Goal: Task Accomplishment & Management: Manage account settings

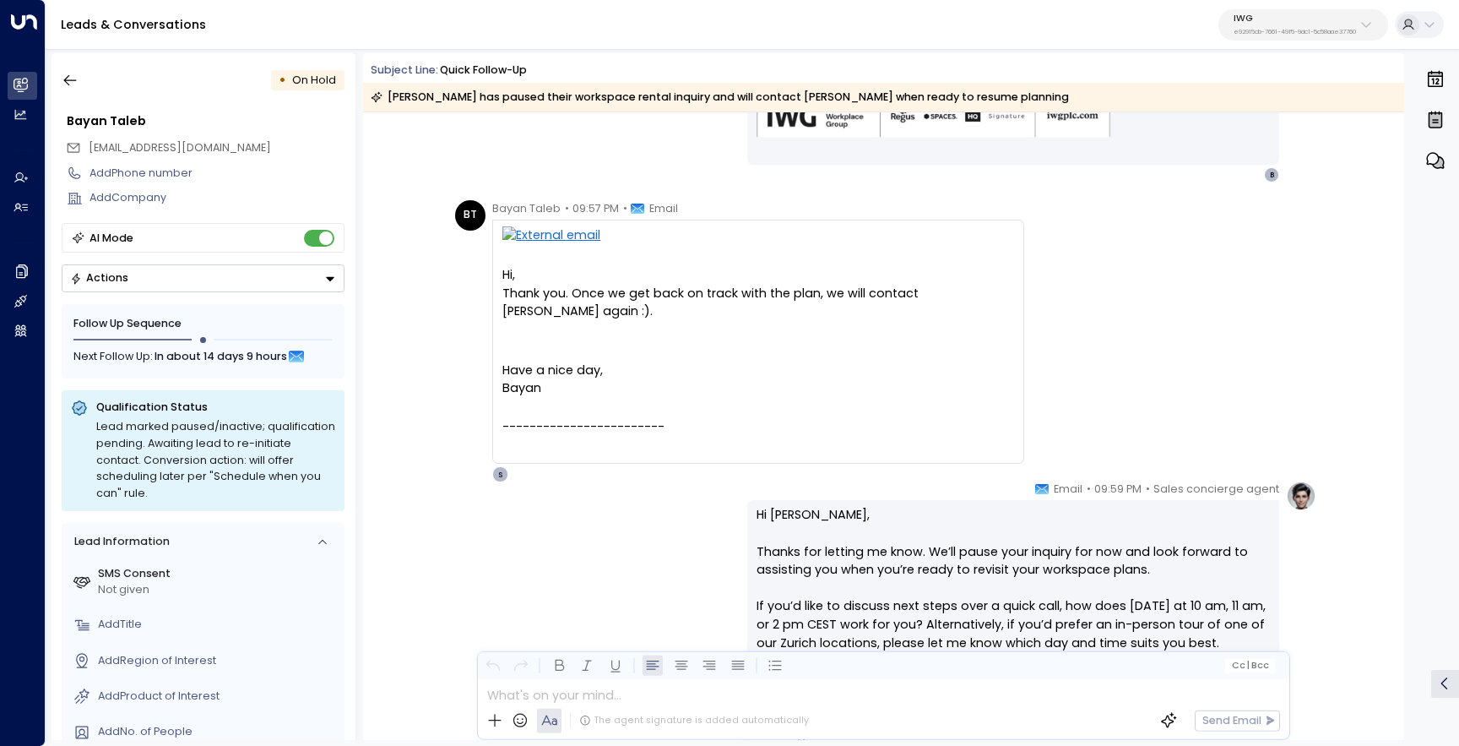
scroll to position [970, 0]
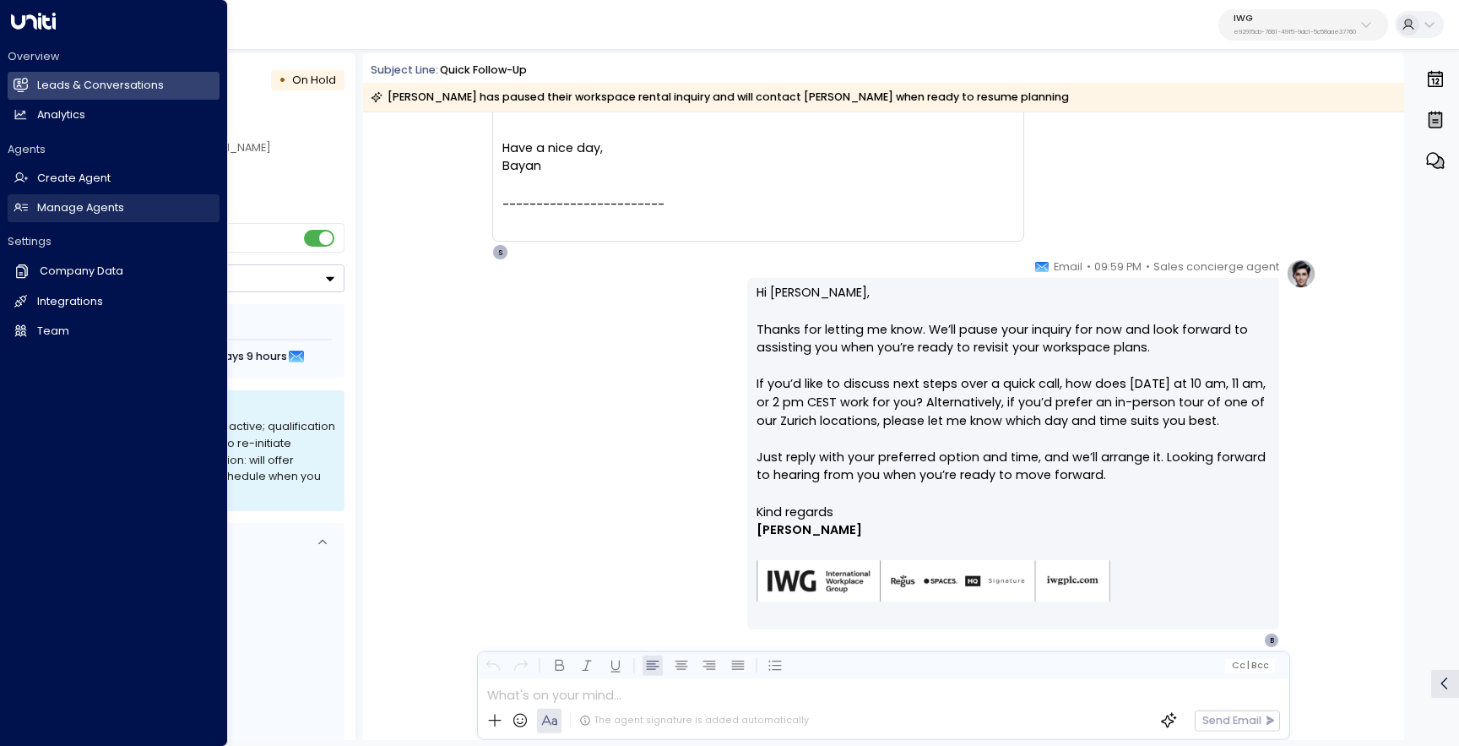
click at [34, 206] on link "Manage Agents Manage Agents" at bounding box center [114, 208] width 212 height 28
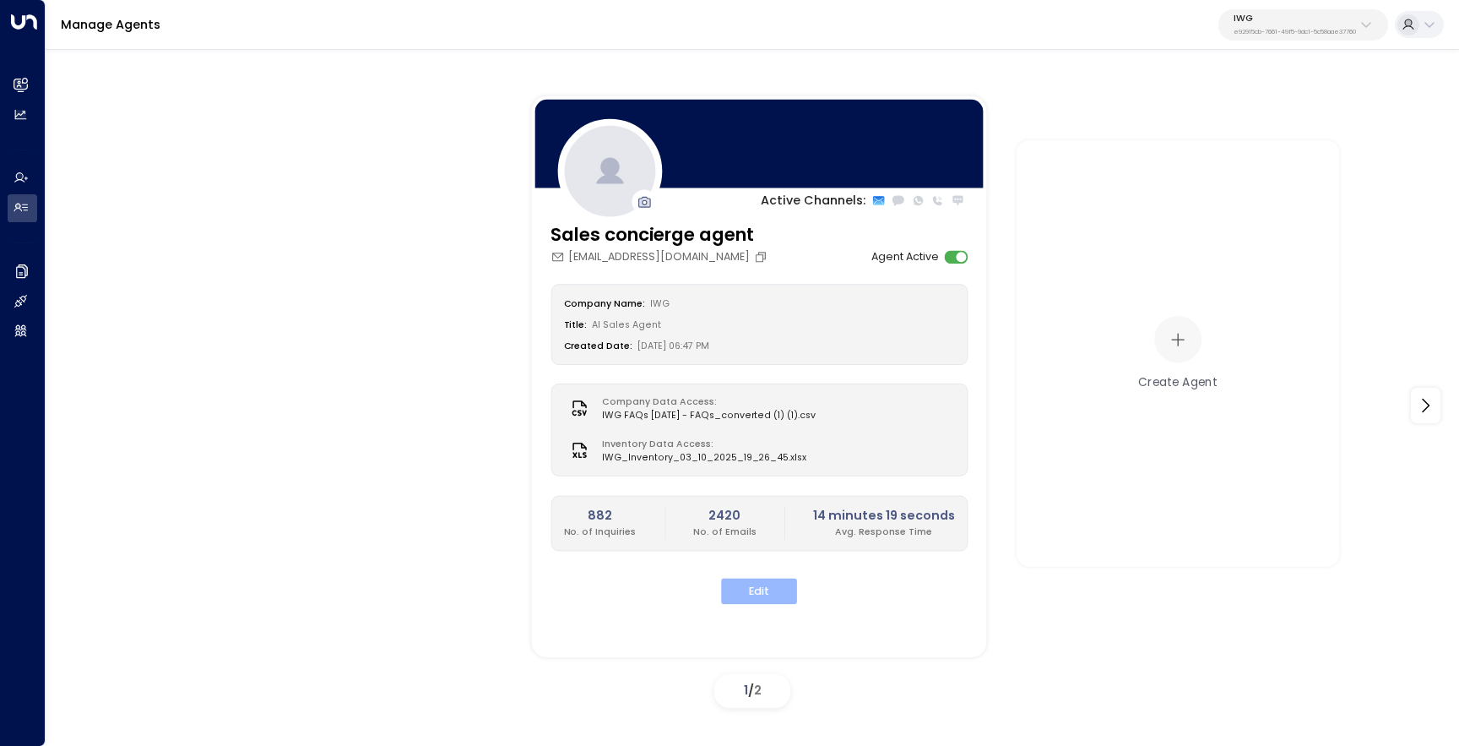
click at [771, 586] on button "Edit" at bounding box center [759, 592] width 76 height 26
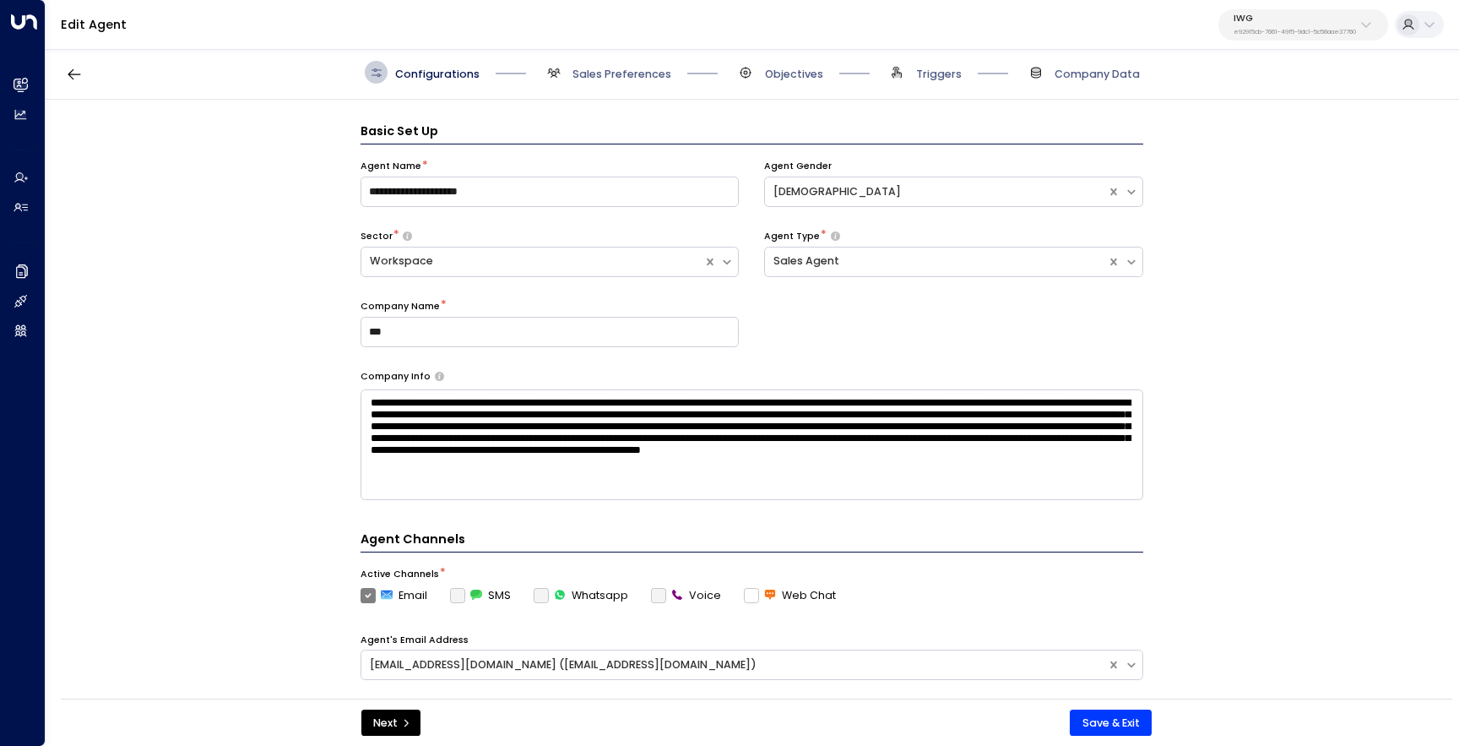
scroll to position [23, 0]
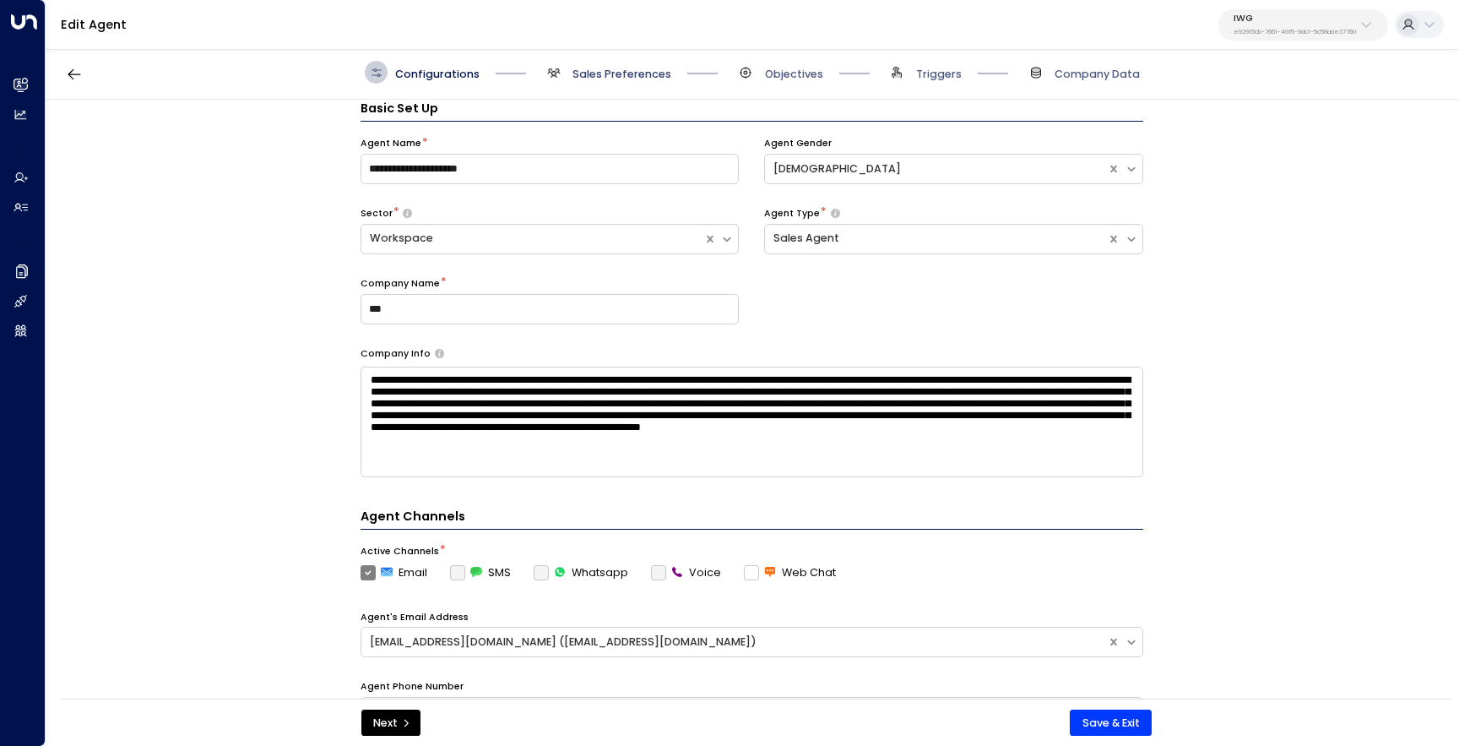
click at [641, 79] on span "Sales Preferences" at bounding box center [622, 74] width 99 height 15
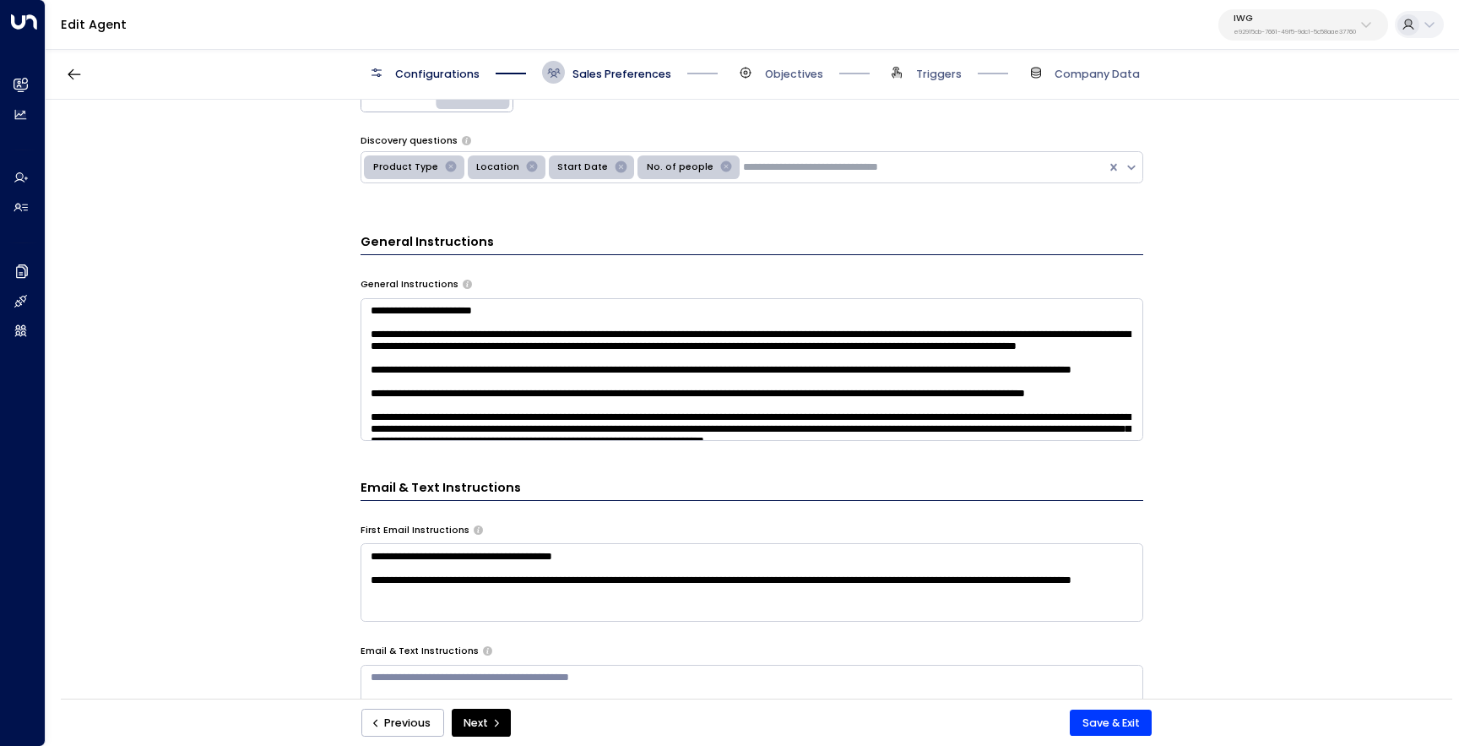
scroll to position [595, 0]
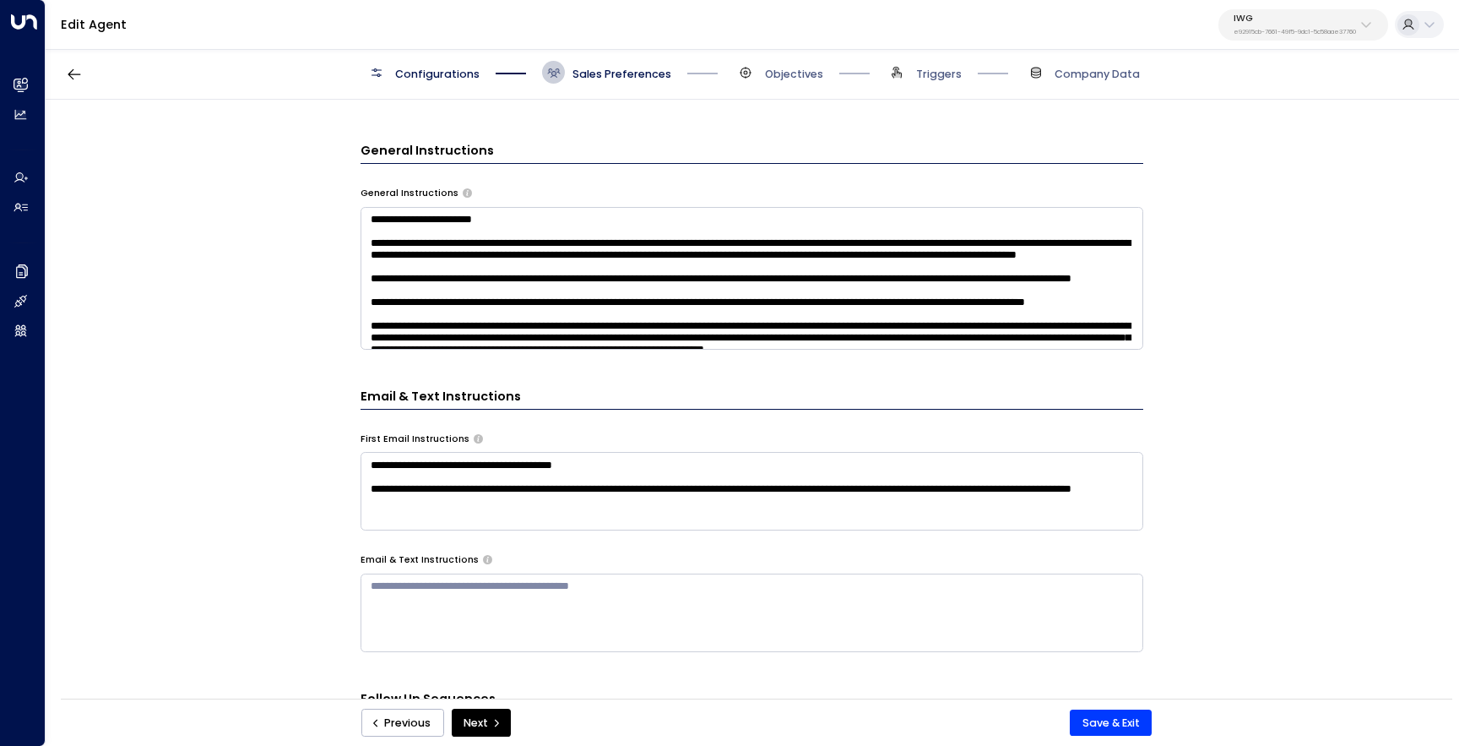
click at [698, 294] on textarea at bounding box center [752, 278] width 783 height 143
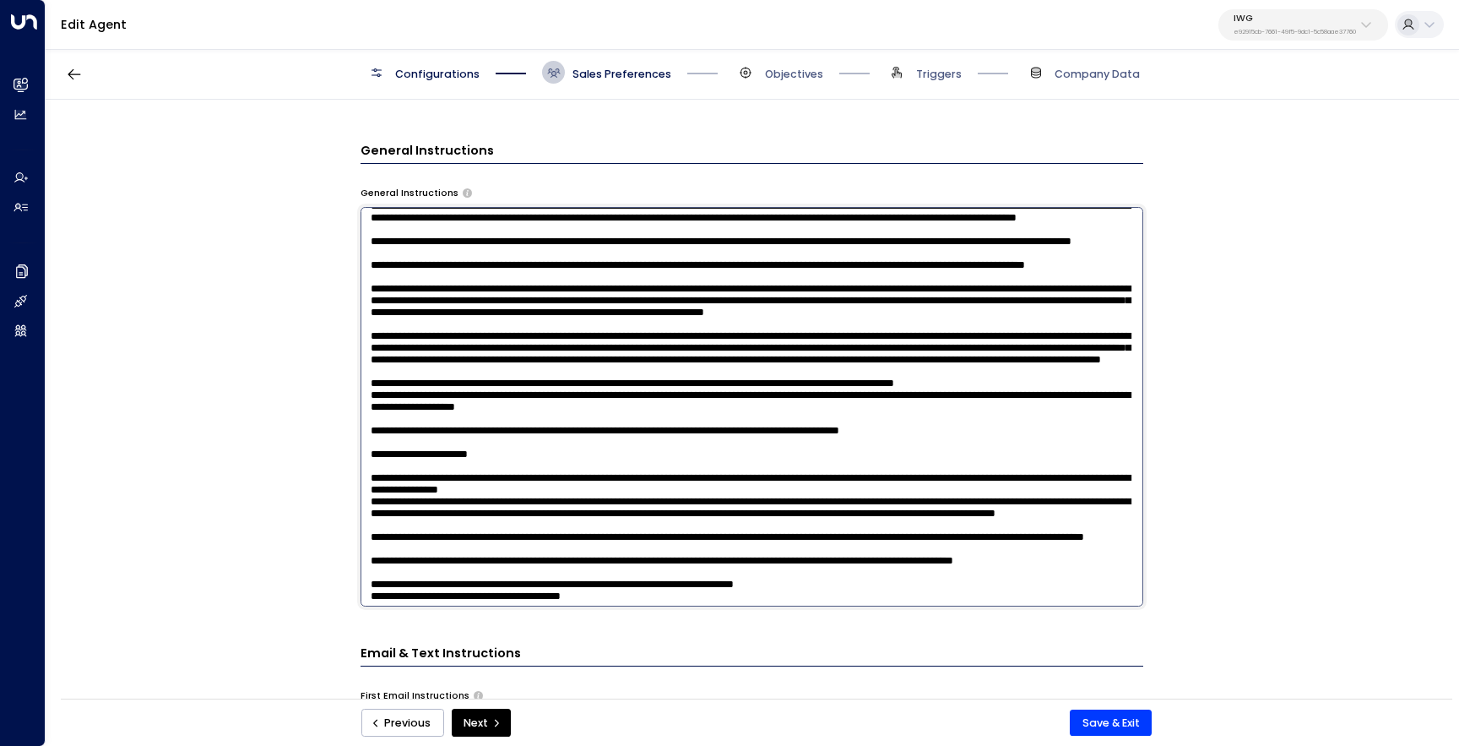
scroll to position [52, 0]
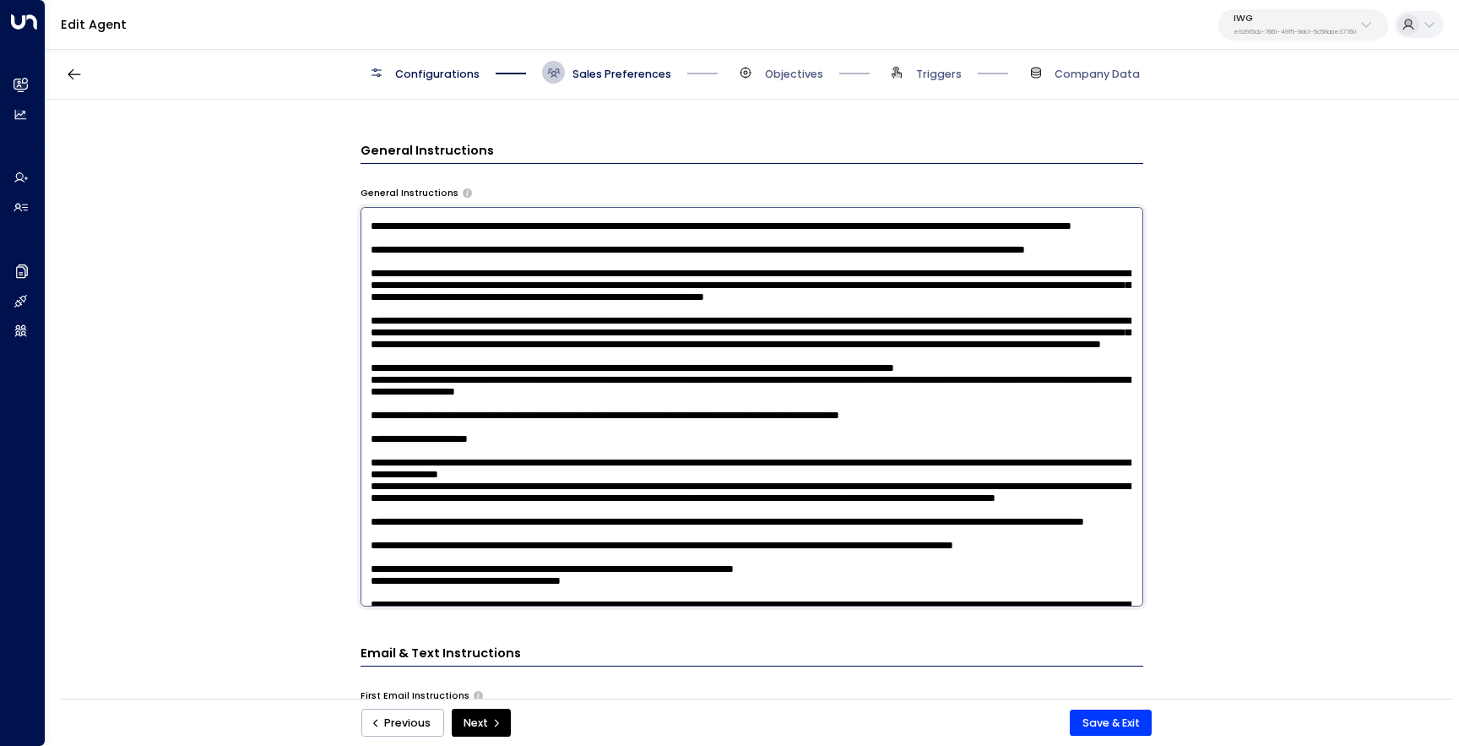
click at [524, 410] on textarea at bounding box center [752, 406] width 783 height 399
click at [878, 367] on textarea at bounding box center [752, 406] width 783 height 399
type textarea "**********"
click at [1115, 720] on button "Save & Exit" at bounding box center [1111, 722] width 82 height 27
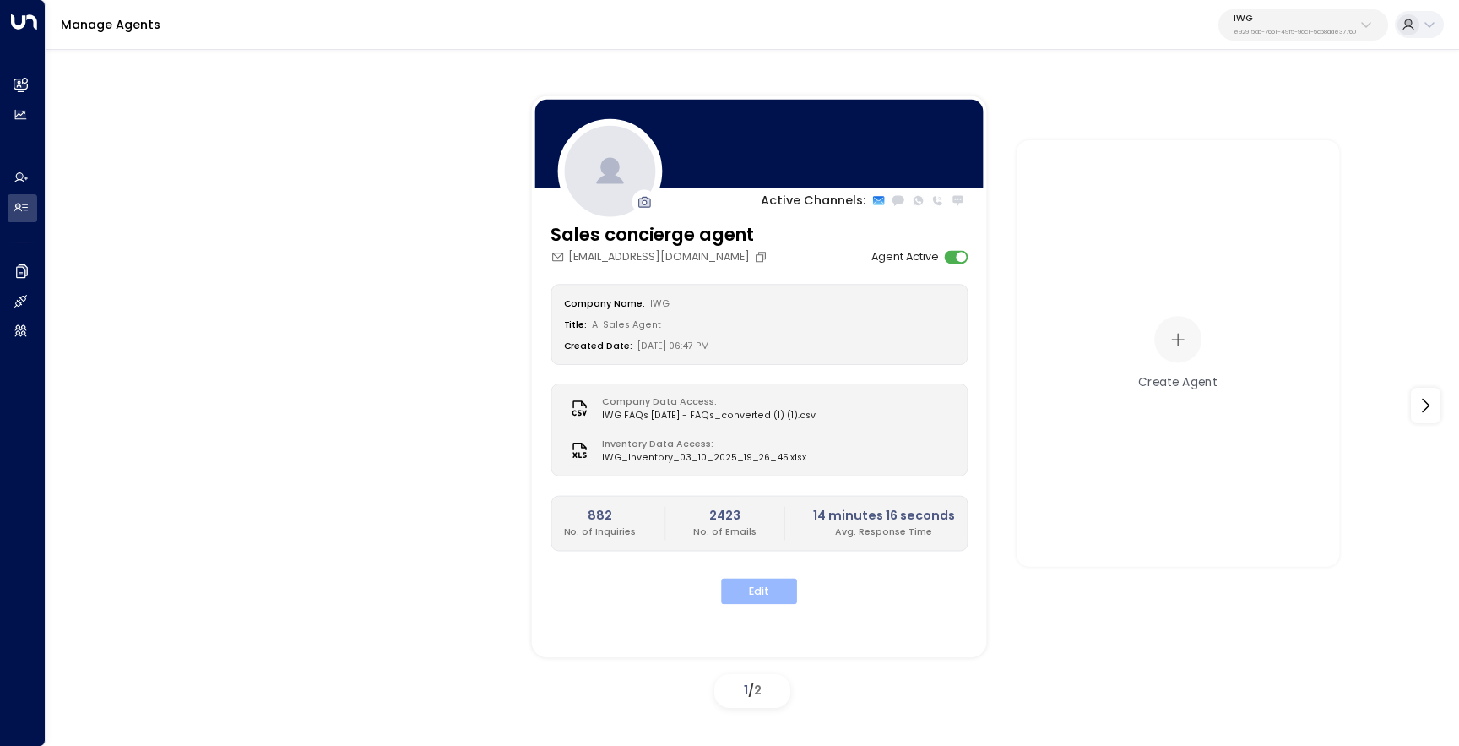
click at [781, 591] on button "Edit" at bounding box center [759, 592] width 76 height 26
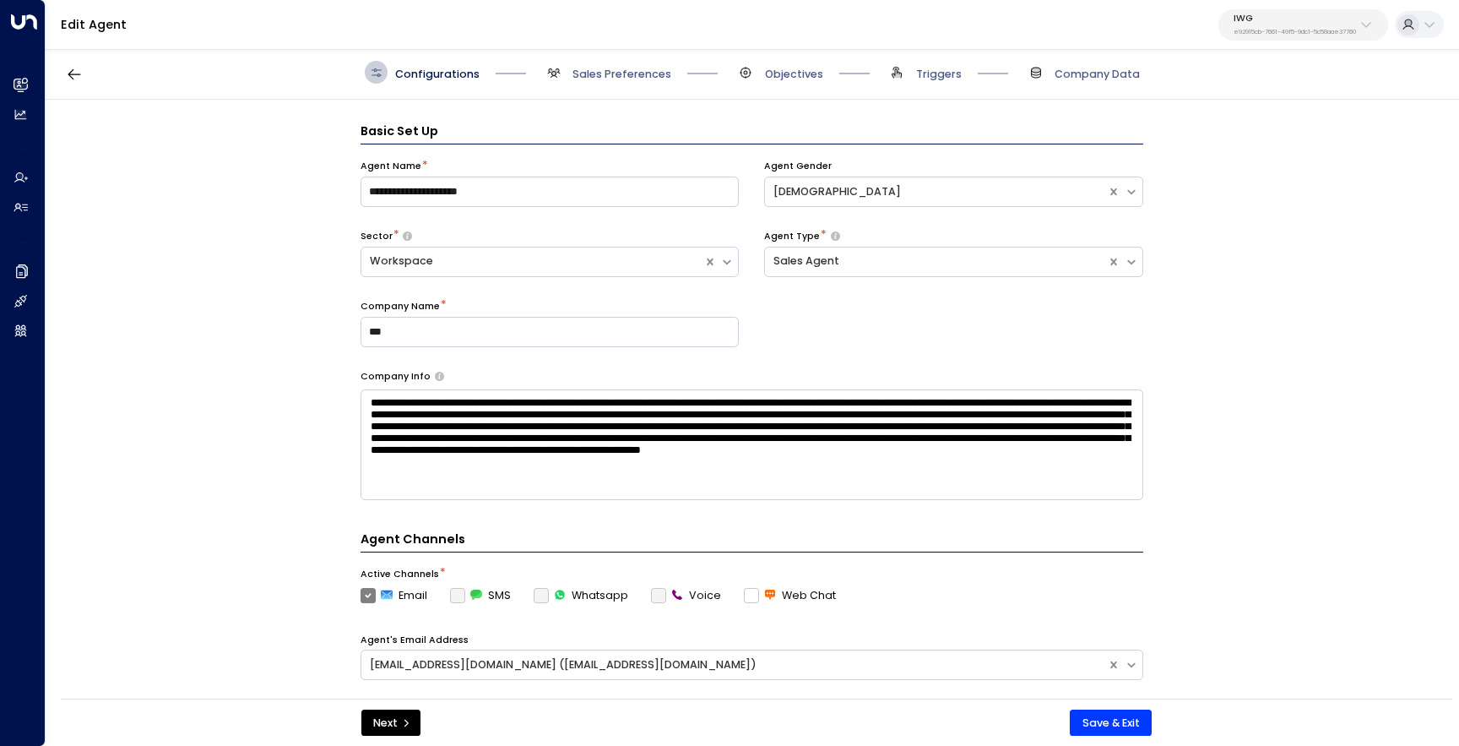
scroll to position [23, 0]
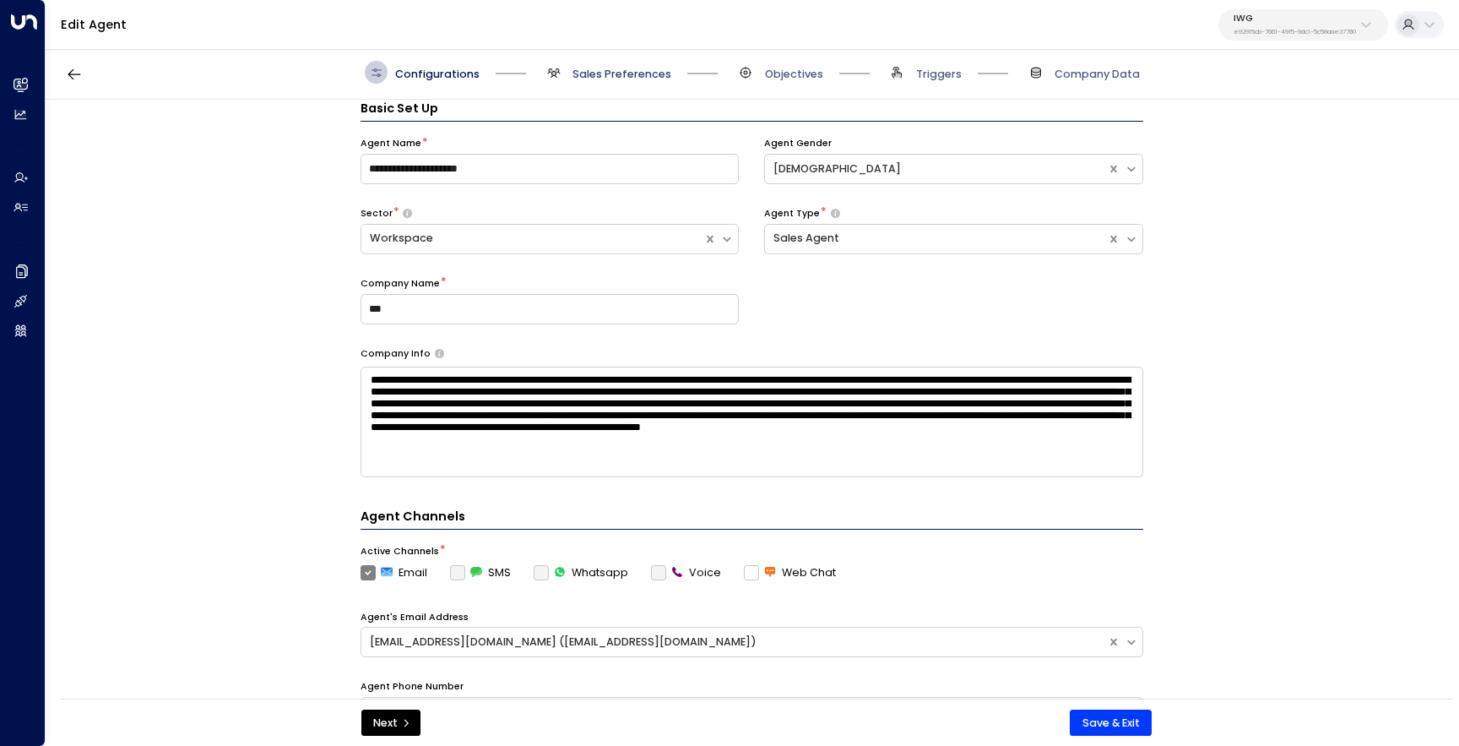
click at [643, 68] on span "Sales Preferences" at bounding box center [622, 74] width 99 height 15
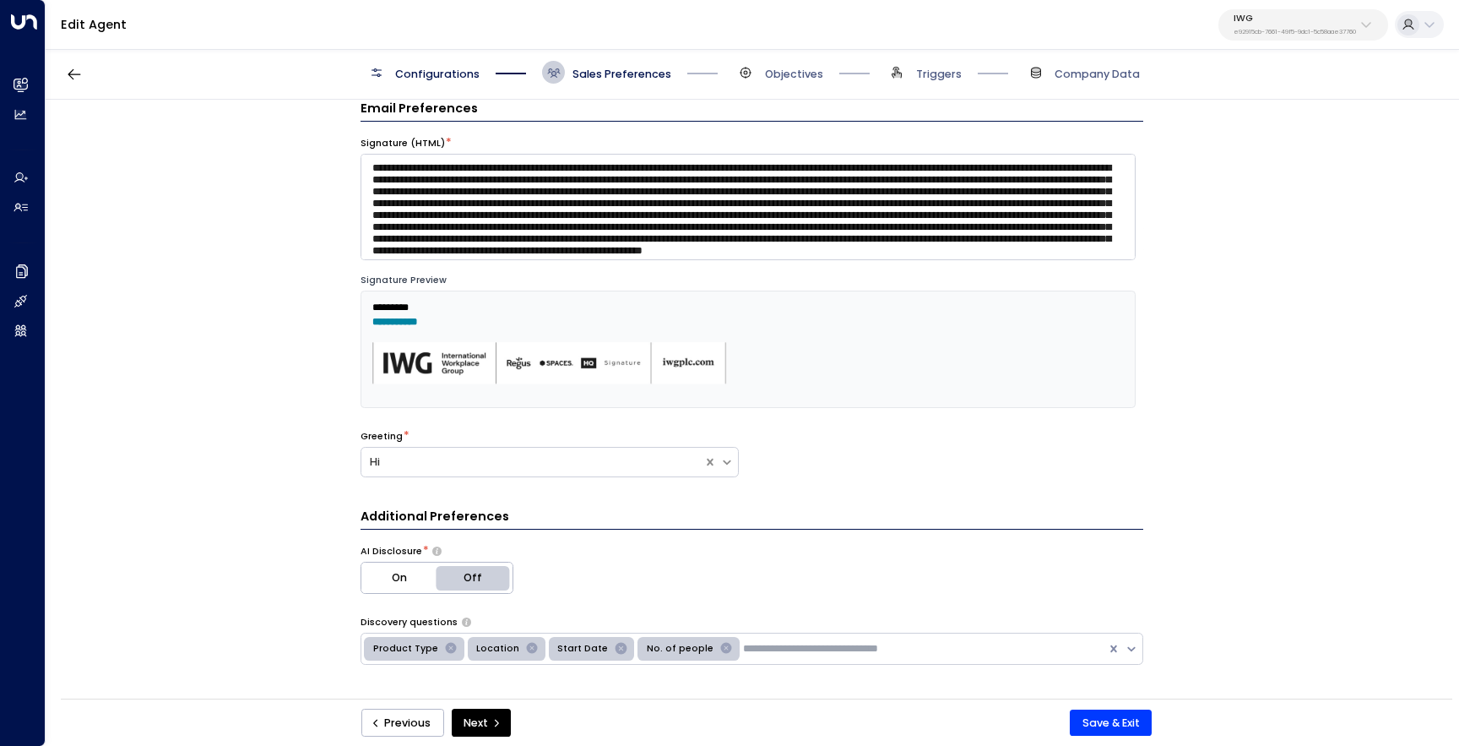
click at [758, 77] on span "Objectives" at bounding box center [779, 72] width 89 height 23
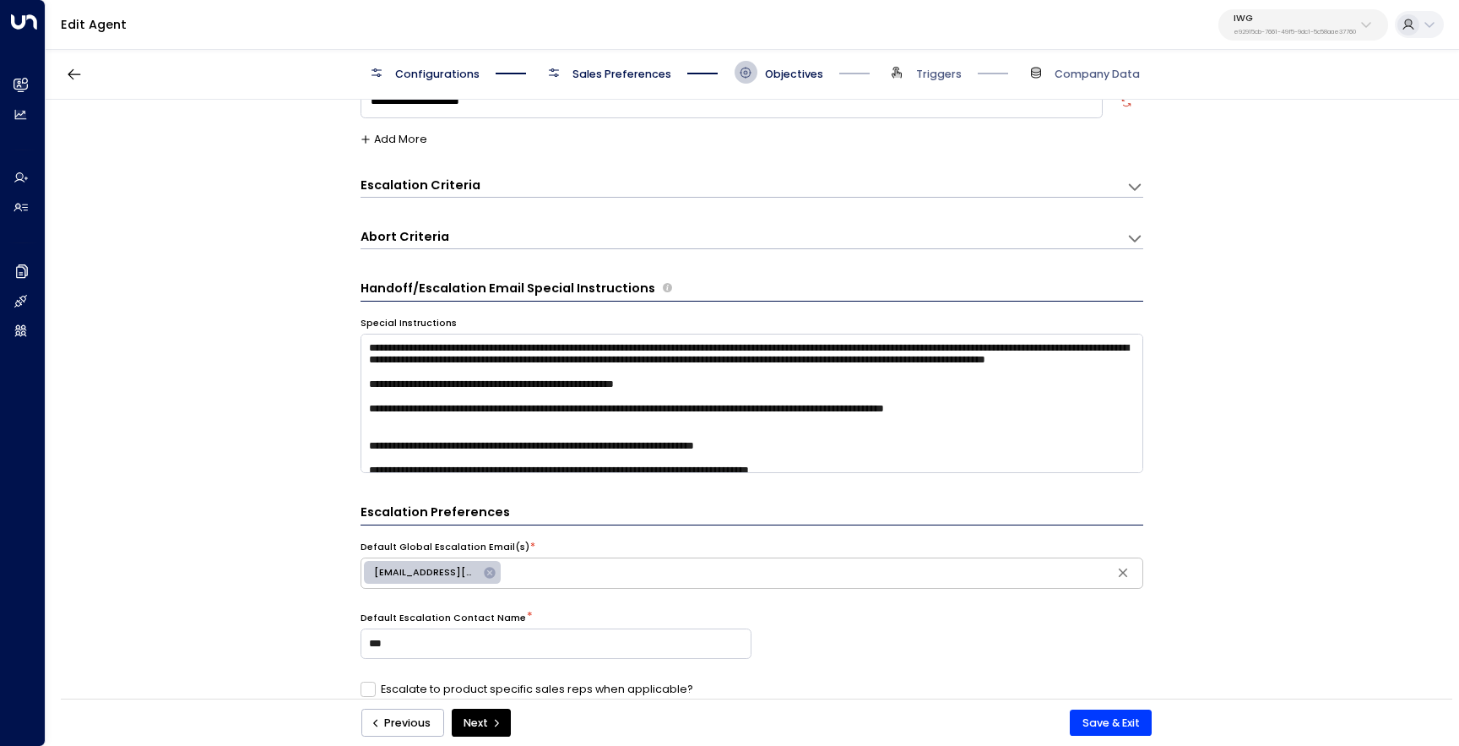
scroll to position [77, 0]
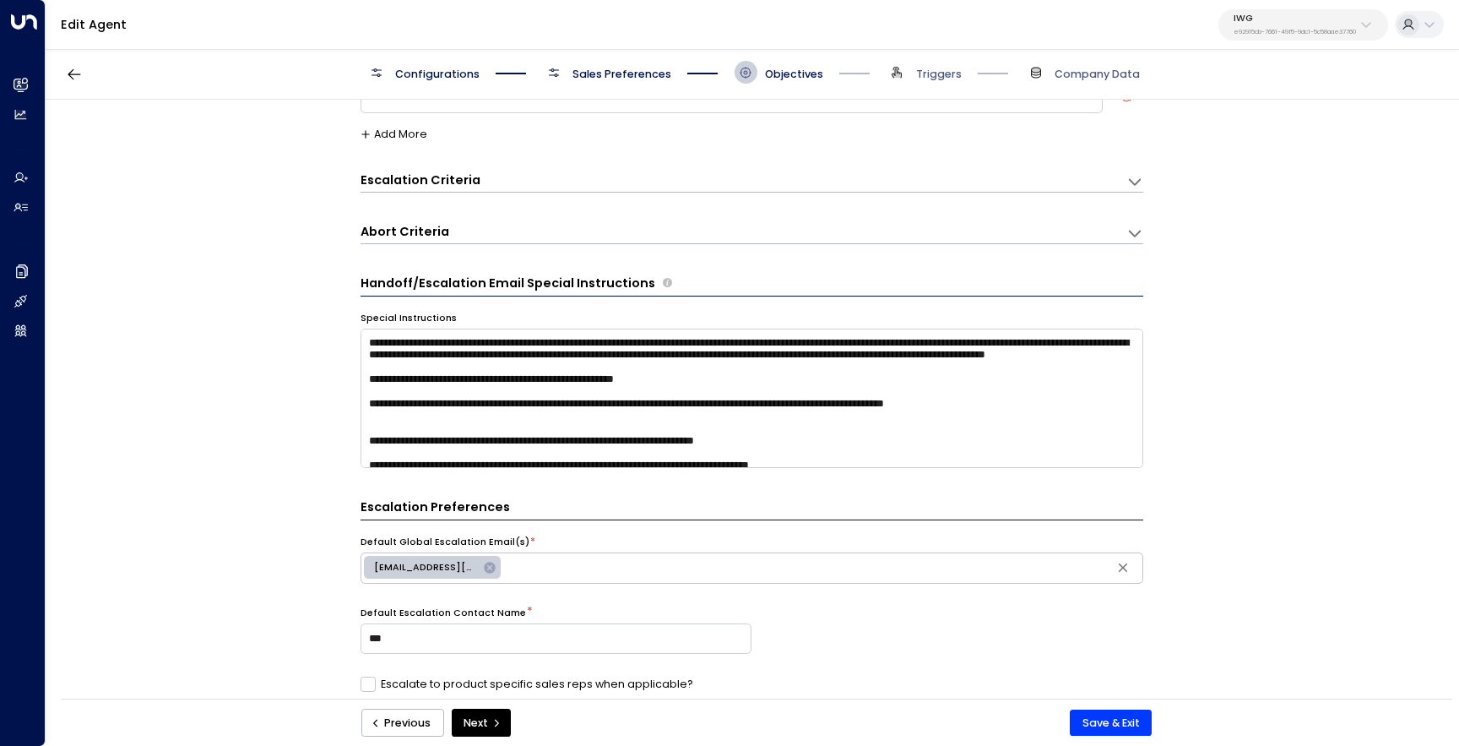
click at [634, 80] on span "Sales Preferences" at bounding box center [622, 74] width 99 height 15
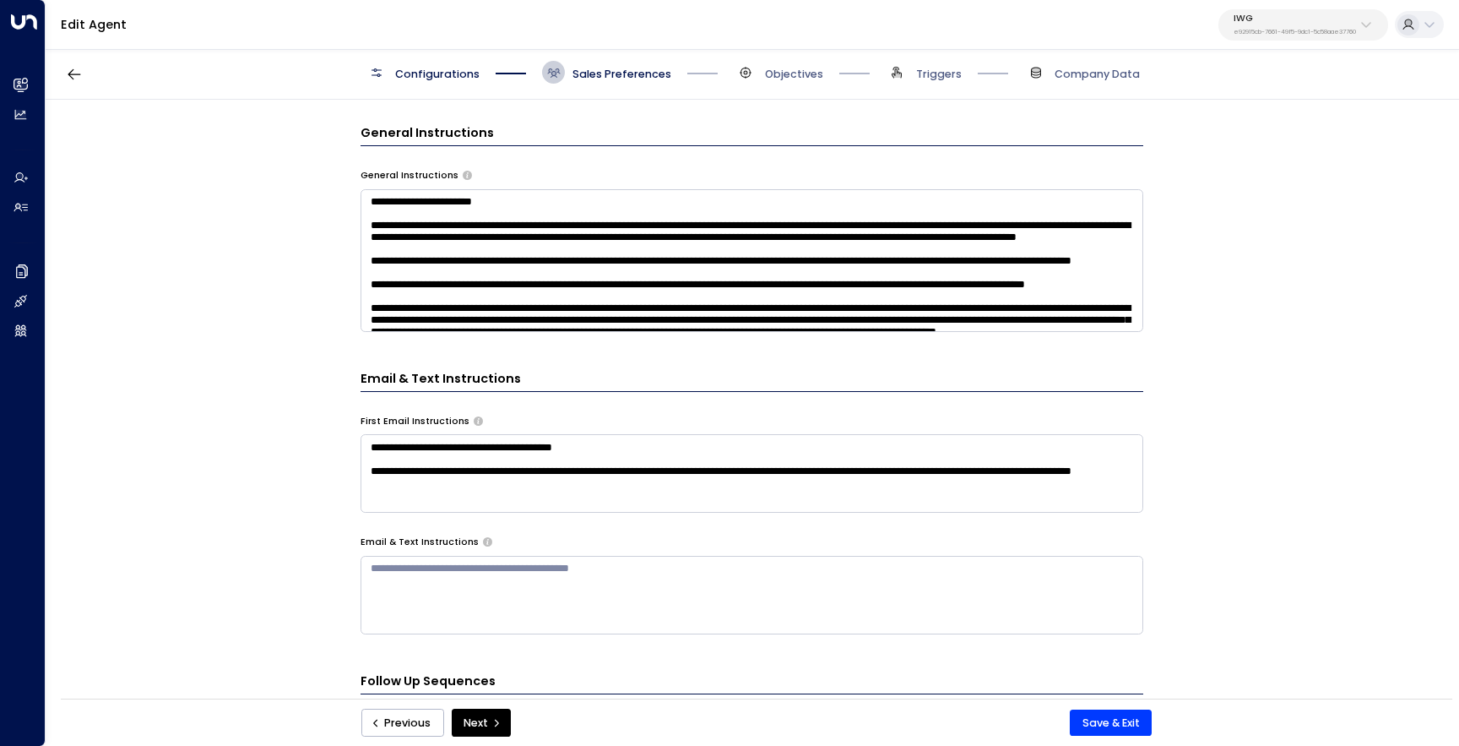
scroll to position [633, 0]
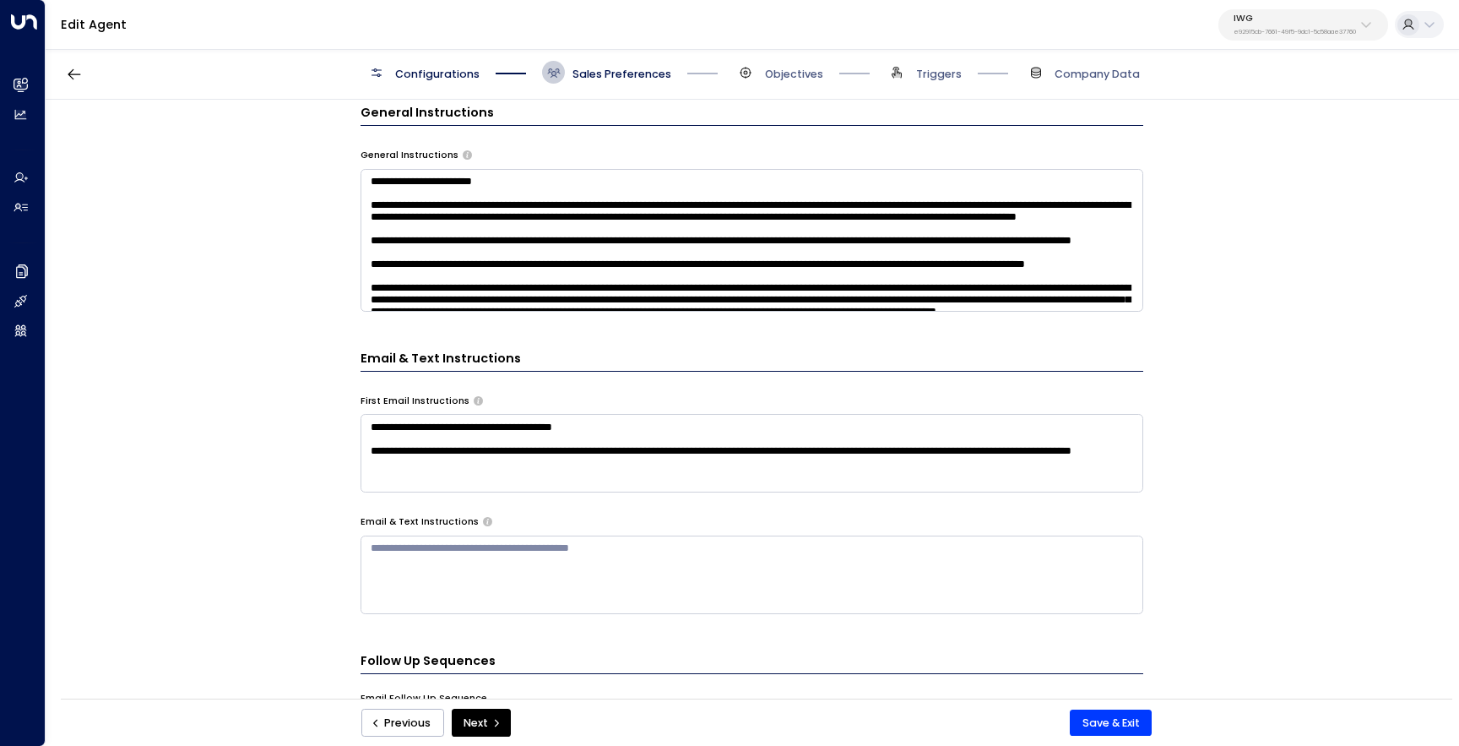
click at [649, 301] on textarea at bounding box center [752, 240] width 783 height 143
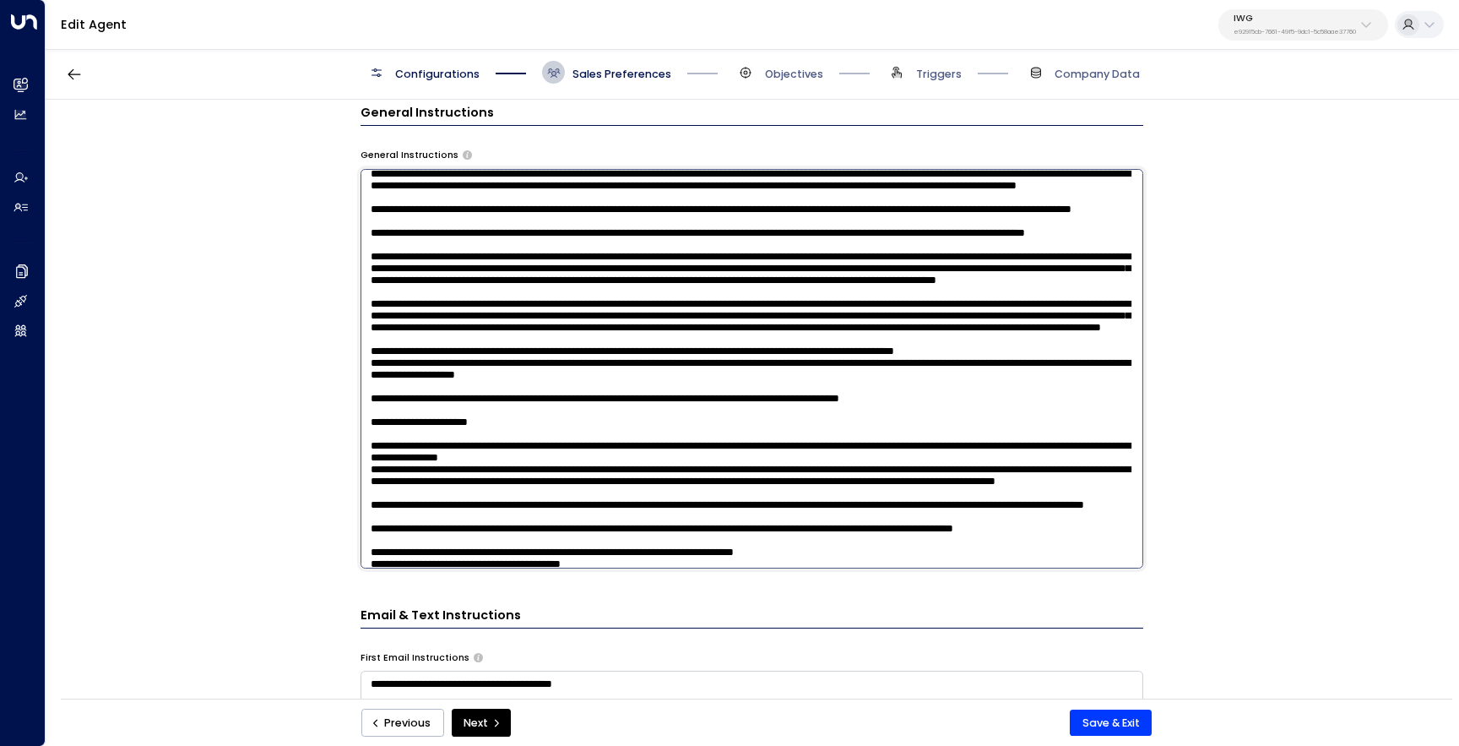
scroll to position [38, 0]
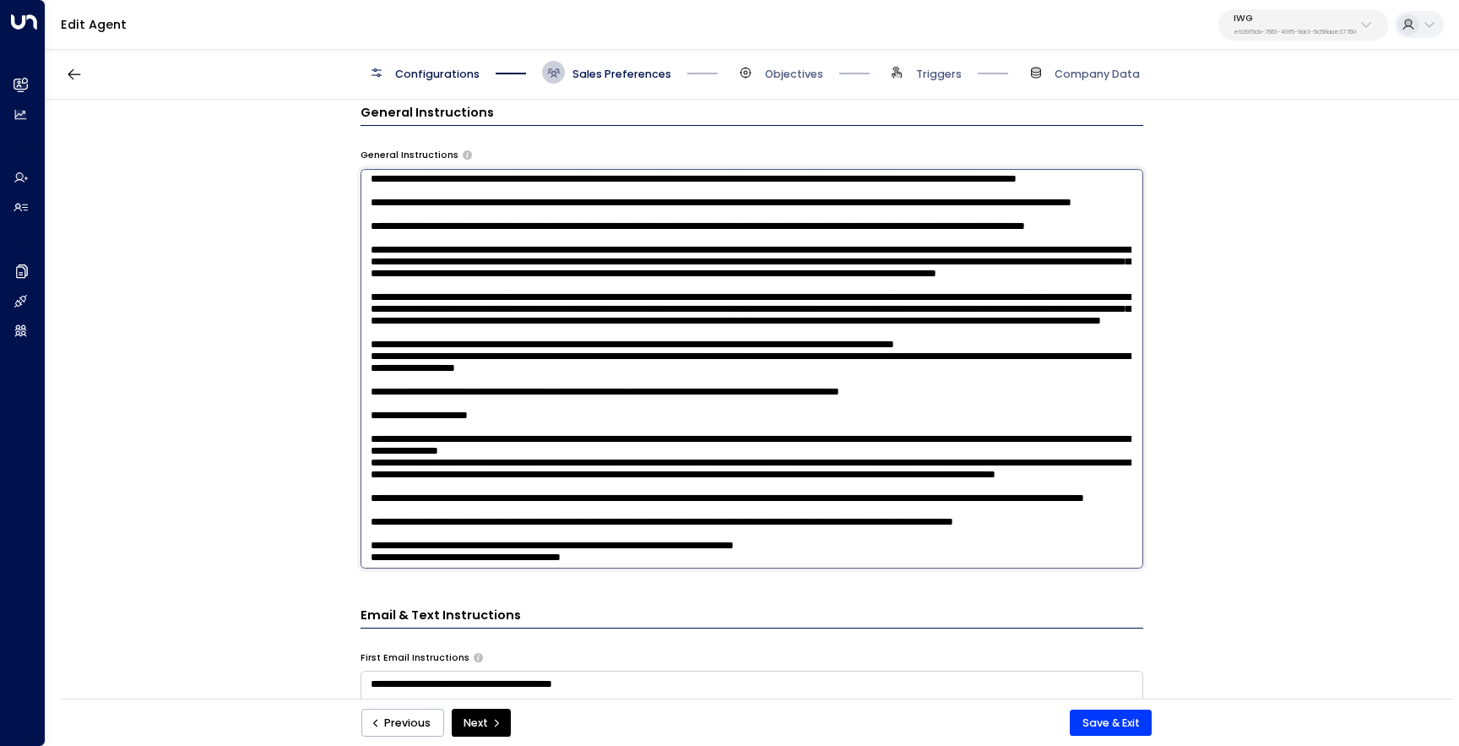
drag, startPoint x: 444, startPoint y: 344, endPoint x: 378, endPoint y: 344, distance: 65.9
click at [378, 344] on textarea at bounding box center [752, 368] width 783 height 399
type textarea "**********"
click at [1105, 721] on button "Save & Exit" at bounding box center [1111, 722] width 82 height 27
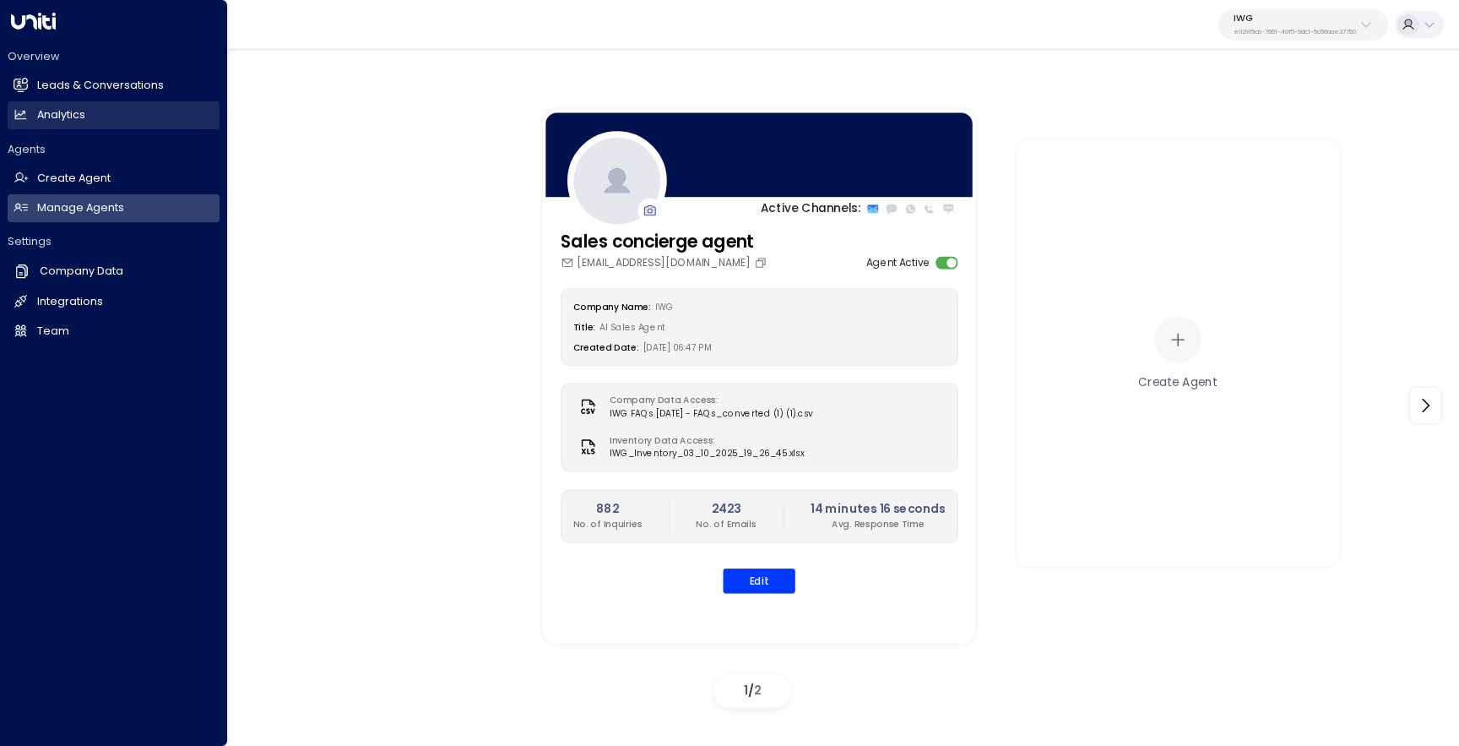
click at [42, 114] on h2 "Analytics" at bounding box center [61, 115] width 48 height 16
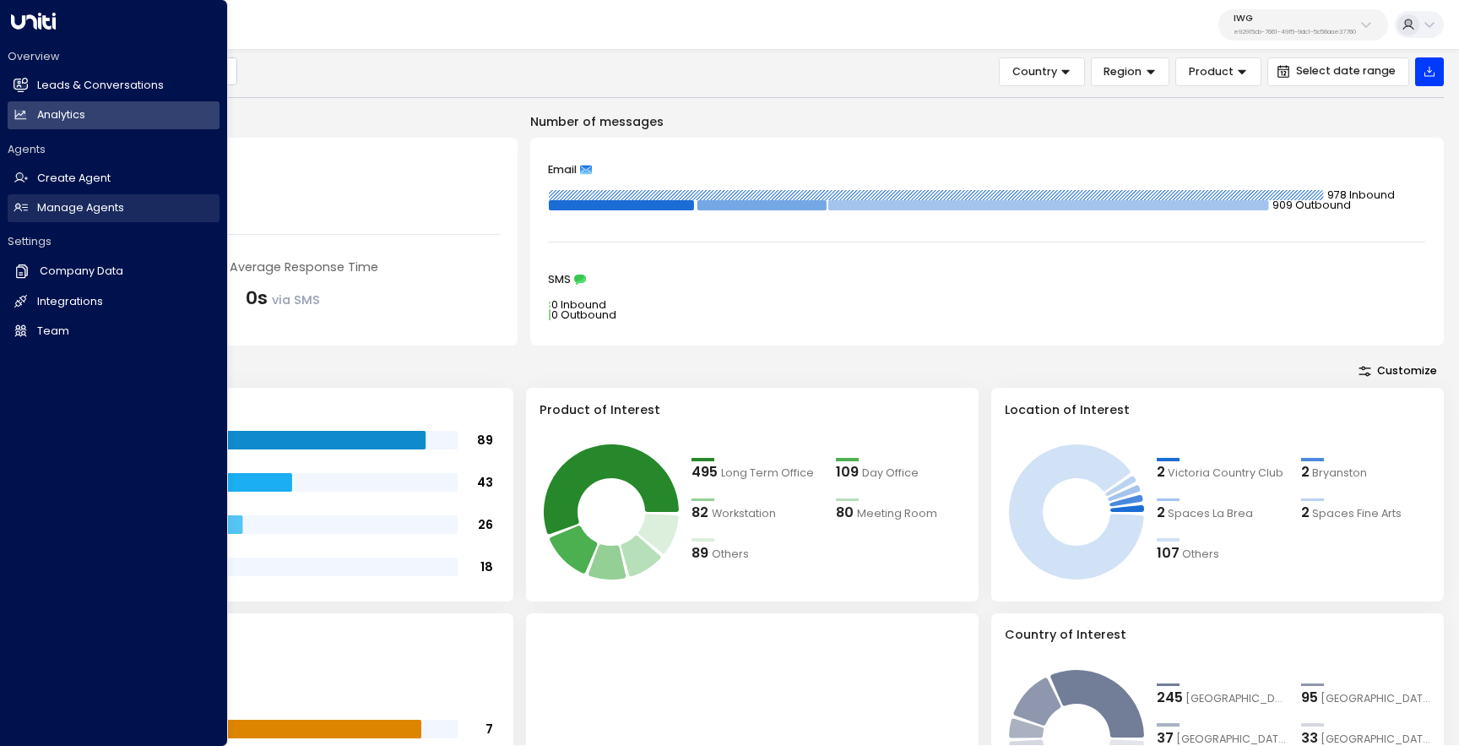
click at [80, 207] on h2 "Manage Agents" at bounding box center [80, 208] width 87 height 16
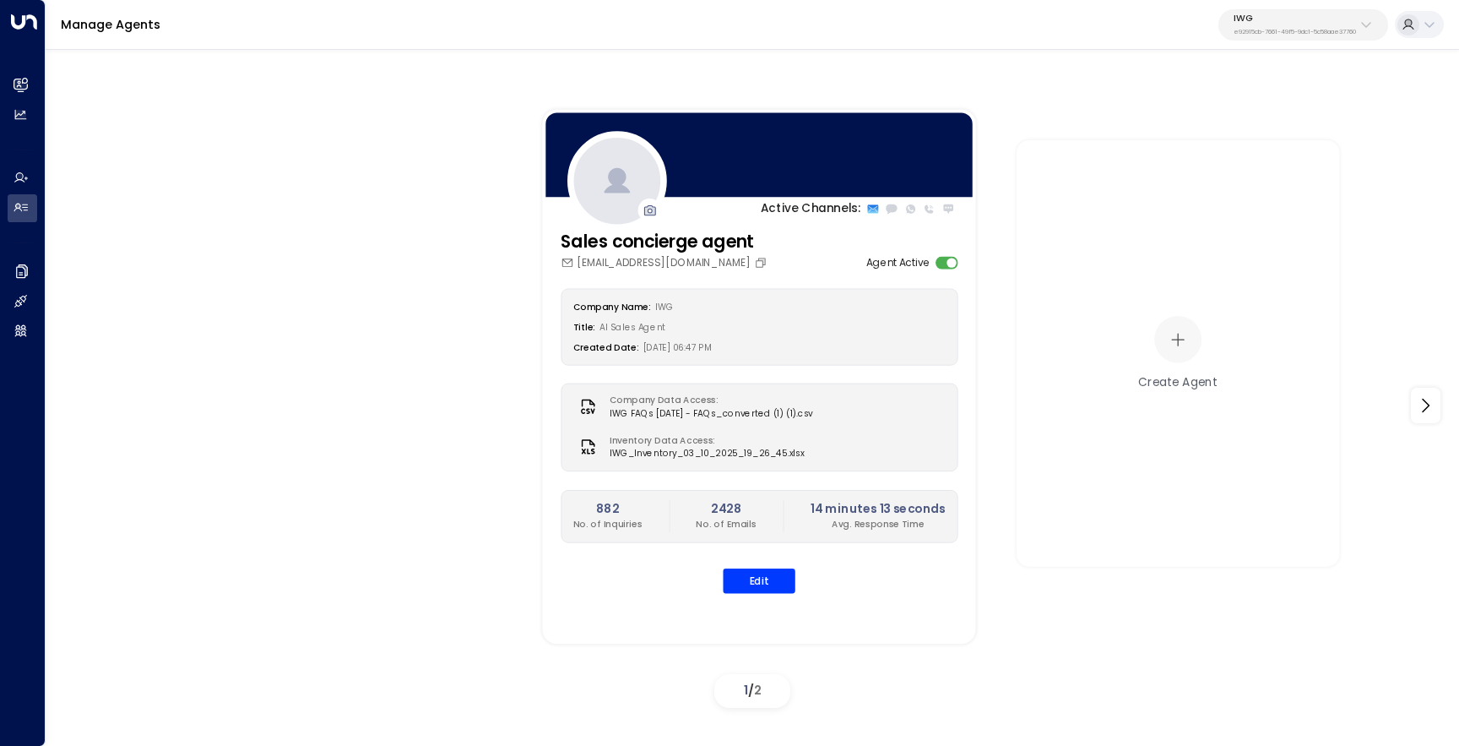
click at [1260, 22] on p "IWG" at bounding box center [1295, 19] width 122 height 10
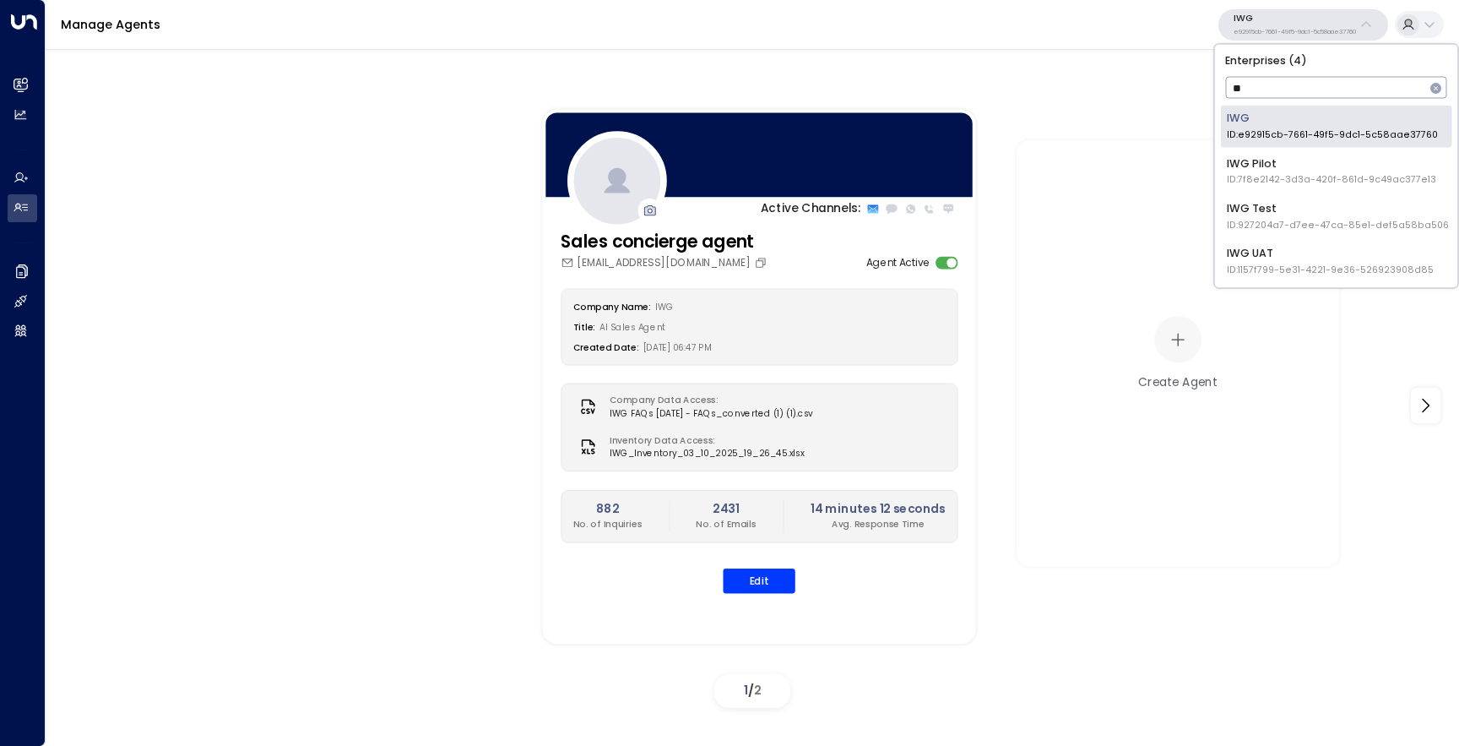
type input "***"
click at [1296, 252] on div "IWG UAT ID: 1157f799-5e31-4221-9e36-526923908d85" at bounding box center [1330, 260] width 207 height 31
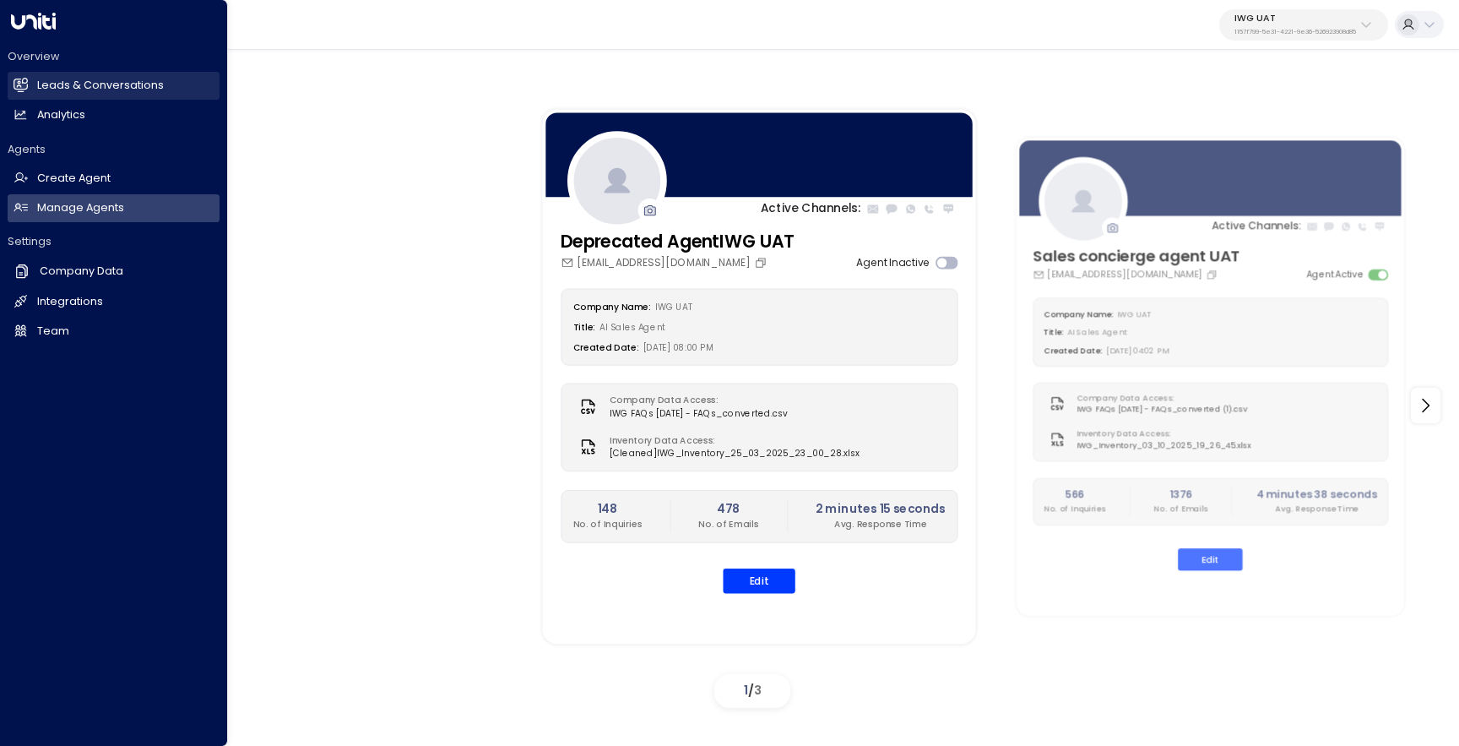
click at [41, 84] on h2 "Leads & Conversations" at bounding box center [100, 86] width 127 height 16
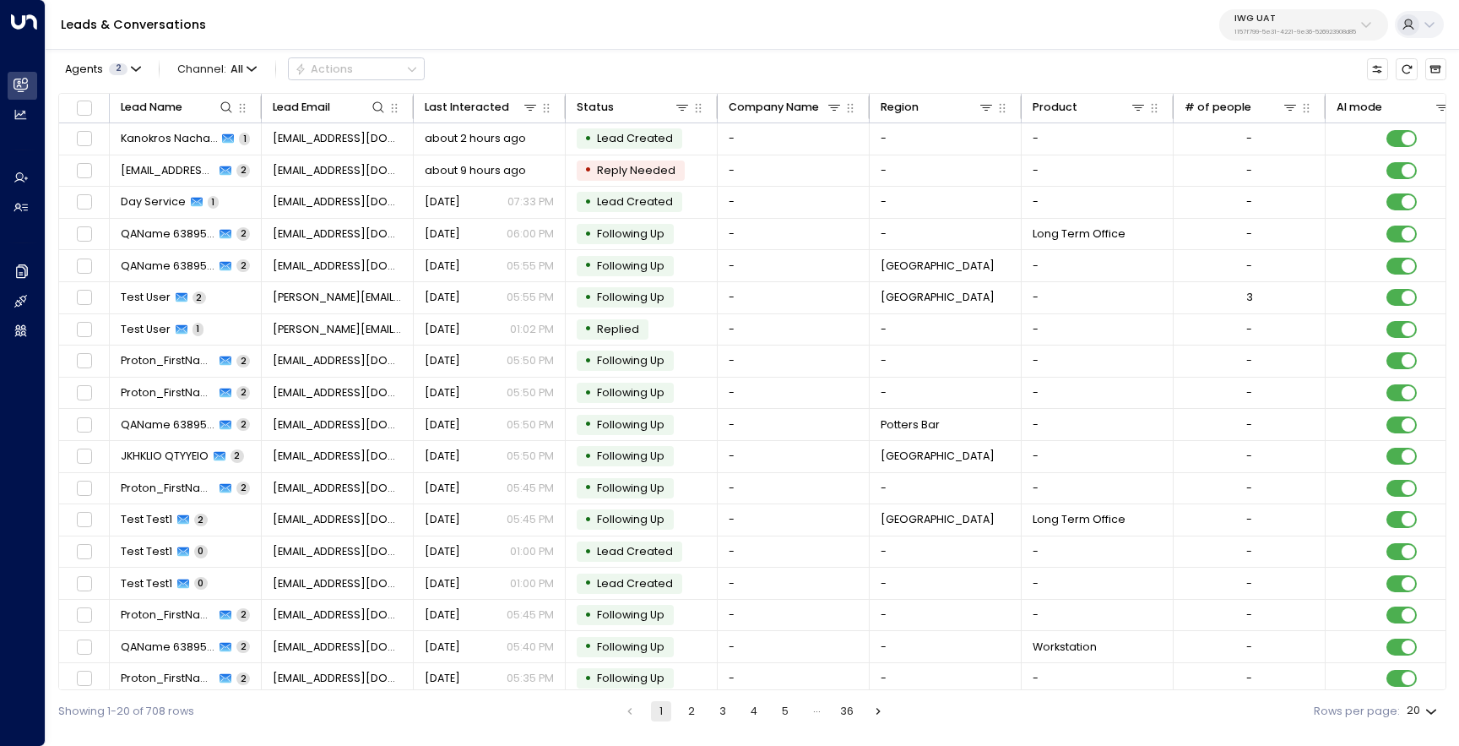
click at [1343, 15] on p "IWG UAT" at bounding box center [1296, 19] width 122 height 10
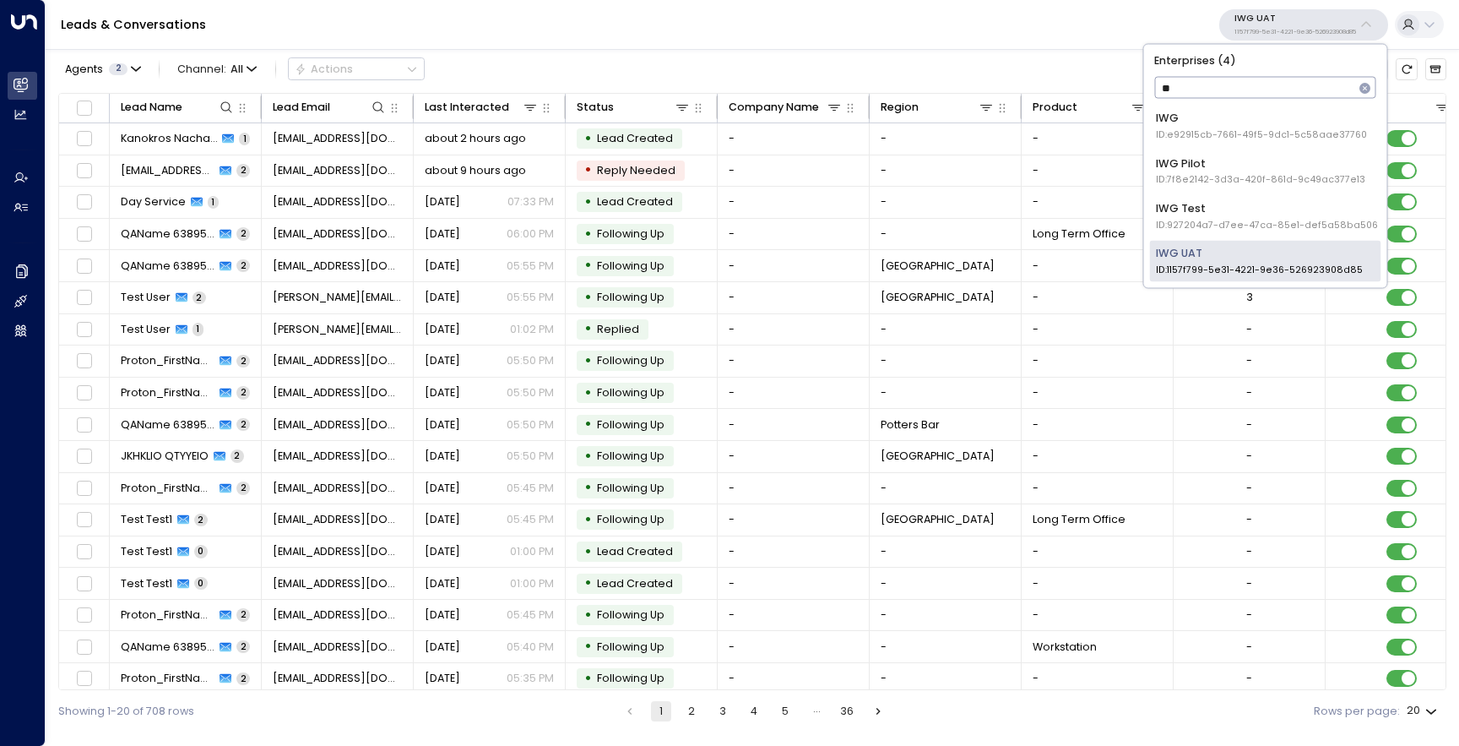
type input "***"
click at [1241, 220] on span "ID: 927204a7-d7ee-47ca-85e1-def5a58ba506" at bounding box center [1267, 225] width 222 height 14
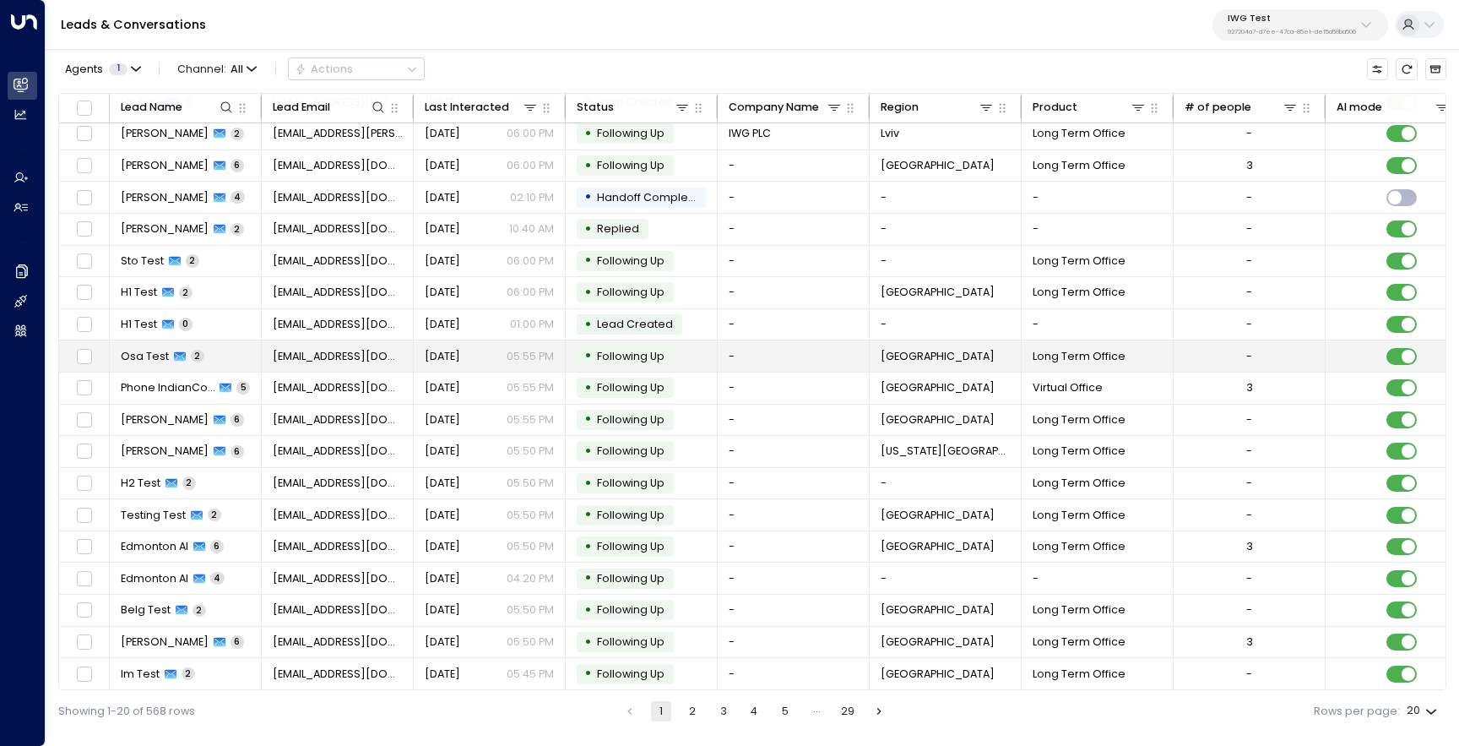
scroll to position [73, 0]
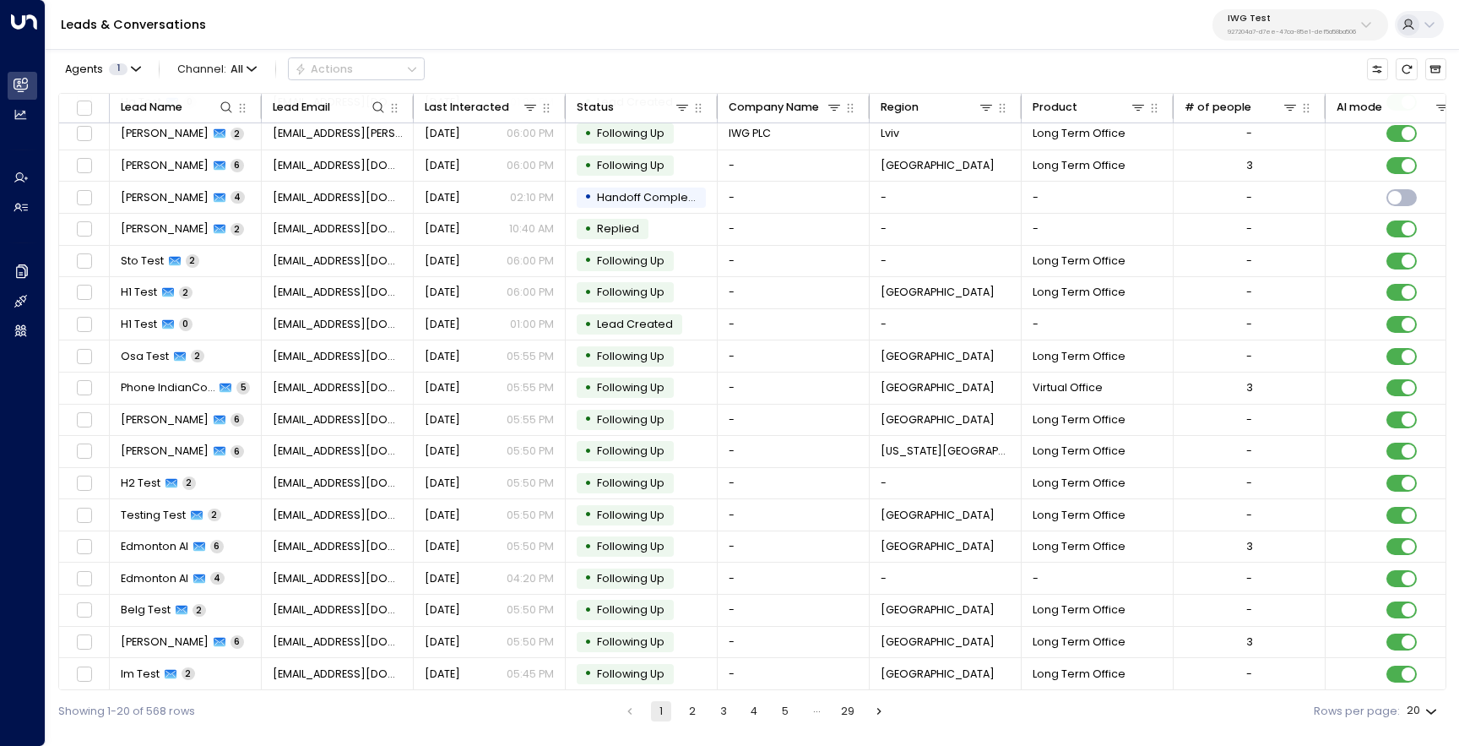
click at [697, 707] on button "2" at bounding box center [692, 711] width 20 height 20
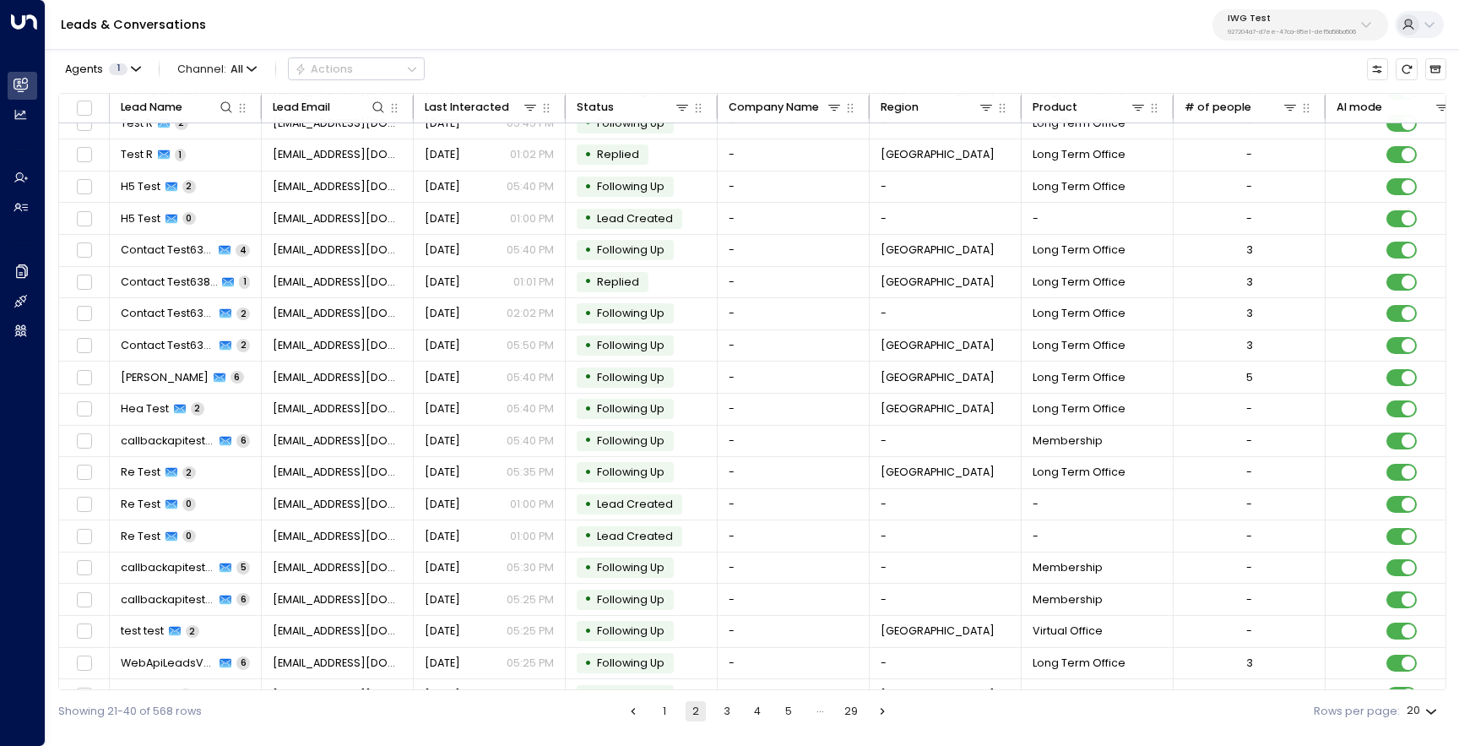
scroll to position [73, 0]
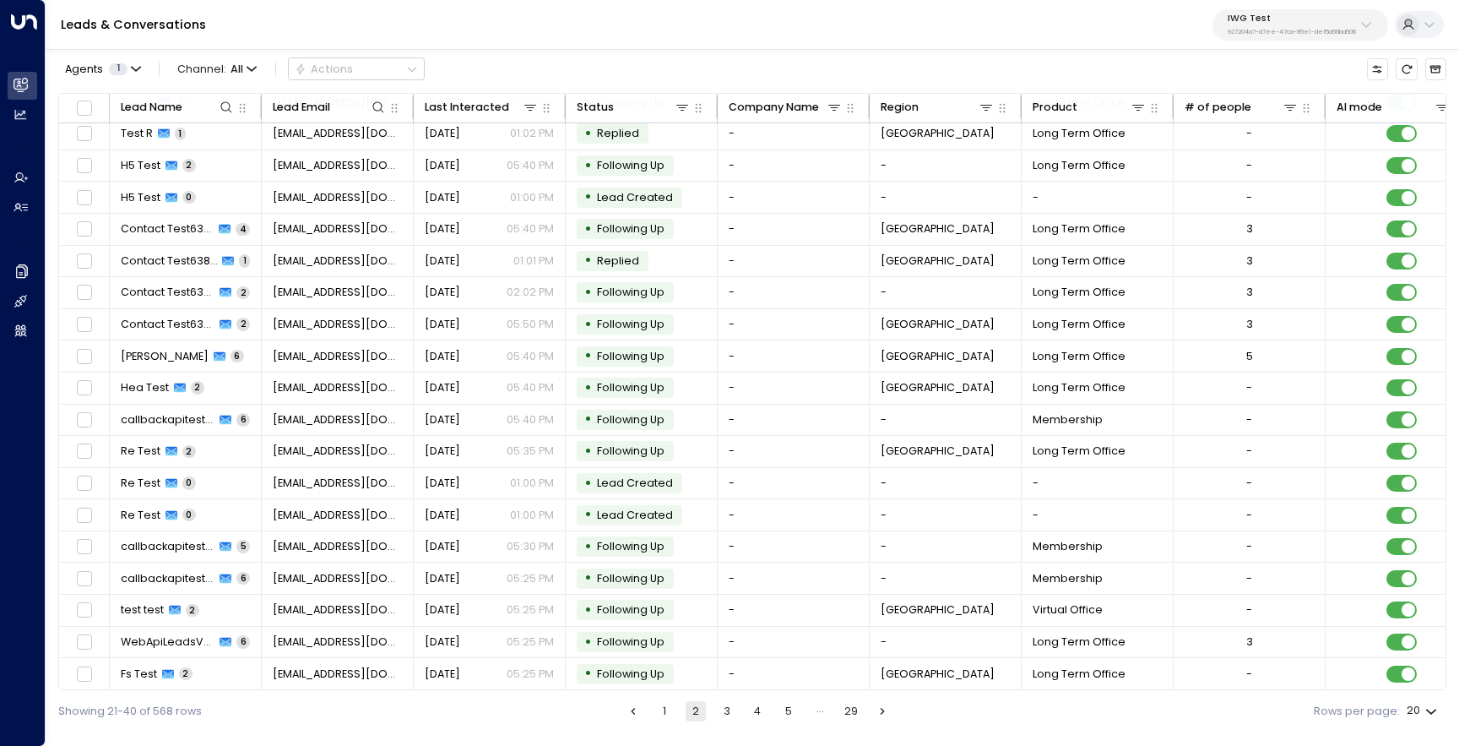
click at [722, 713] on button "3" at bounding box center [727, 711] width 20 height 20
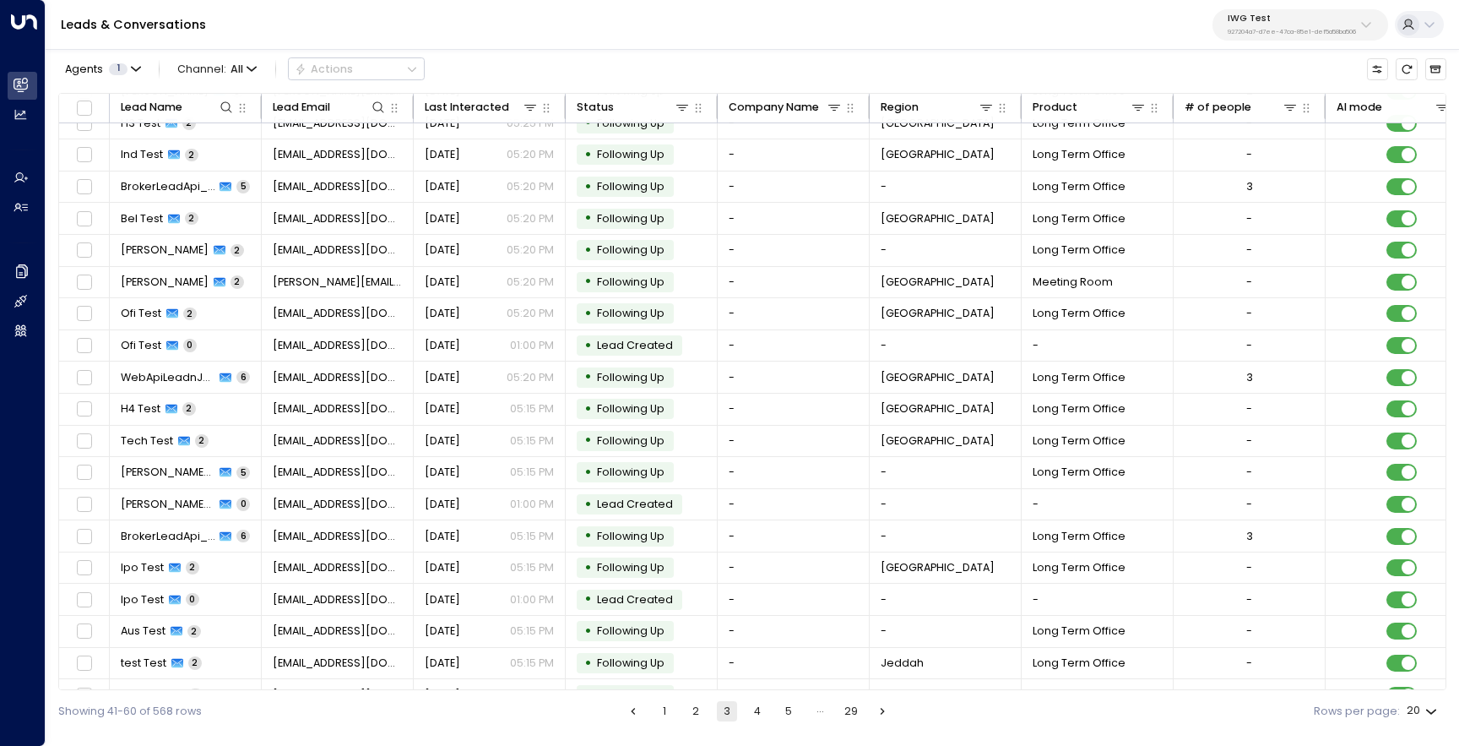
scroll to position [73, 0]
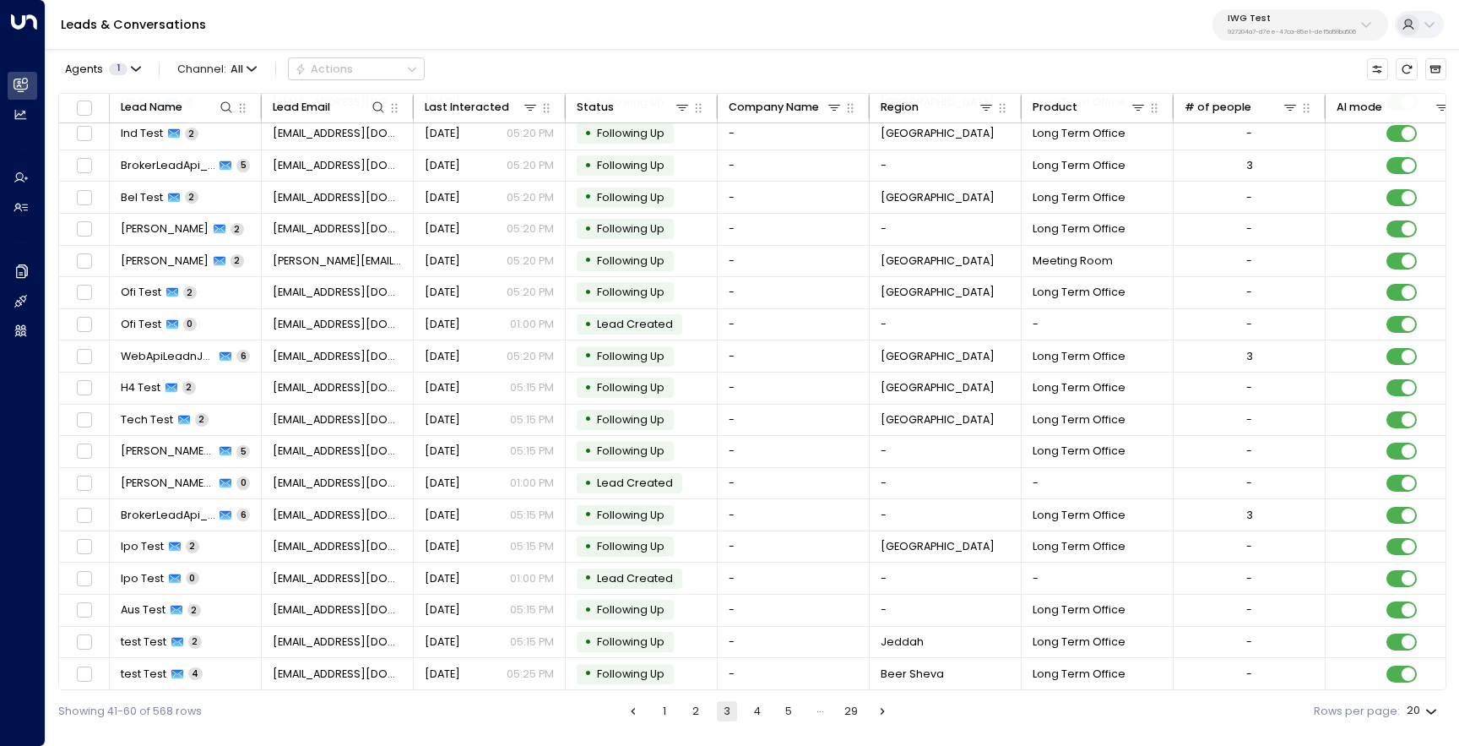
click at [752, 713] on button "4" at bounding box center [757, 711] width 20 height 20
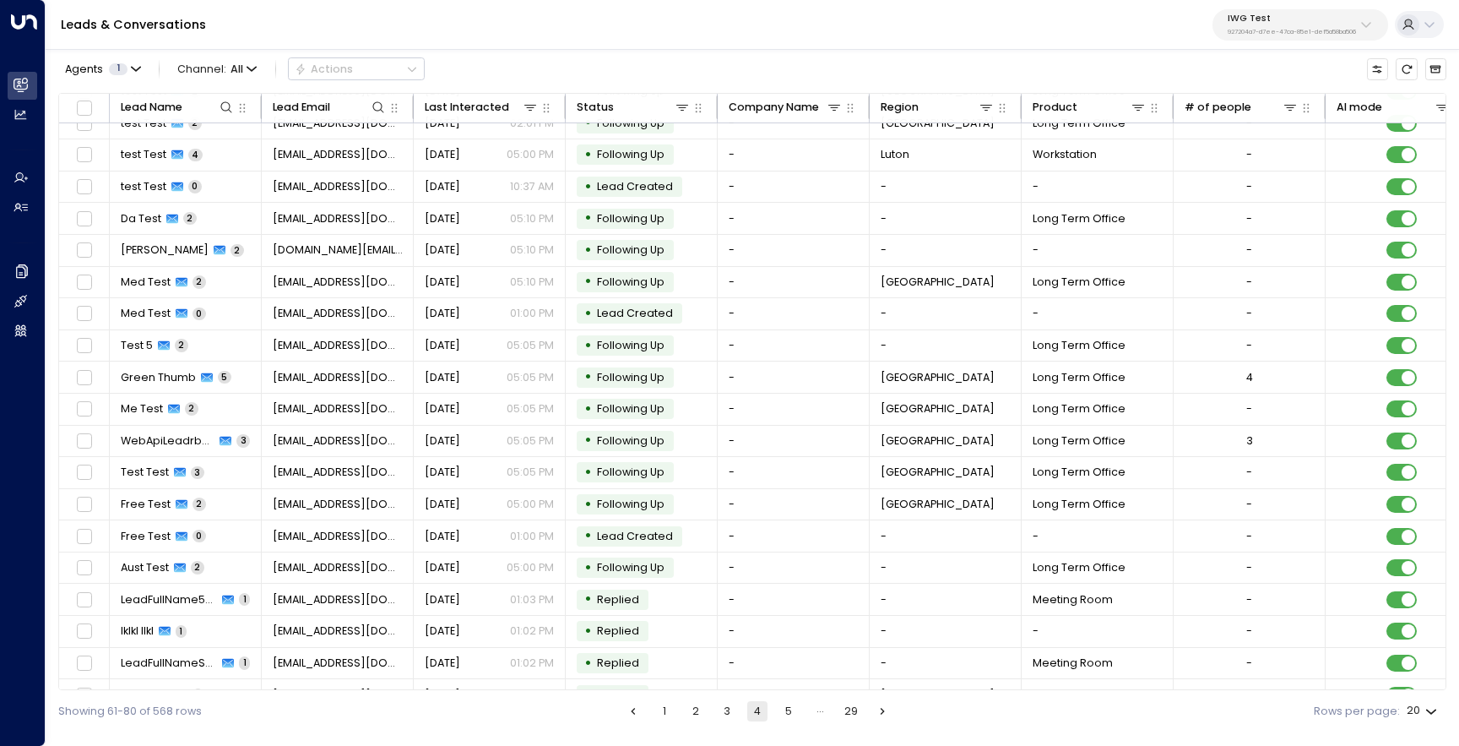
scroll to position [73, 0]
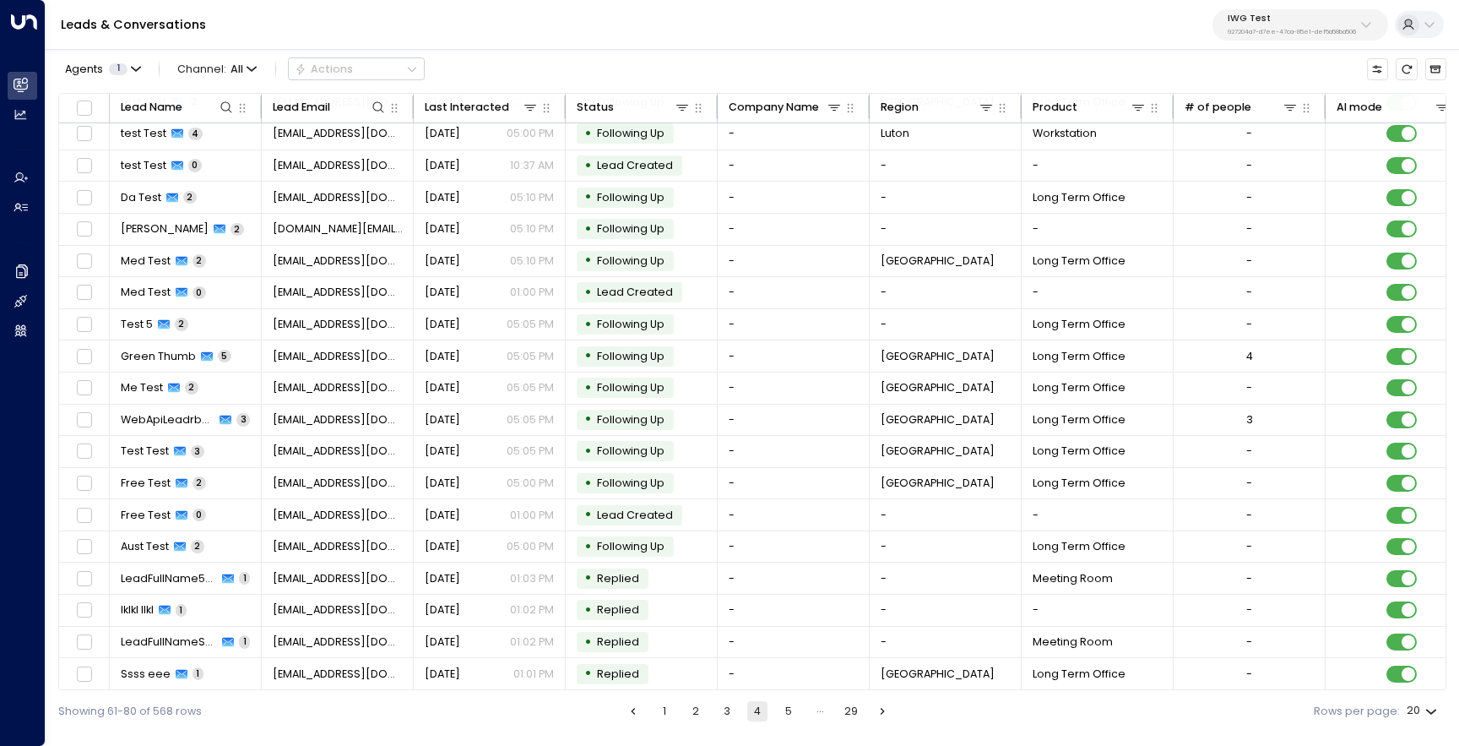
click at [668, 717] on button "1" at bounding box center [665, 711] width 20 height 20
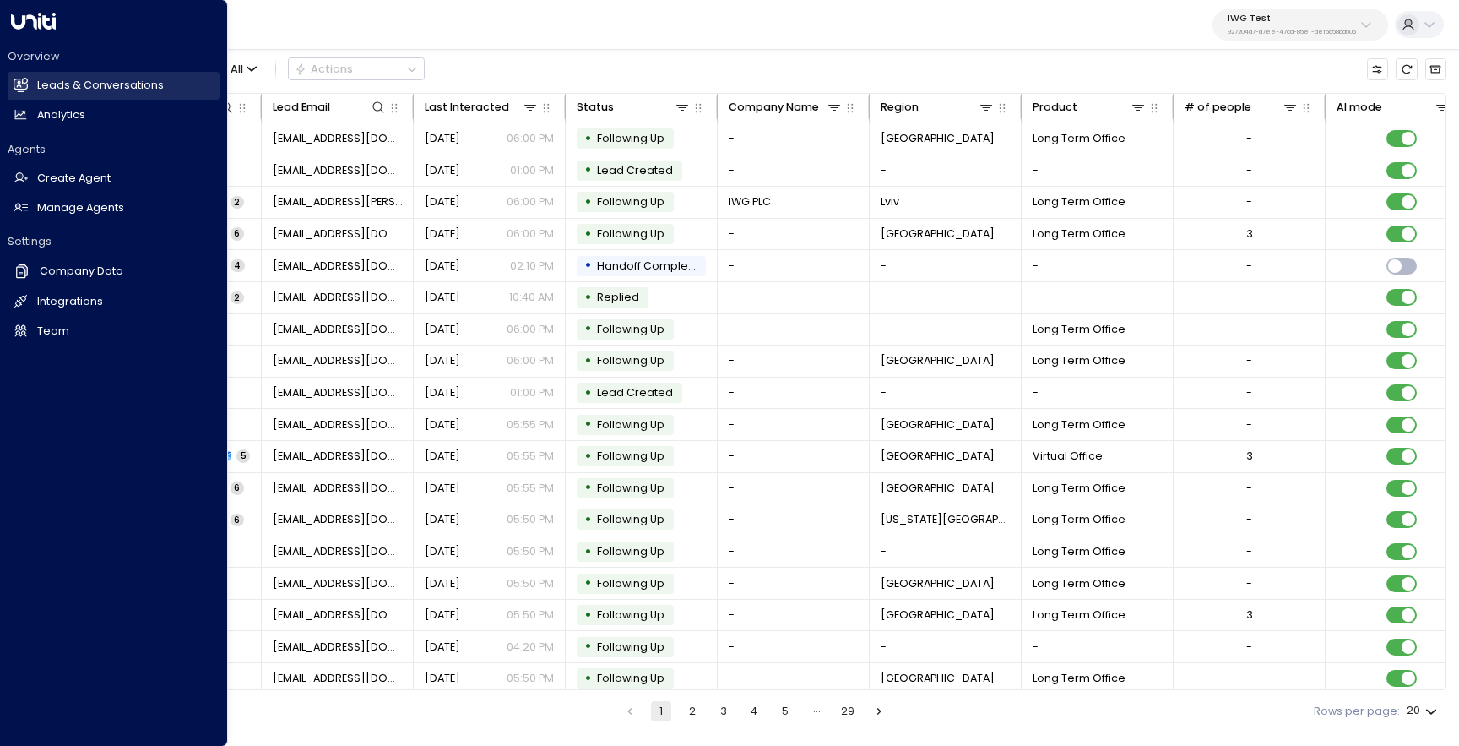
click at [106, 92] on h2 "Leads & Conversations" at bounding box center [100, 86] width 127 height 16
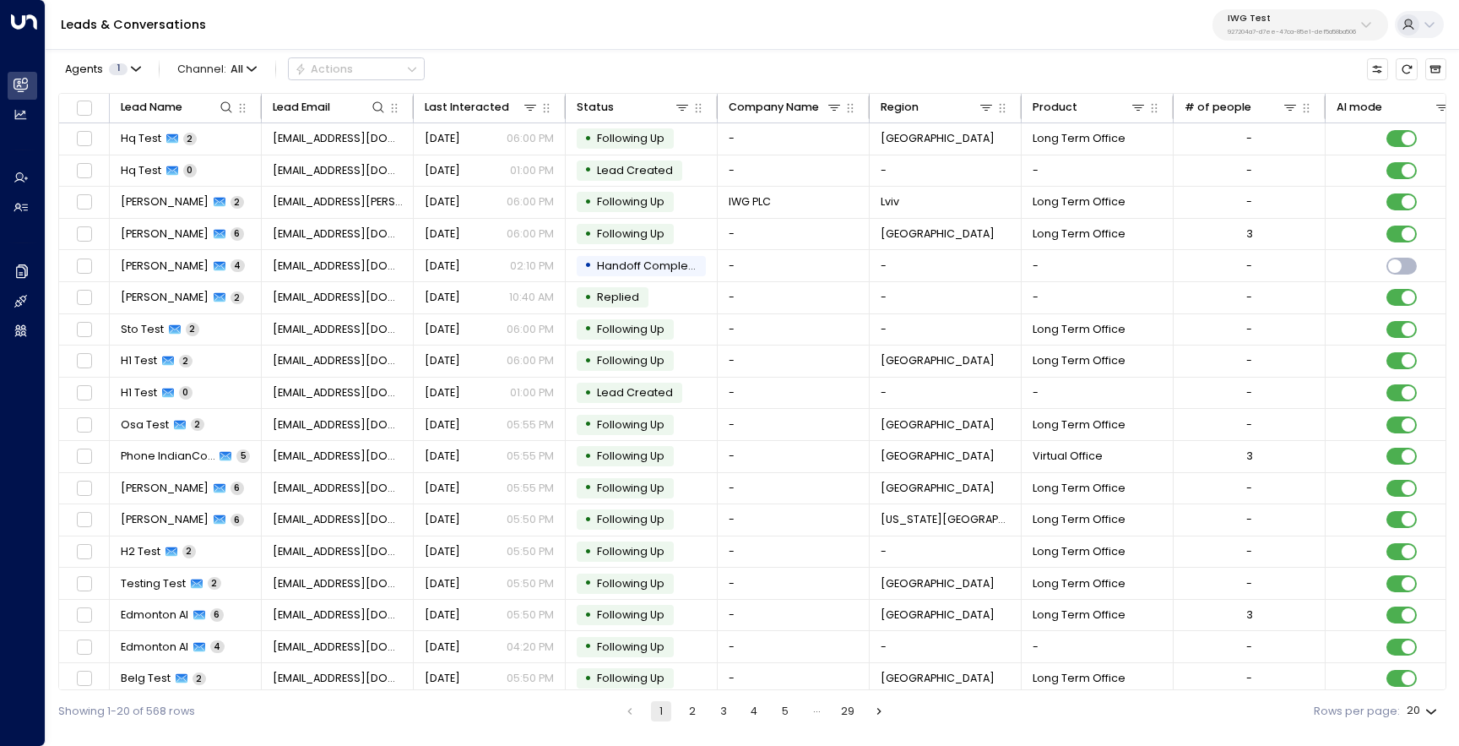
click at [1290, 18] on p "IWG Test" at bounding box center [1292, 19] width 128 height 10
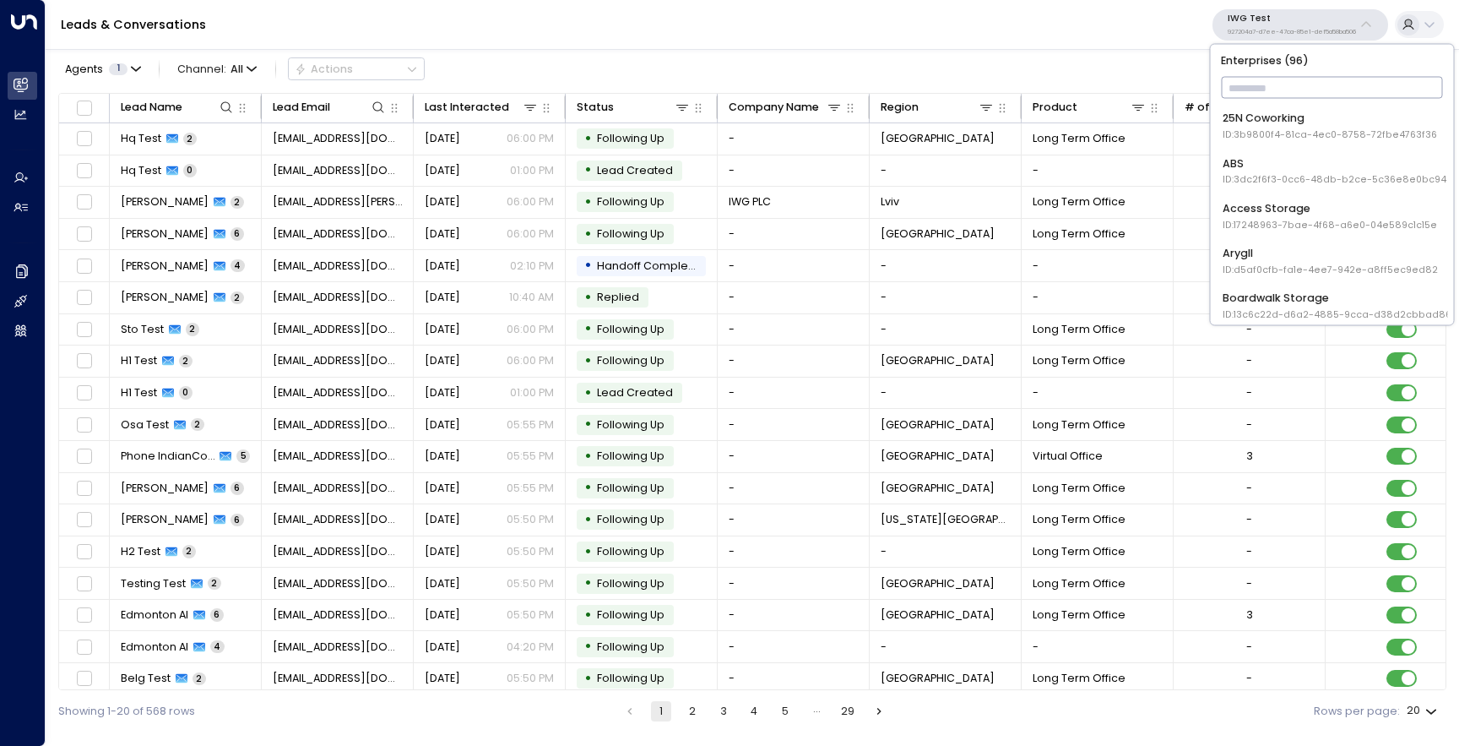
click at [1101, 38] on div "Leads & Conversations IWG Test 927204a7-d7ee-47ca-85e1-def5a58ba506" at bounding box center [753, 25] width 1414 height 50
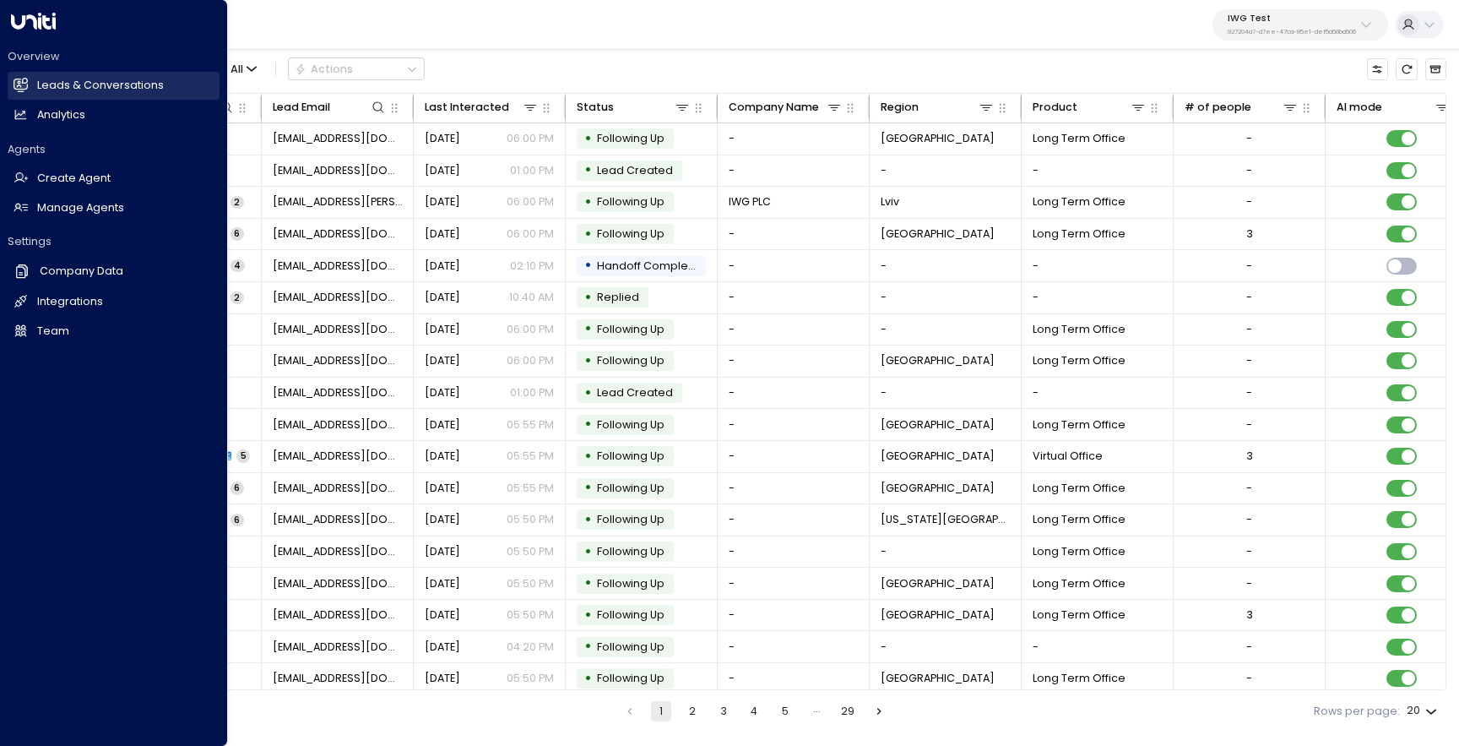
click at [42, 87] on h2 "Leads & Conversations" at bounding box center [100, 86] width 127 height 16
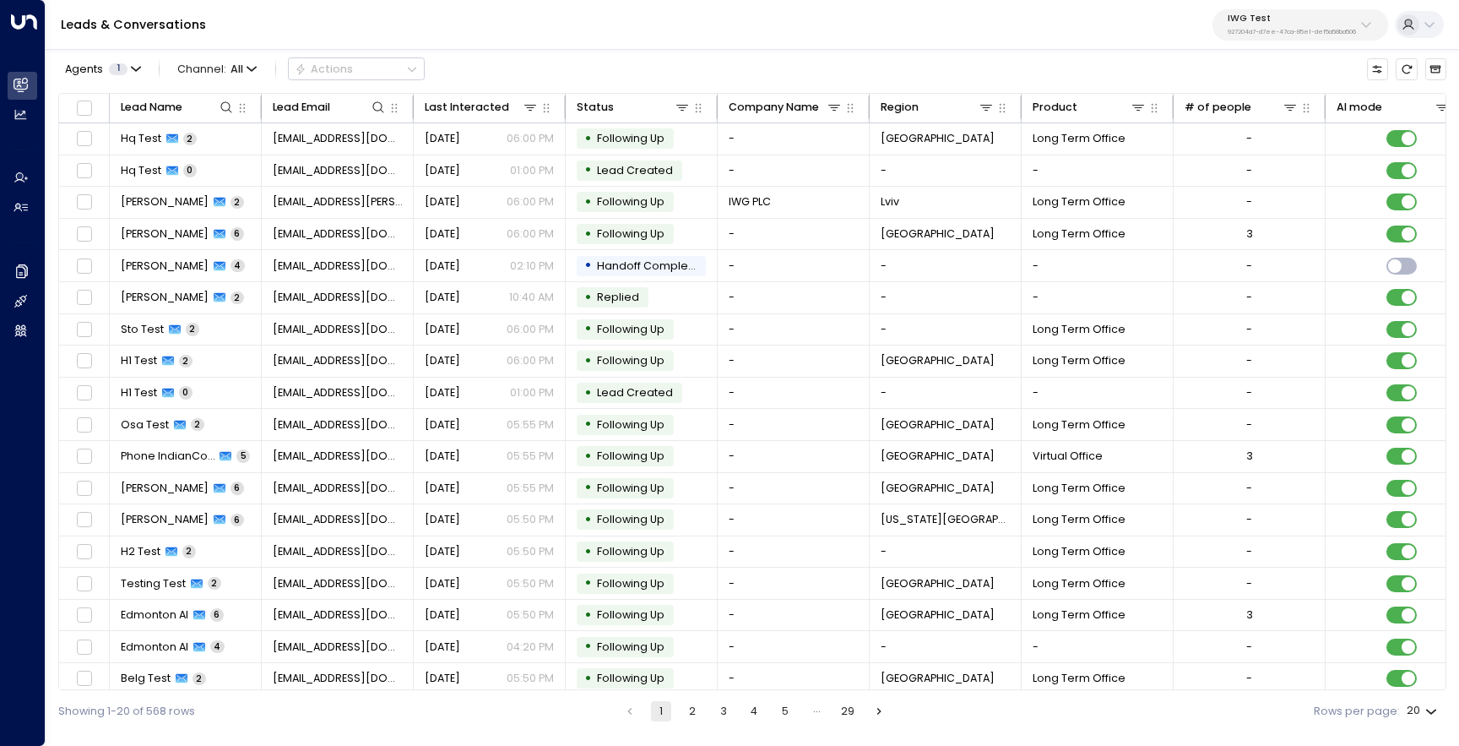
click at [1270, 19] on p "IWG Test" at bounding box center [1292, 19] width 128 height 10
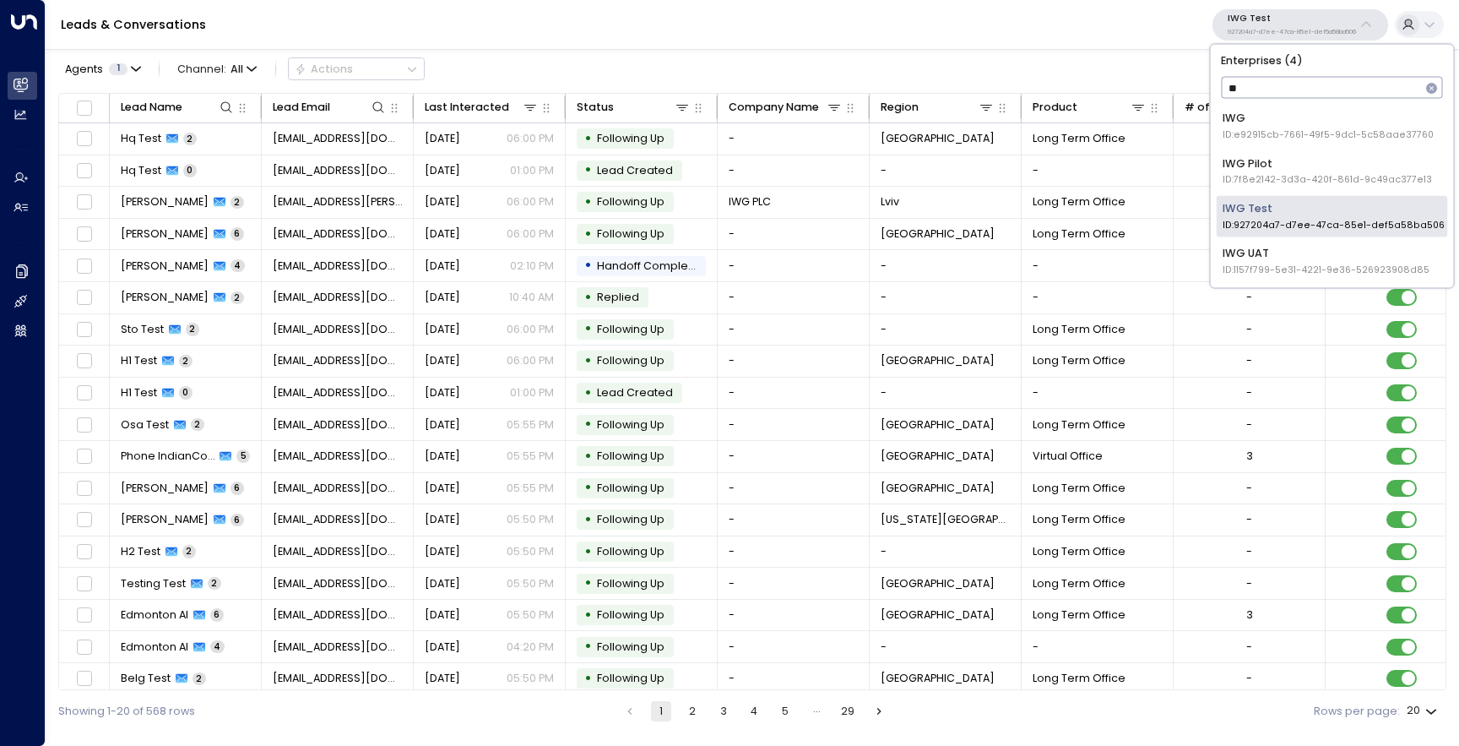
type input "***"
click at [1255, 128] on span "ID: e92915cb-7661-49f5-9dc1-5c58aae37760" at bounding box center [1328, 135] width 211 height 14
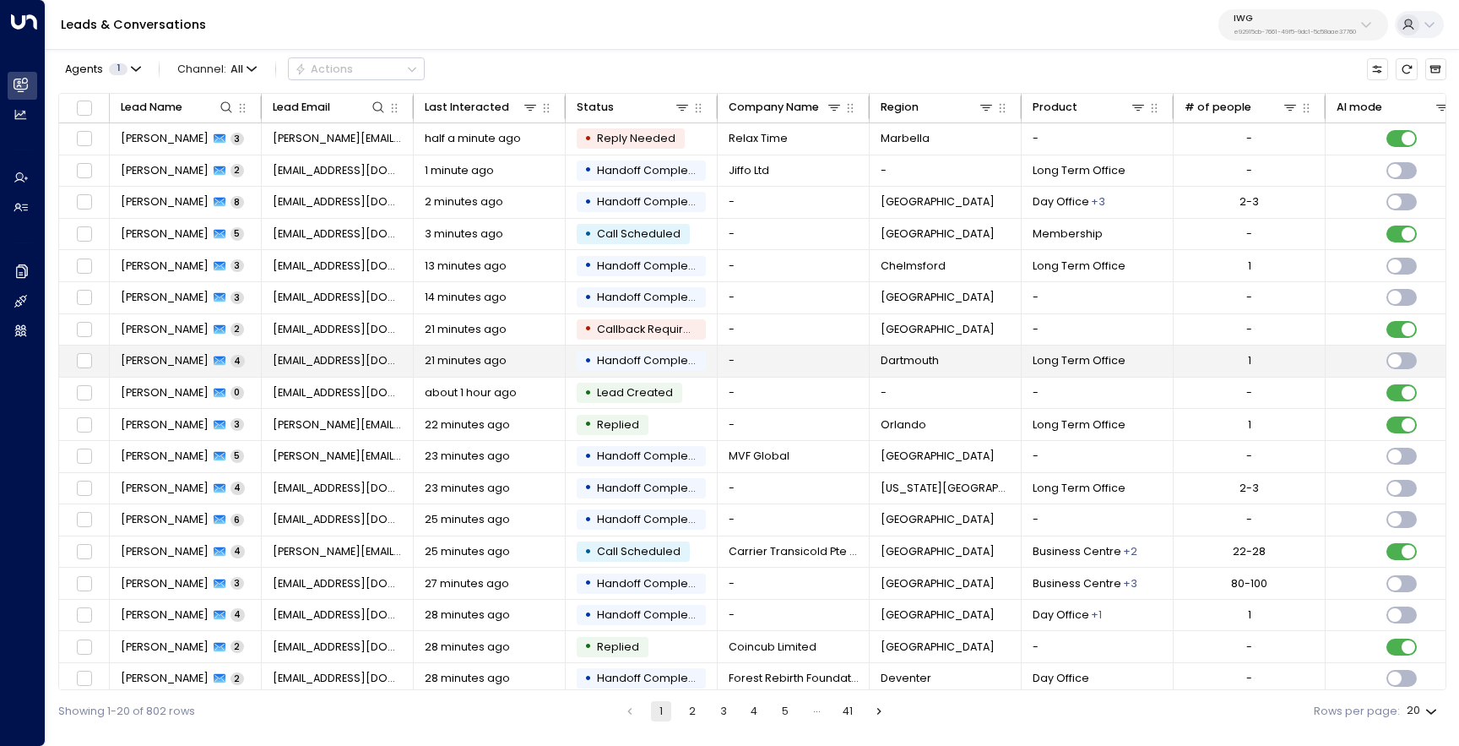
click at [176, 369] on td "[PERSON_NAME] 4" at bounding box center [186, 360] width 152 height 31
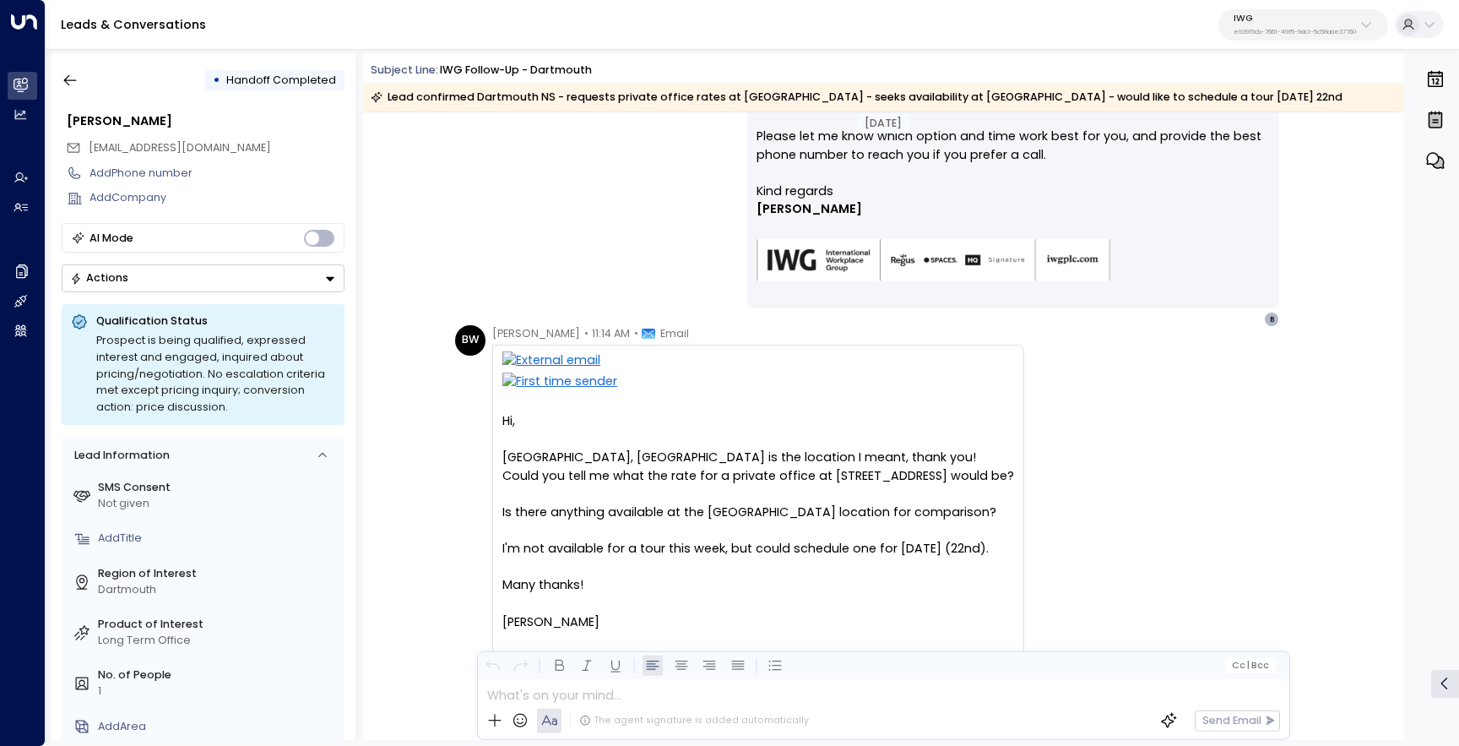
scroll to position [1411, 0]
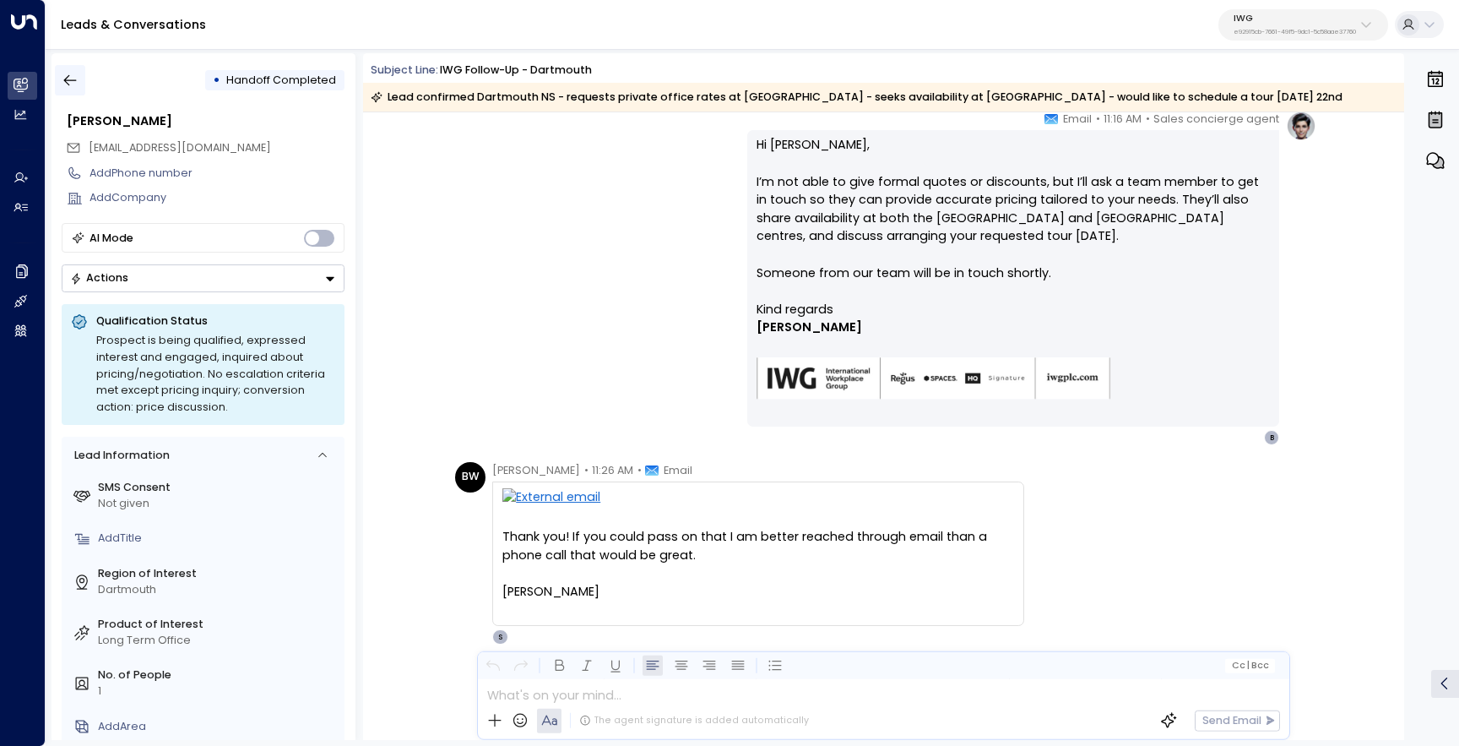
click at [81, 85] on button "button" at bounding box center [70, 80] width 30 height 30
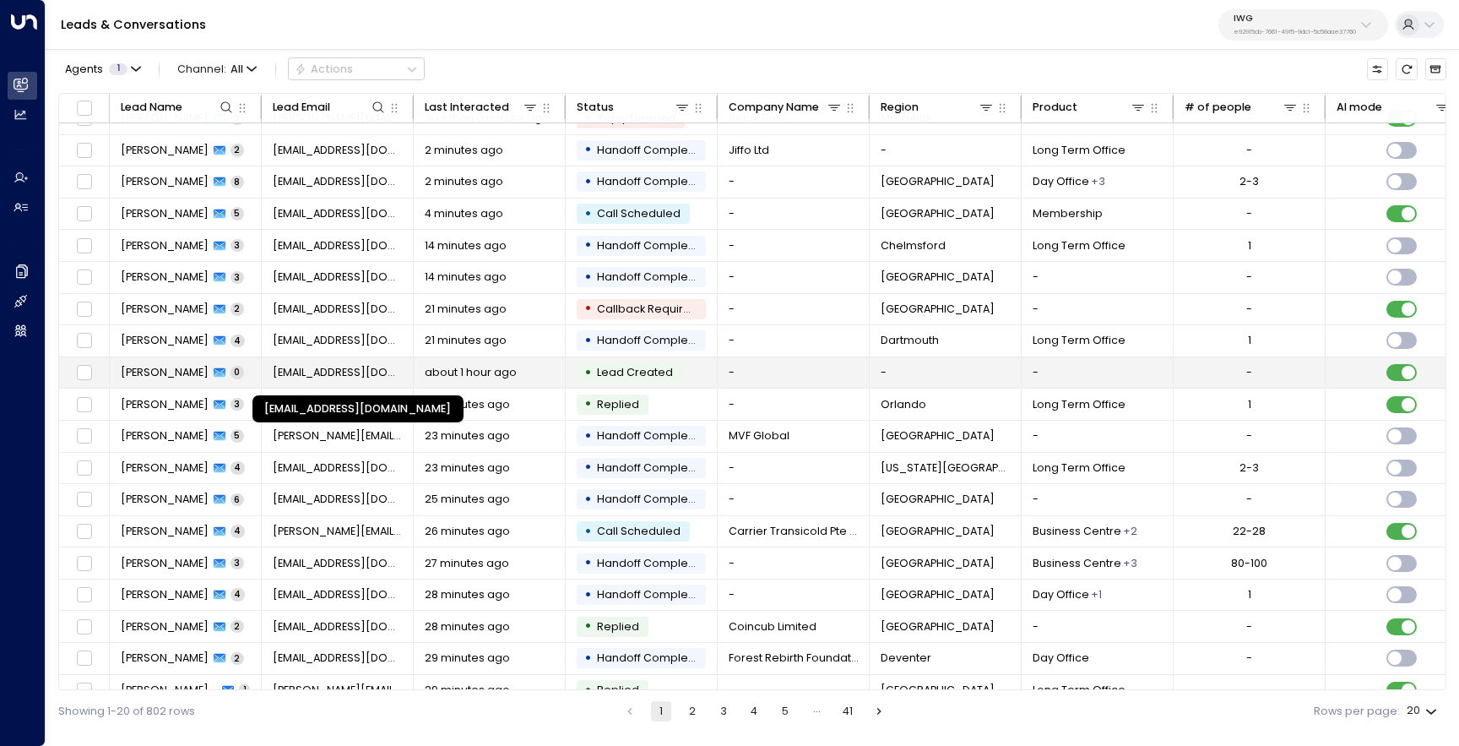
scroll to position [73, 0]
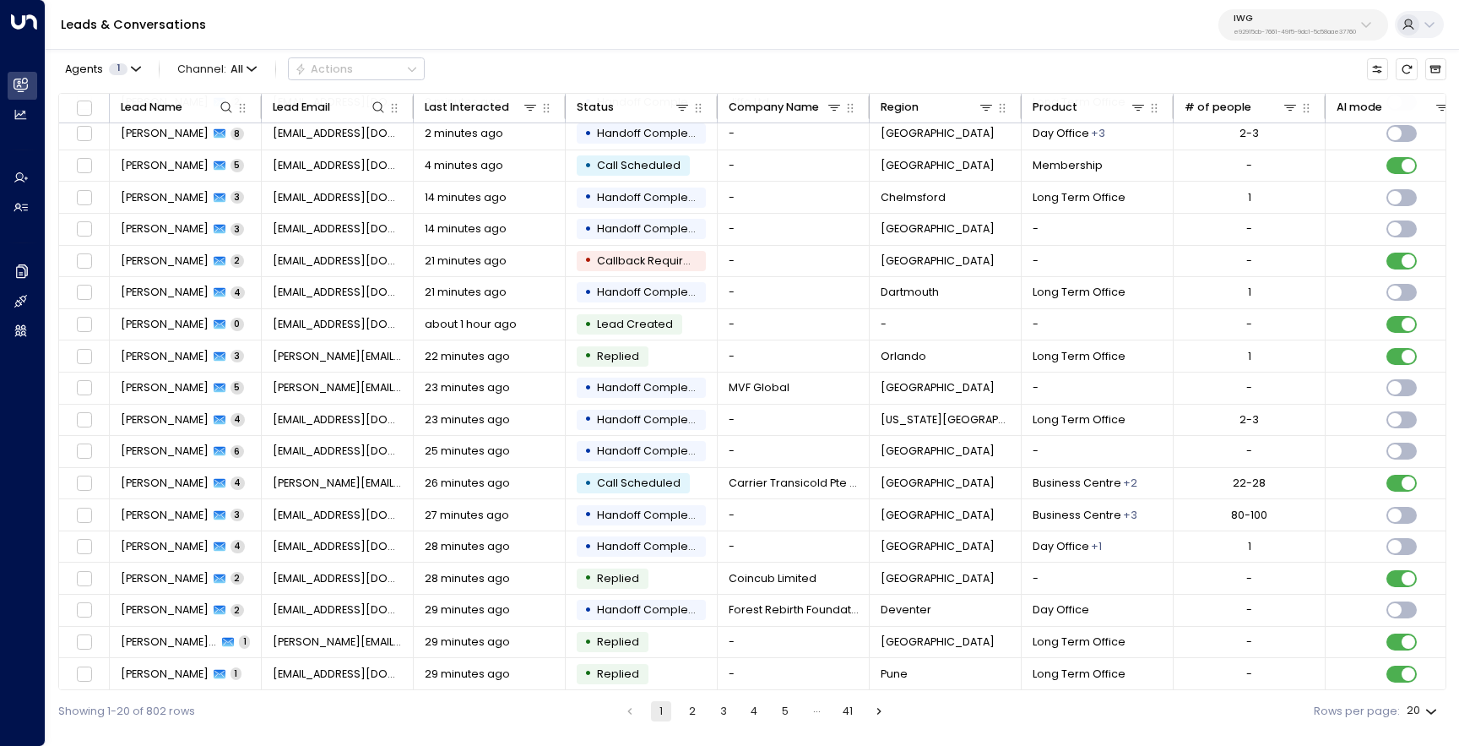
click at [692, 701] on button "2" at bounding box center [692, 711] width 20 height 20
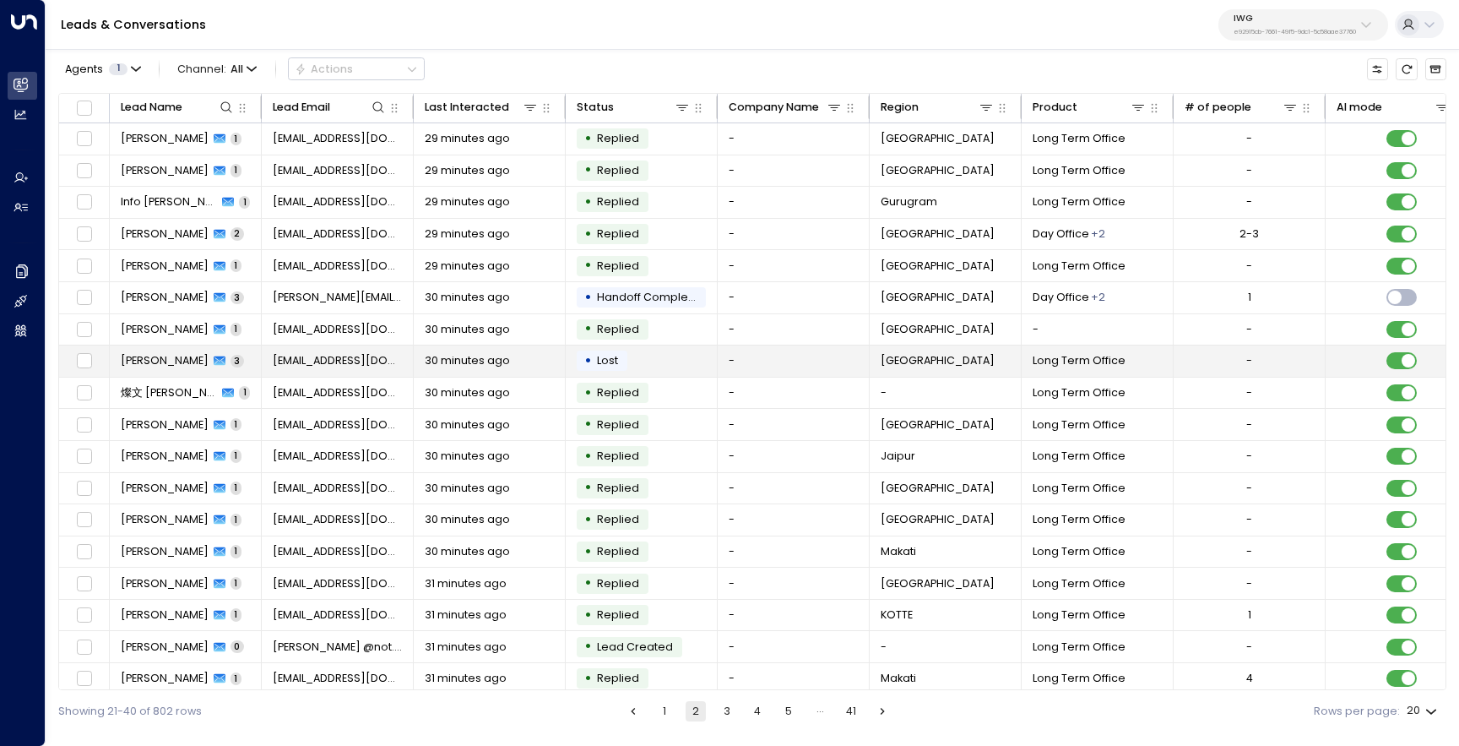
click at [193, 353] on span "[PERSON_NAME]" at bounding box center [165, 360] width 88 height 15
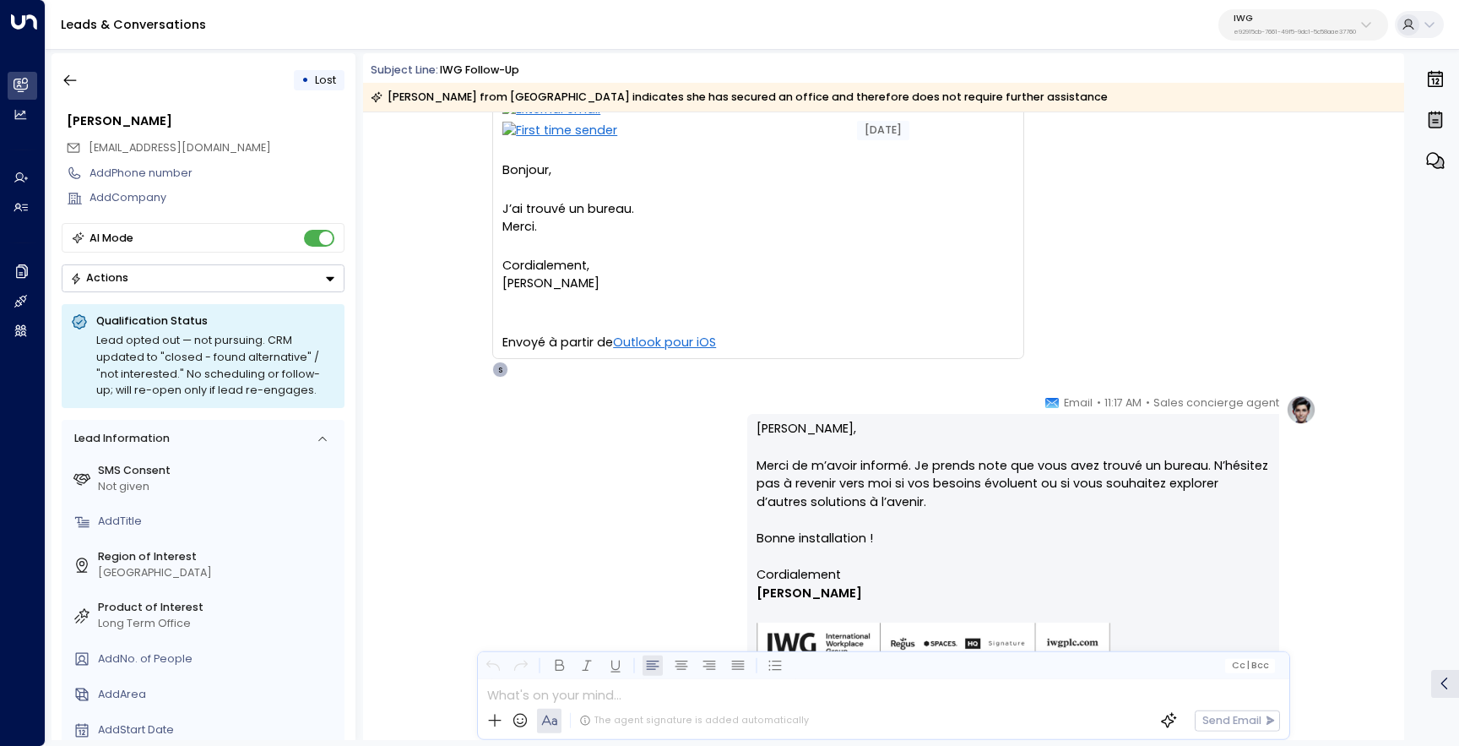
scroll to position [1137, 0]
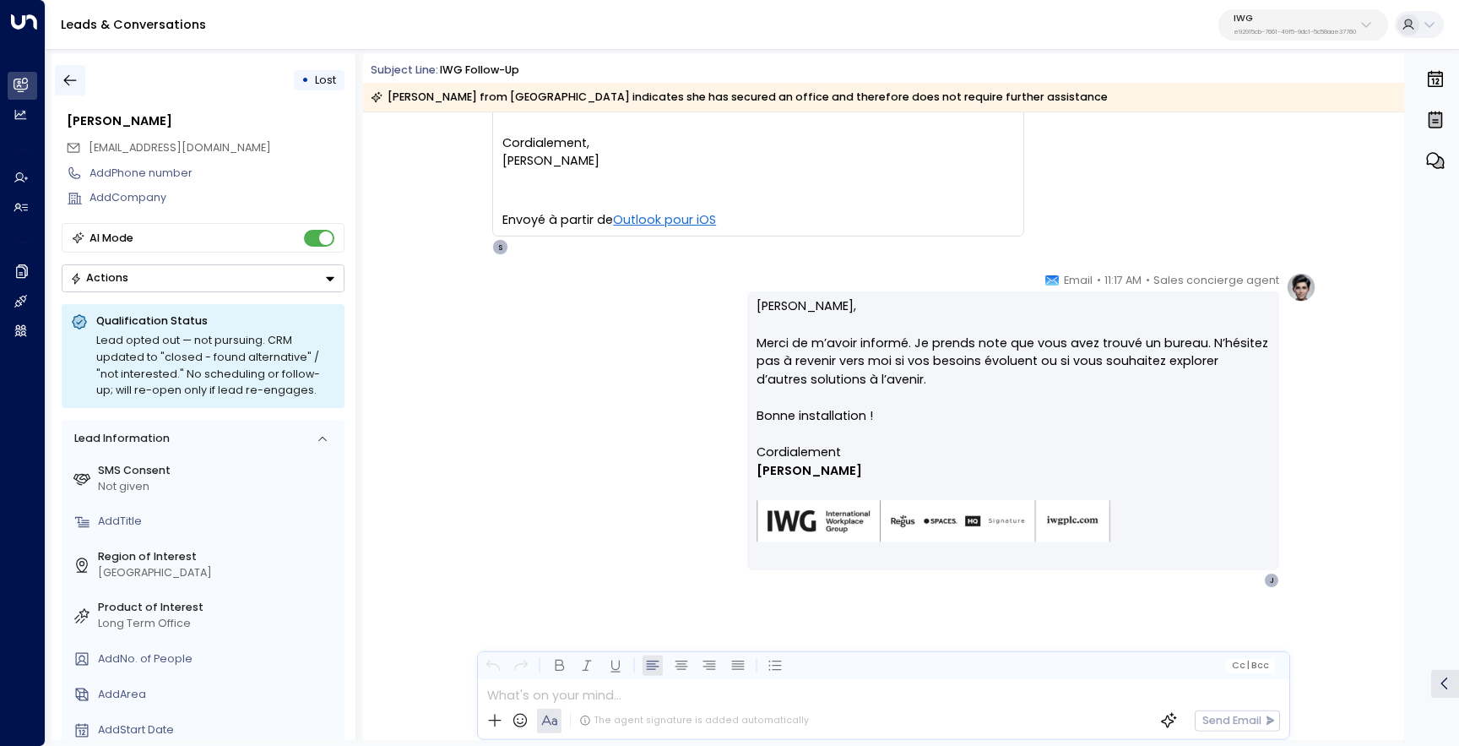
click at [84, 79] on button "button" at bounding box center [70, 80] width 30 height 30
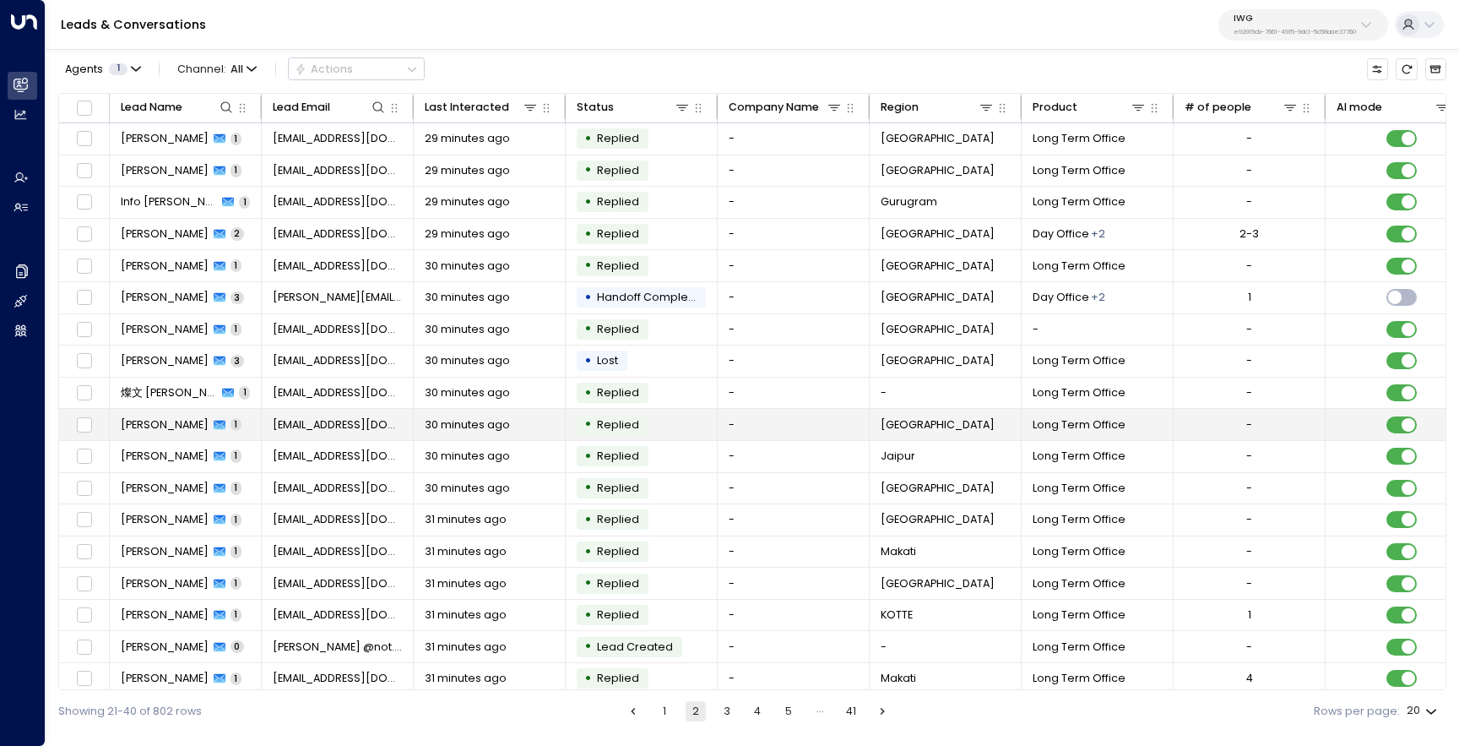
scroll to position [73, 0]
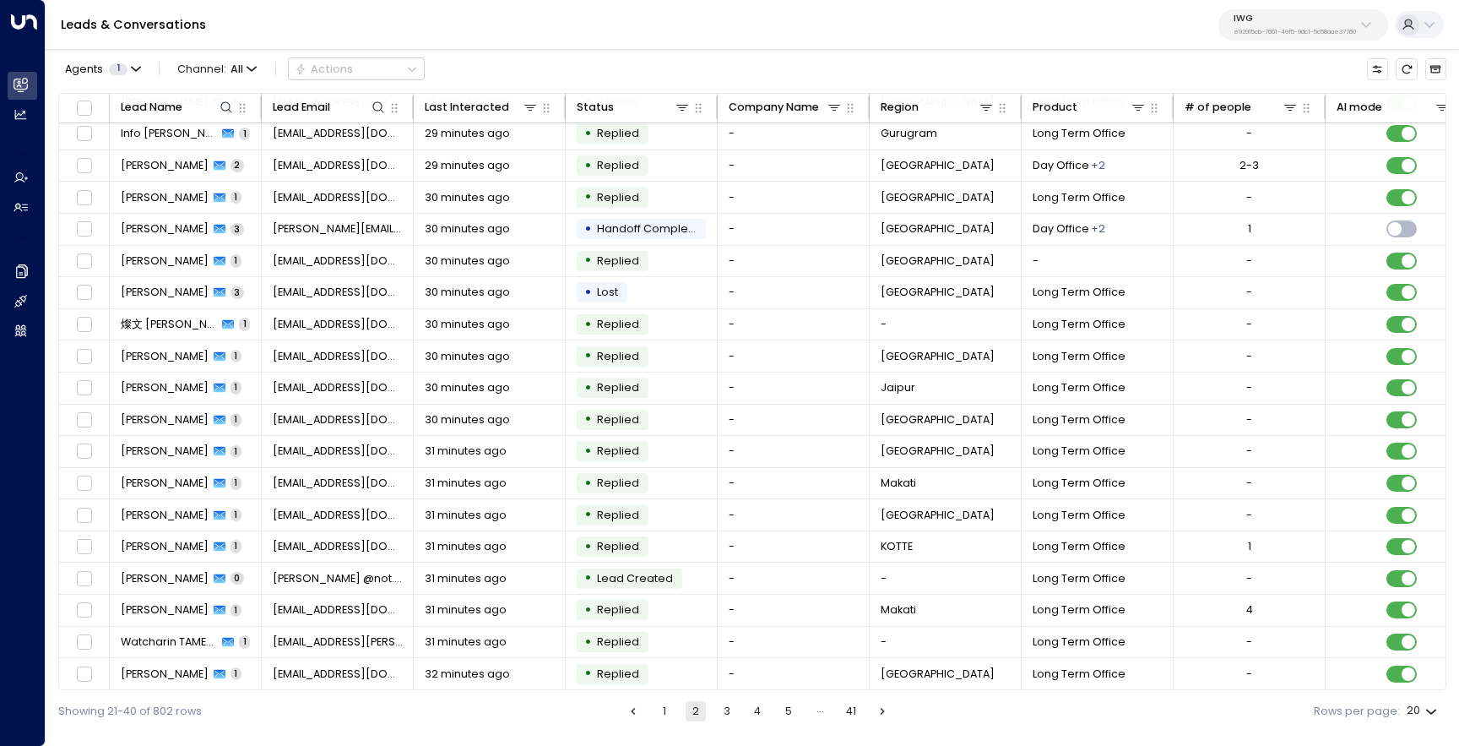
click at [721, 708] on button "3" at bounding box center [727, 711] width 20 height 20
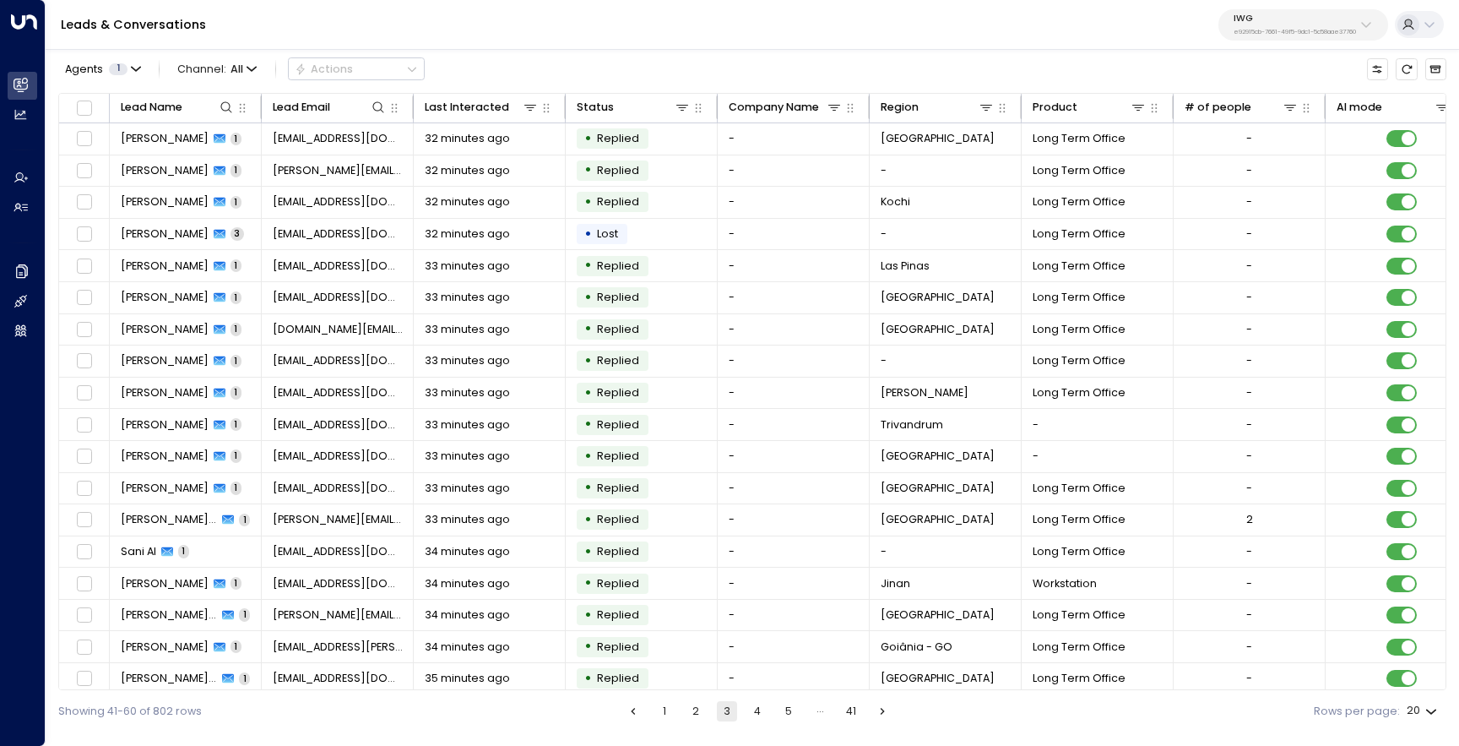
click at [759, 715] on button "4" at bounding box center [757, 711] width 20 height 20
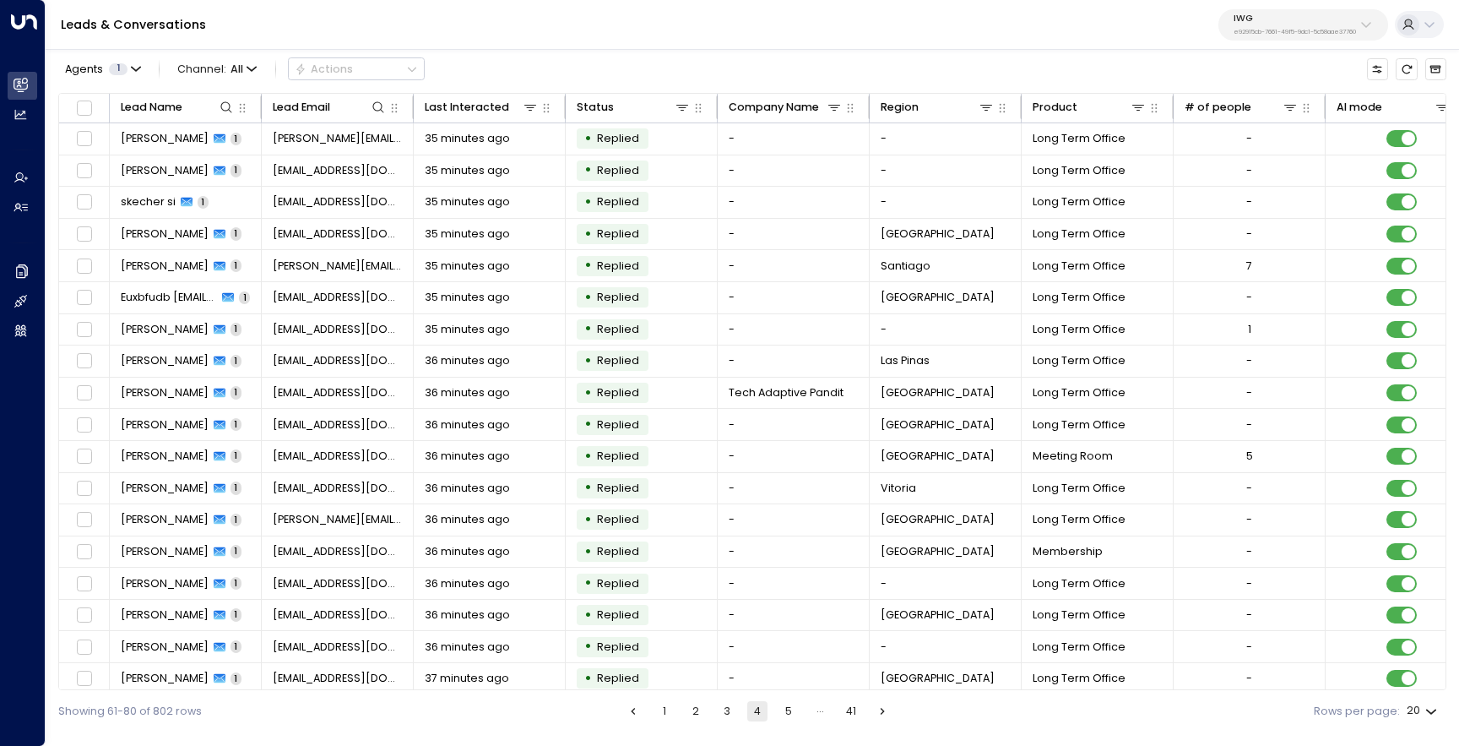
scroll to position [73, 0]
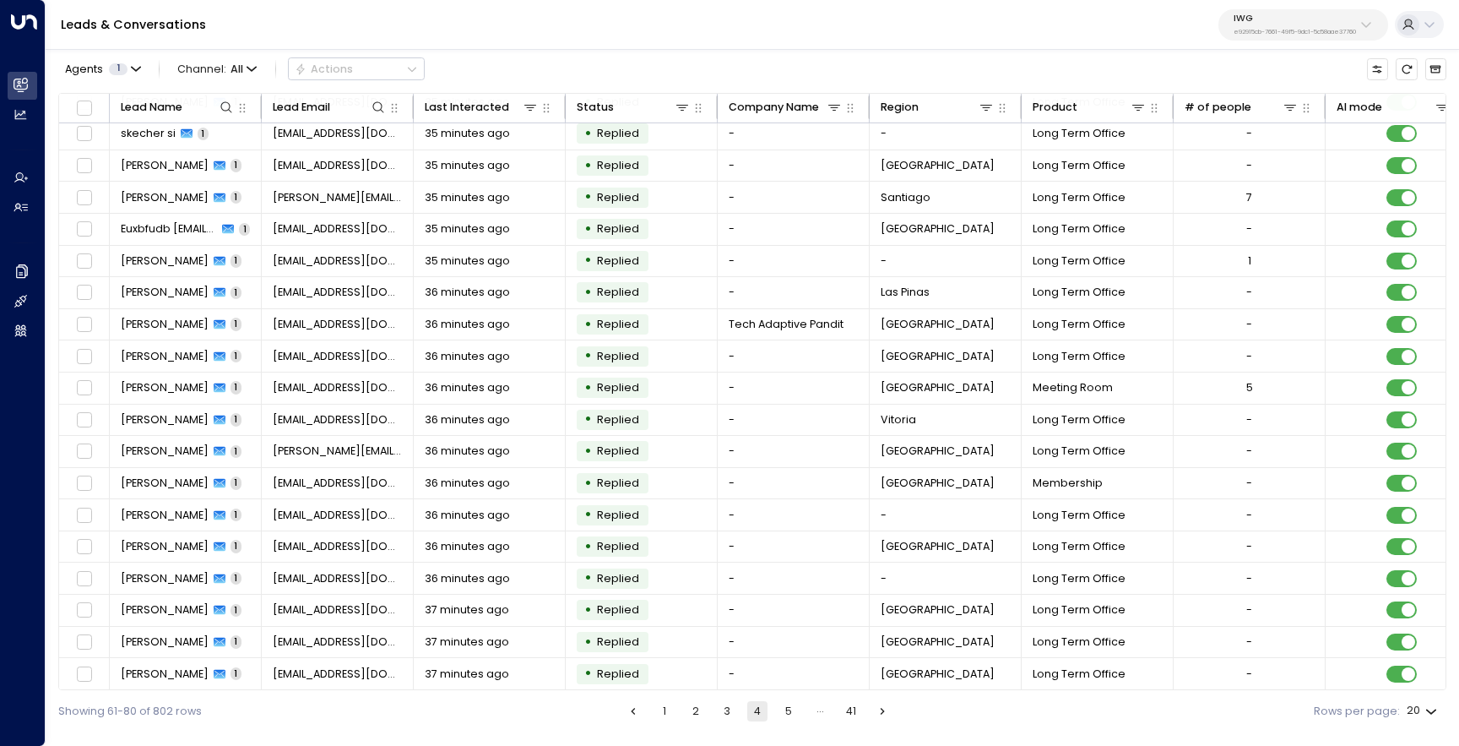
click at [791, 711] on button "5" at bounding box center [789, 711] width 20 height 20
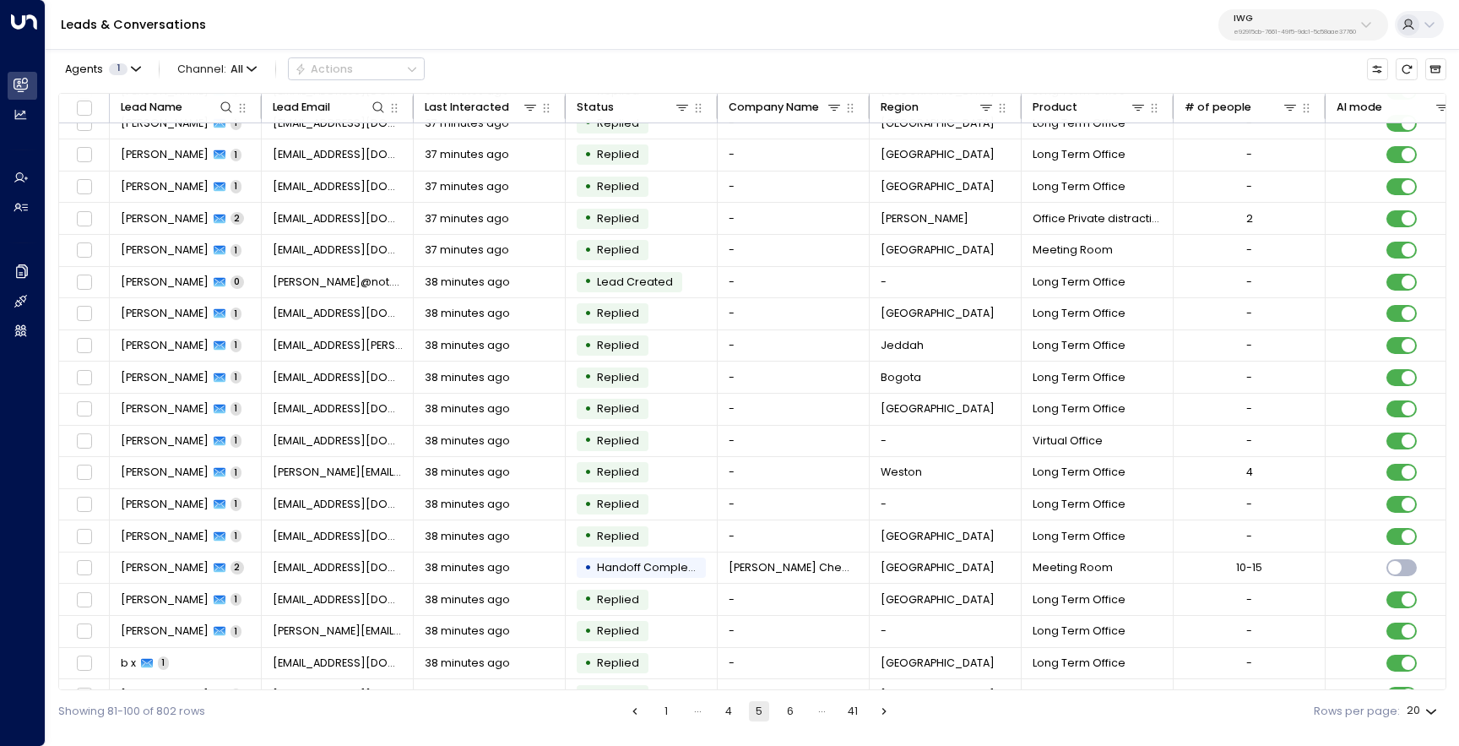
scroll to position [73, 0]
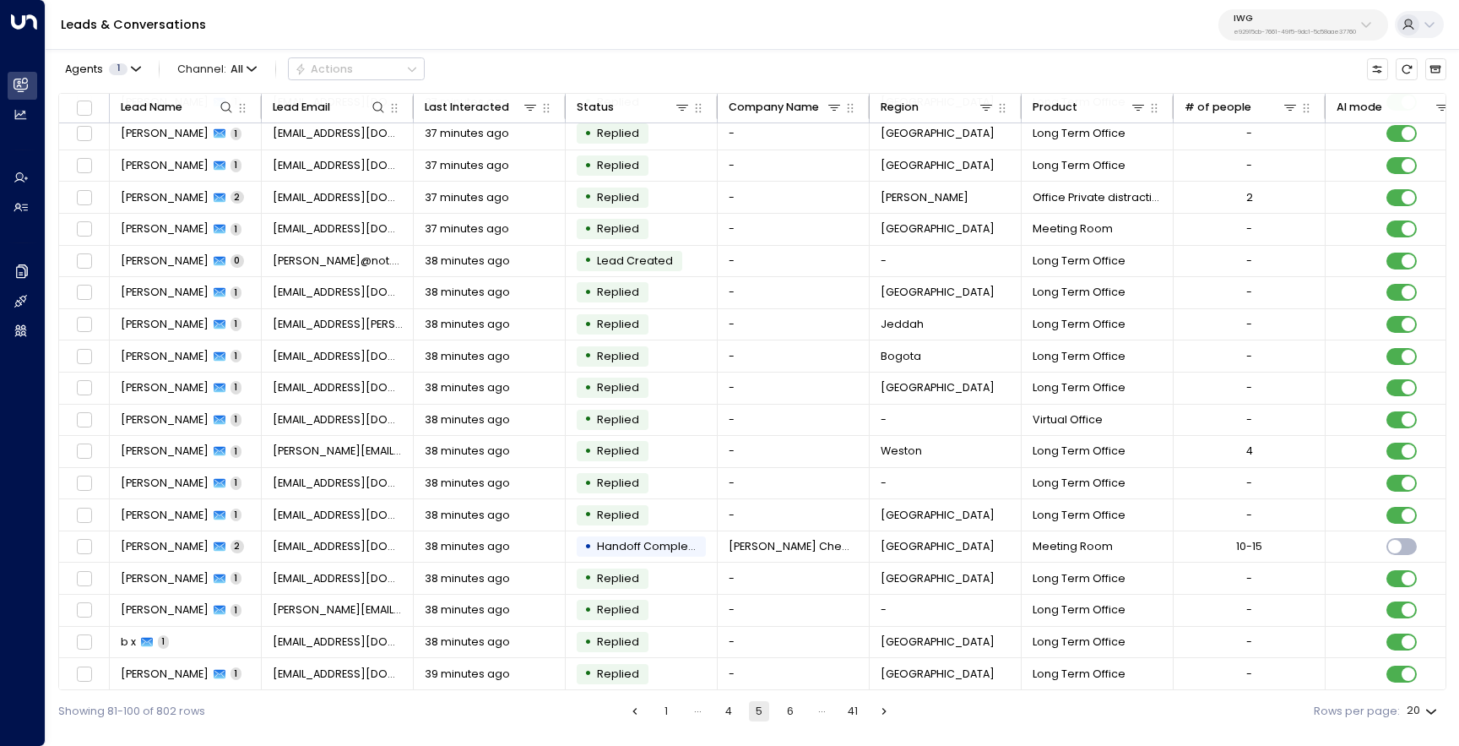
click at [666, 712] on button "1" at bounding box center [666, 711] width 20 height 20
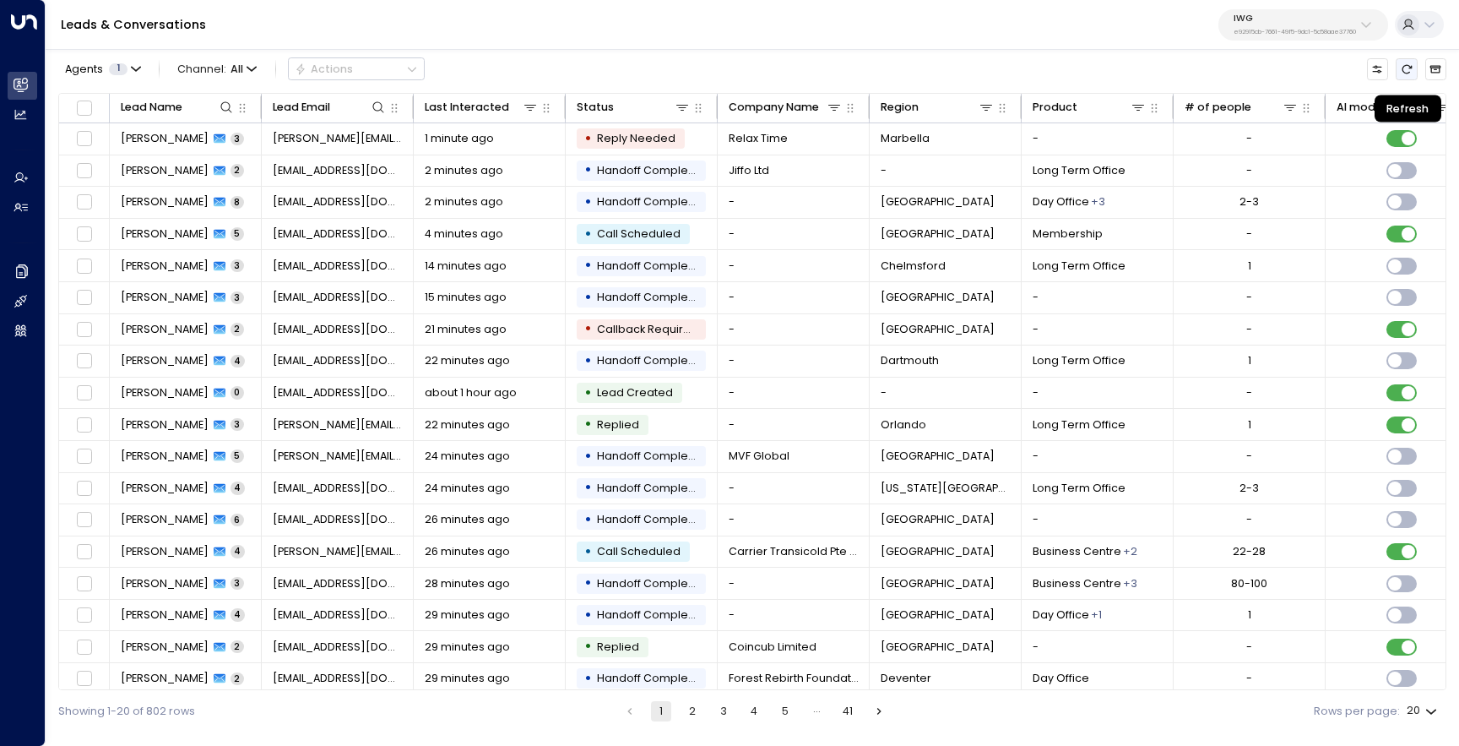
click at [1409, 74] on icon "Refresh" at bounding box center [1407, 69] width 12 height 12
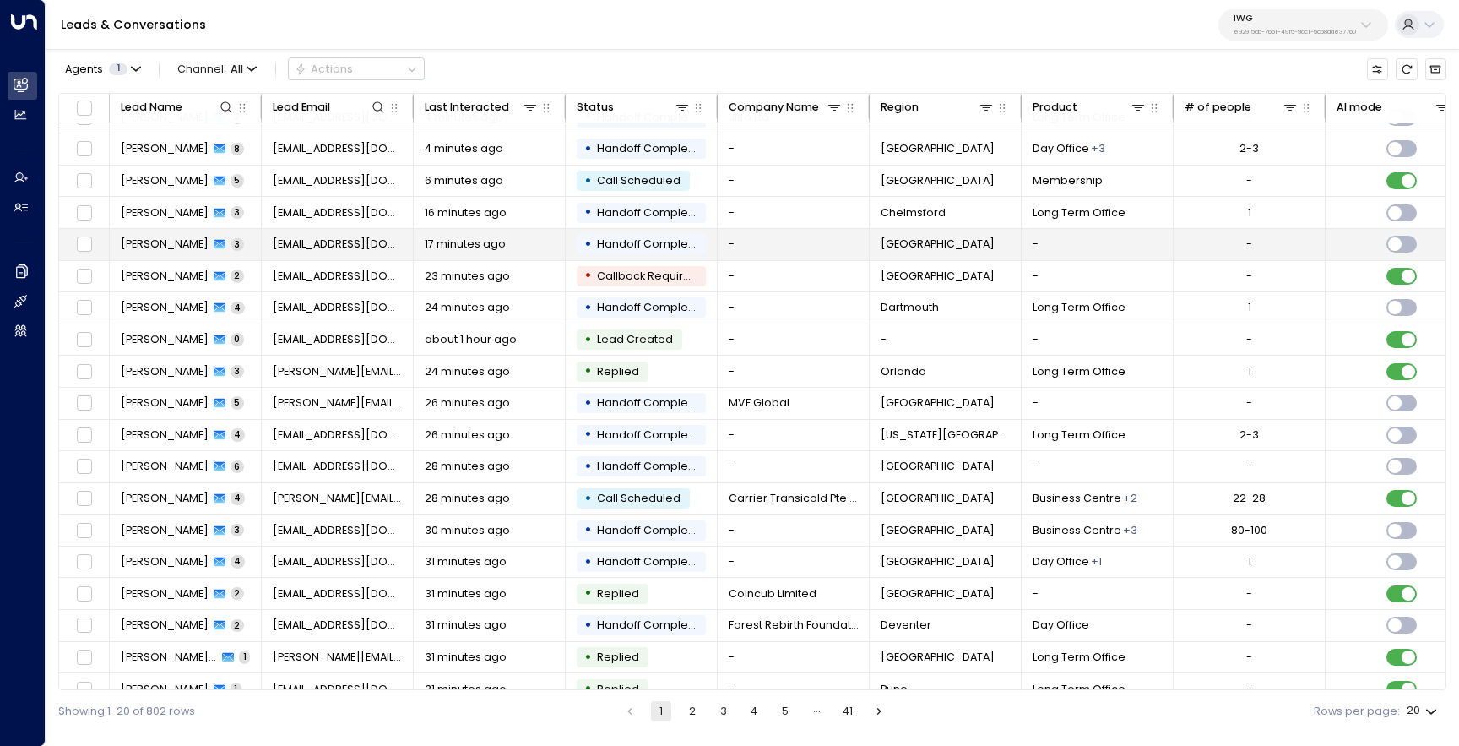
scroll to position [73, 0]
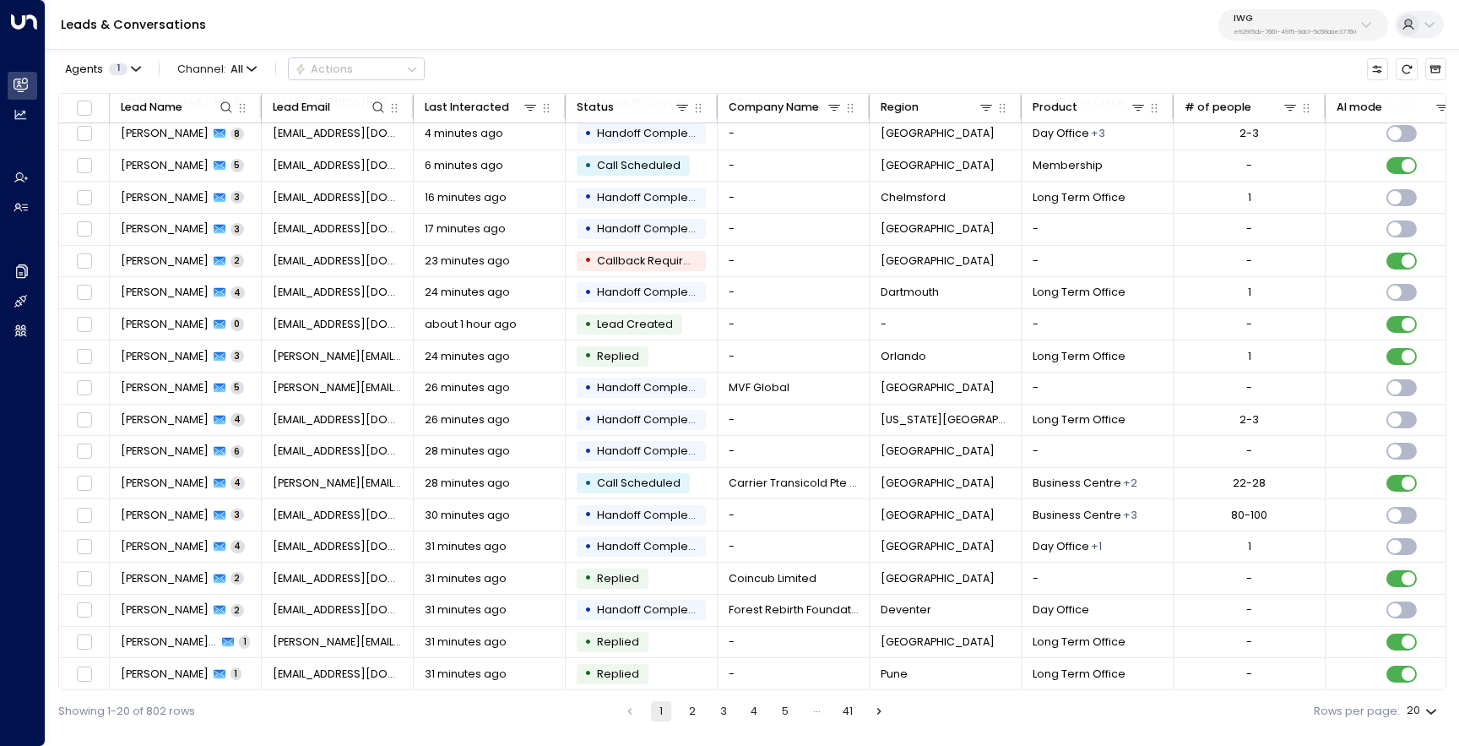
click at [695, 712] on button "2" at bounding box center [692, 711] width 20 height 20
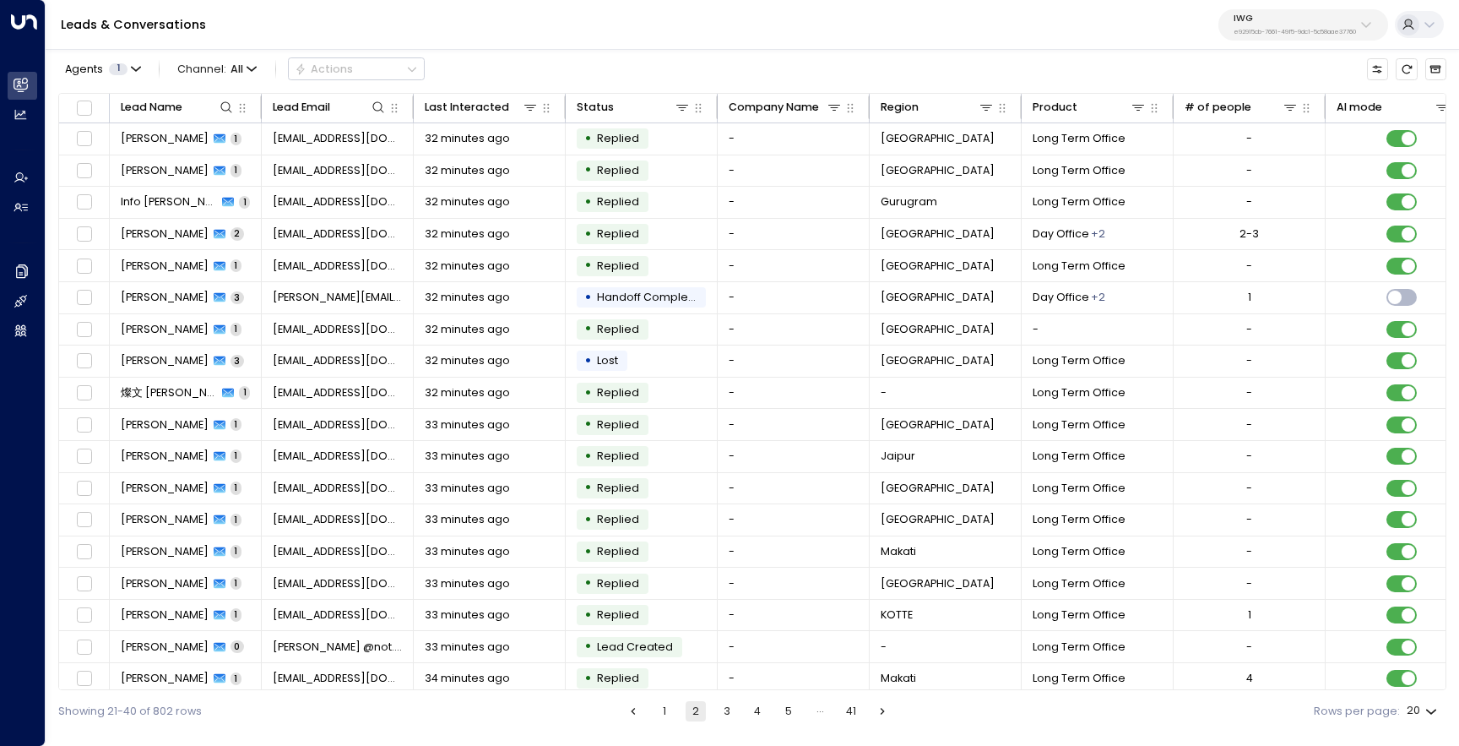
click at [723, 710] on button "3" at bounding box center [727, 711] width 20 height 20
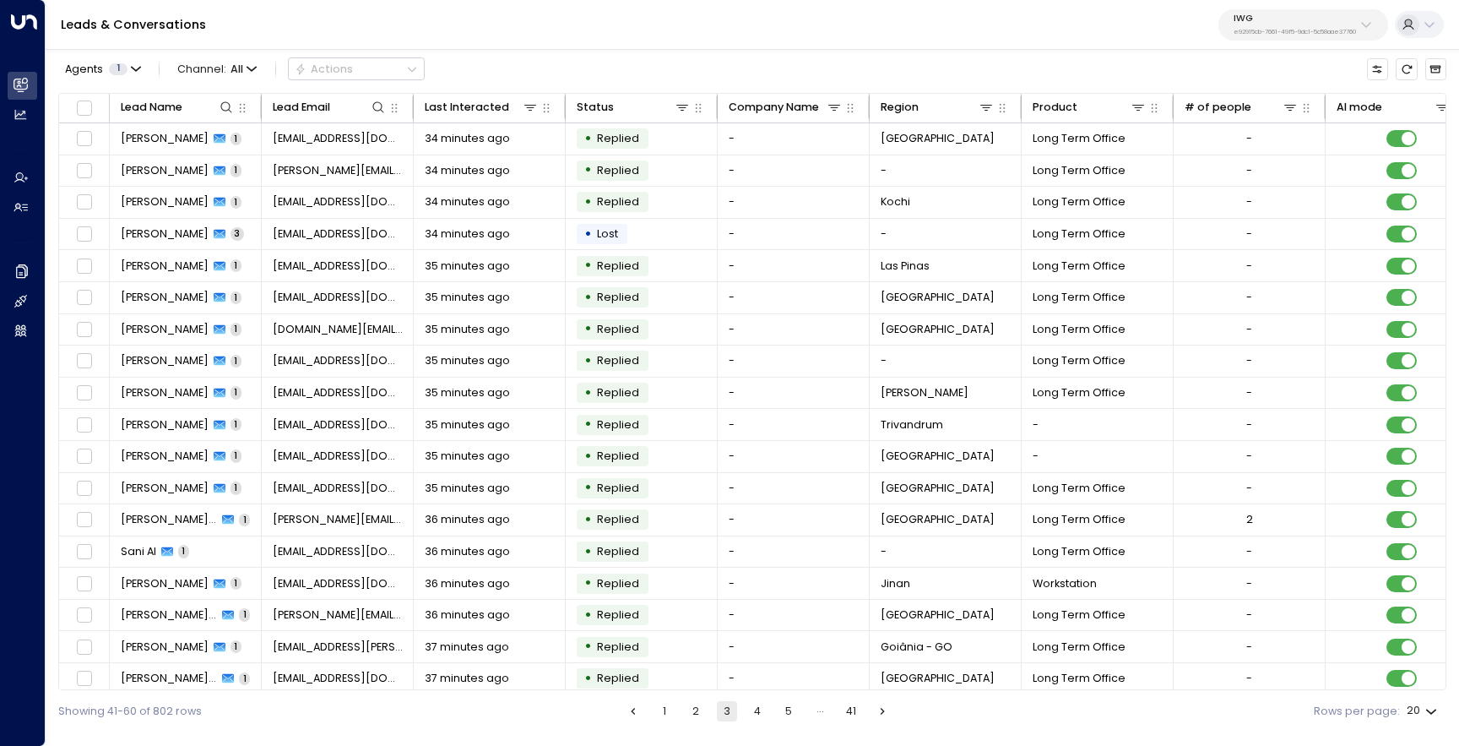
click at [760, 714] on button "4" at bounding box center [757, 711] width 20 height 20
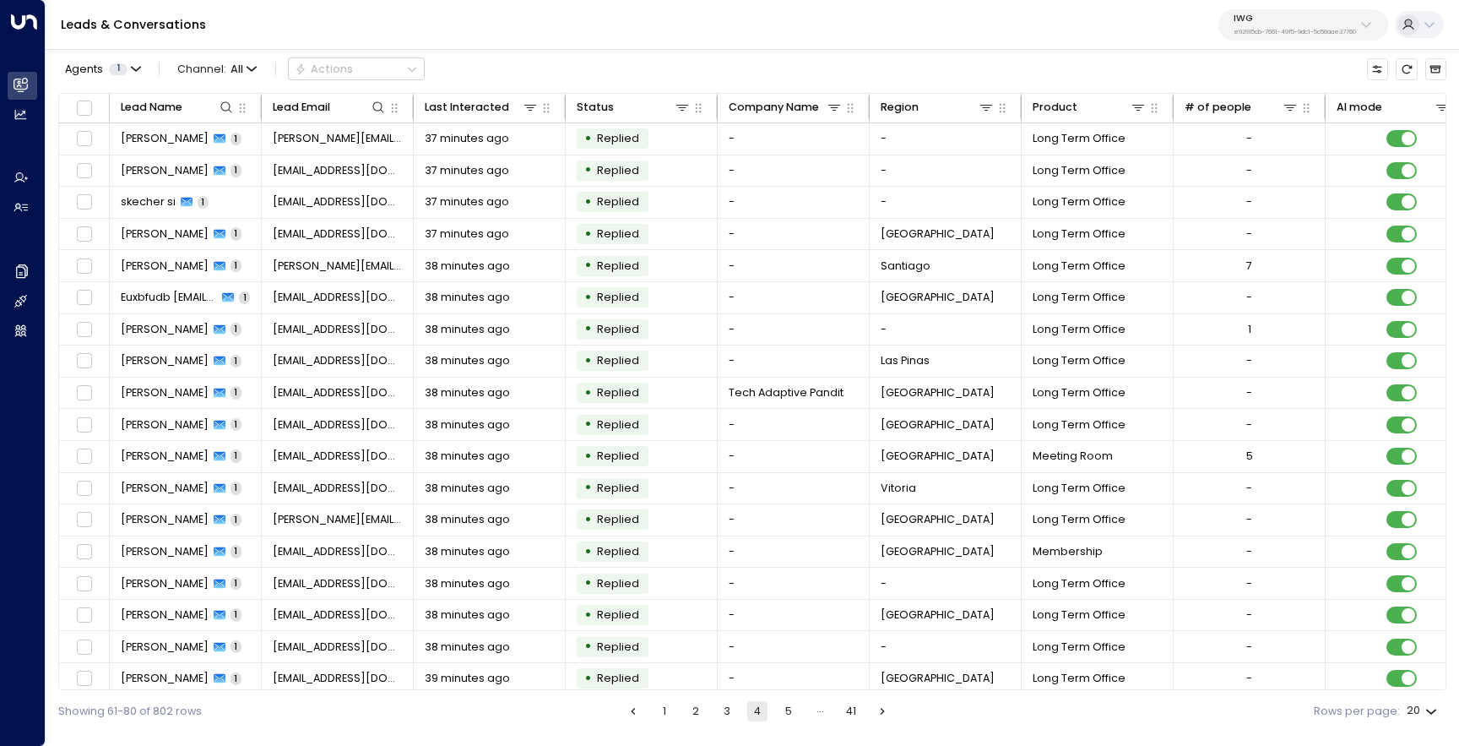
click at [787, 717] on button "5" at bounding box center [789, 711] width 20 height 20
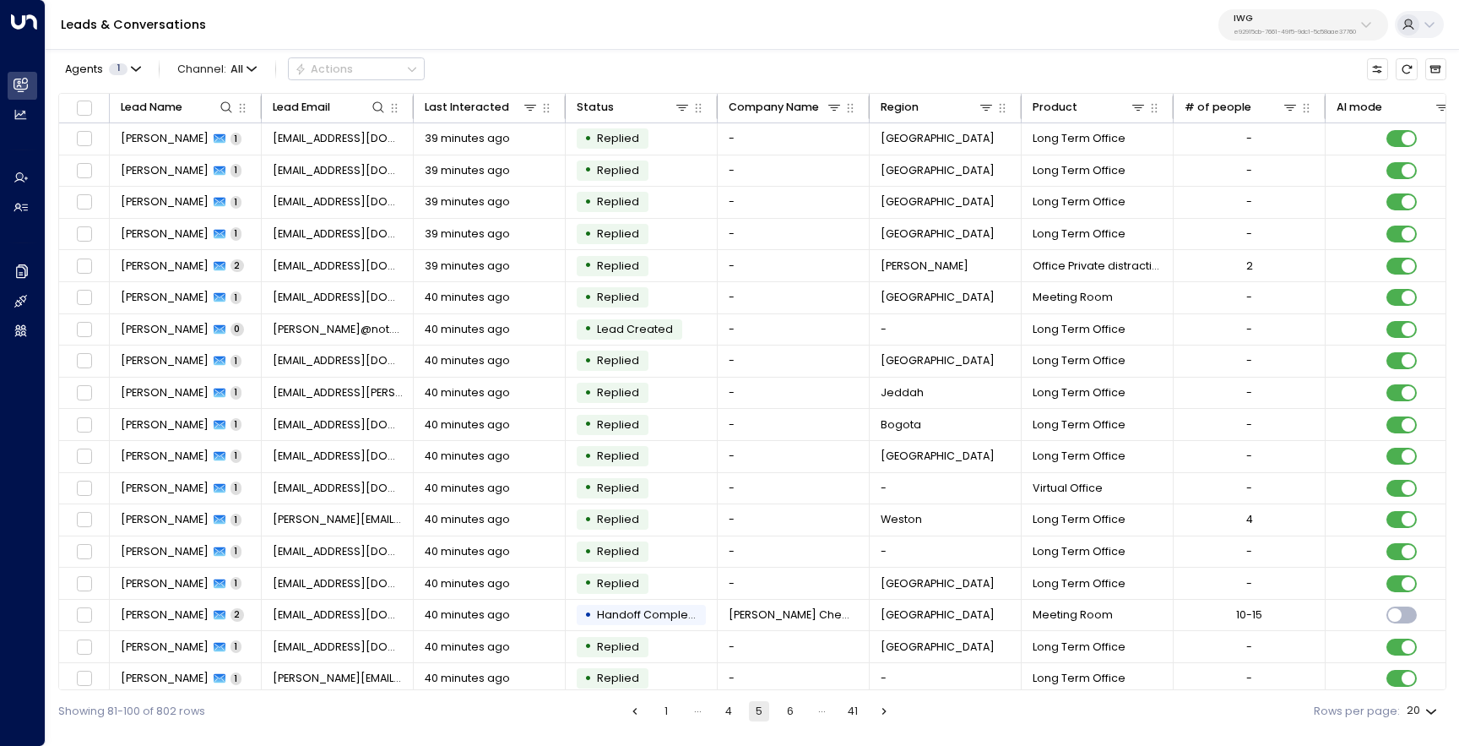
click at [796, 716] on button "6" at bounding box center [790, 711] width 20 height 20
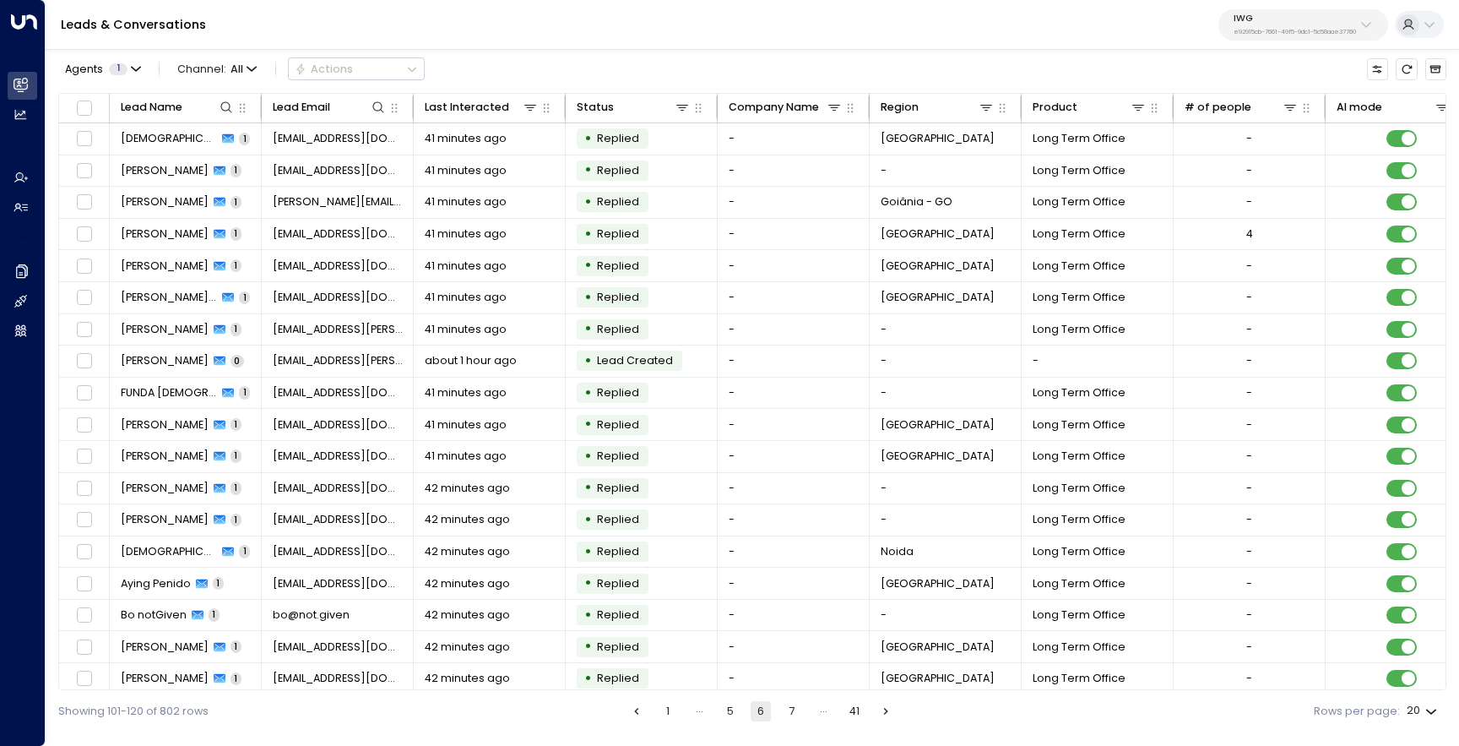
click at [669, 710] on button "1" at bounding box center [668, 711] width 20 height 20
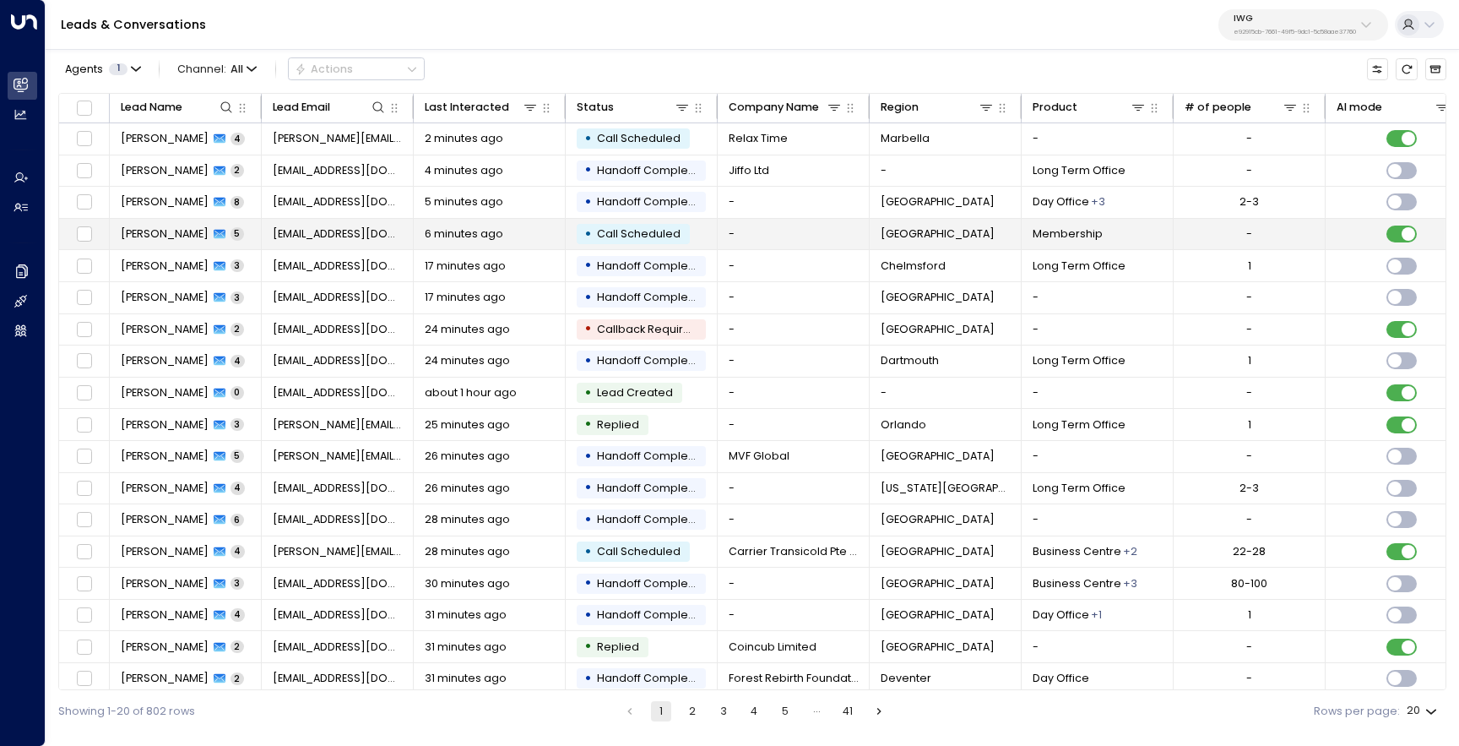
click at [165, 242] on td "[PERSON_NAME] 5" at bounding box center [186, 234] width 152 height 31
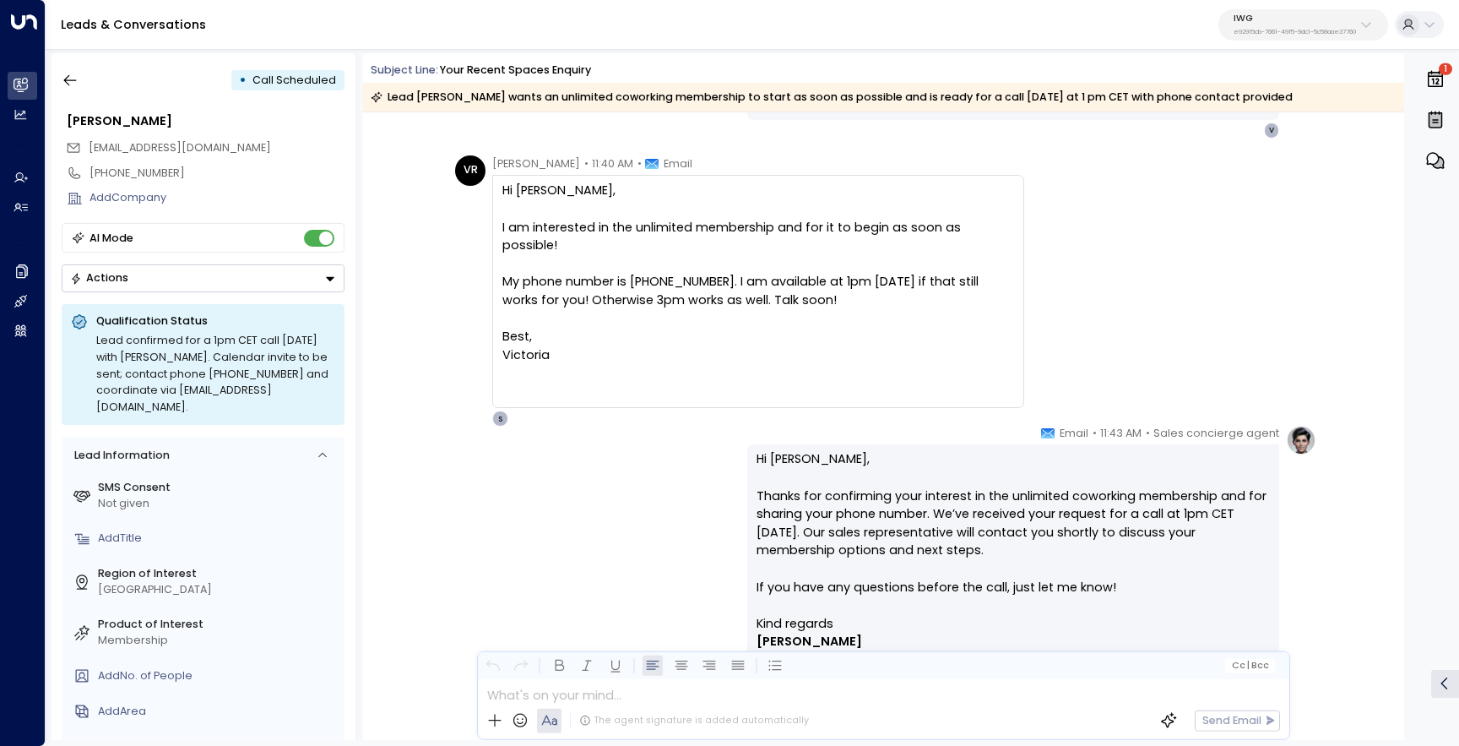
scroll to position [1262, 0]
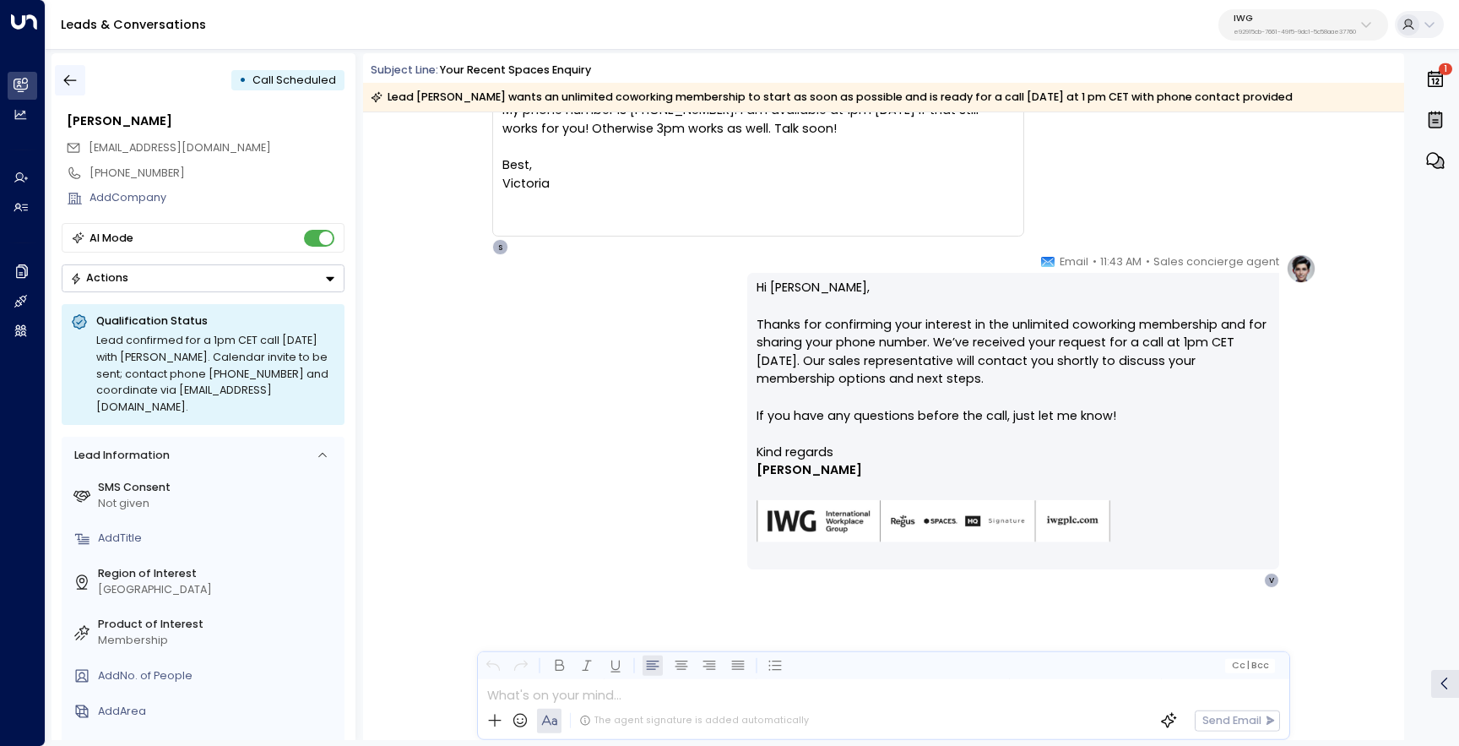
click at [71, 83] on icon "button" at bounding box center [70, 80] width 17 height 17
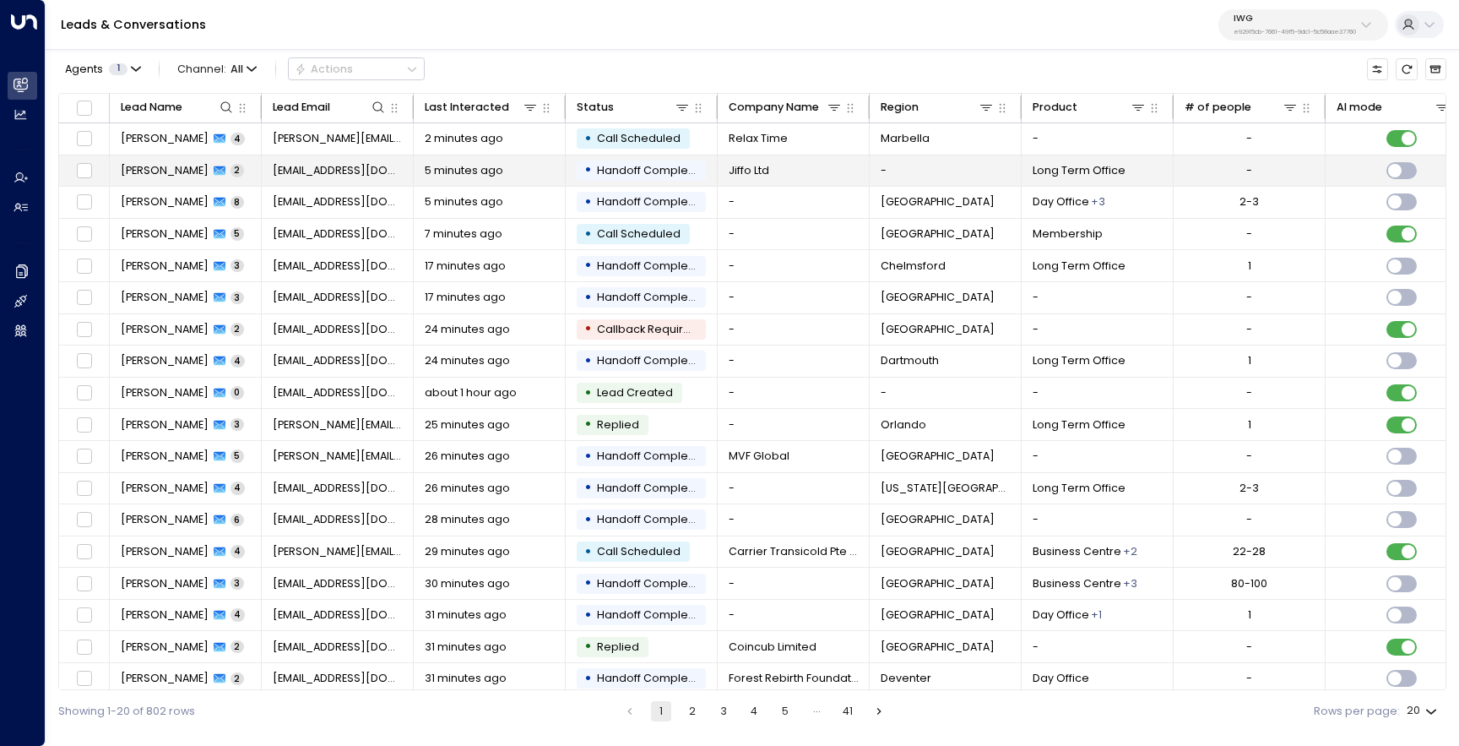
click at [162, 177] on span "[PERSON_NAME]" at bounding box center [165, 170] width 88 height 15
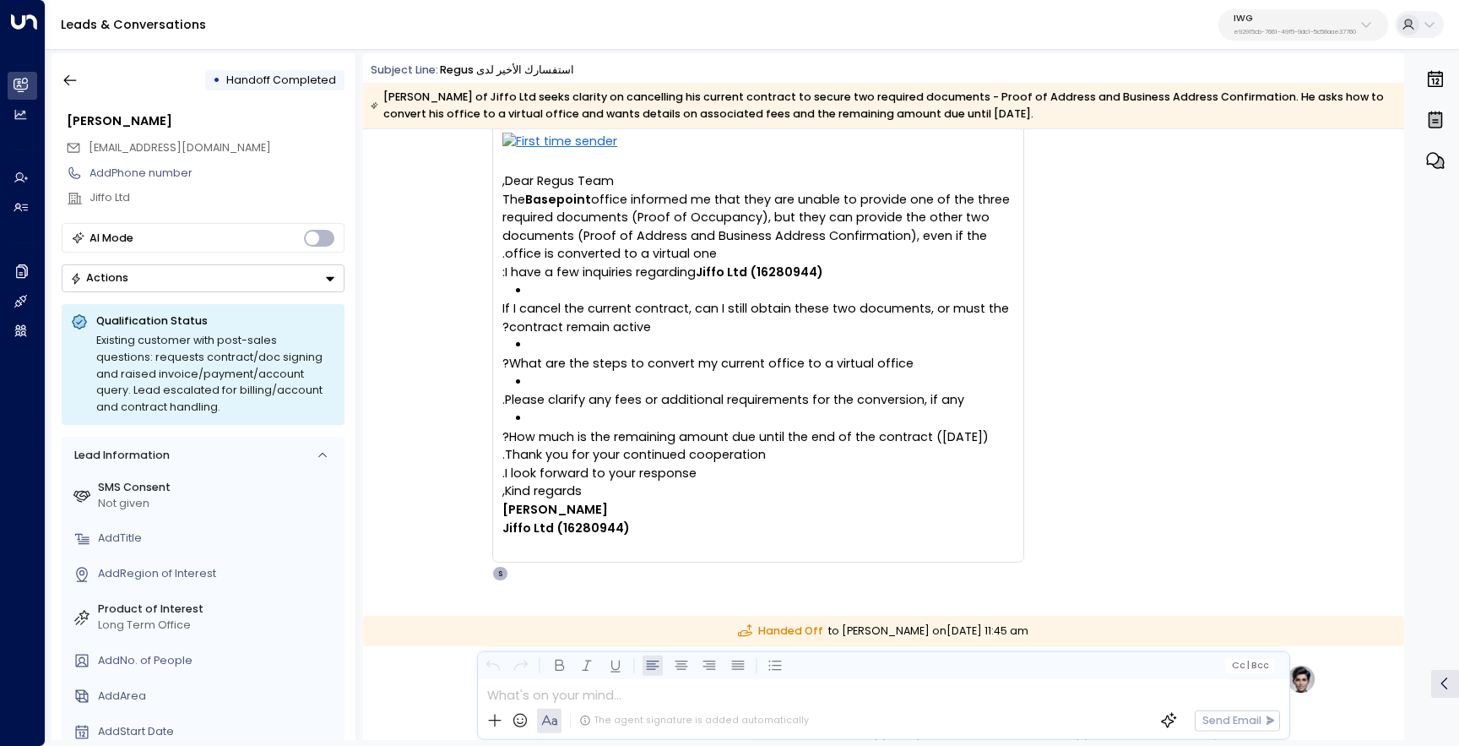
scroll to position [72, 0]
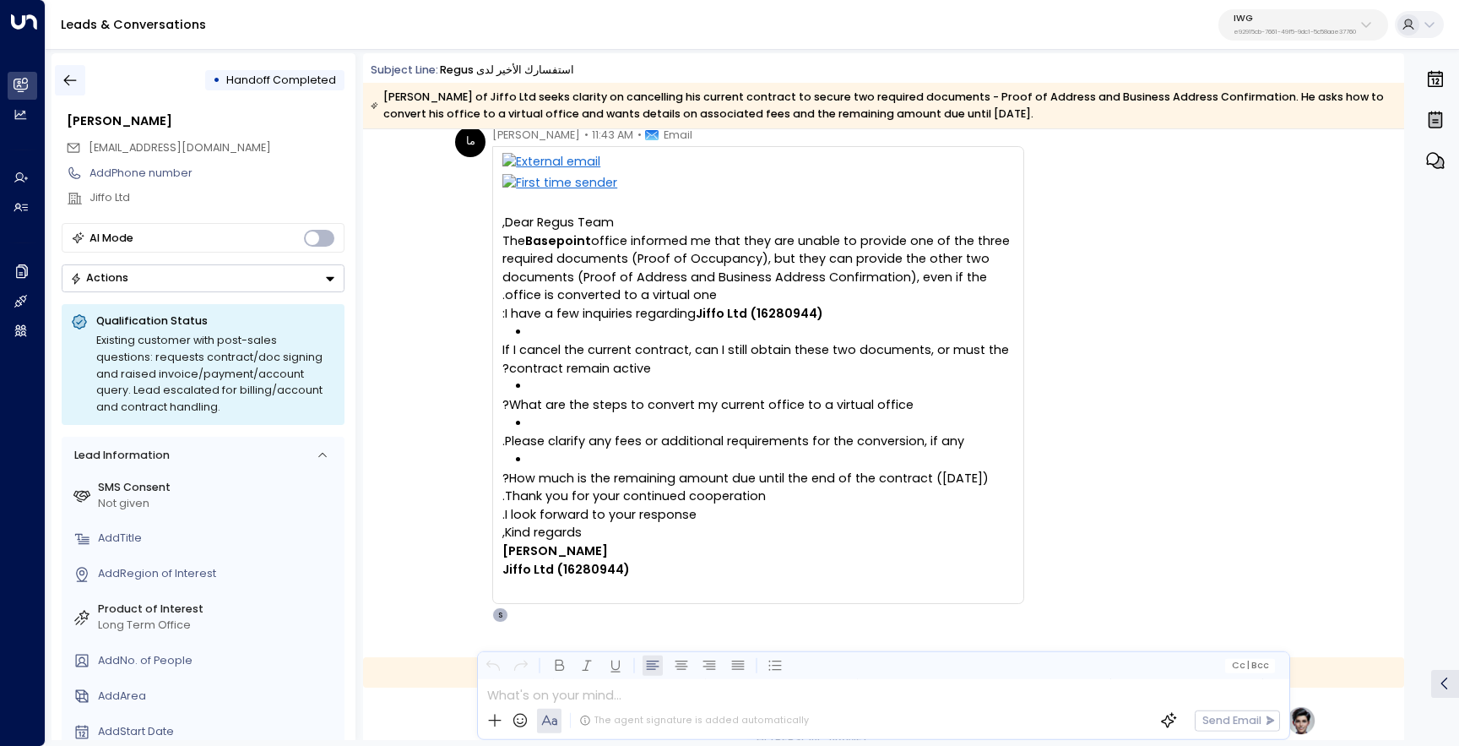
click at [64, 78] on icon "button" at bounding box center [70, 80] width 17 height 17
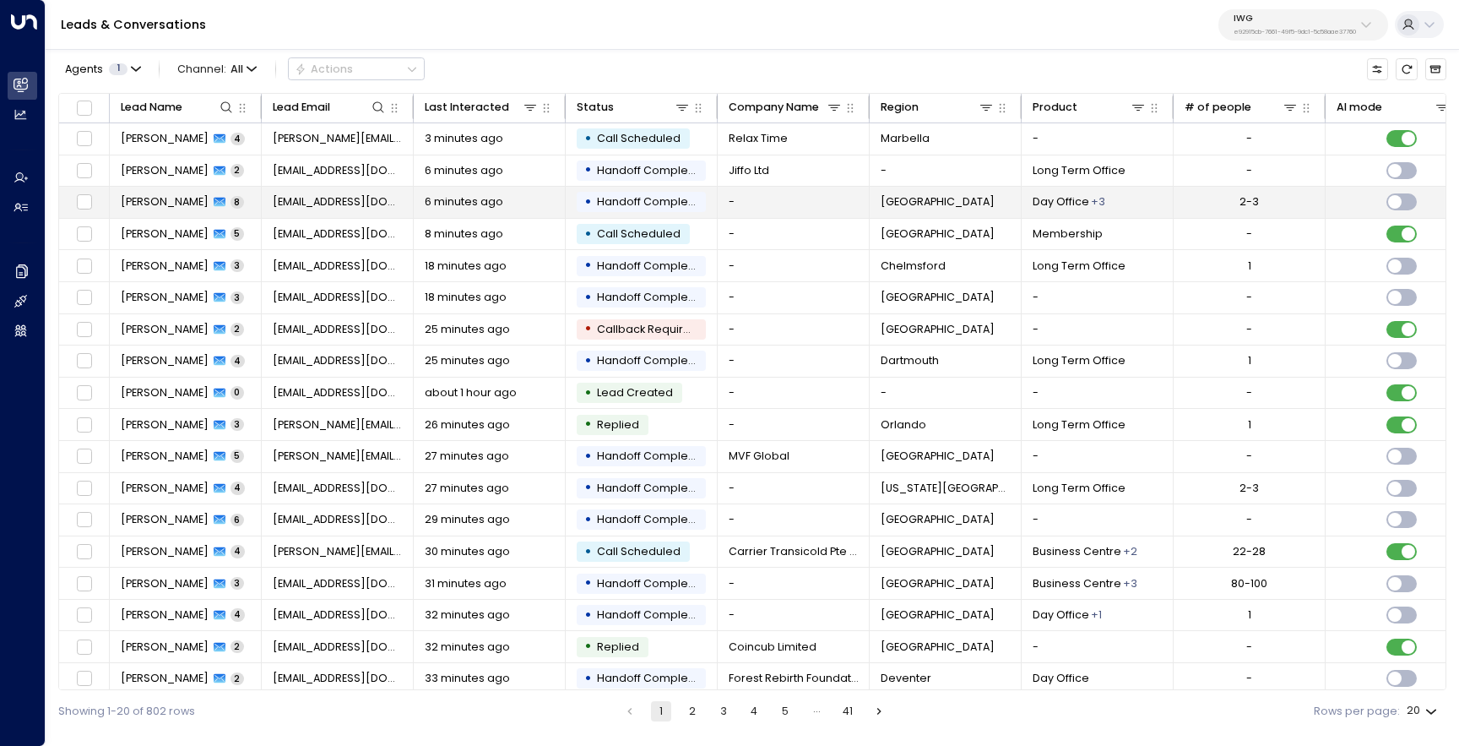
click at [182, 212] on td "[PERSON_NAME] 8" at bounding box center [186, 202] width 152 height 31
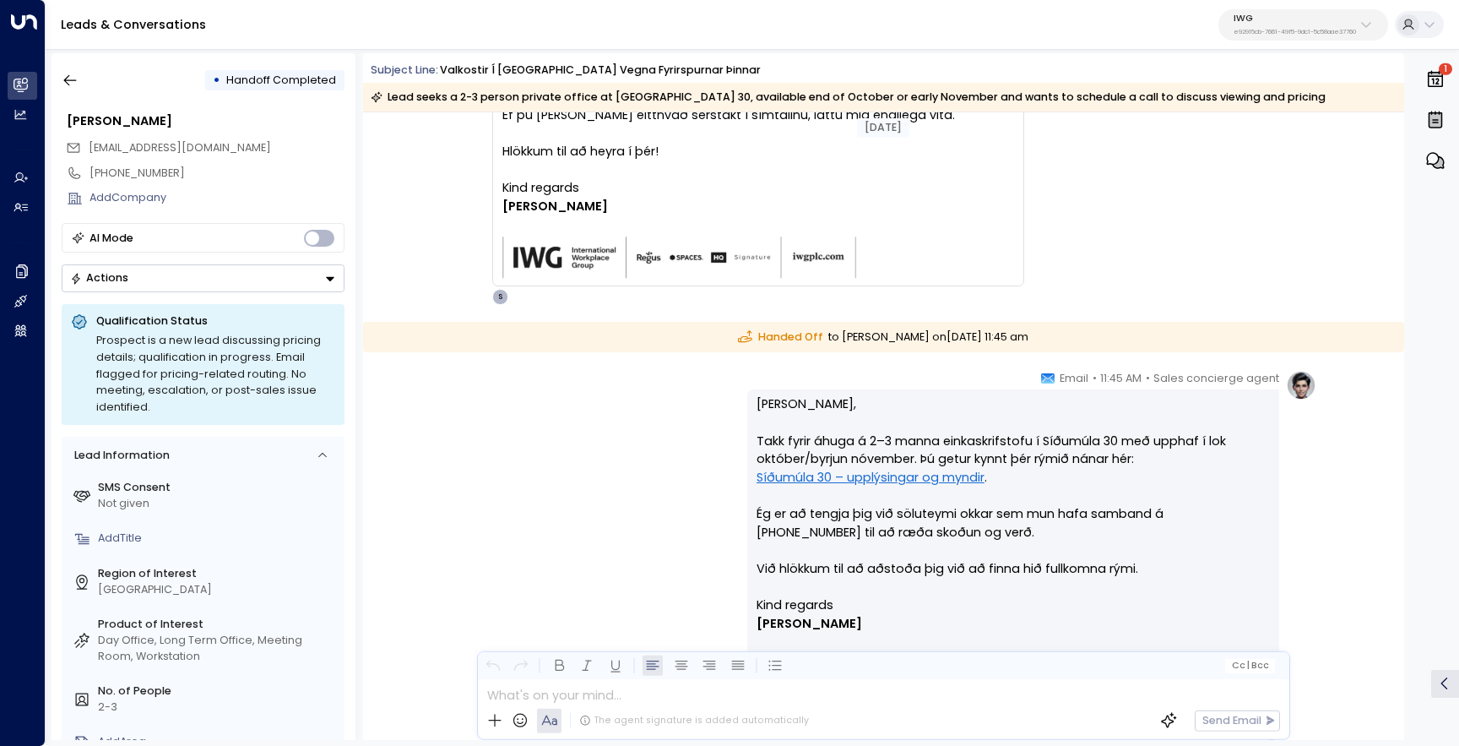
scroll to position [13618, 0]
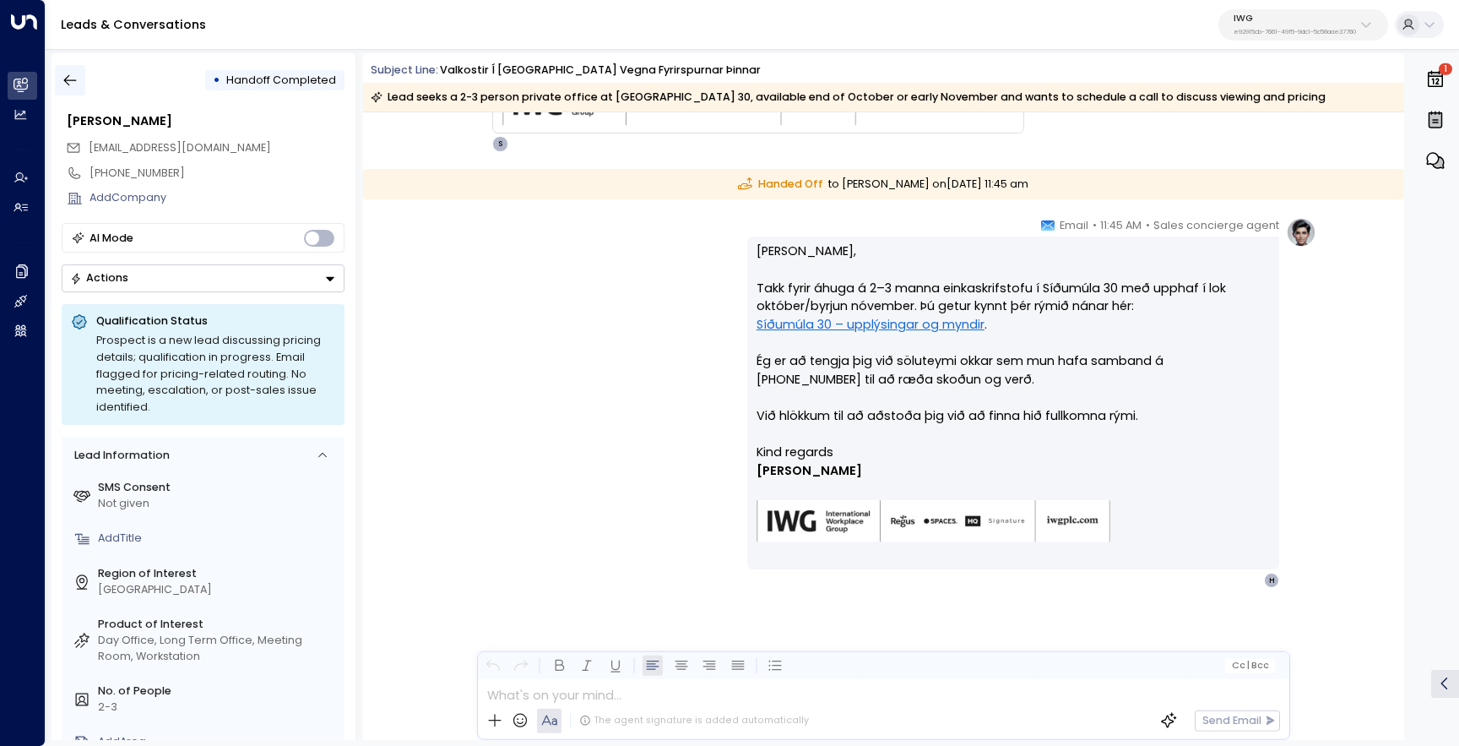
click at [74, 77] on icon "button" at bounding box center [70, 80] width 17 height 17
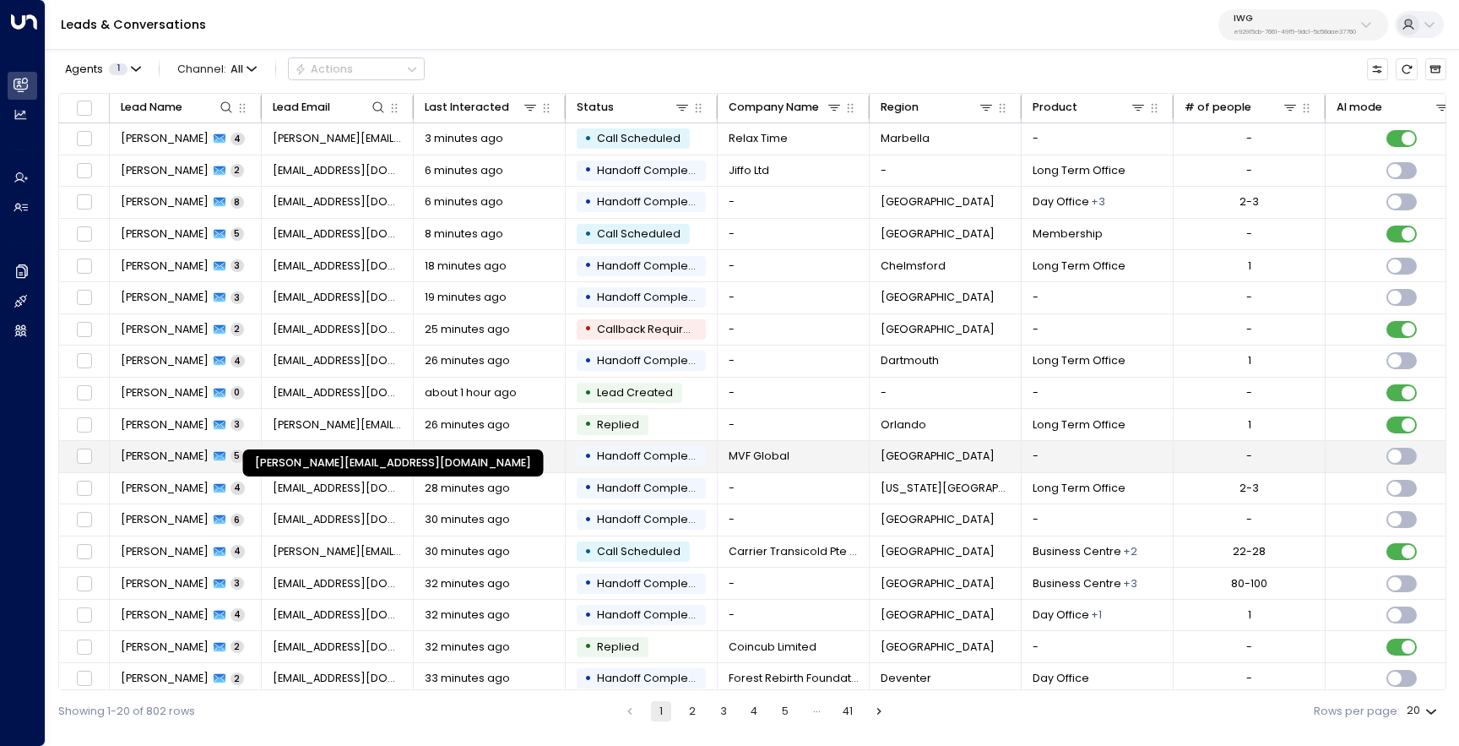
scroll to position [73, 0]
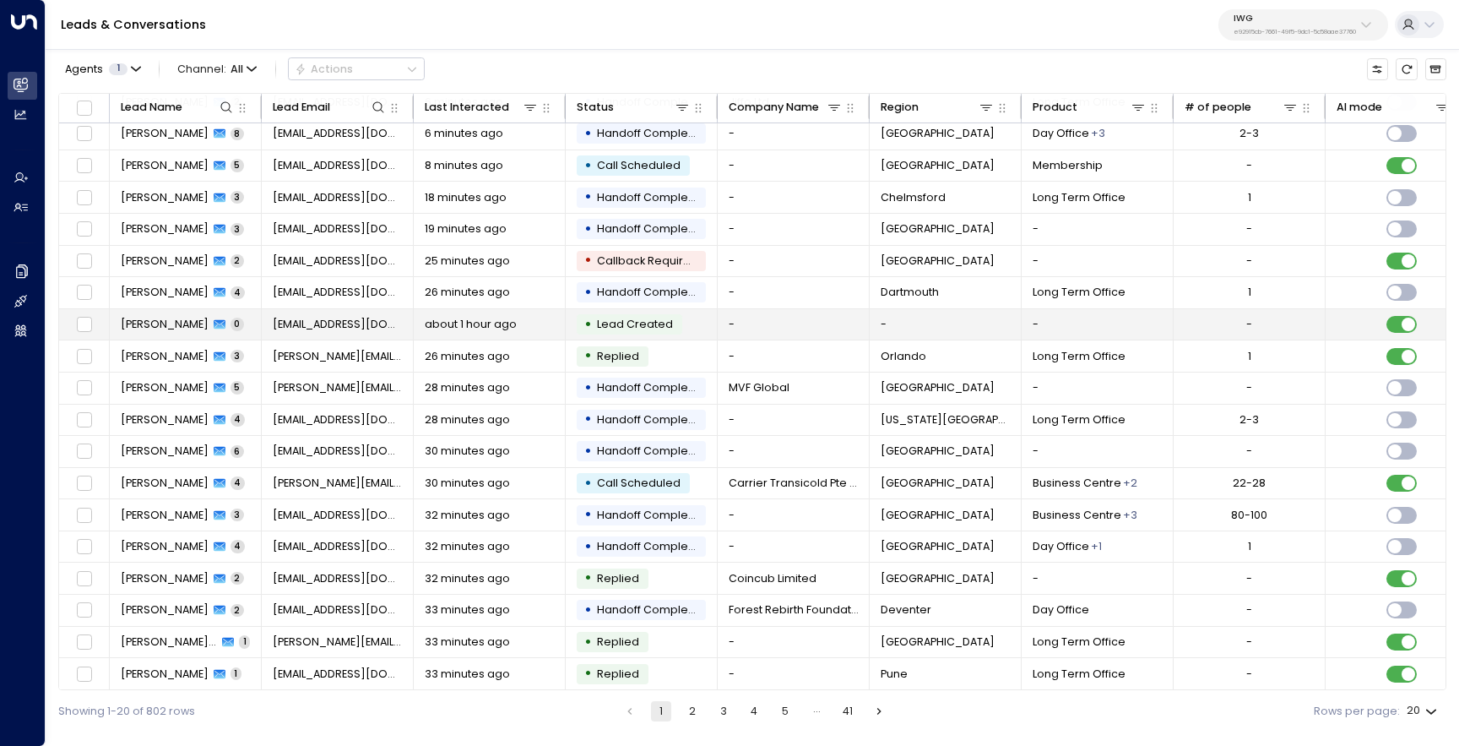
click at [166, 329] on td "[PERSON_NAME] 0" at bounding box center [186, 324] width 152 height 31
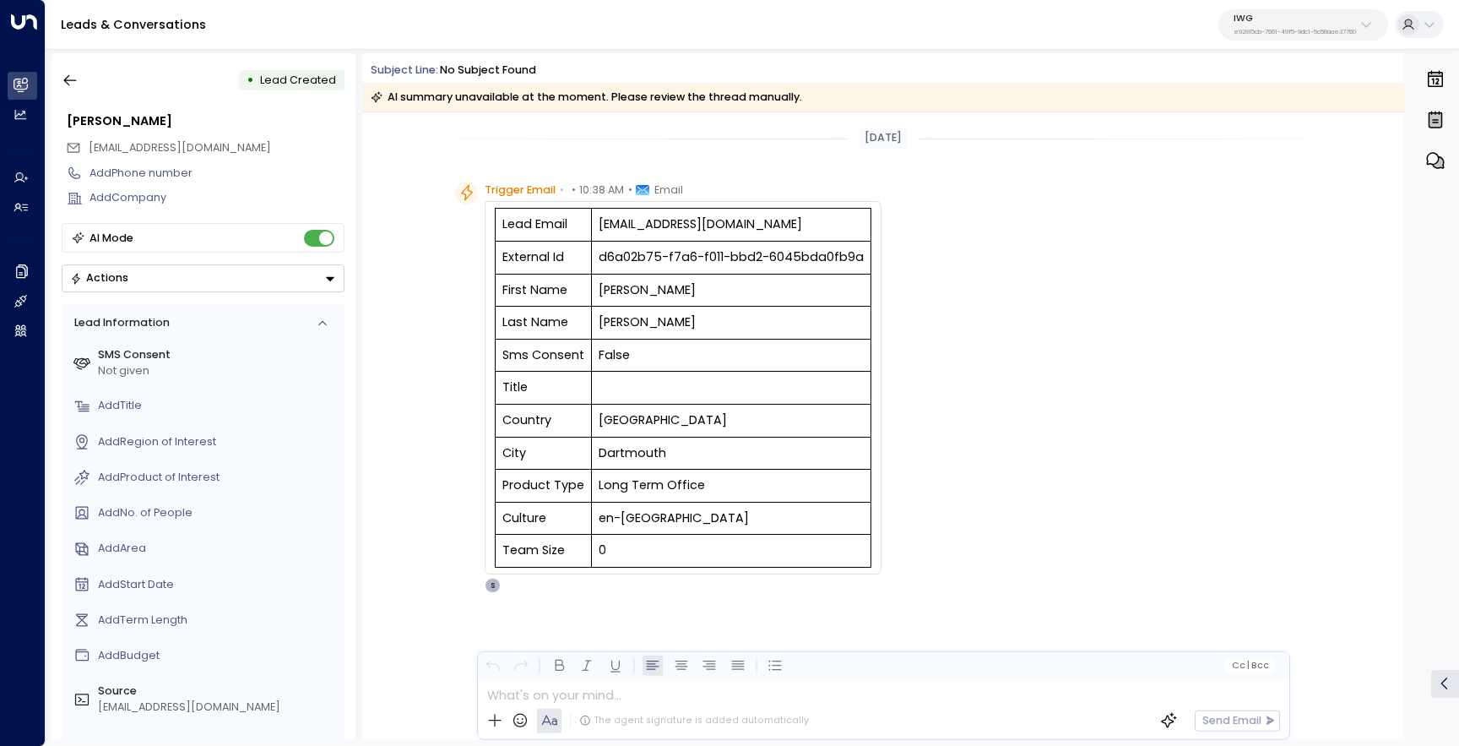
scroll to position [5, 0]
click at [69, 85] on icon "button" at bounding box center [70, 80] width 17 height 17
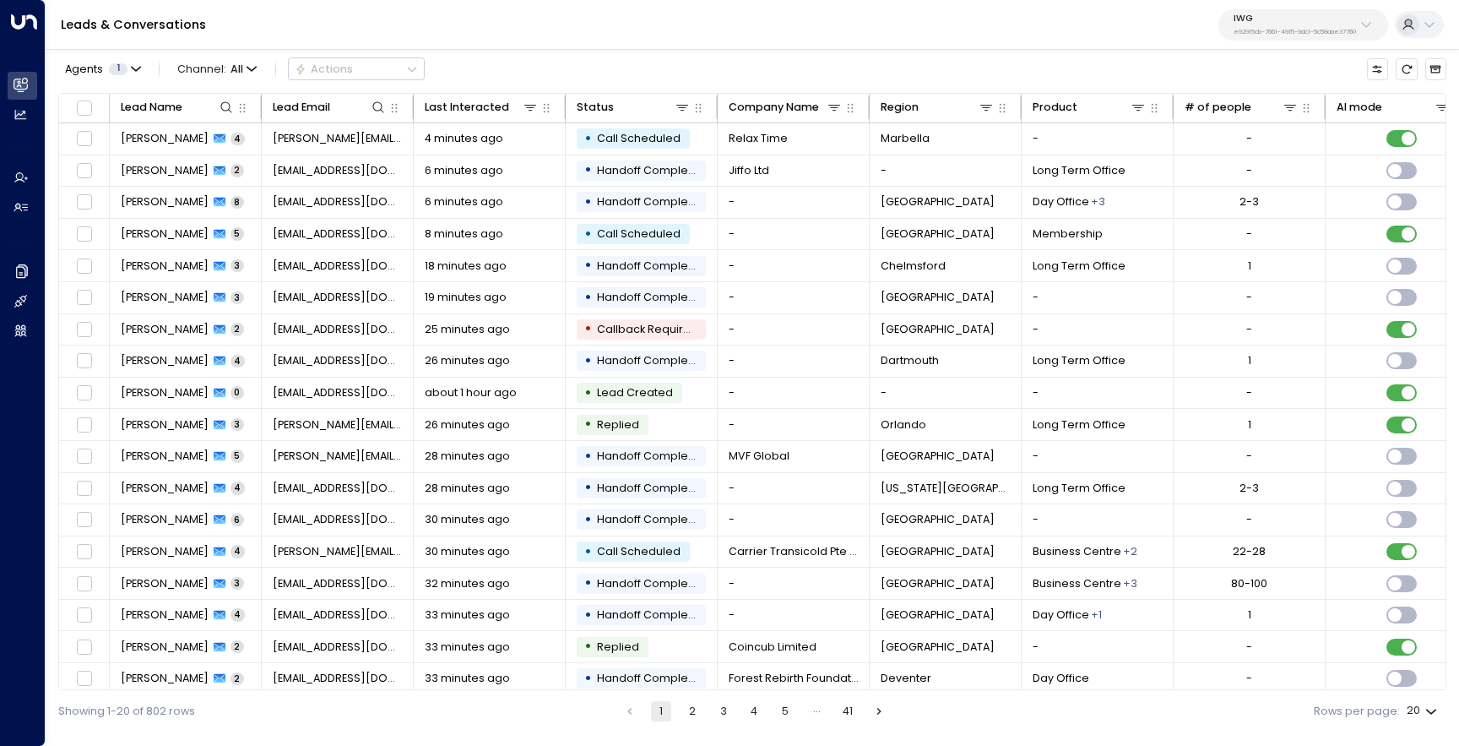
click at [688, 701] on button "2" at bounding box center [692, 711] width 20 height 20
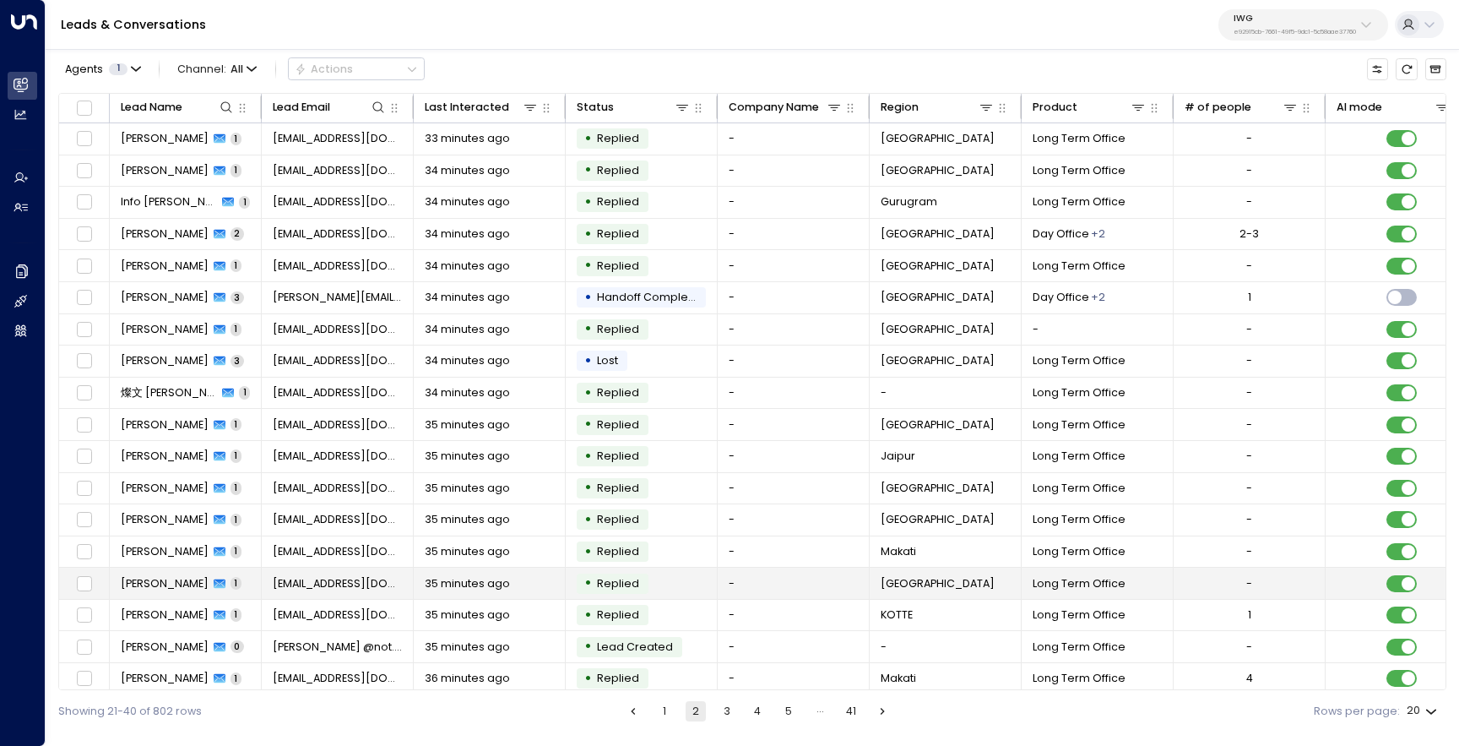
scroll to position [73, 0]
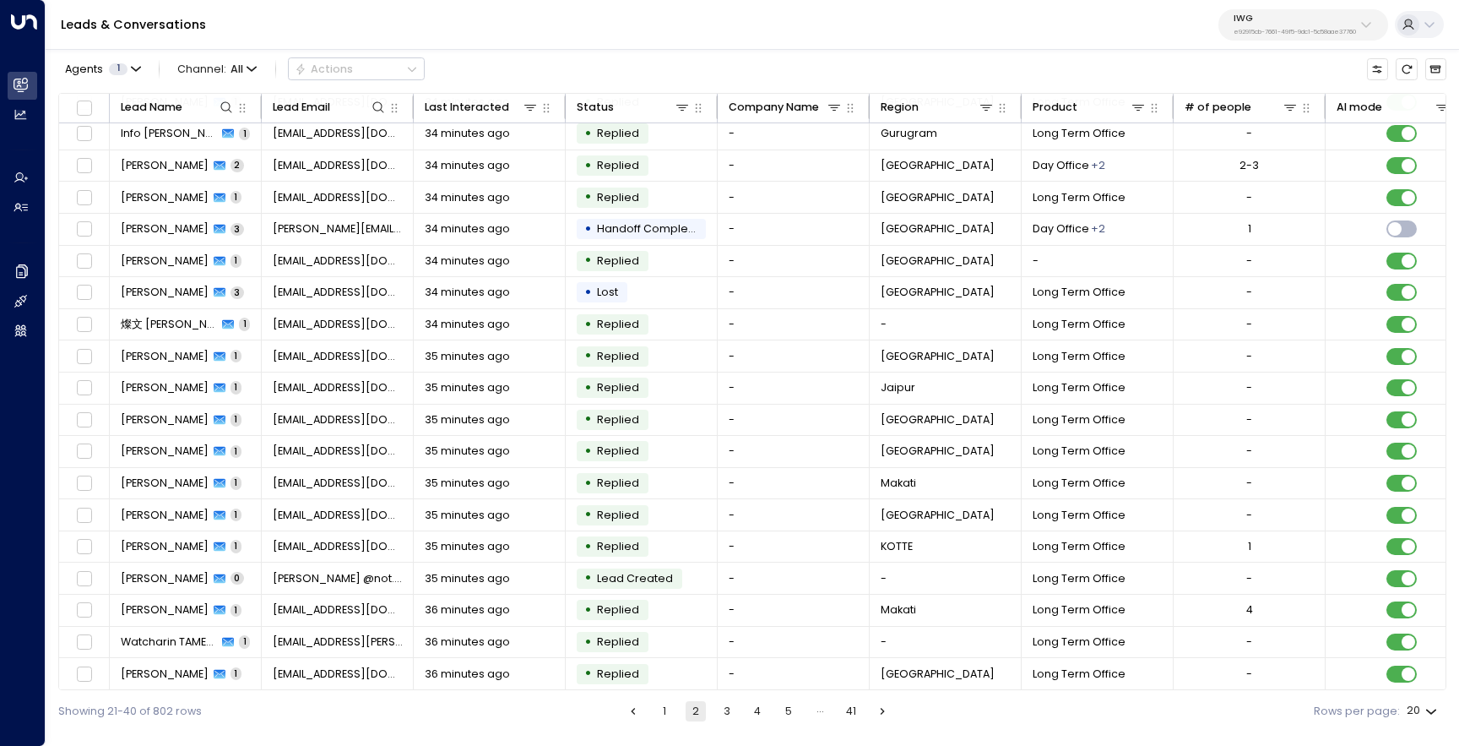
click at [723, 711] on button "3" at bounding box center [727, 711] width 20 height 20
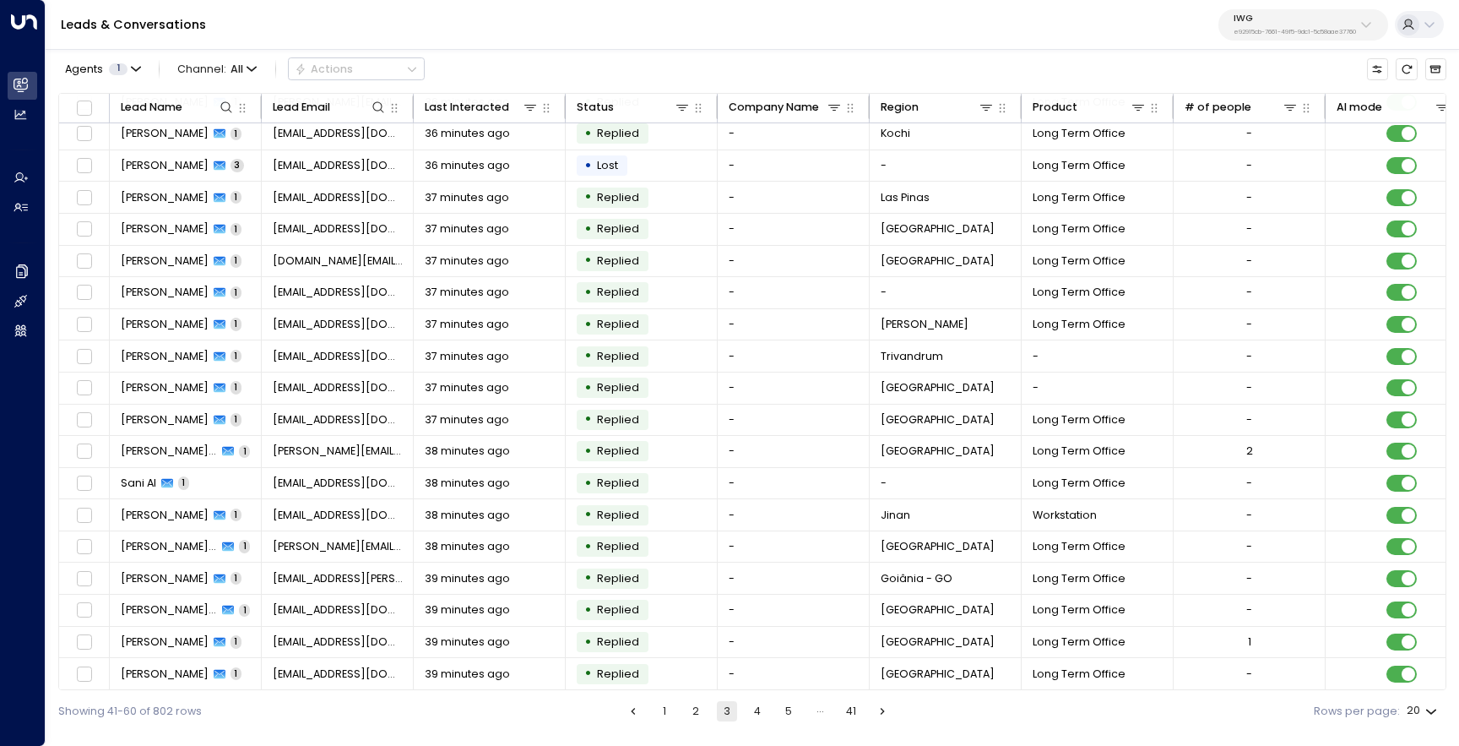
click at [759, 714] on button "4" at bounding box center [757, 711] width 20 height 20
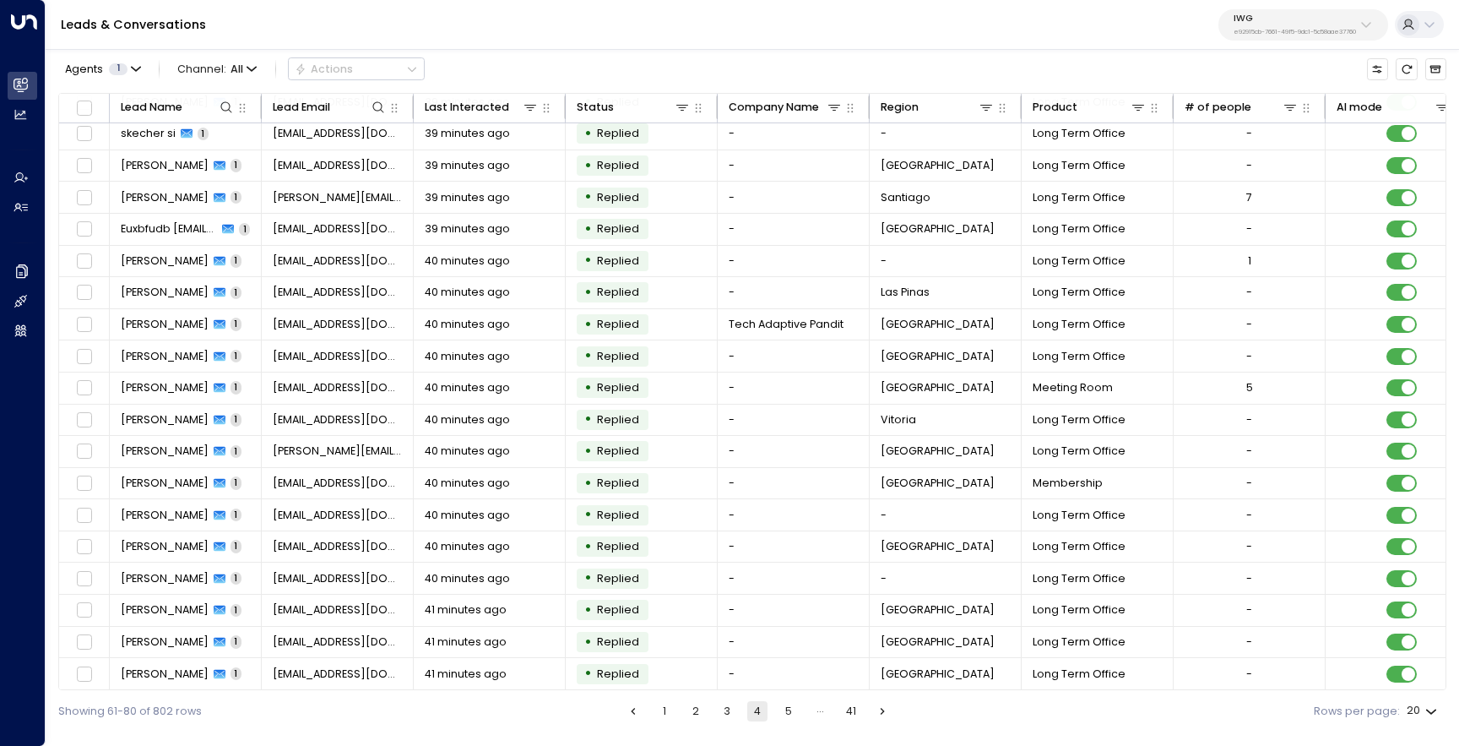
click at [796, 711] on button "5" at bounding box center [789, 711] width 20 height 20
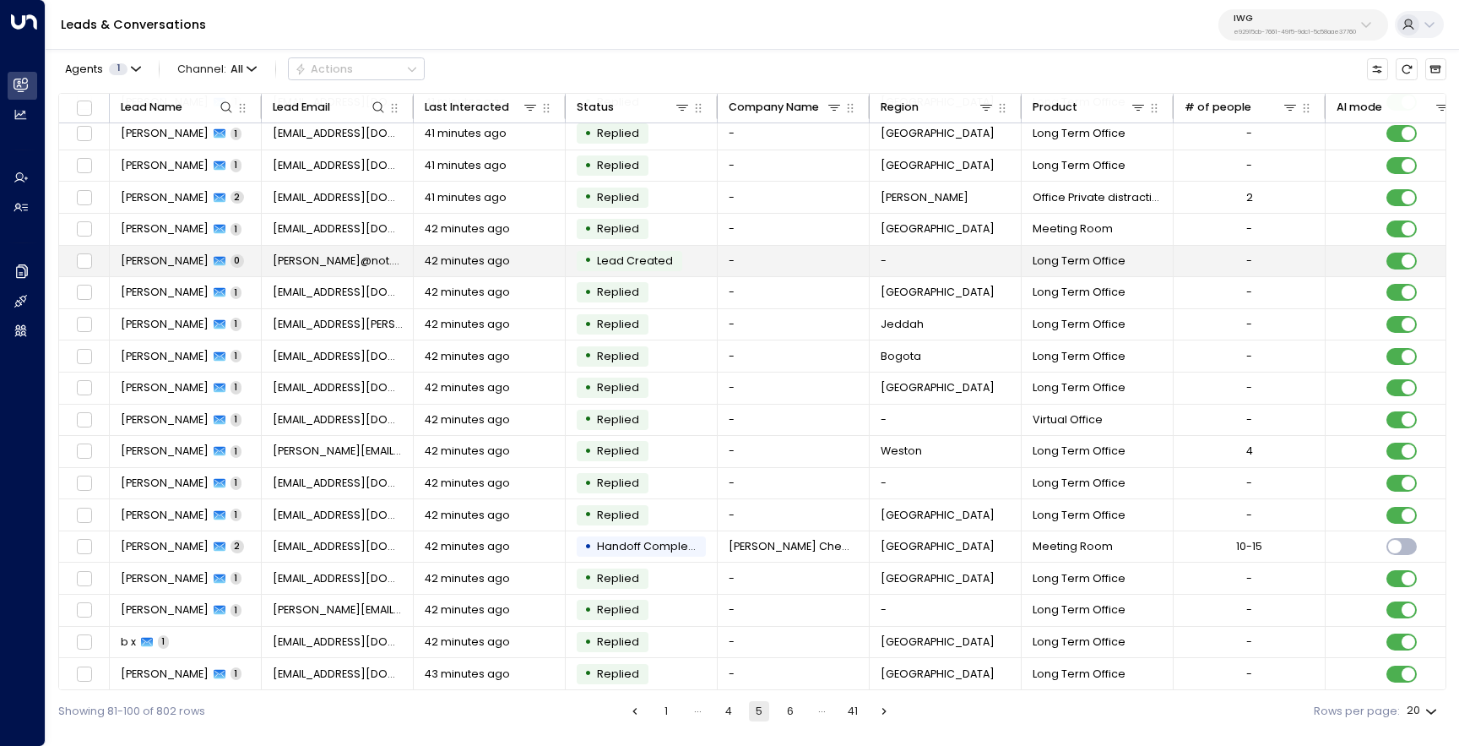
click at [180, 254] on span "[PERSON_NAME]" at bounding box center [165, 260] width 88 height 15
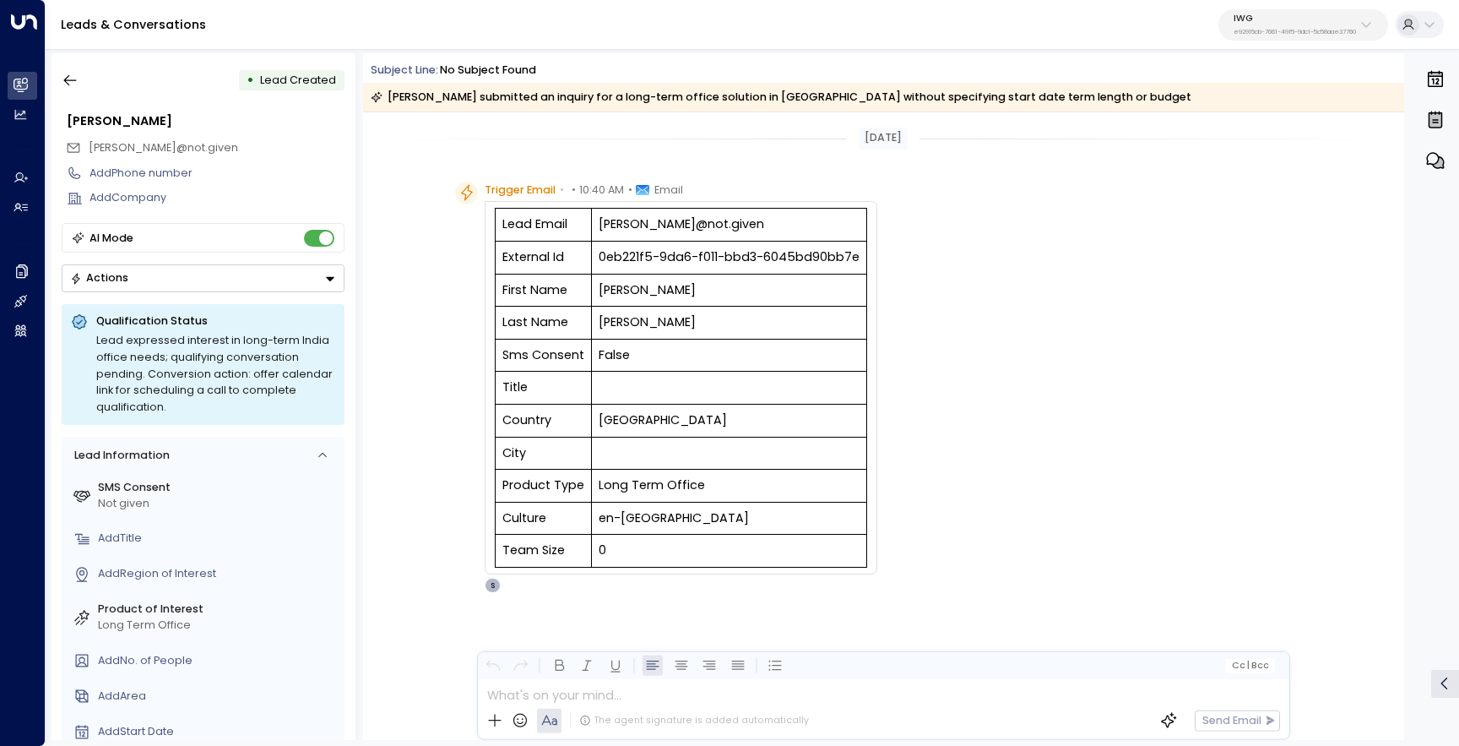
scroll to position [5, 0]
click at [79, 81] on button "button" at bounding box center [70, 80] width 30 height 30
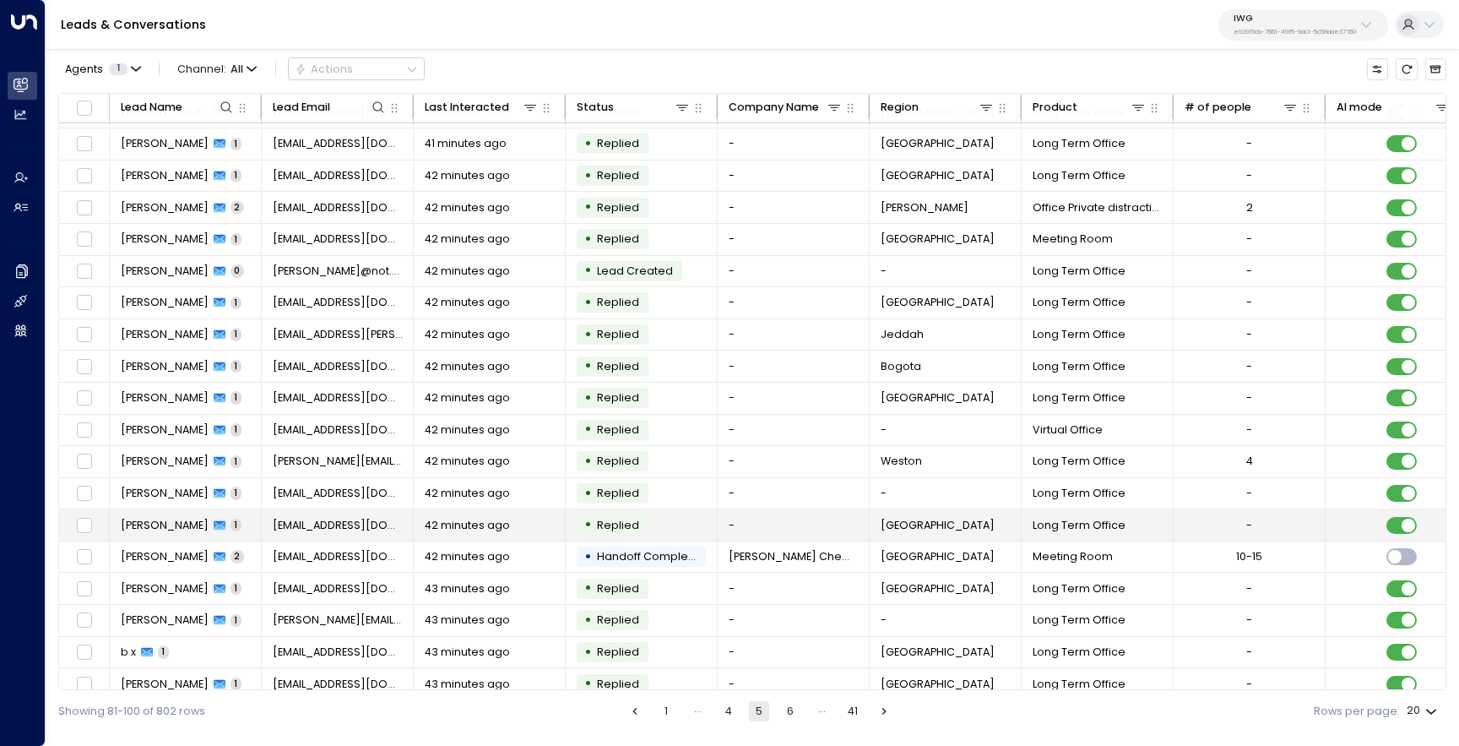
scroll to position [73, 0]
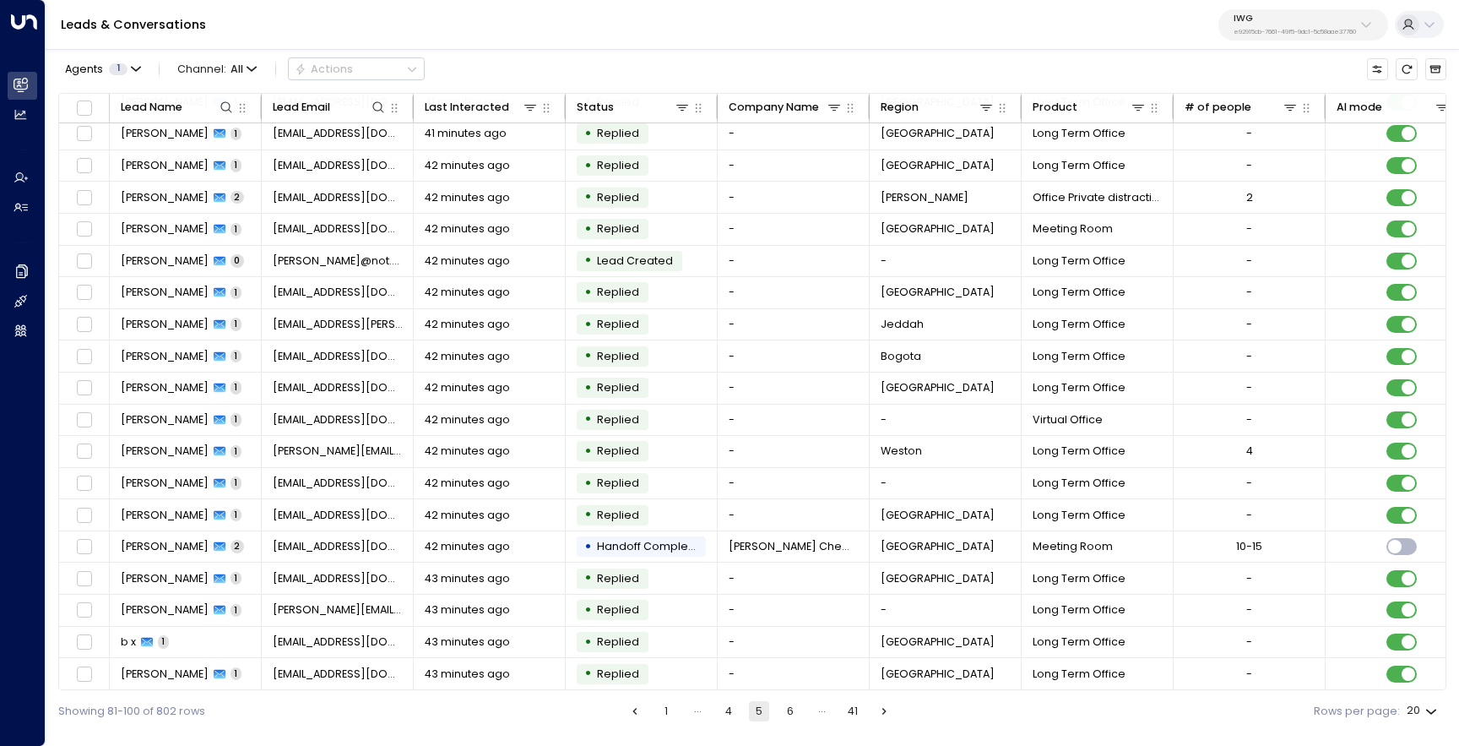
click at [789, 714] on button "6" at bounding box center [790, 711] width 20 height 20
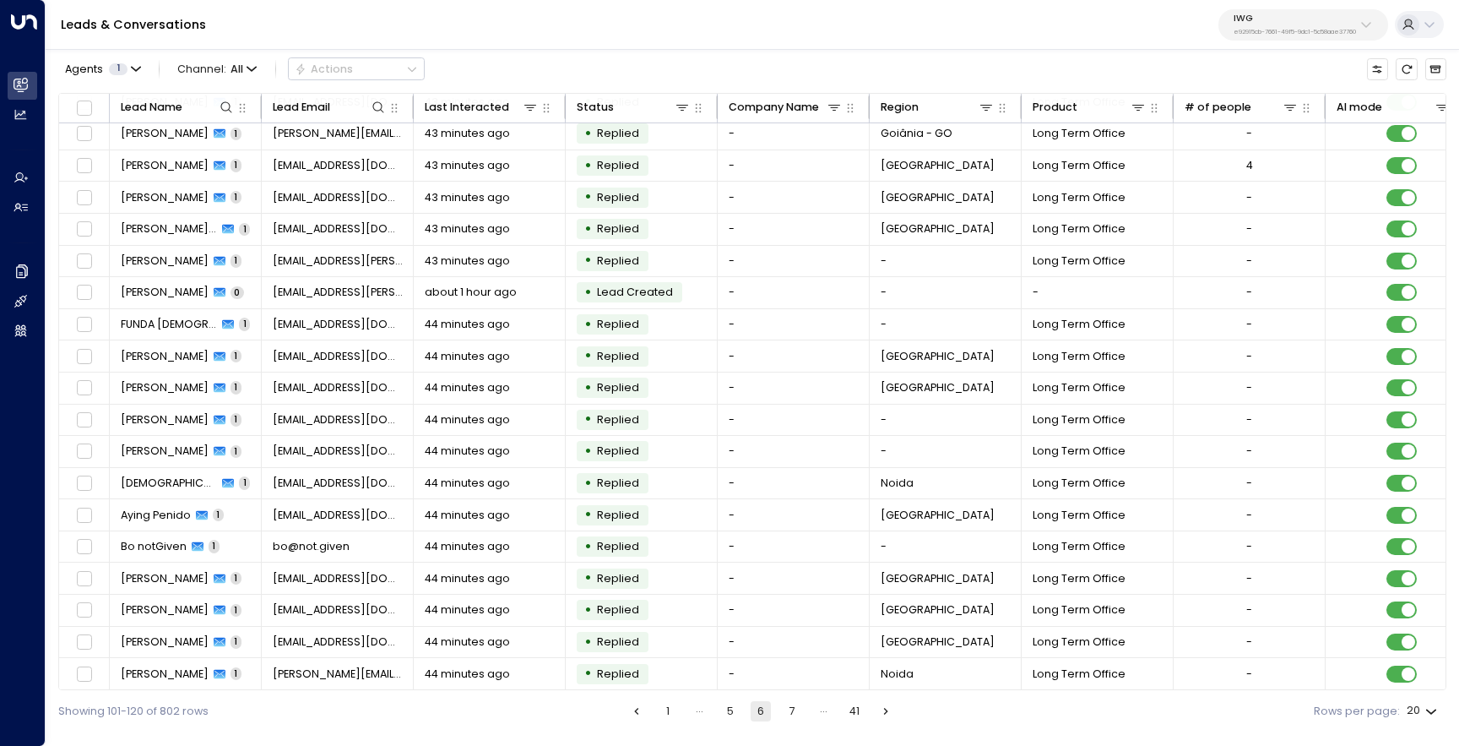
click at [801, 706] on button "7" at bounding box center [792, 711] width 20 height 20
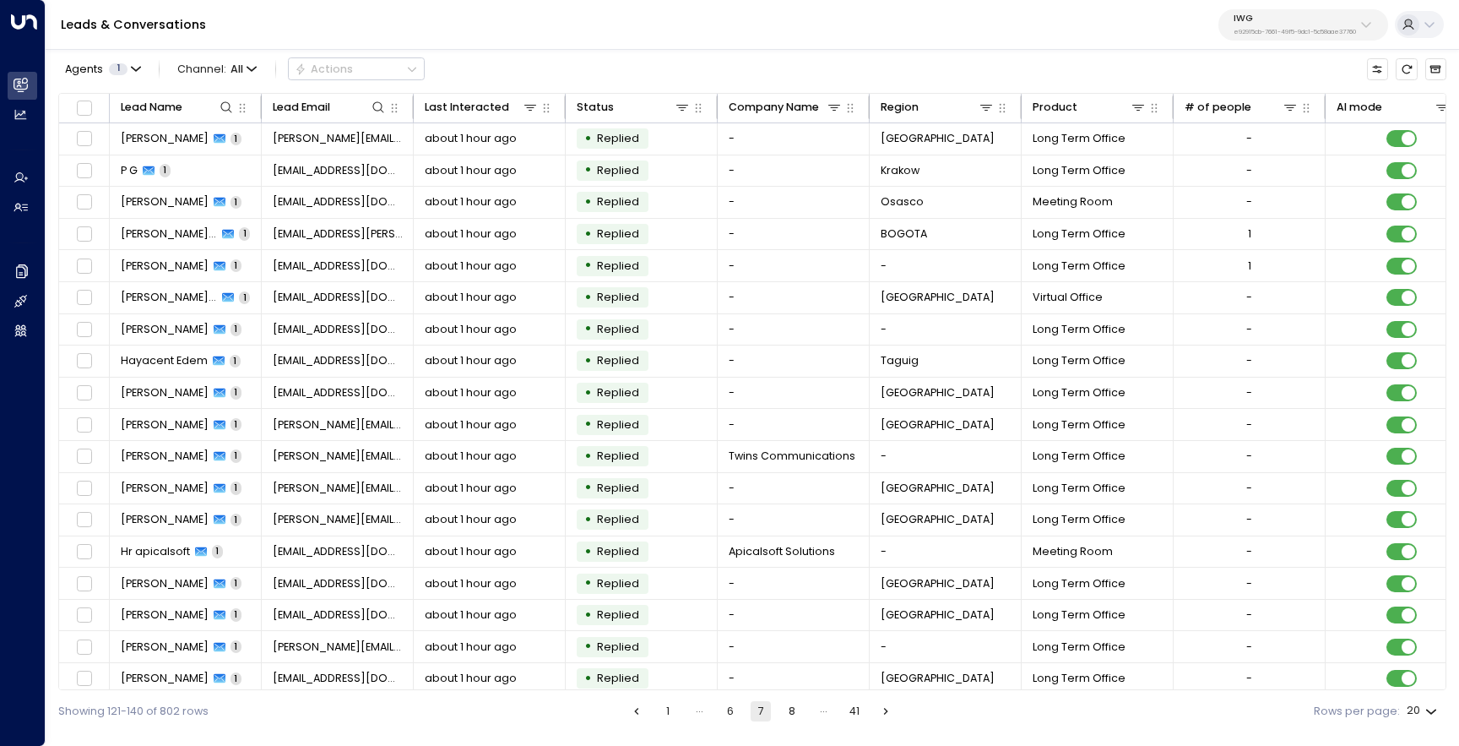
click at [669, 706] on button "1" at bounding box center [668, 711] width 20 height 20
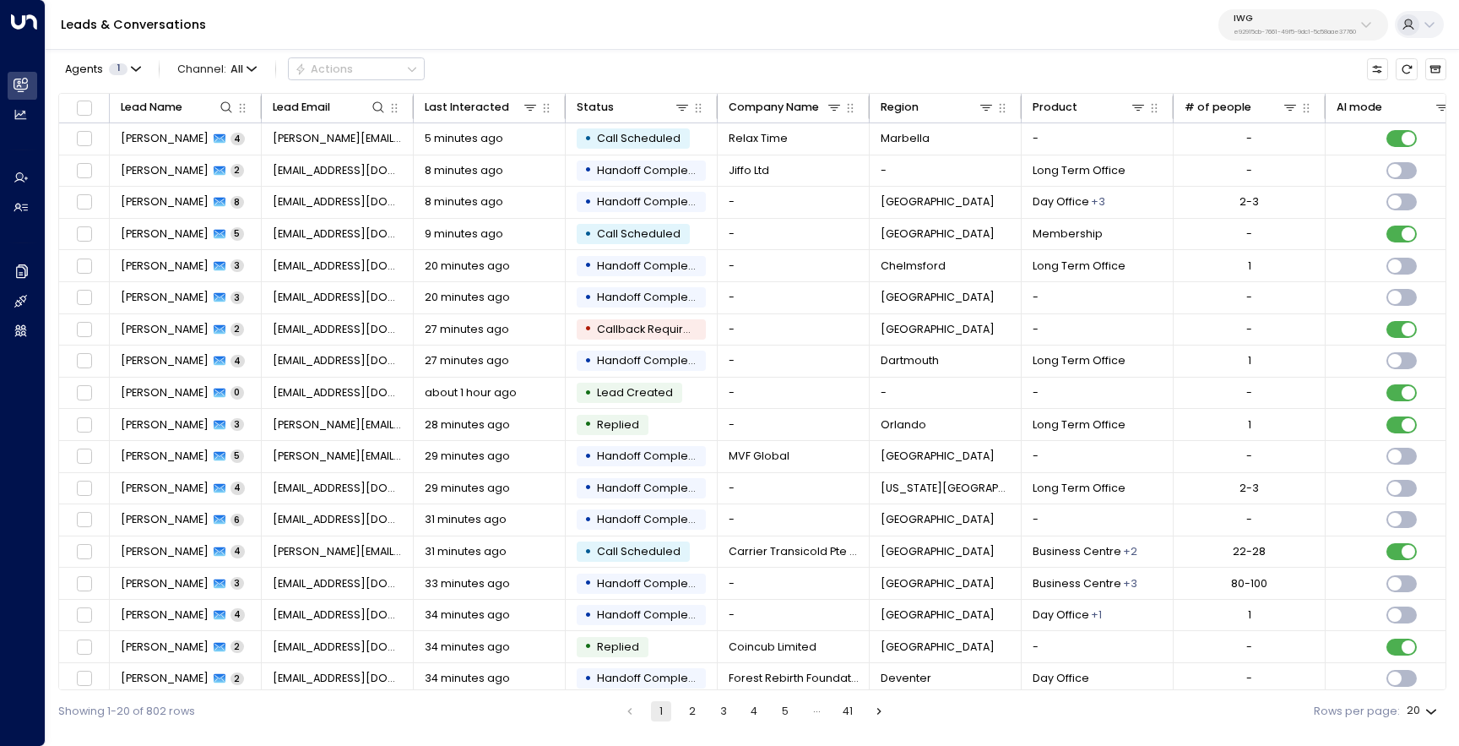
click at [686, 708] on button "2" at bounding box center [692, 711] width 20 height 20
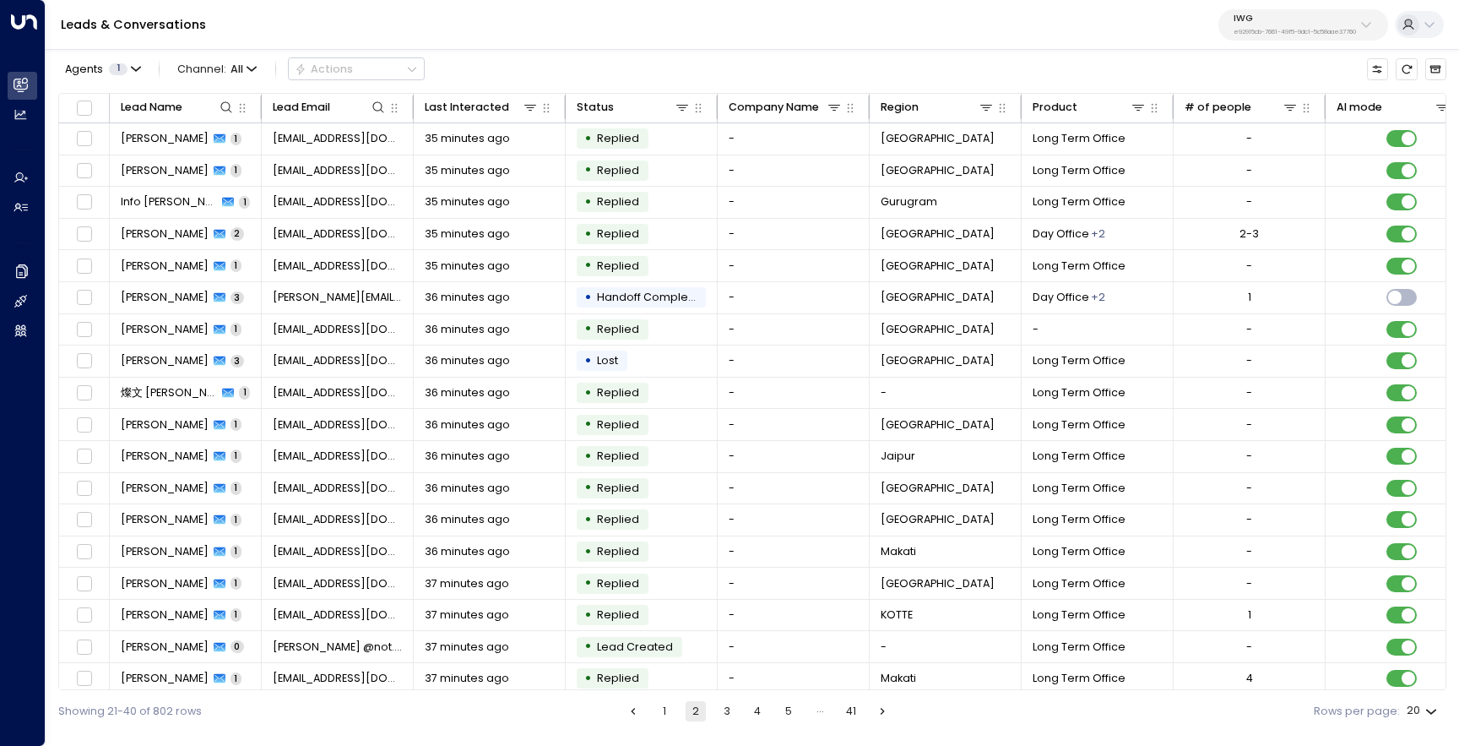
click at [728, 713] on button "3" at bounding box center [727, 711] width 20 height 20
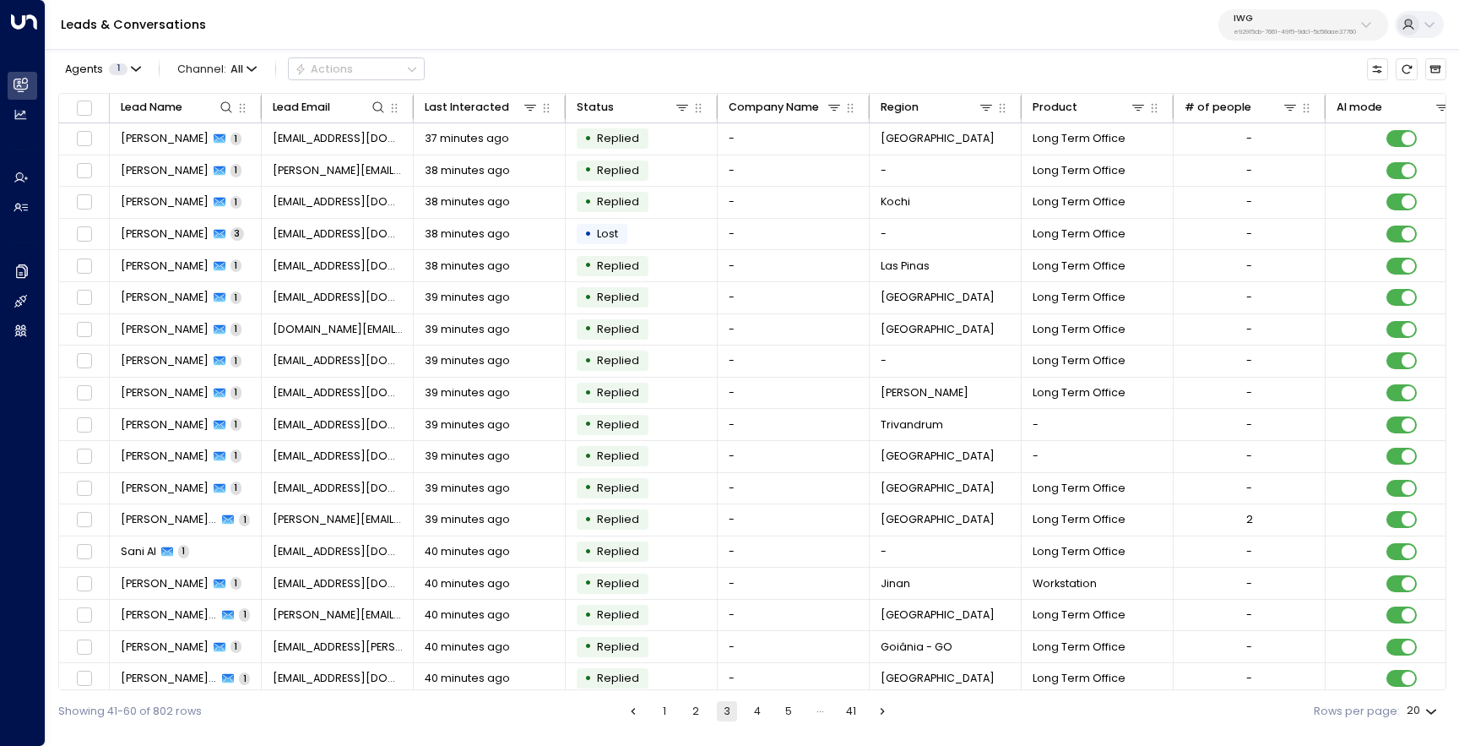
click at [764, 713] on button "4" at bounding box center [757, 711] width 20 height 20
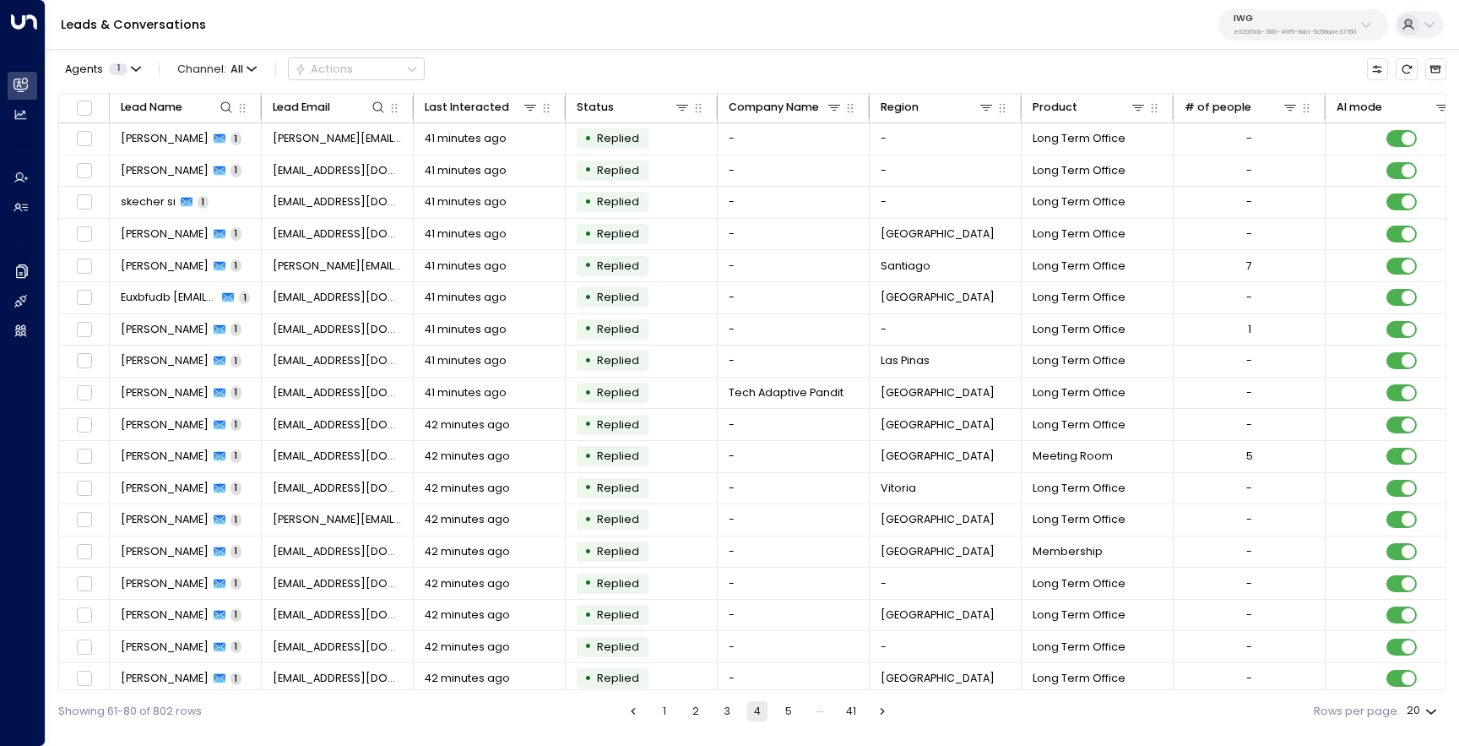
click at [787, 710] on button "5" at bounding box center [789, 711] width 20 height 20
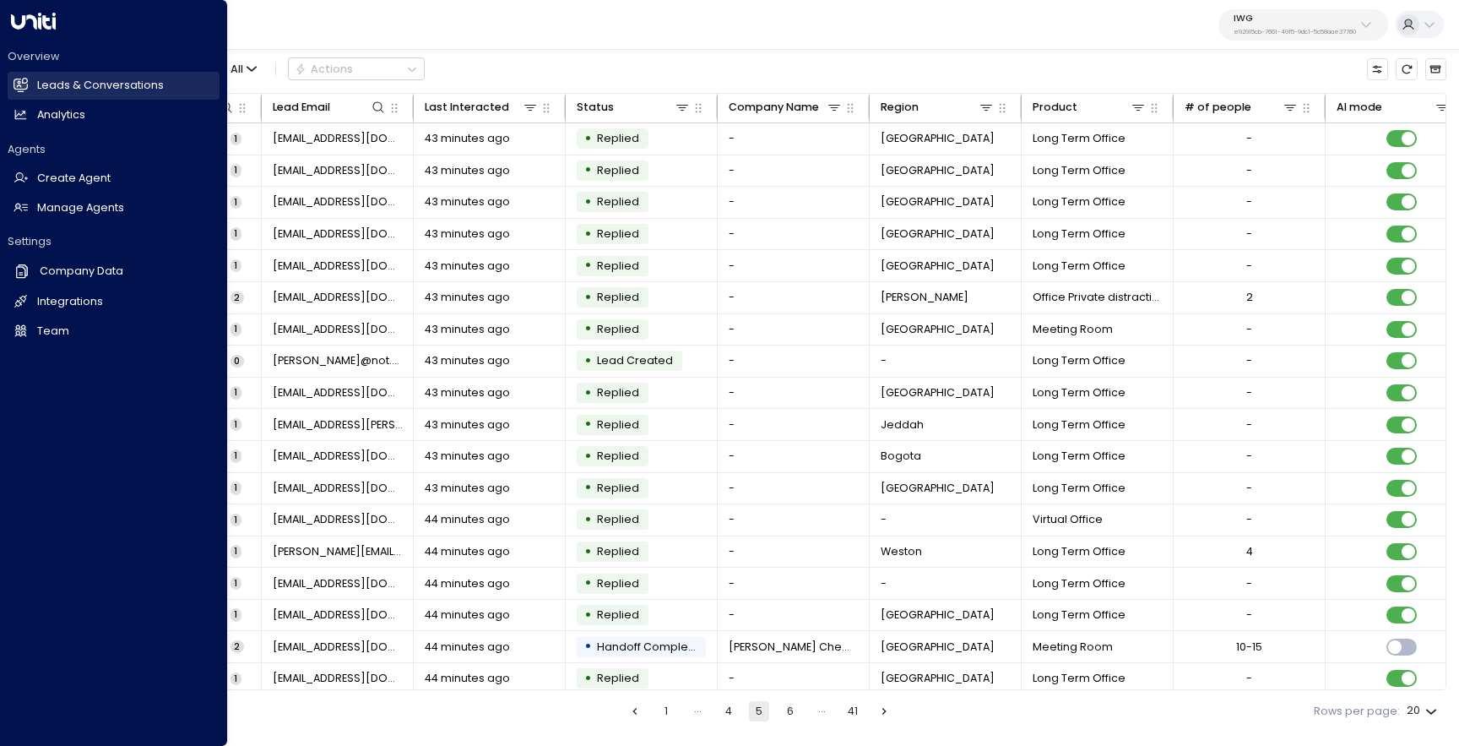
click at [24, 92] on link "Leads & Conversations Leads & Conversations" at bounding box center [114, 86] width 212 height 28
click at [31, 104] on link "Analytics Analytics" at bounding box center [114, 115] width 212 height 28
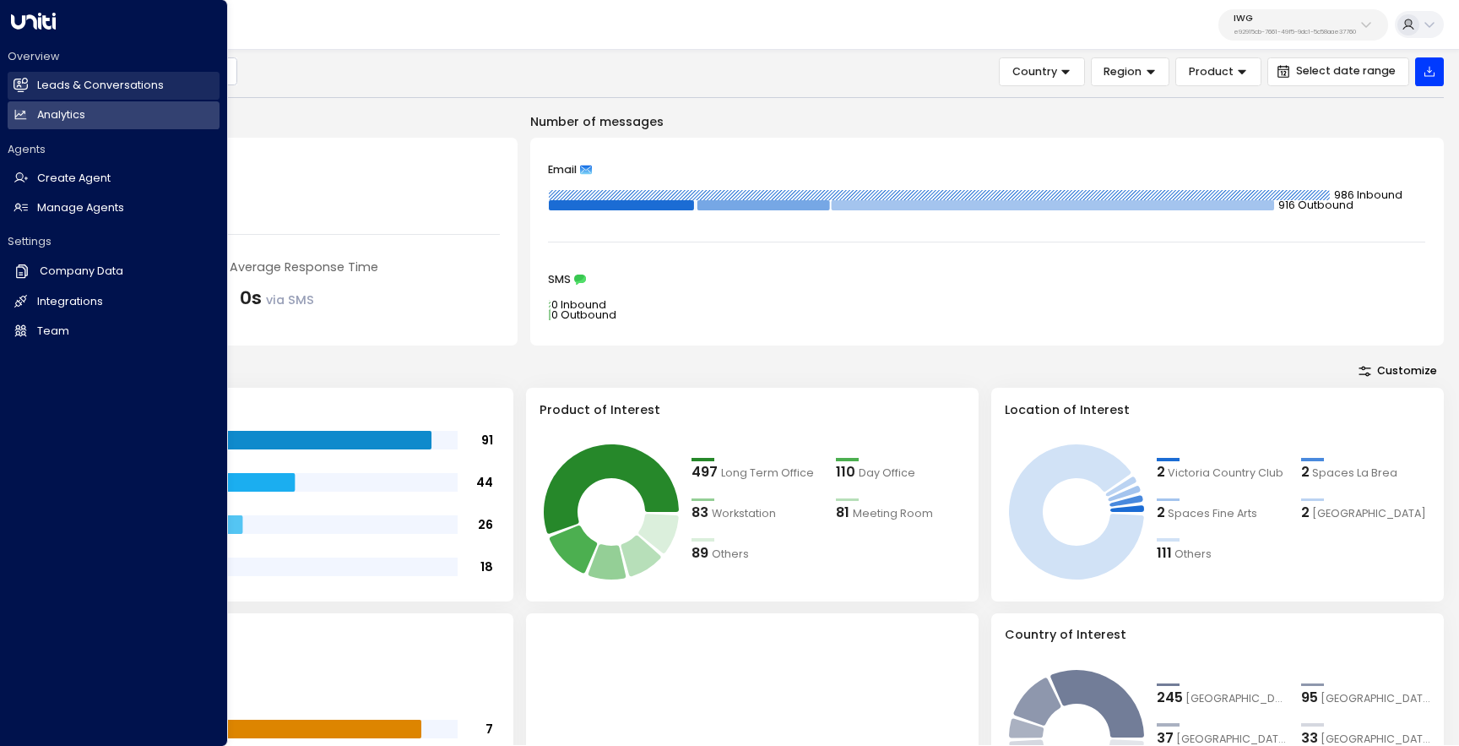
click at [23, 91] on icon at bounding box center [22, 85] width 11 height 14
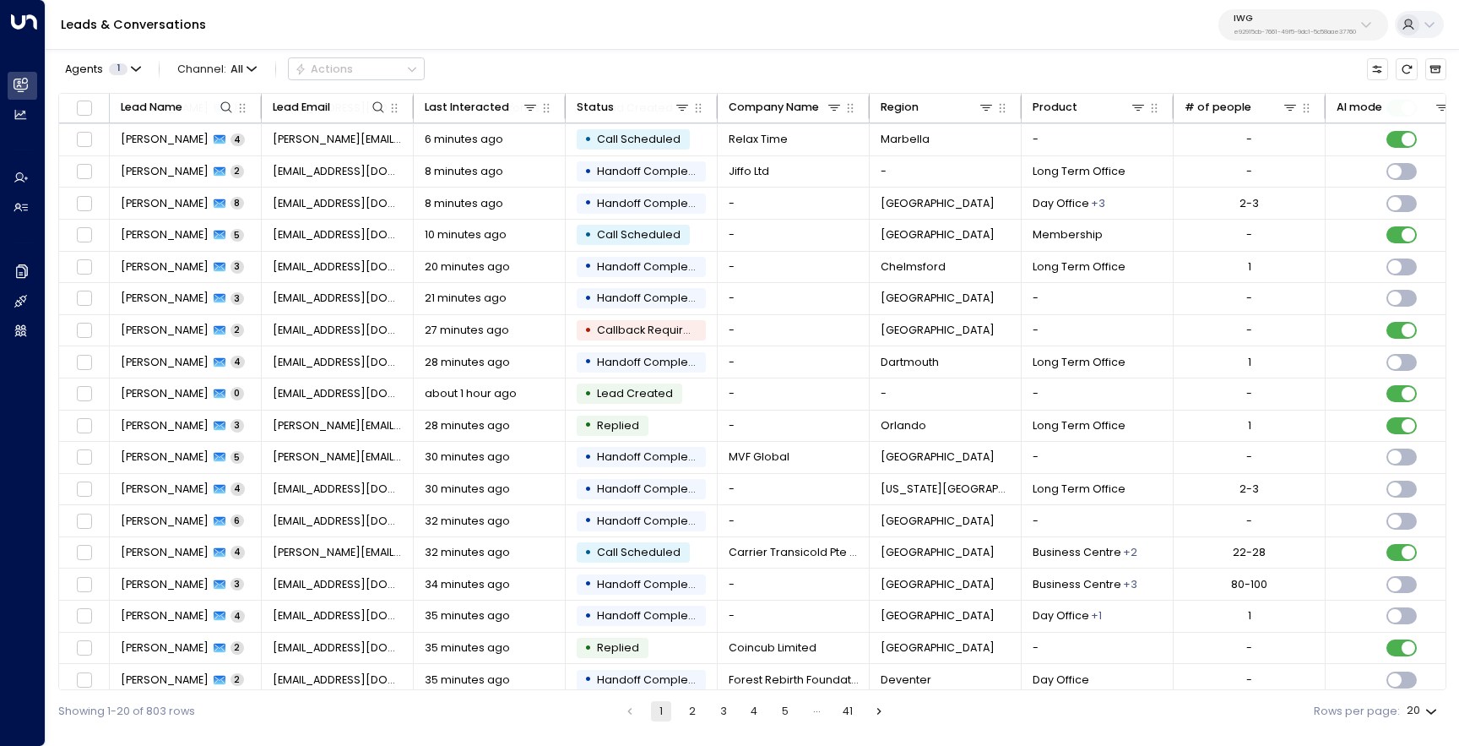
scroll to position [73, 0]
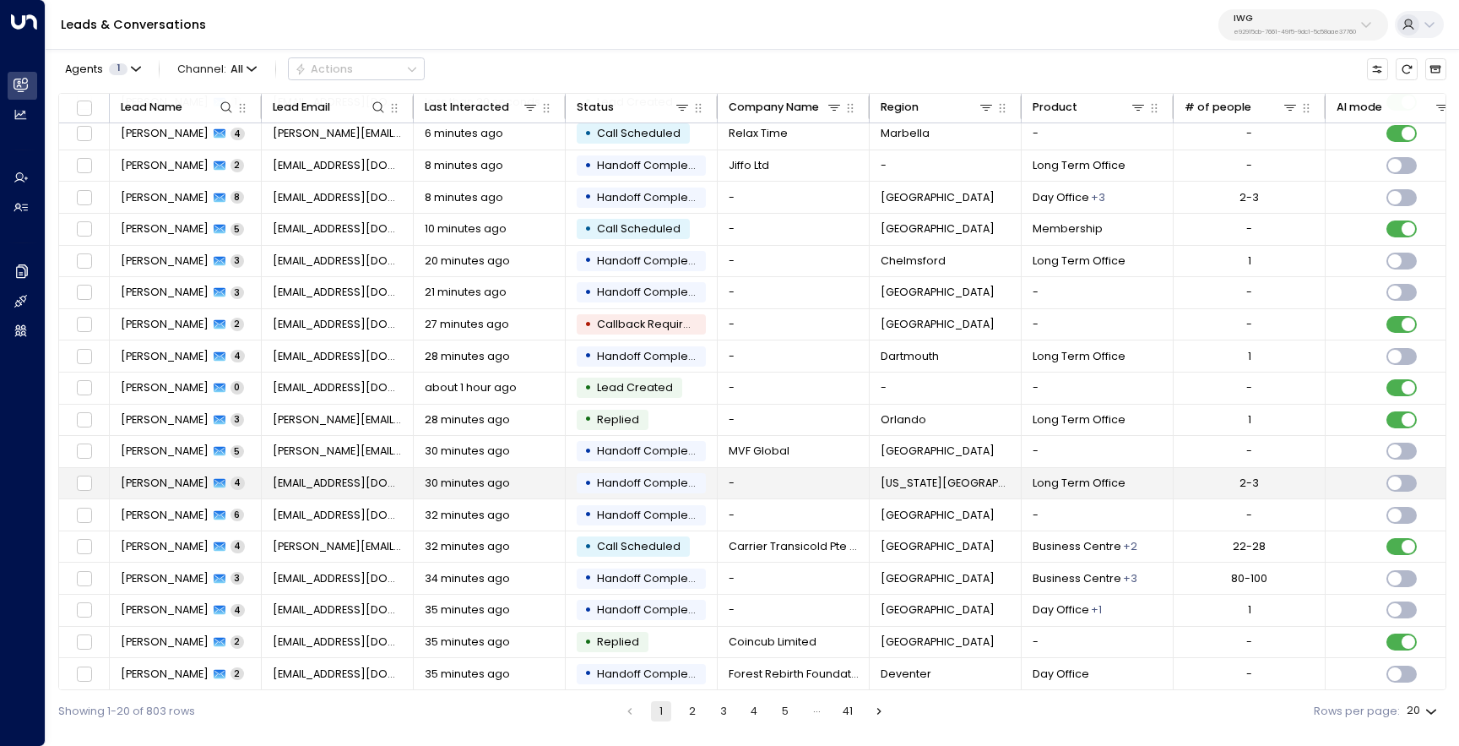
click at [183, 480] on span "[PERSON_NAME]" at bounding box center [165, 482] width 88 height 15
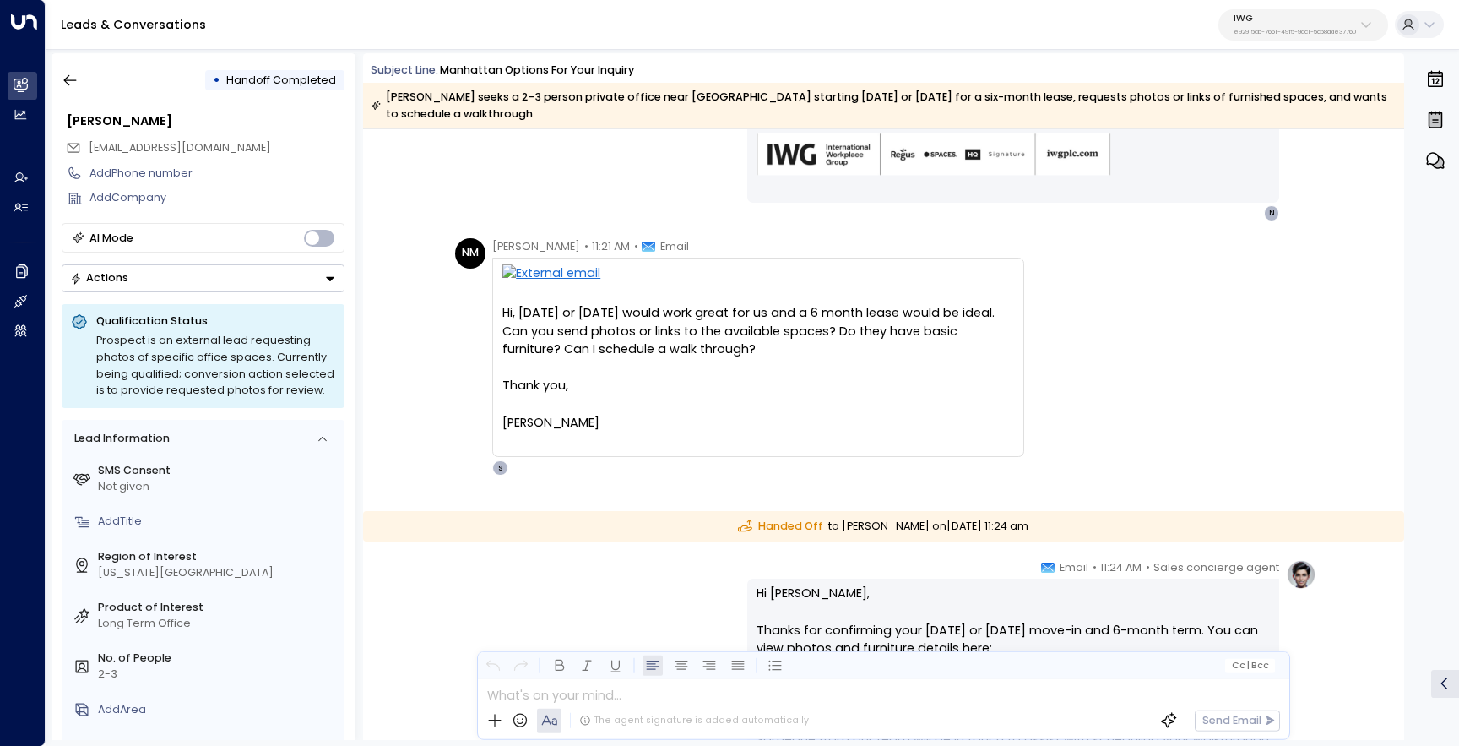
scroll to position [1118, 0]
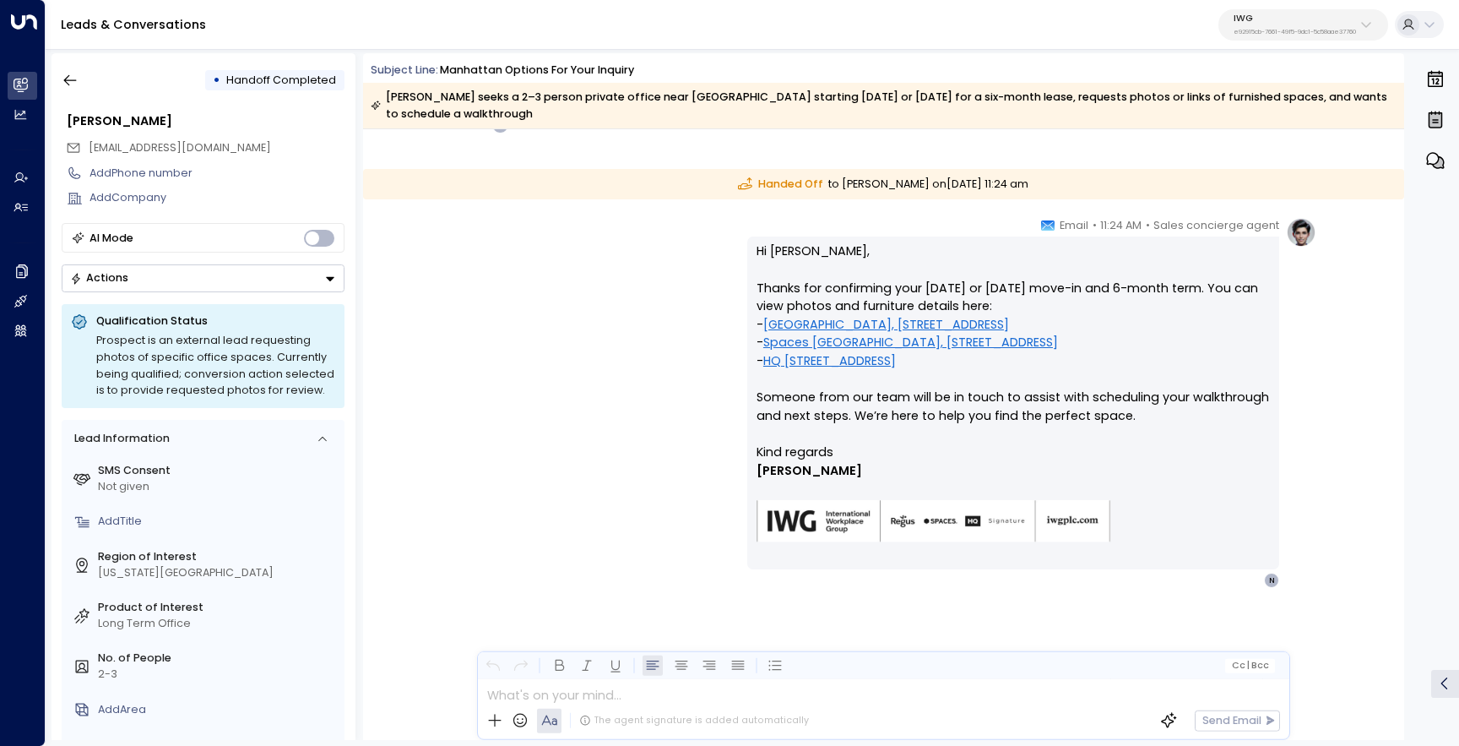
click at [820, 342] on link "Spaces [GEOGRAPHIC_DATA], [STREET_ADDRESS]" at bounding box center [910, 343] width 295 height 19
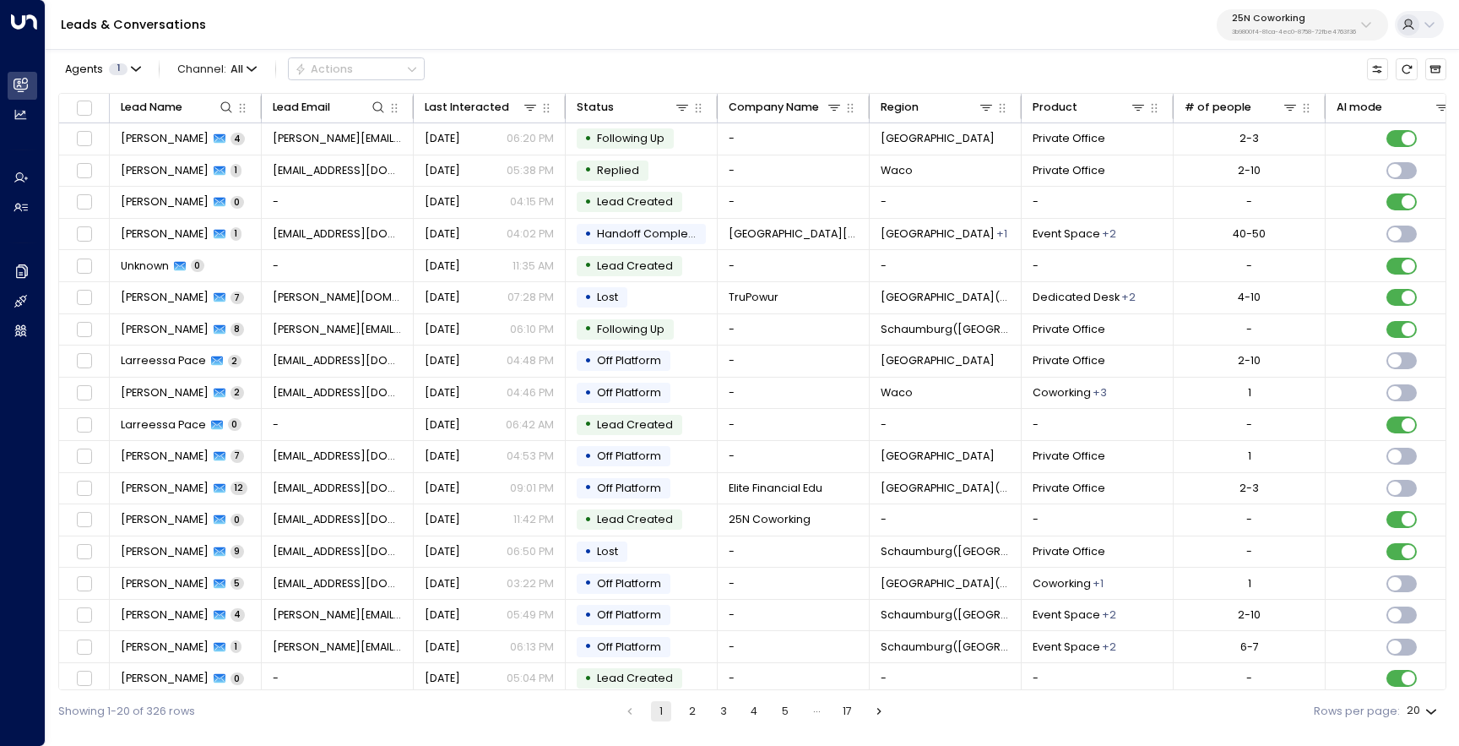
click at [1292, 14] on p "25N Coworking" at bounding box center [1294, 19] width 124 height 10
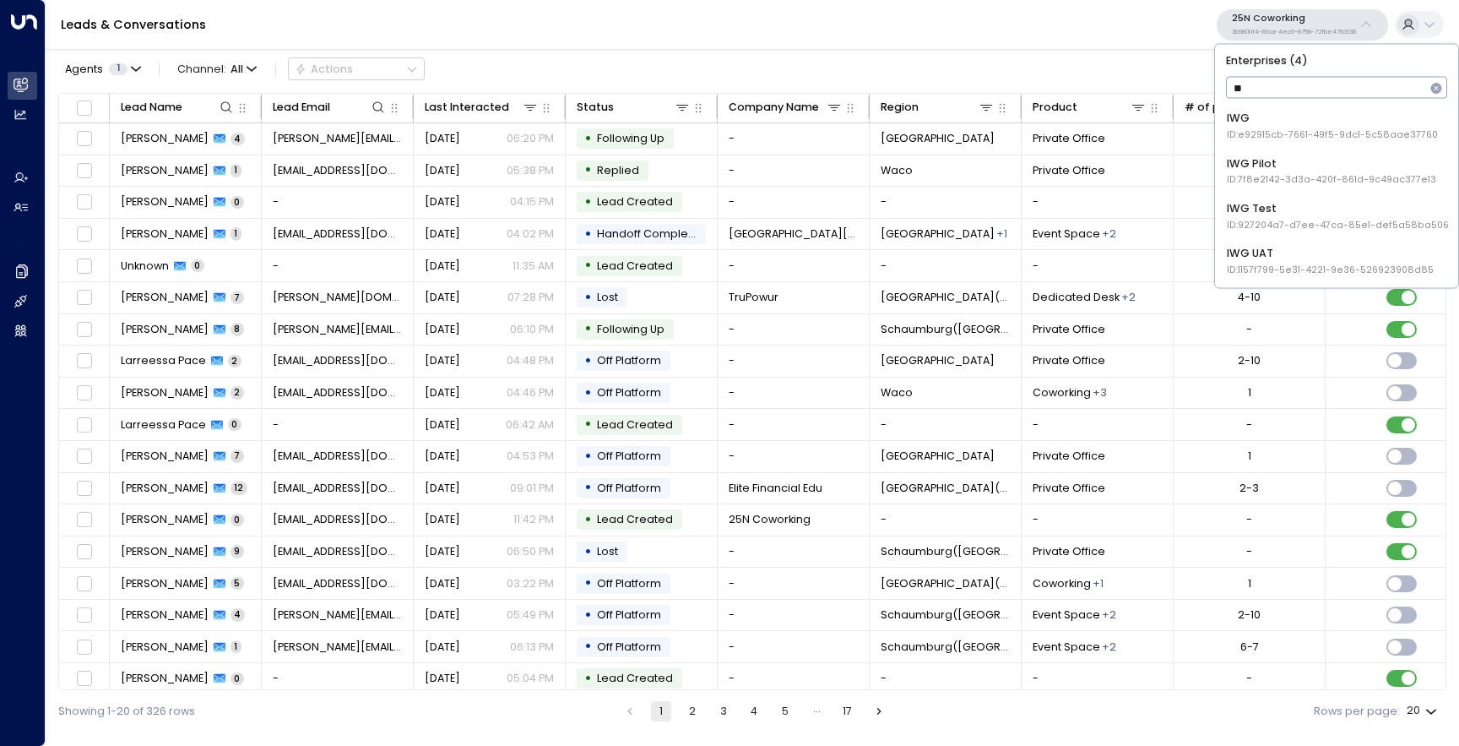
type input "***"
click at [1274, 124] on div "IWG ID: e92915cb-7661-49f5-9dc1-5c58aae37760" at bounding box center [1332, 126] width 211 height 31
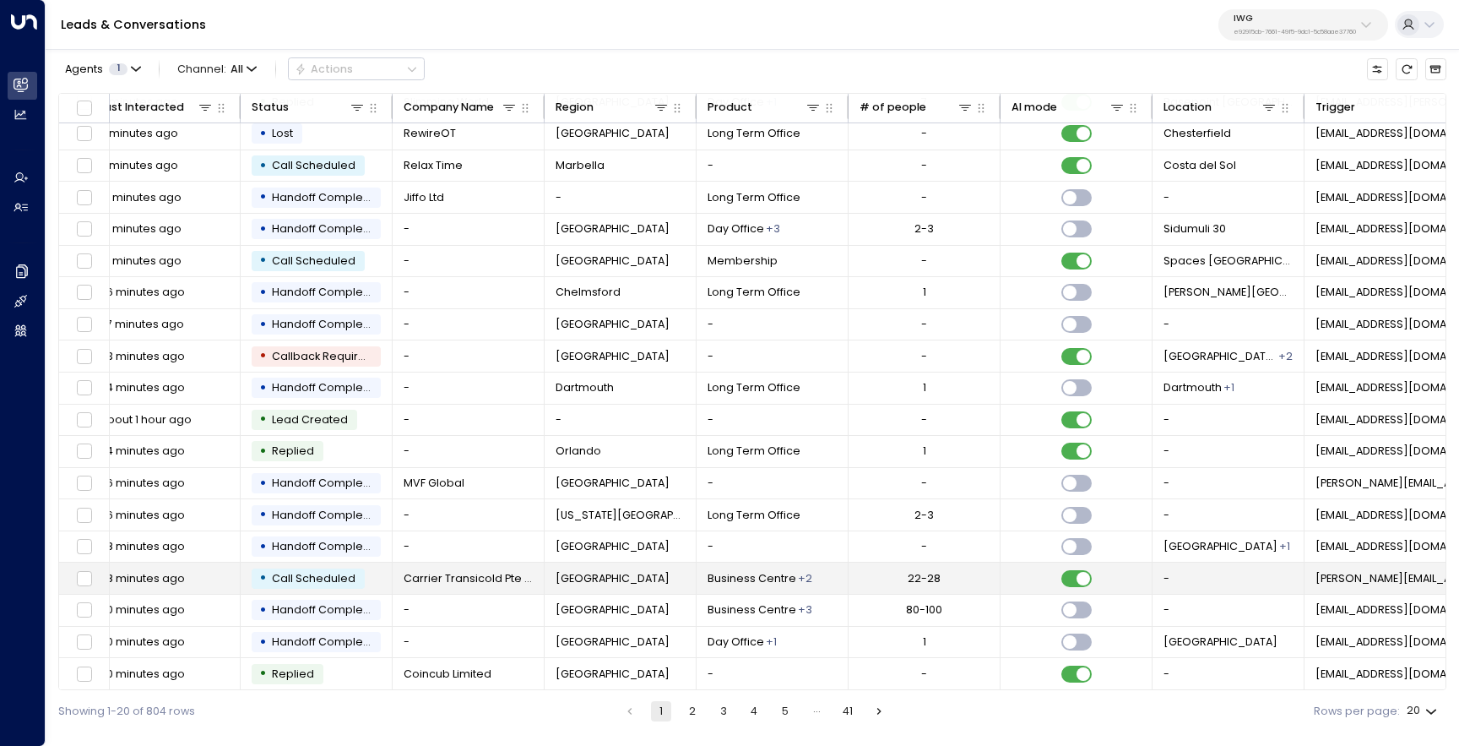
scroll to position [73, 0]
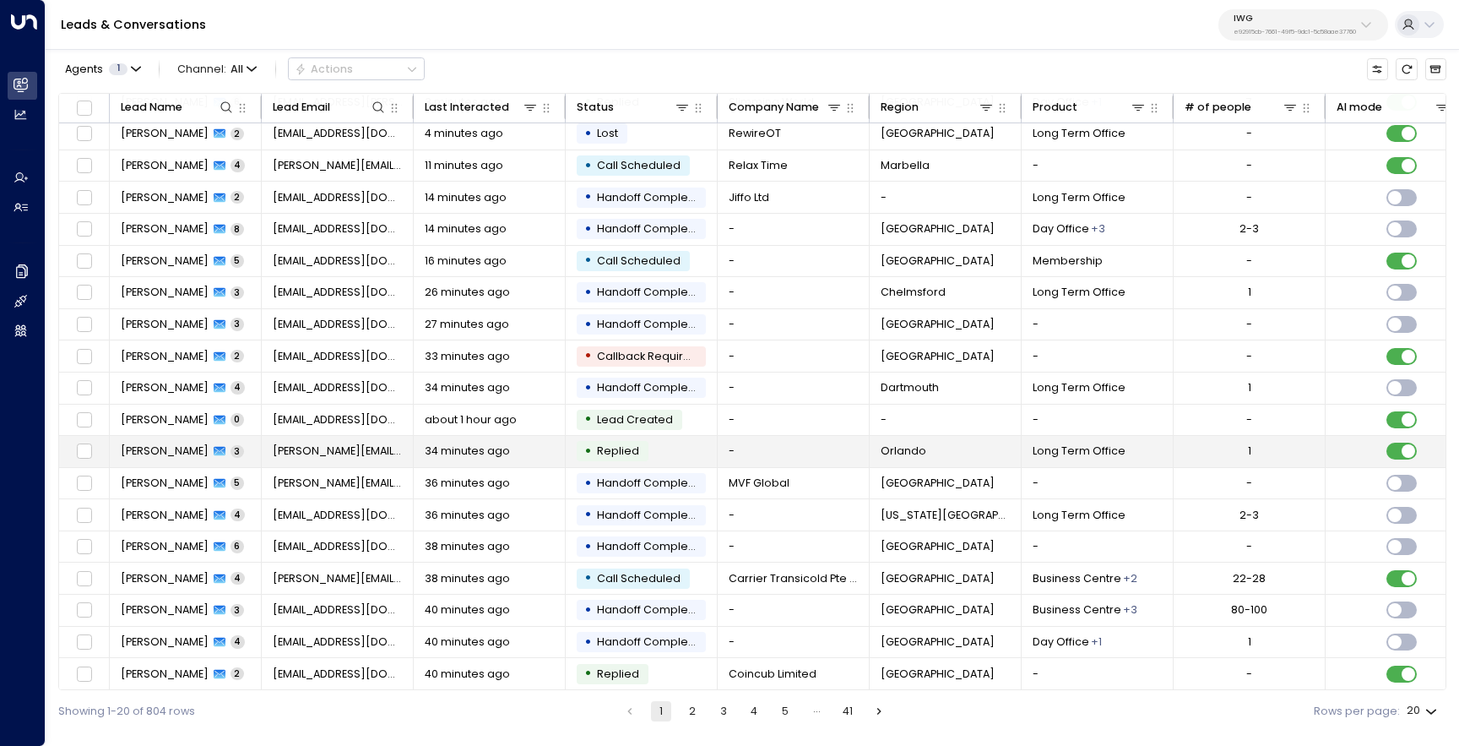
click at [206, 455] on td "Colin Forsythe 3" at bounding box center [186, 451] width 152 height 31
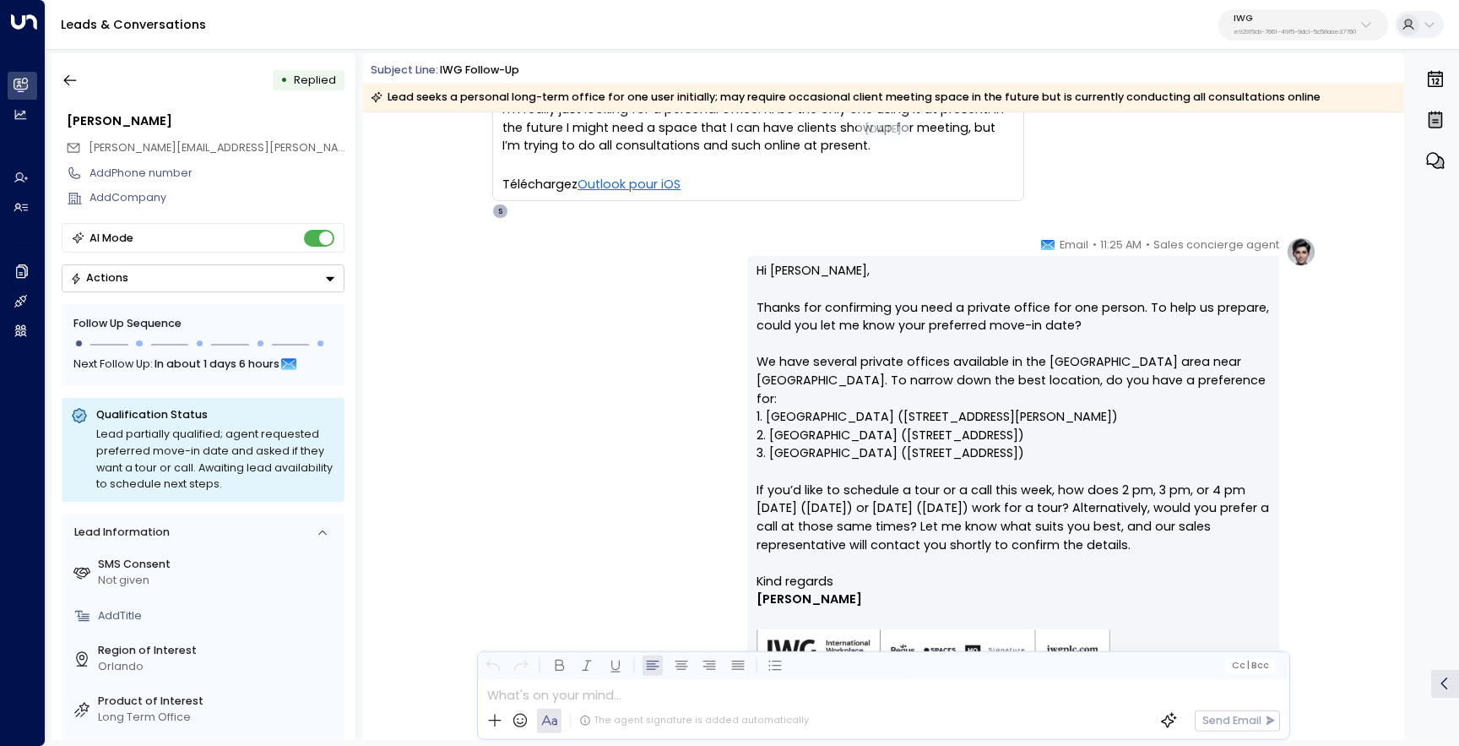
scroll to position [1149, 0]
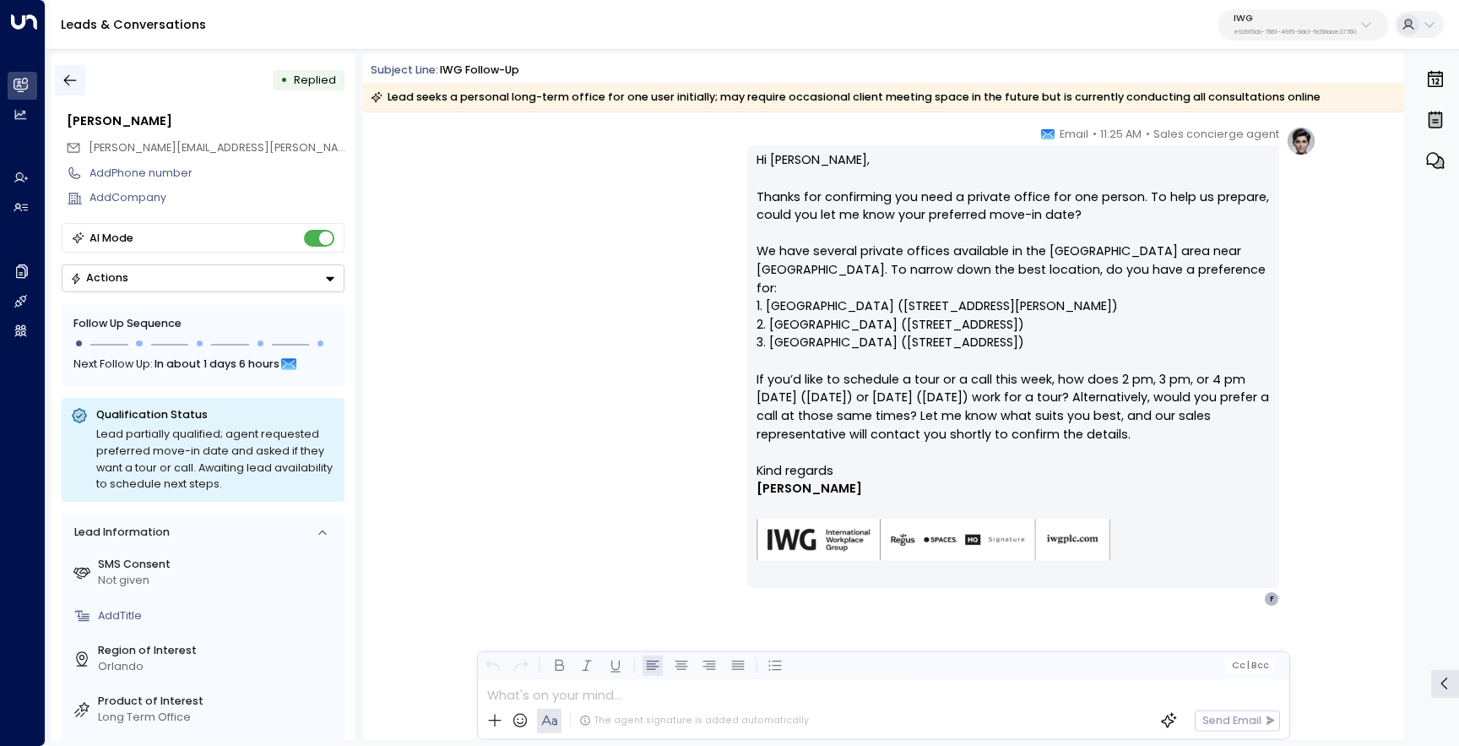
click at [75, 90] on button "button" at bounding box center [70, 80] width 30 height 30
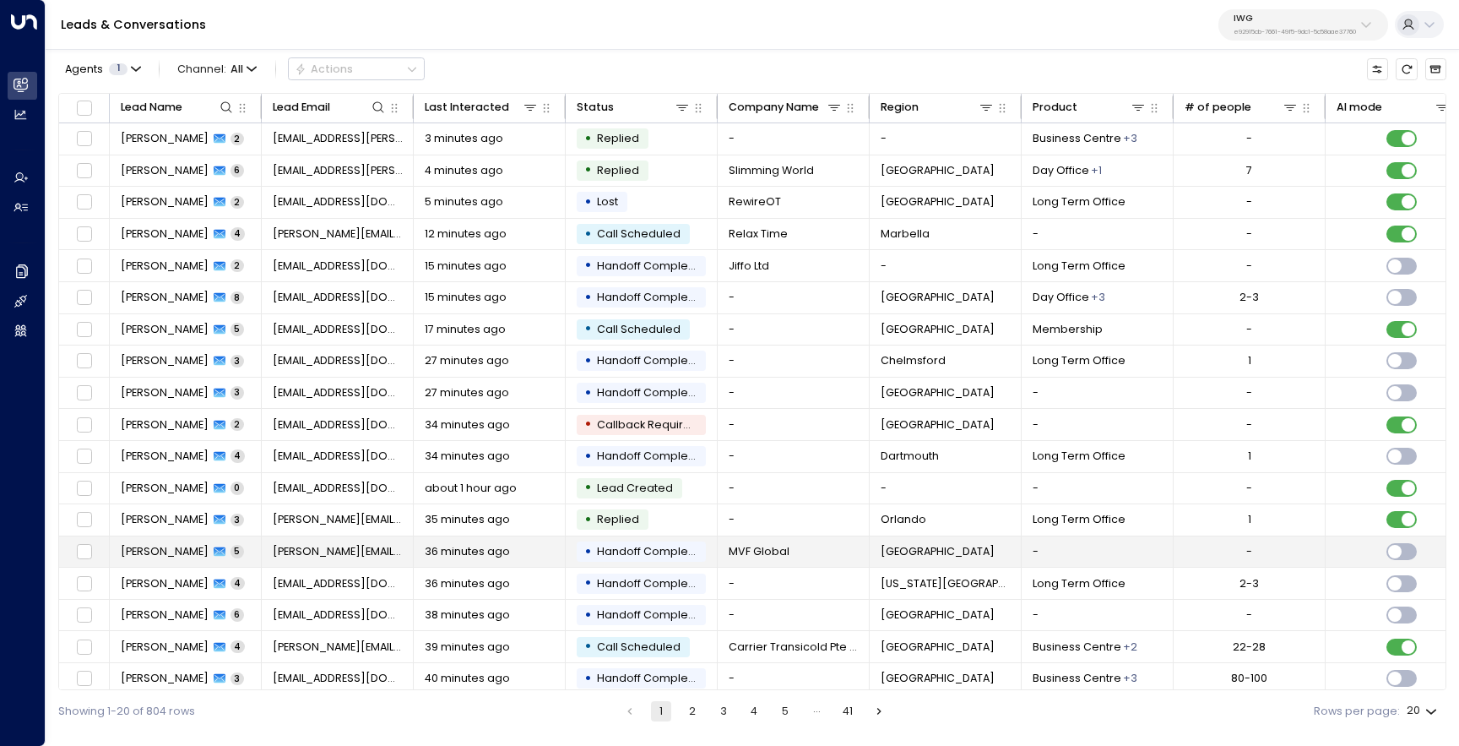
scroll to position [73, 0]
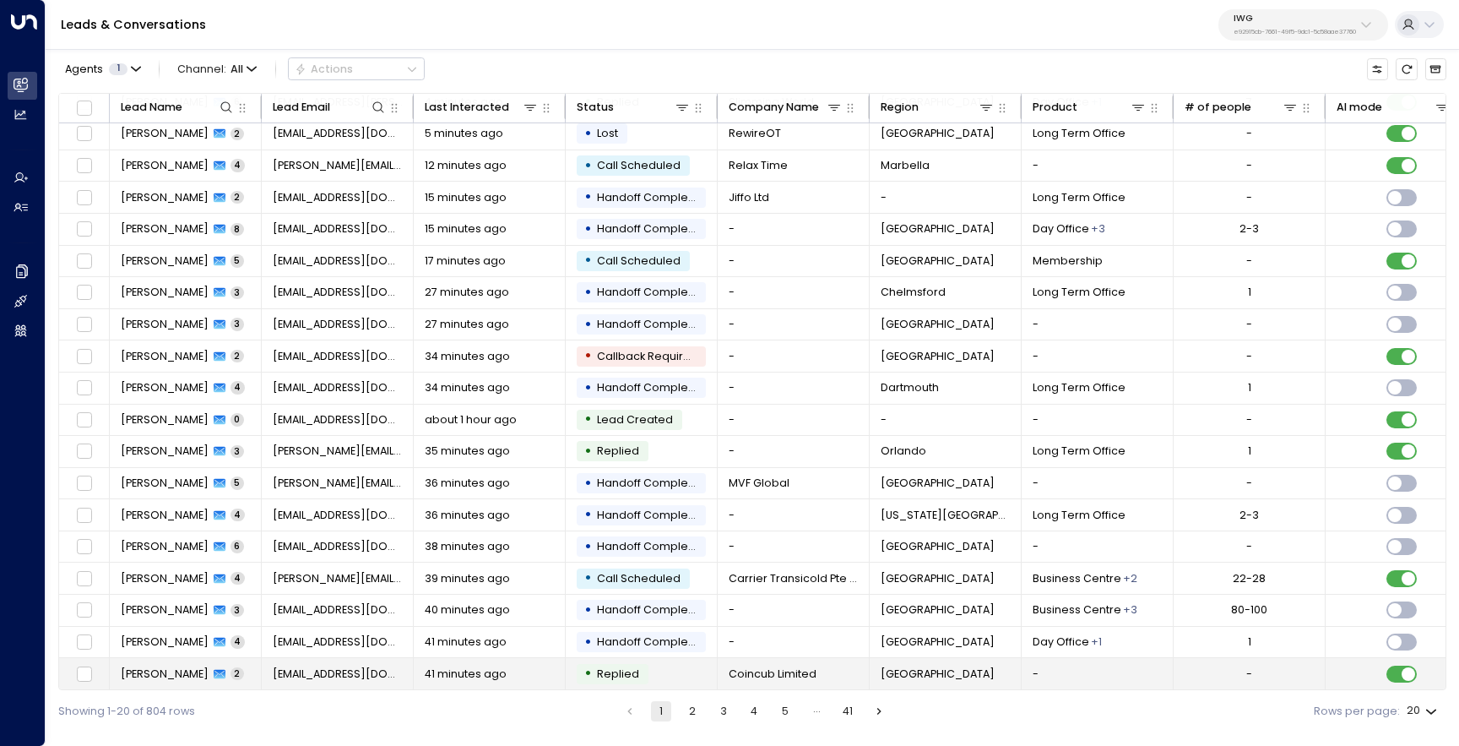
click at [182, 668] on span "[PERSON_NAME]" at bounding box center [165, 673] width 88 height 15
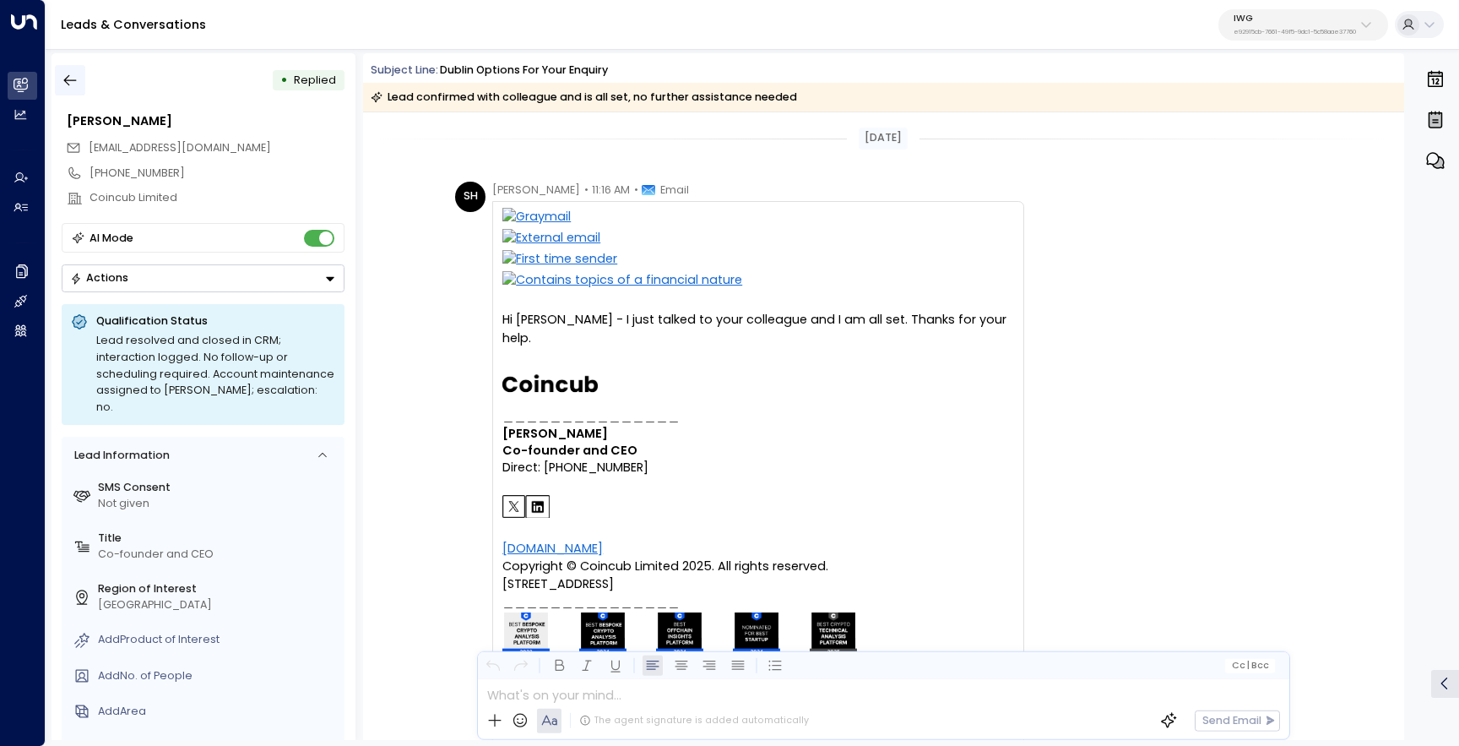
click at [68, 73] on icon "button" at bounding box center [70, 80] width 17 height 17
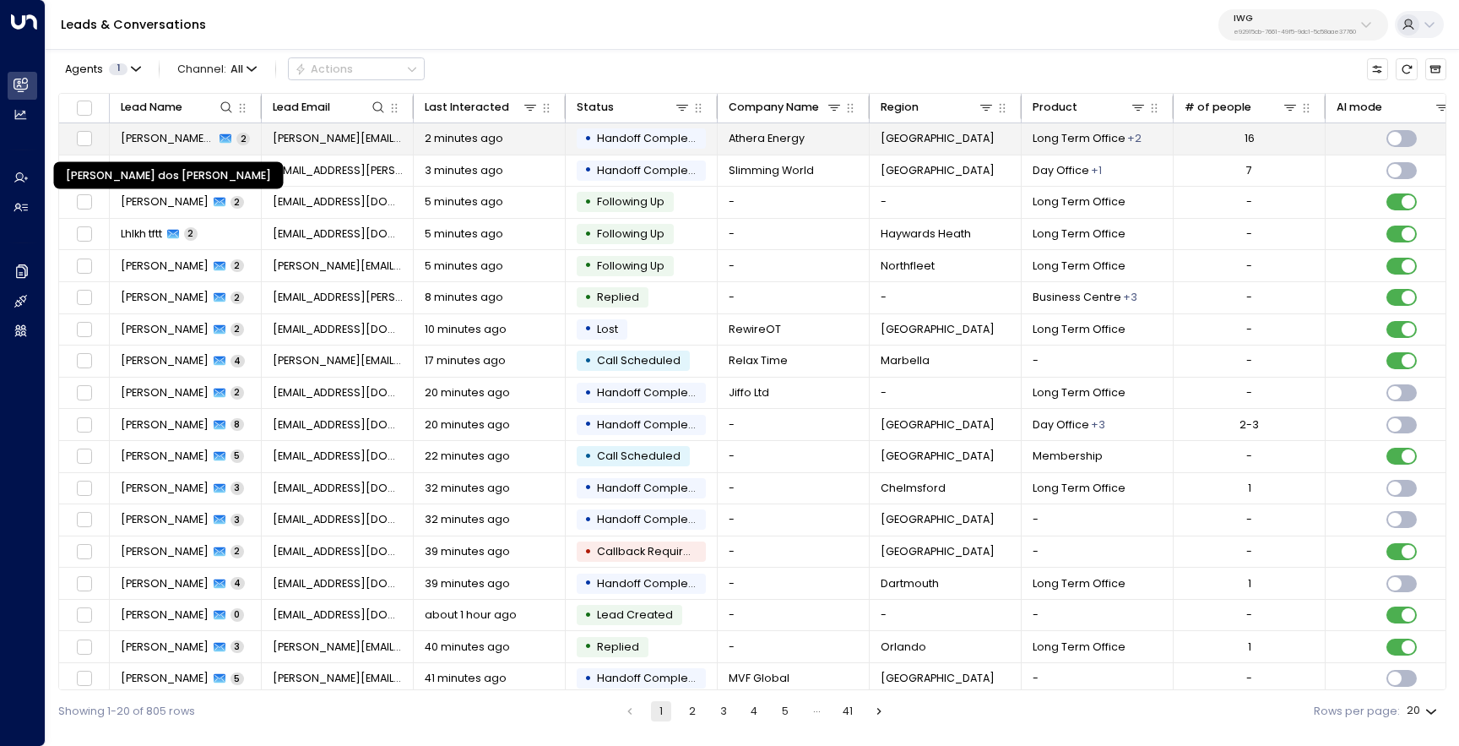
click at [167, 144] on span "Caroline Pavão Mendonça dos Santos" at bounding box center [168, 138] width 95 height 15
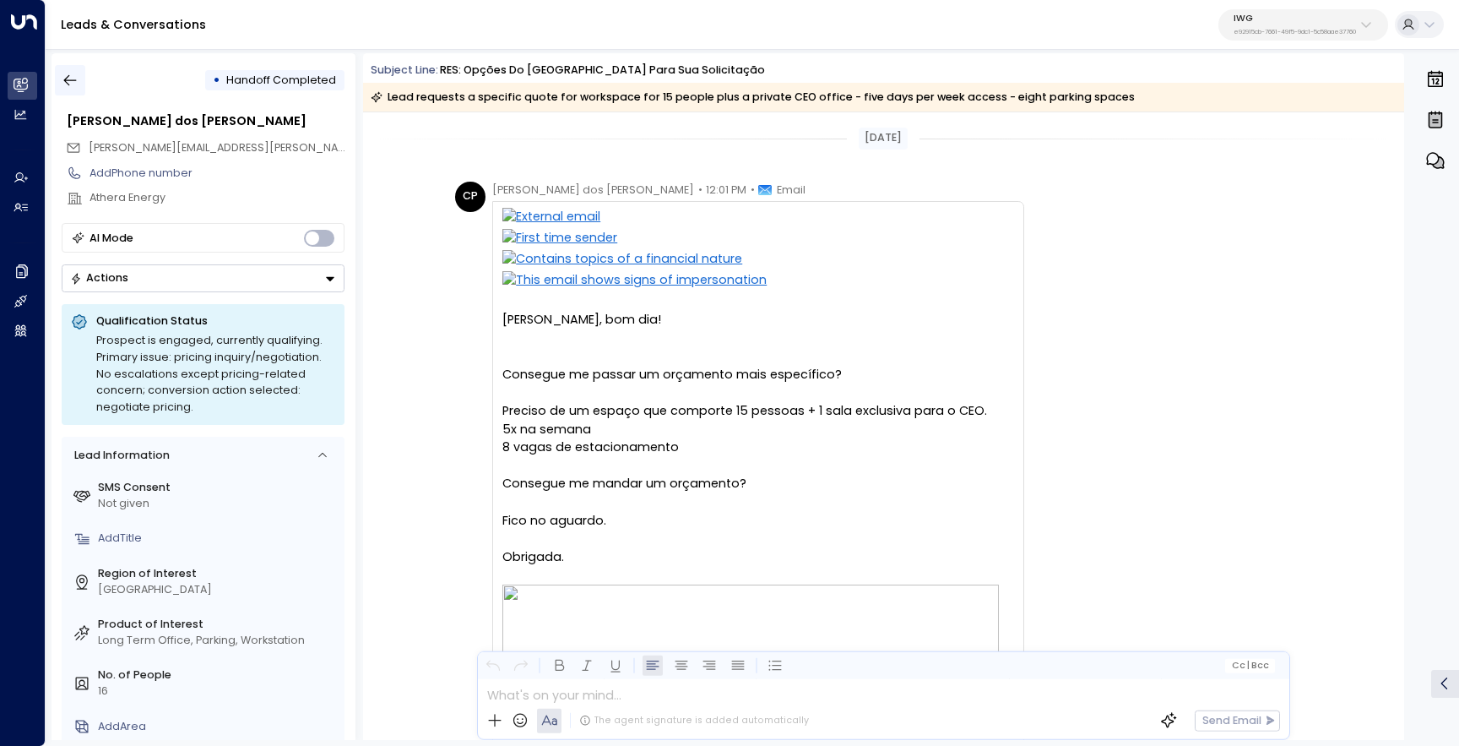
click at [73, 79] on icon "button" at bounding box center [70, 80] width 17 height 17
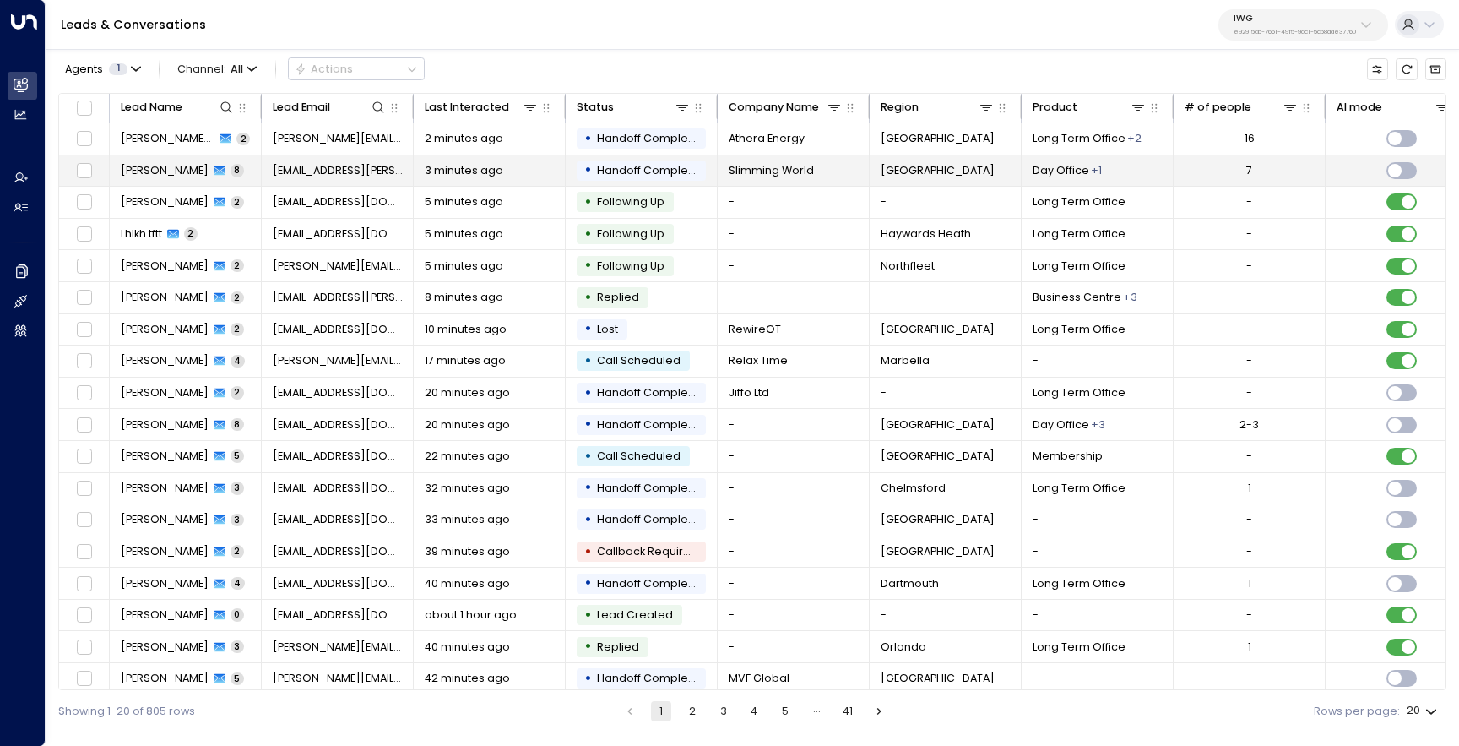
click at [135, 171] on span "[PERSON_NAME]" at bounding box center [165, 170] width 88 height 15
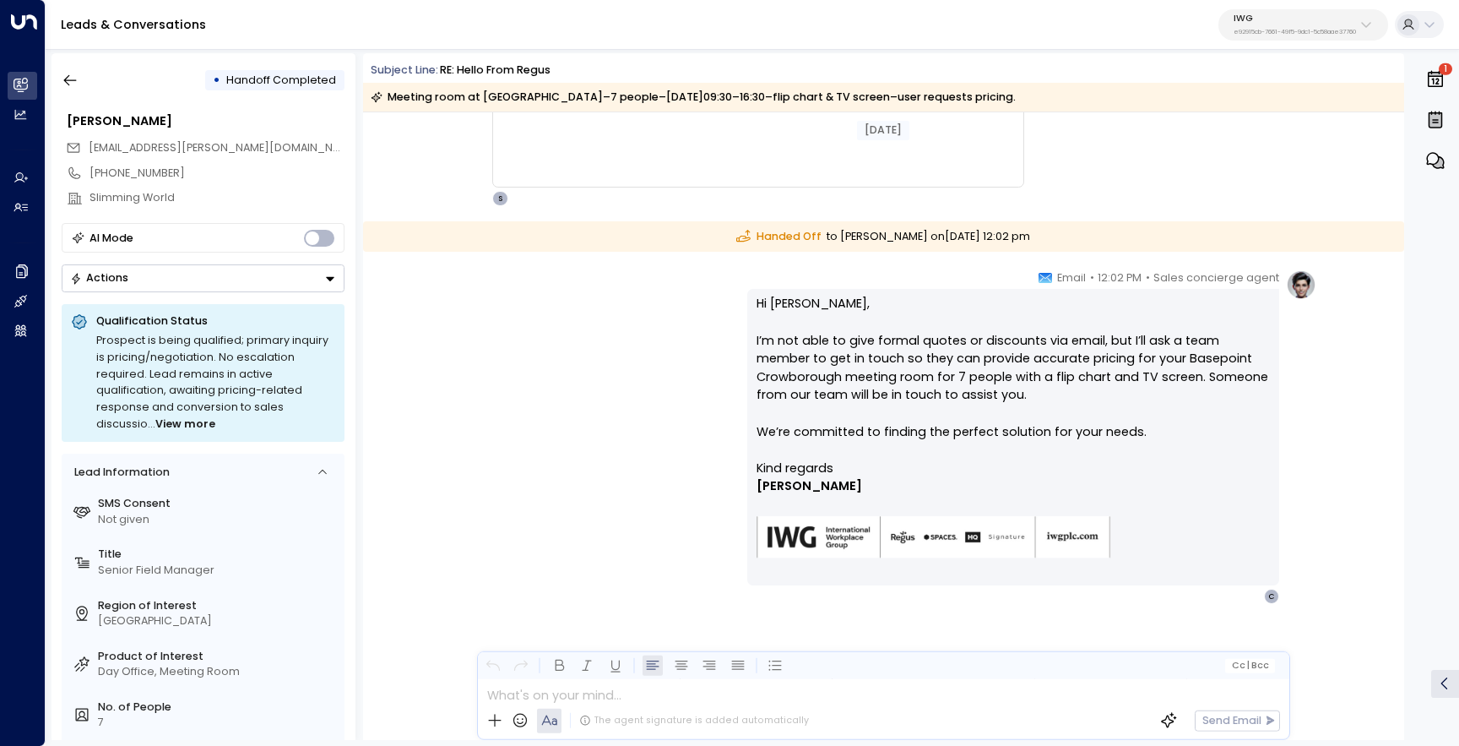
scroll to position [3743, 0]
click at [67, 79] on icon "button" at bounding box center [70, 80] width 13 height 11
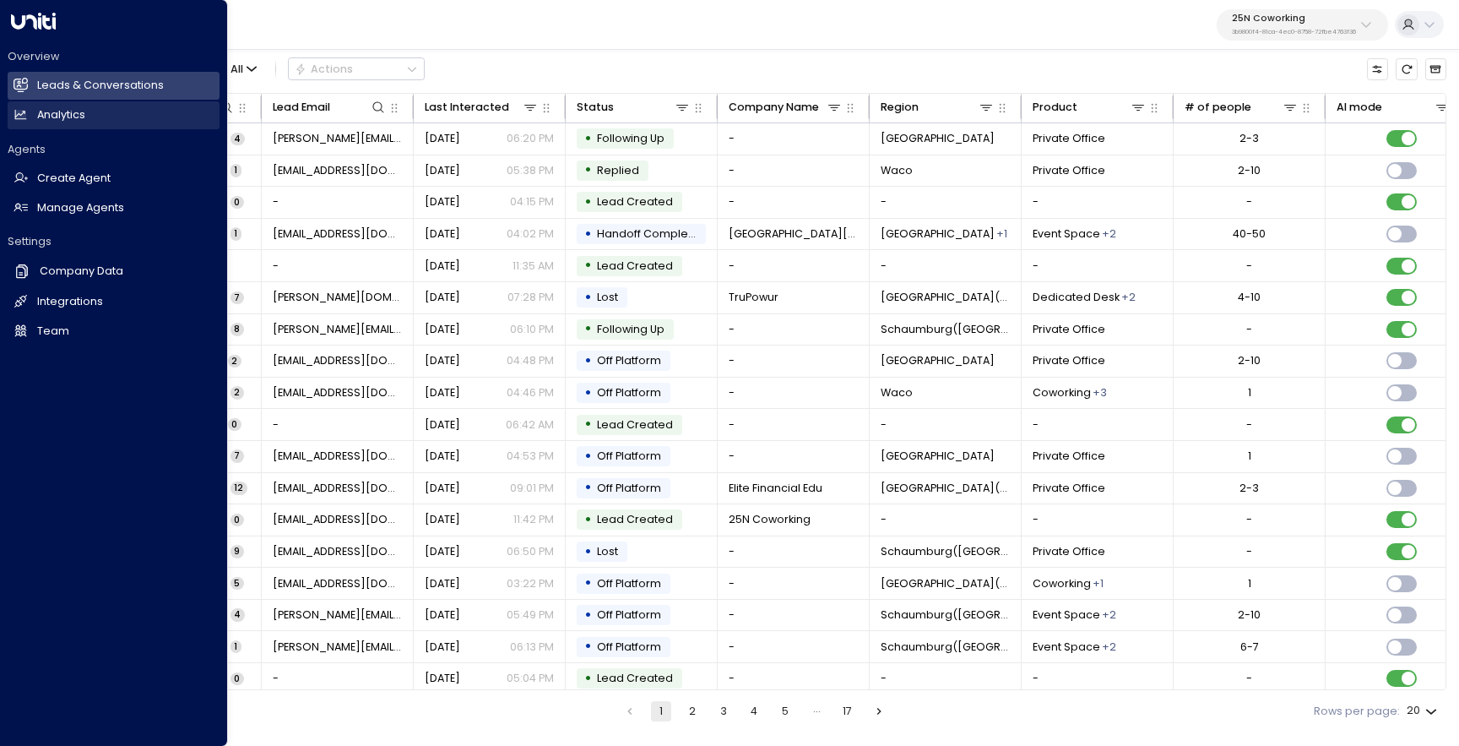
click at [68, 114] on h2 "Analytics" at bounding box center [61, 115] width 48 height 16
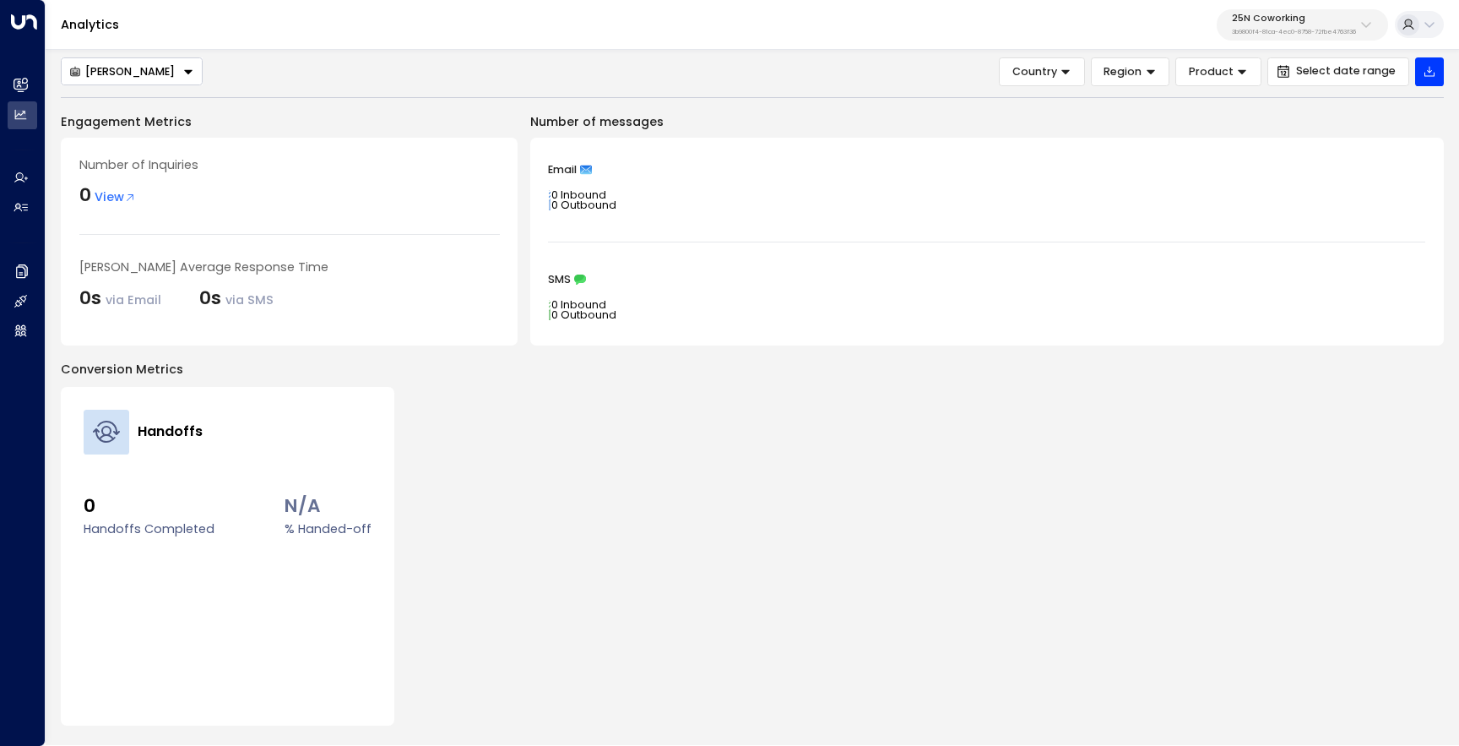
click at [1266, 24] on p "25N Coworking" at bounding box center [1294, 19] width 124 height 10
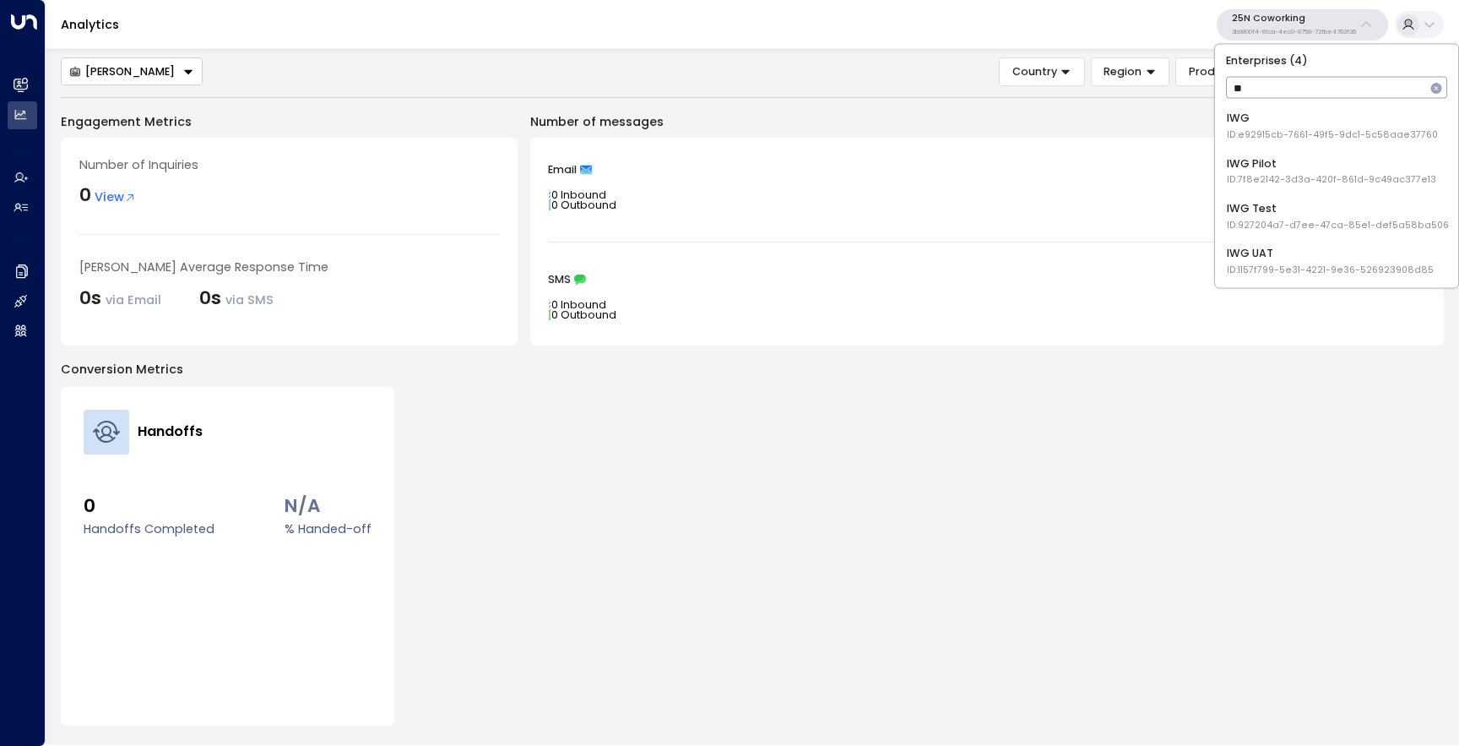
type input "***"
click at [1264, 118] on div "IWG ID: e92915cb-7661-49f5-9dc1-5c58aae37760" at bounding box center [1332, 126] width 211 height 31
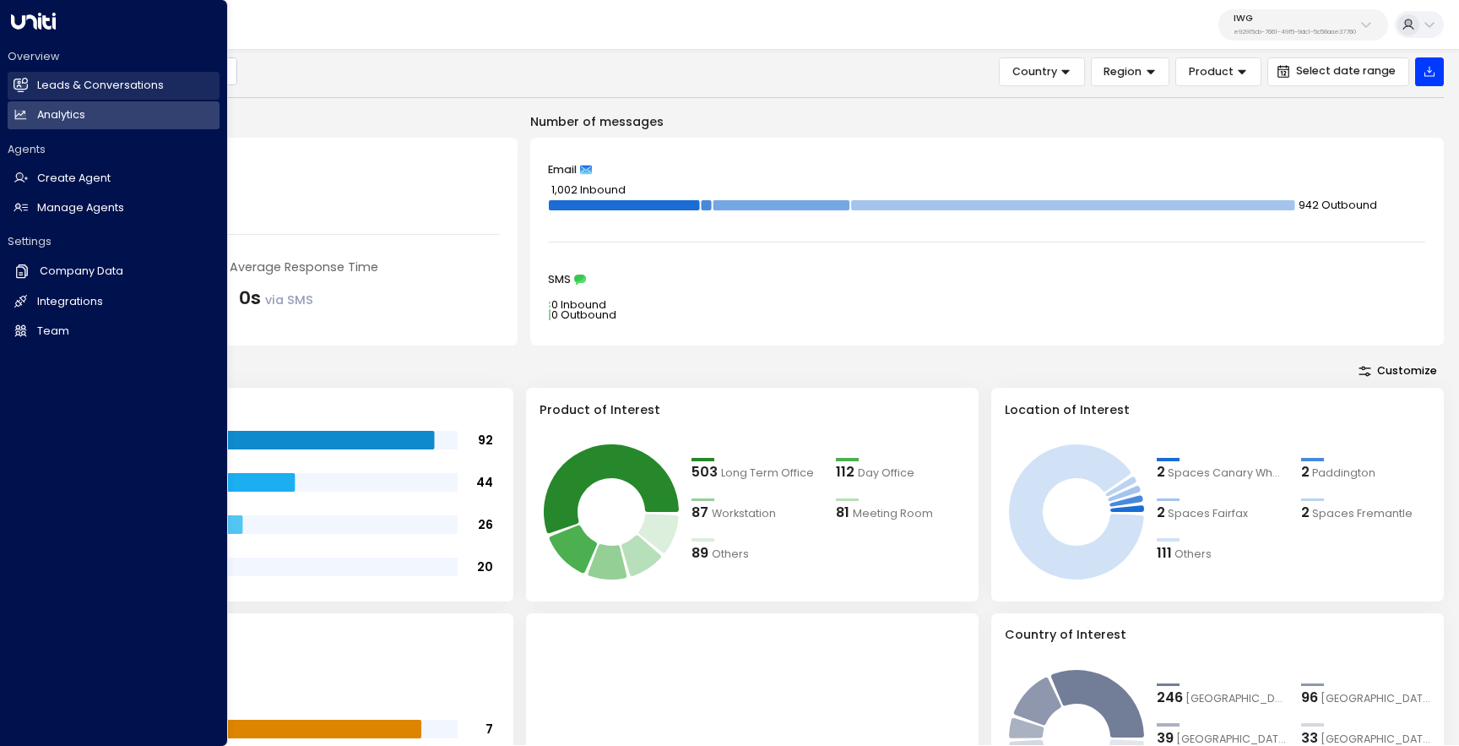
click at [24, 98] on link "Leads & Conversations Leads & Conversations" at bounding box center [114, 86] width 212 height 28
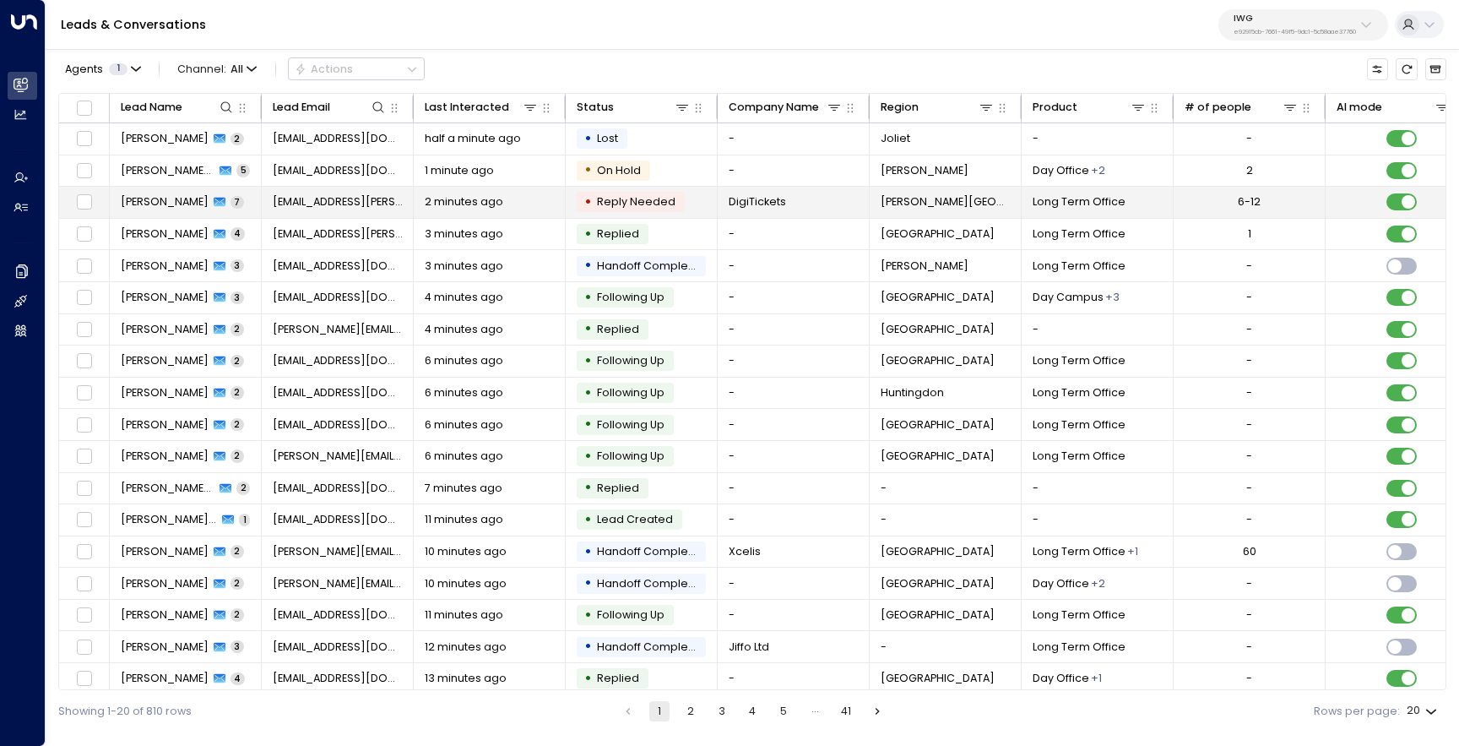
click at [166, 195] on span "Jasmine Bennett" at bounding box center [165, 201] width 88 height 15
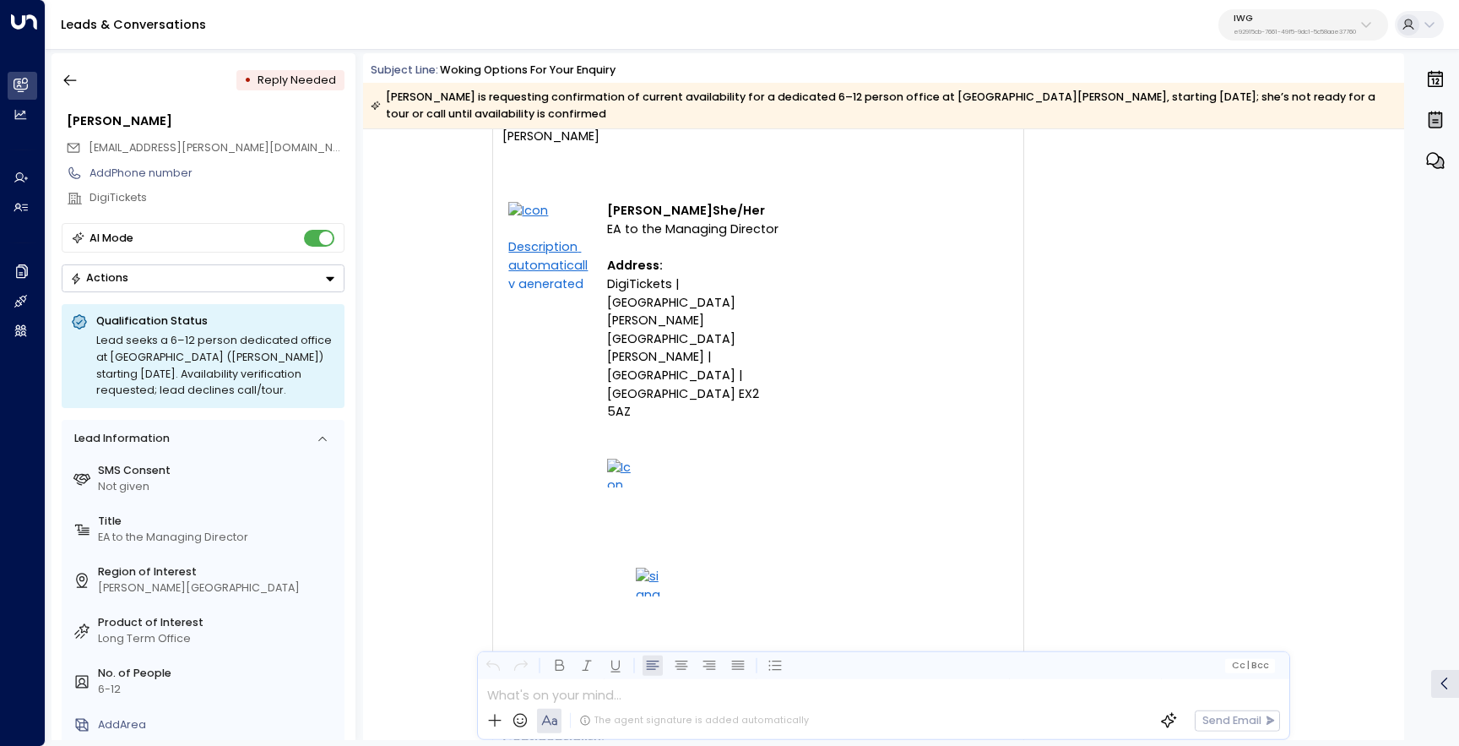
scroll to position [5350, 0]
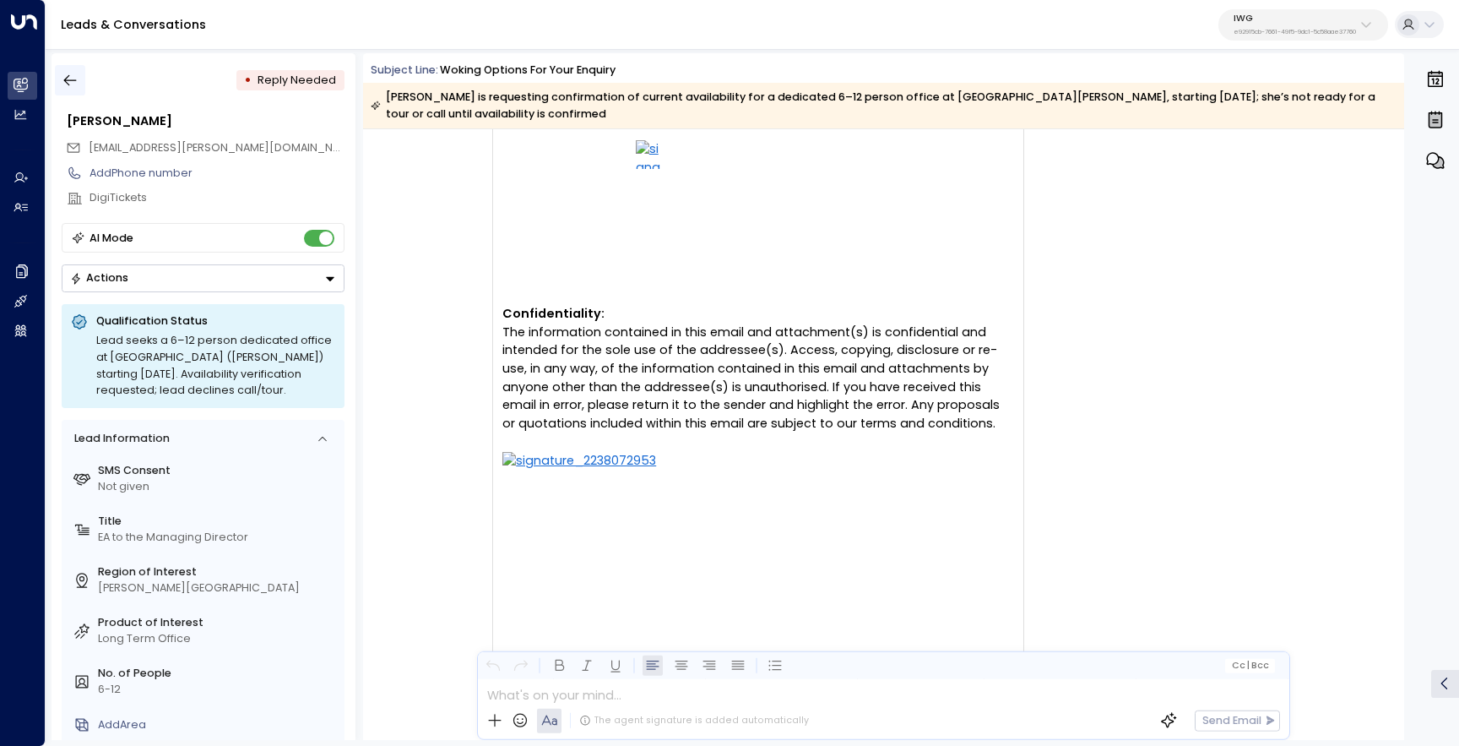
click at [72, 79] on icon "button" at bounding box center [70, 80] width 17 height 17
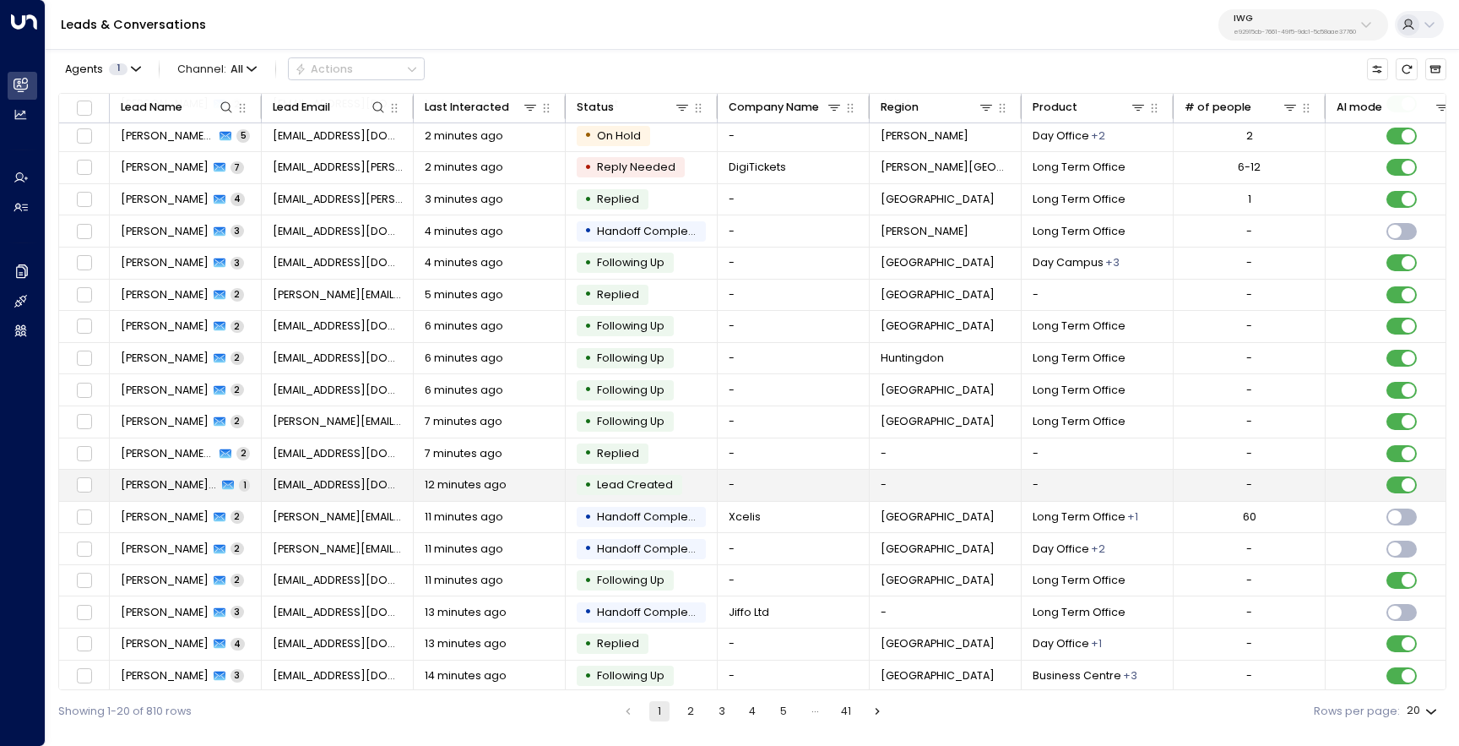
scroll to position [73, 0]
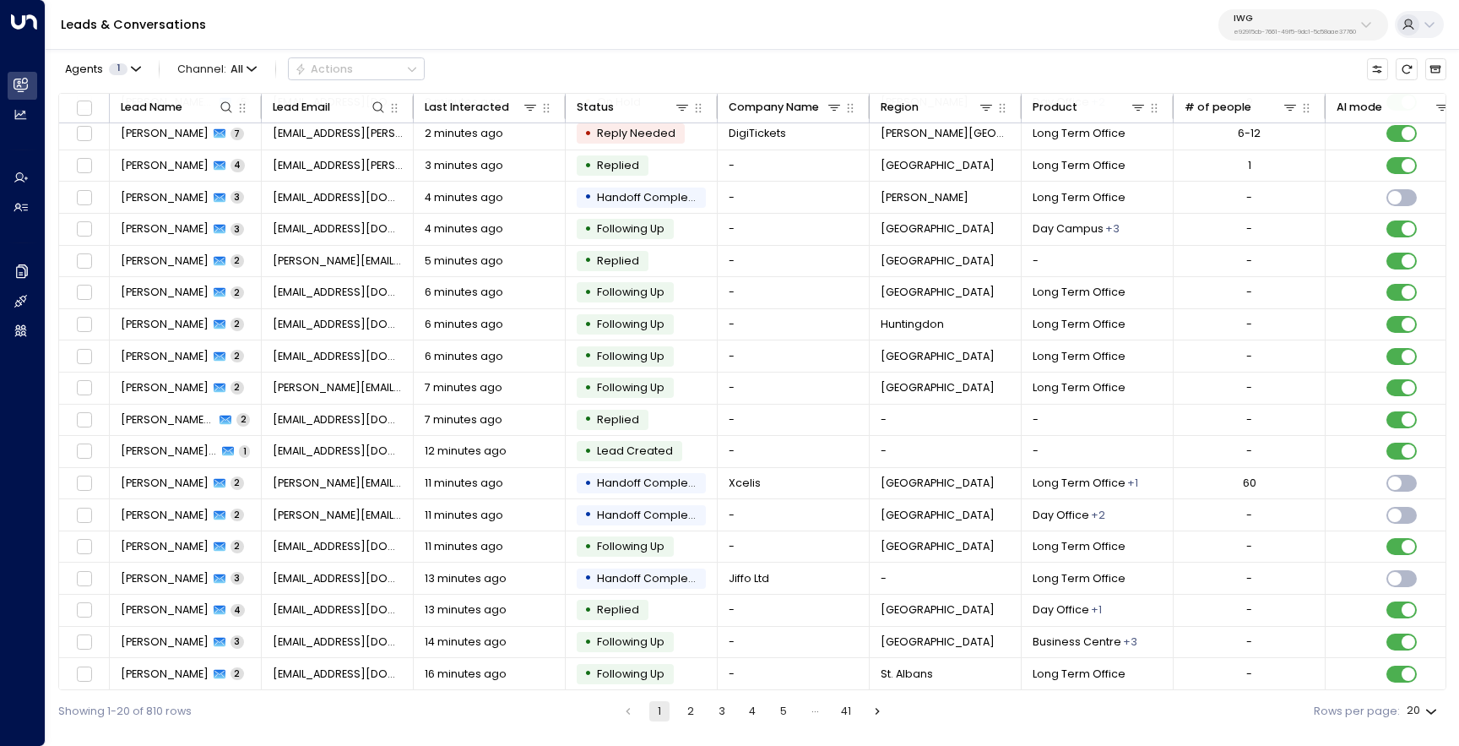
click at [703, 709] on ul "1 2 3 4 5 … 41" at bounding box center [752, 711] width 270 height 20
click at [696, 709] on button "2" at bounding box center [691, 711] width 20 height 20
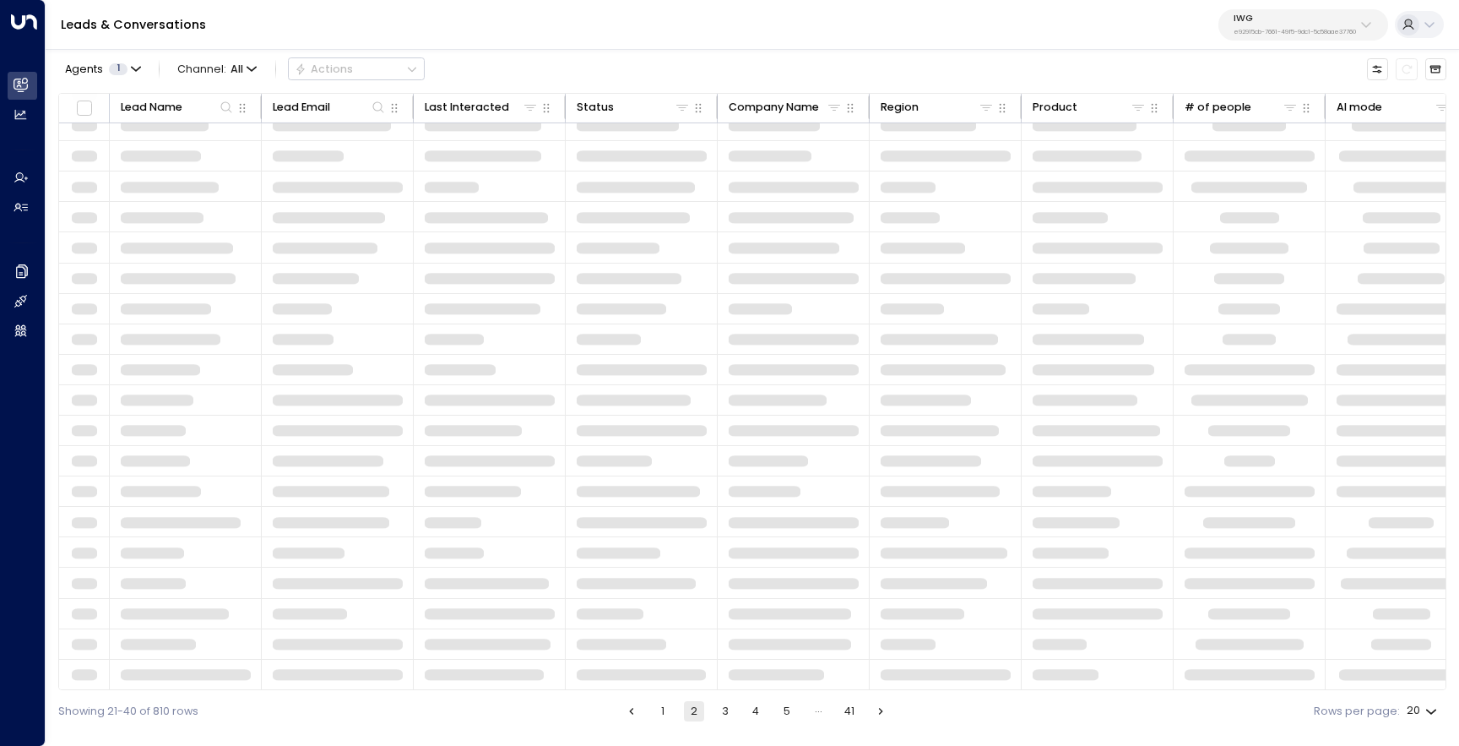
scroll to position [73, 0]
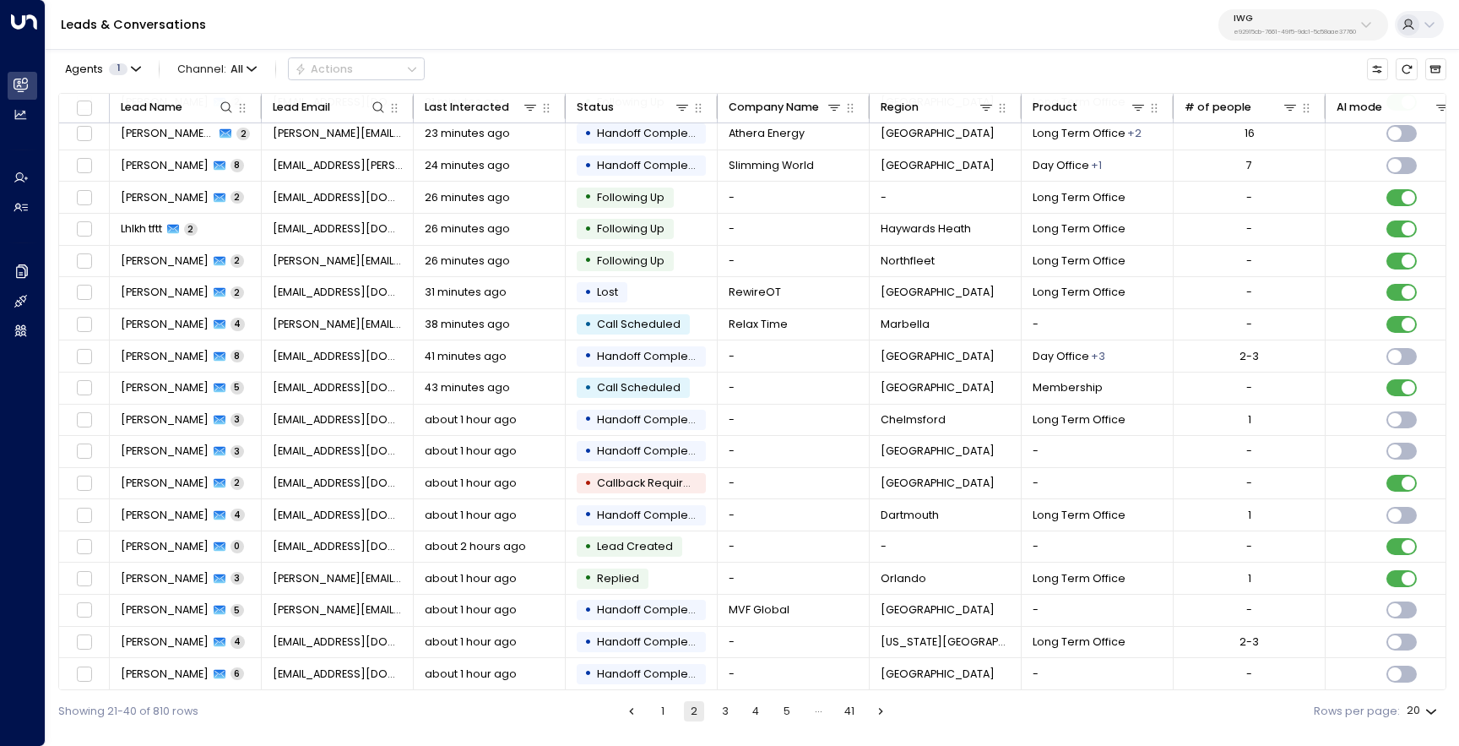
click at [726, 714] on button "3" at bounding box center [725, 711] width 20 height 20
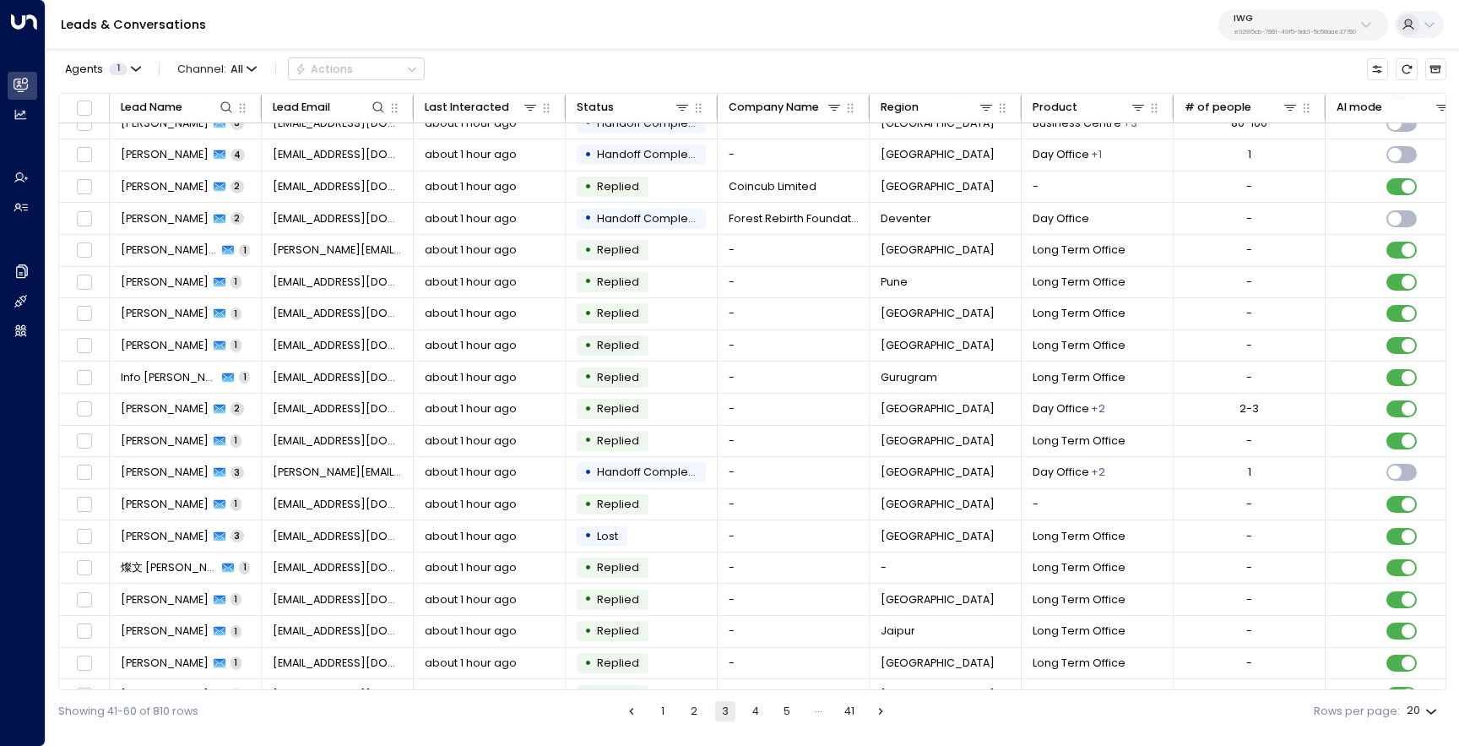
scroll to position [73, 0]
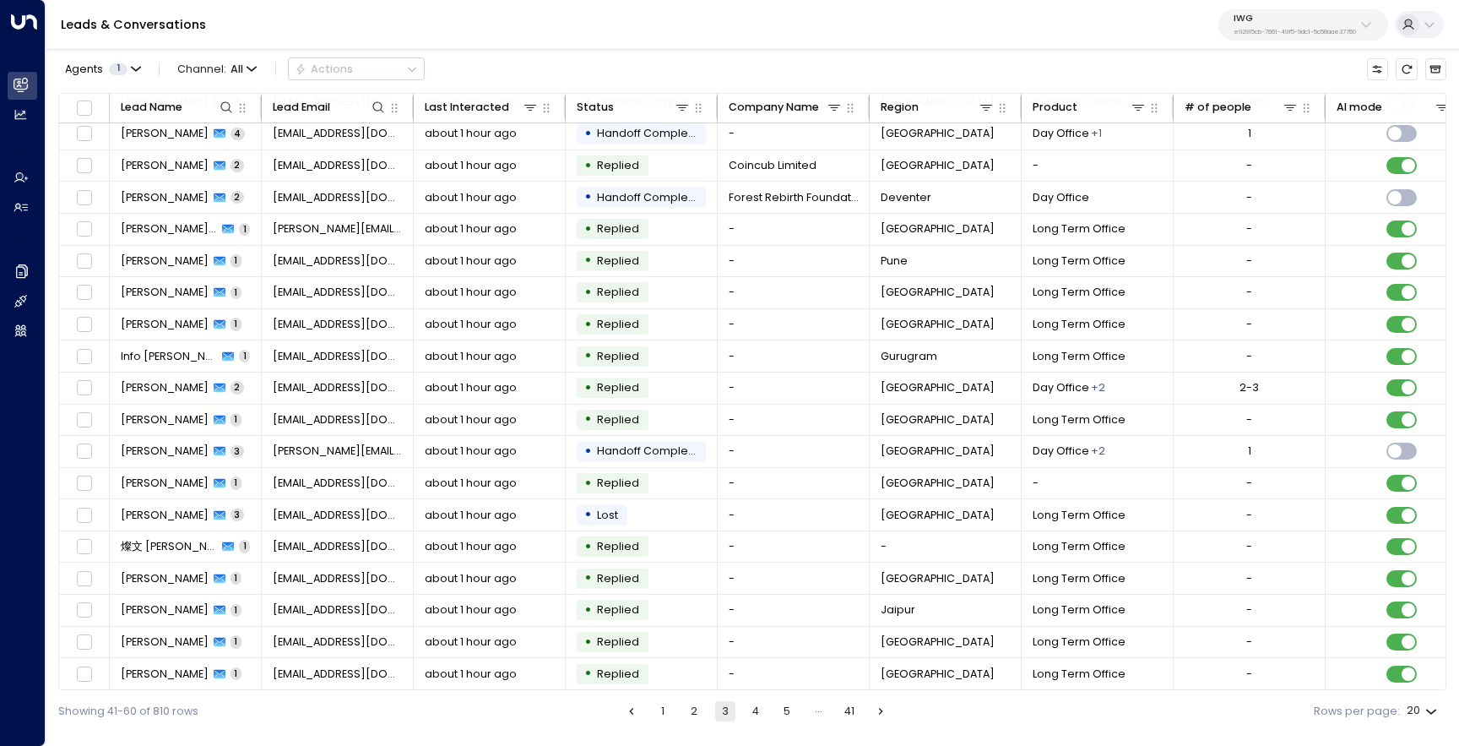
click at [672, 711] on button "1" at bounding box center [663, 711] width 20 height 20
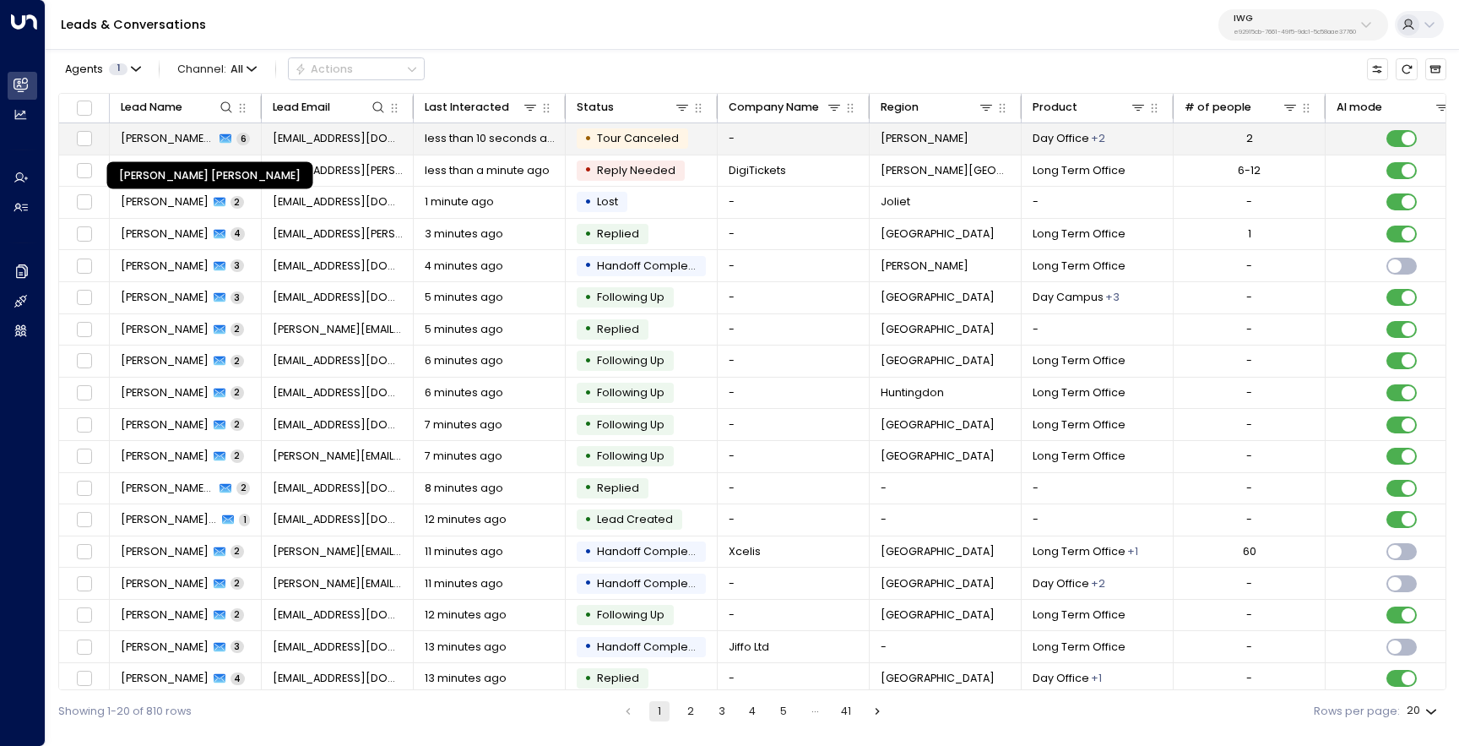
click at [177, 142] on span "Lauren Amy White" at bounding box center [168, 138] width 95 height 15
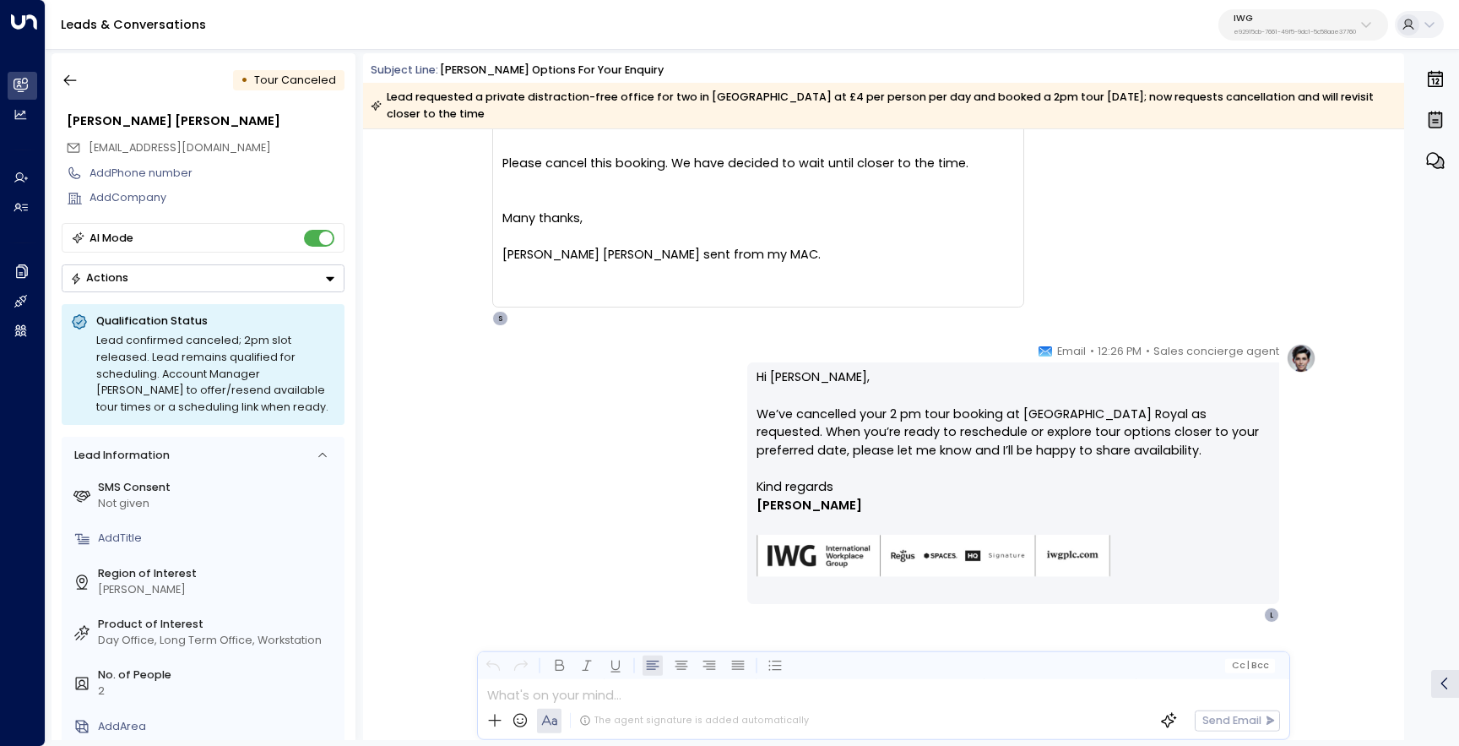
scroll to position [1869, 0]
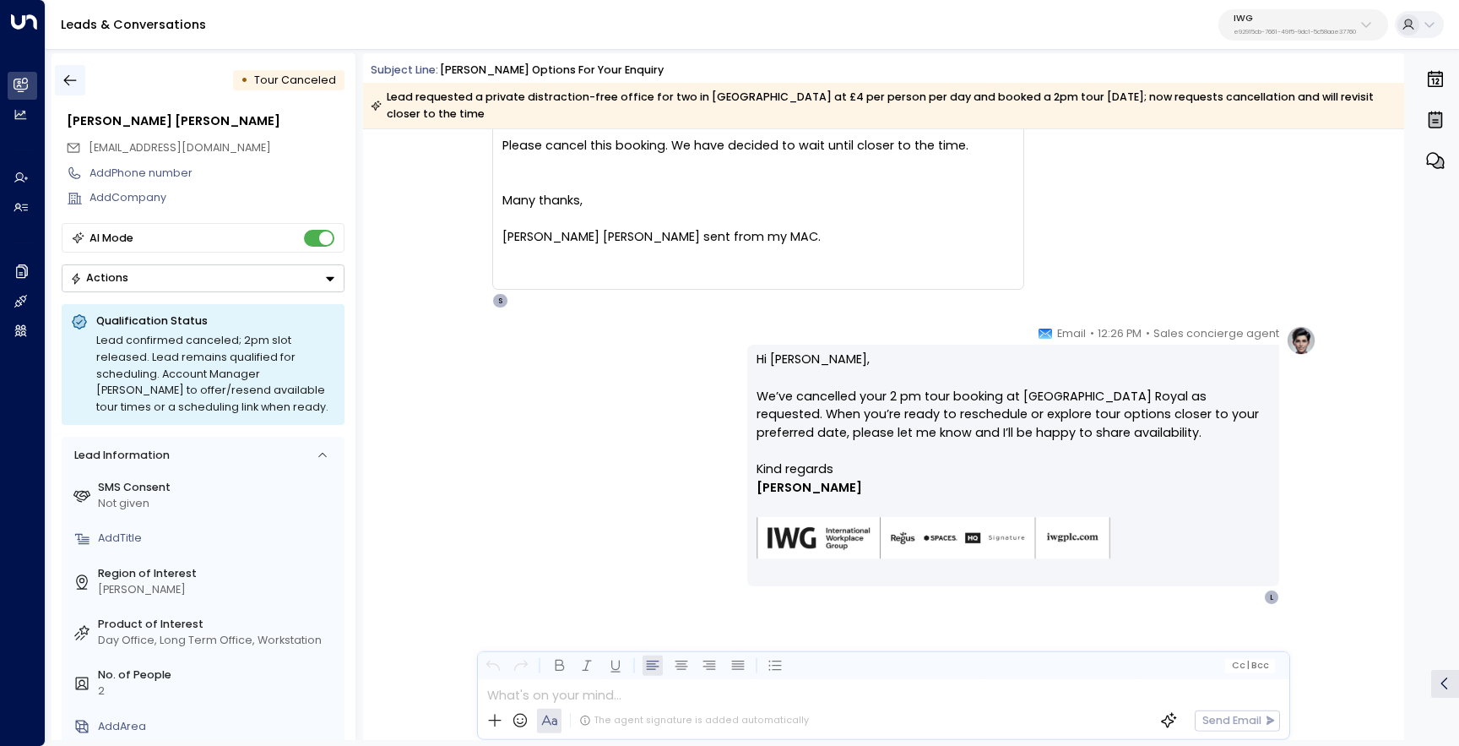
click at [65, 87] on icon "button" at bounding box center [70, 80] width 17 height 17
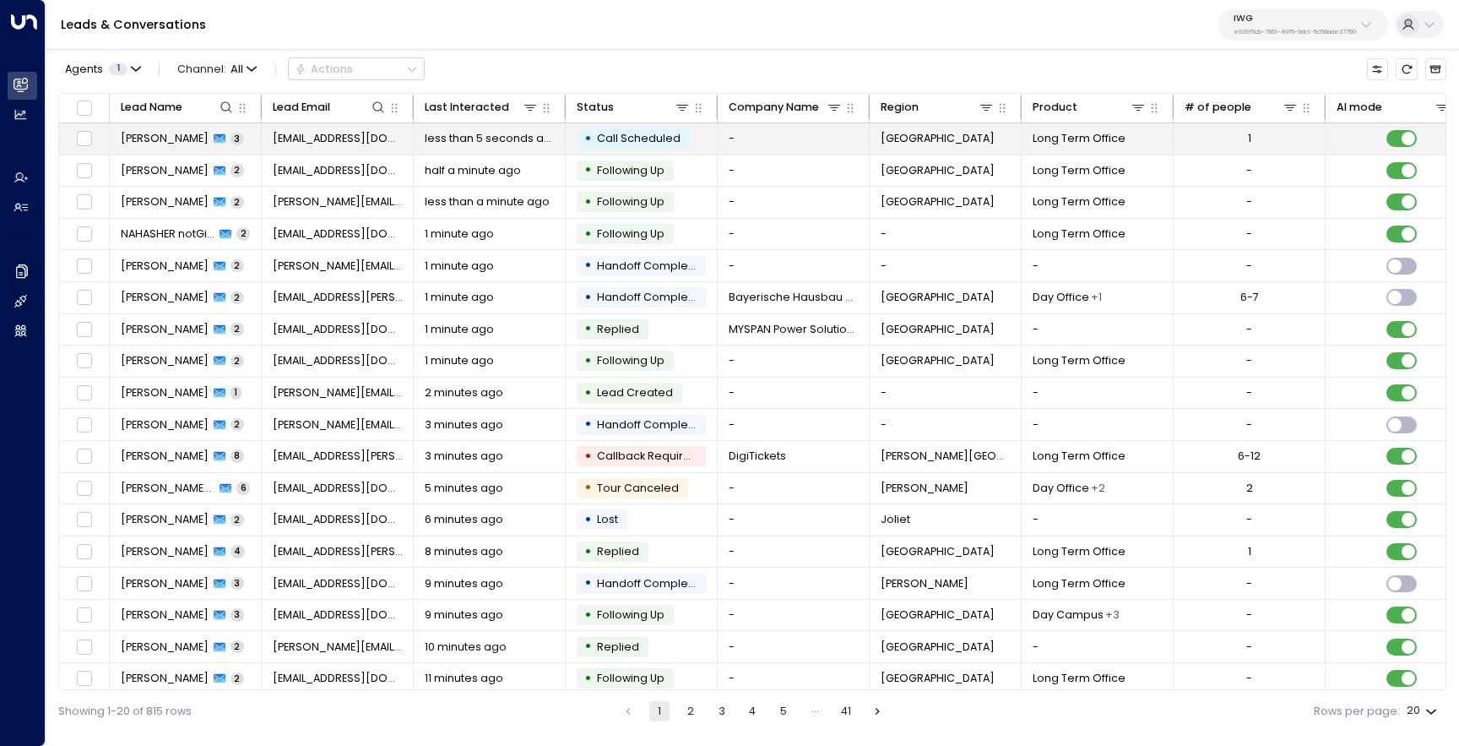
click at [166, 154] on td "Jelena Radoicic 3" at bounding box center [186, 138] width 152 height 31
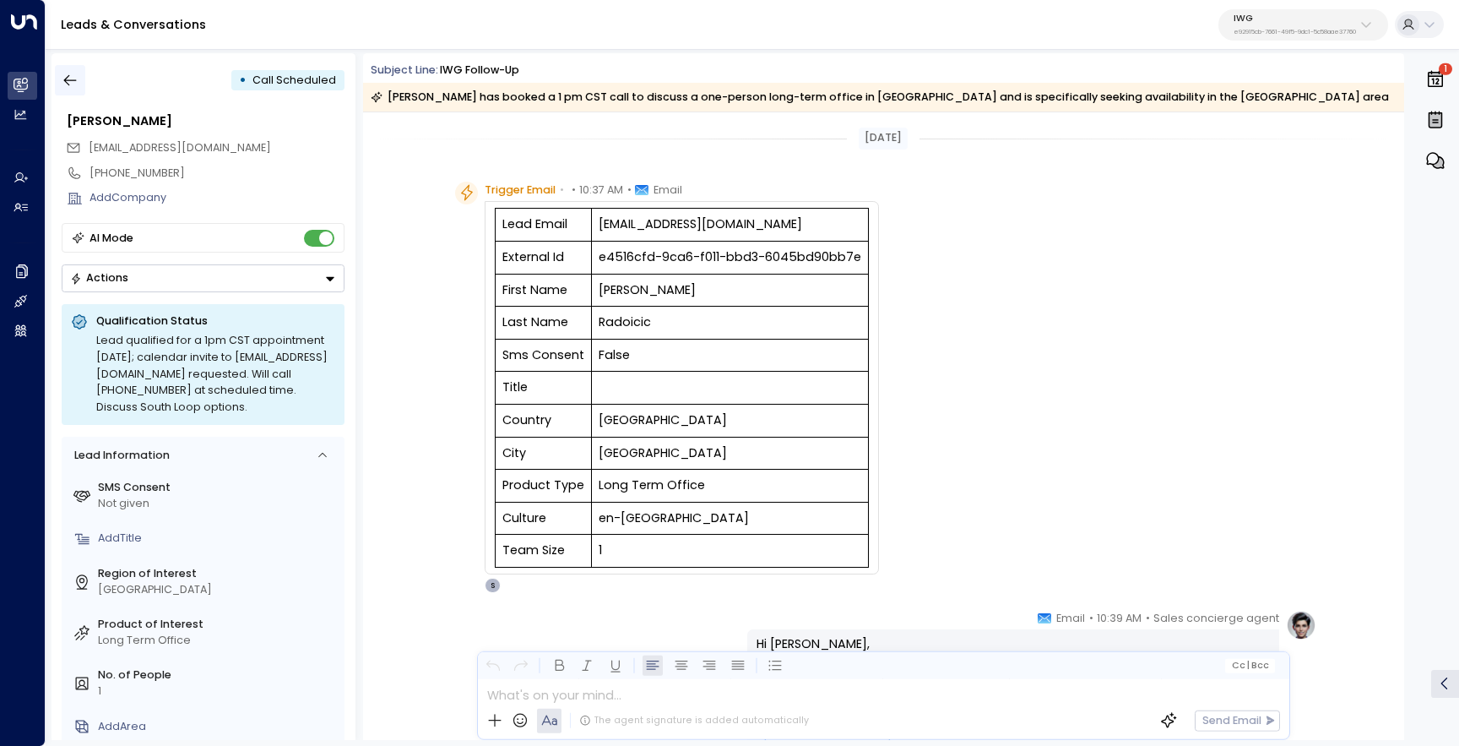
click at [73, 87] on icon "button" at bounding box center [70, 80] width 17 height 17
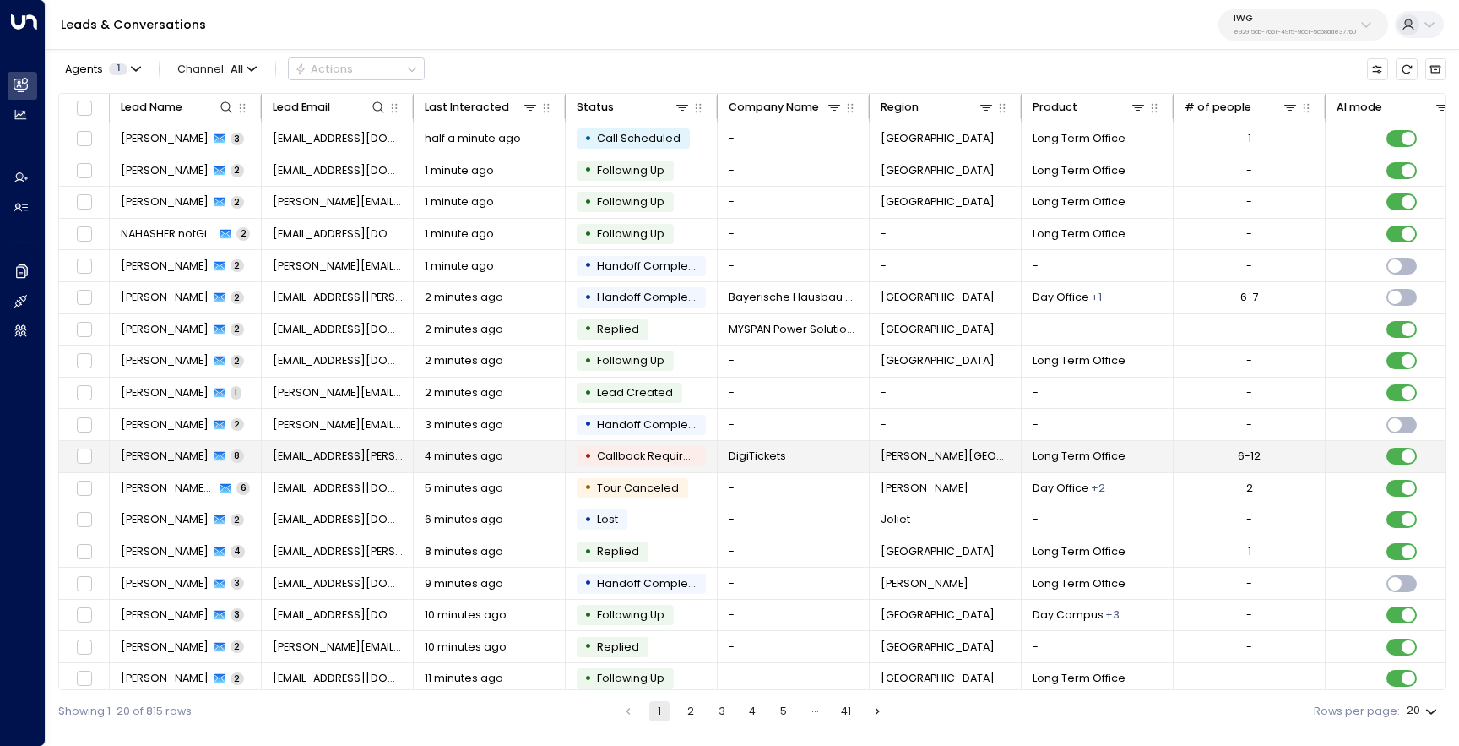
click at [187, 458] on span "Jasmine Bennett" at bounding box center [165, 455] width 88 height 15
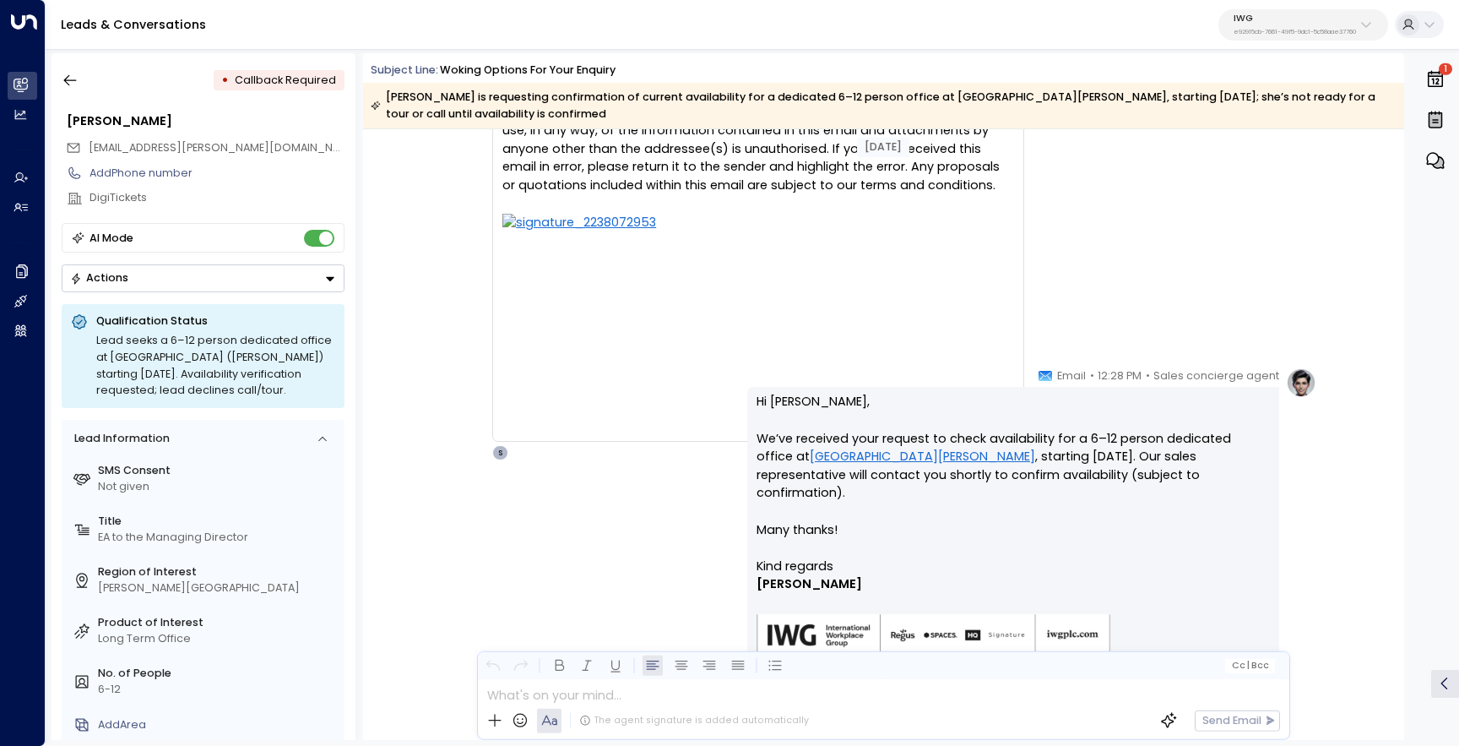
scroll to position [4359, 0]
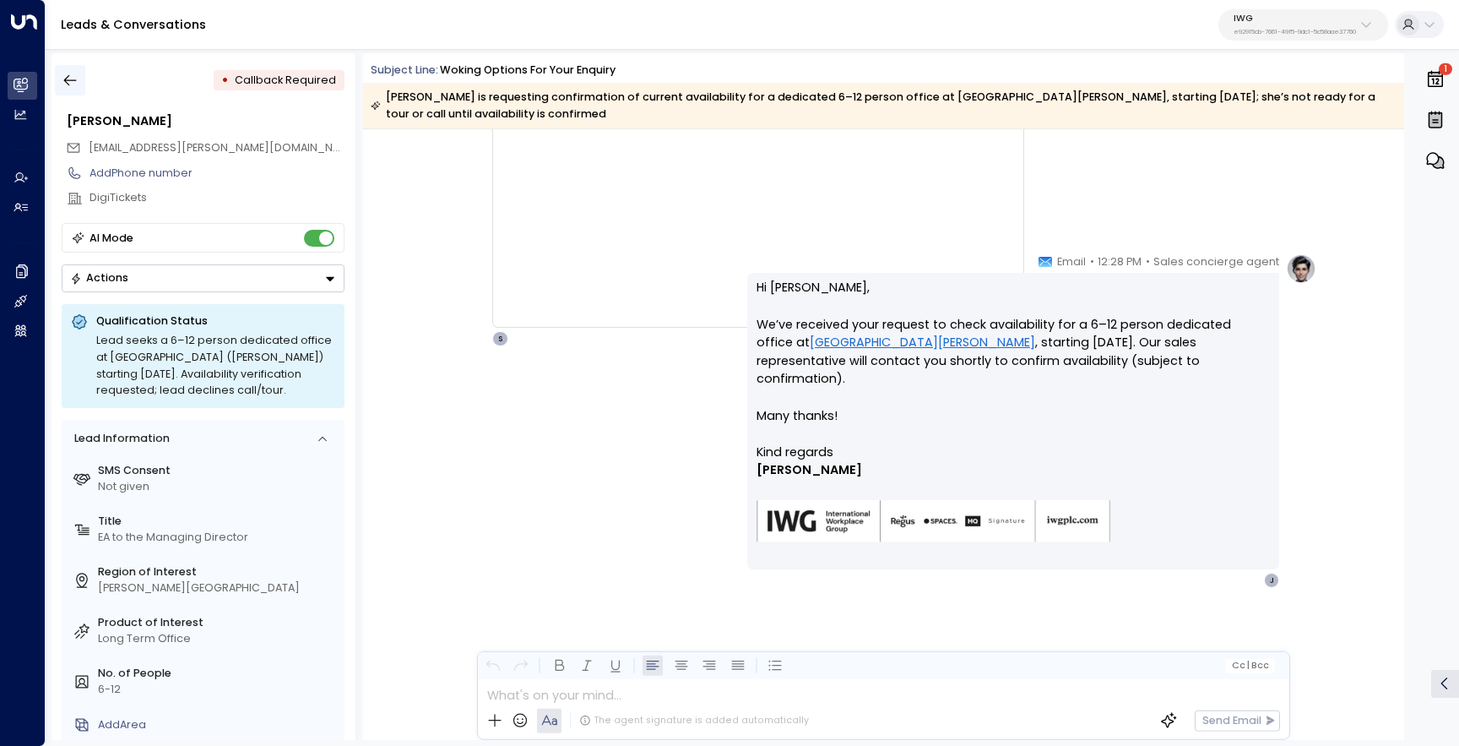
click at [71, 81] on icon "button" at bounding box center [70, 80] width 17 height 17
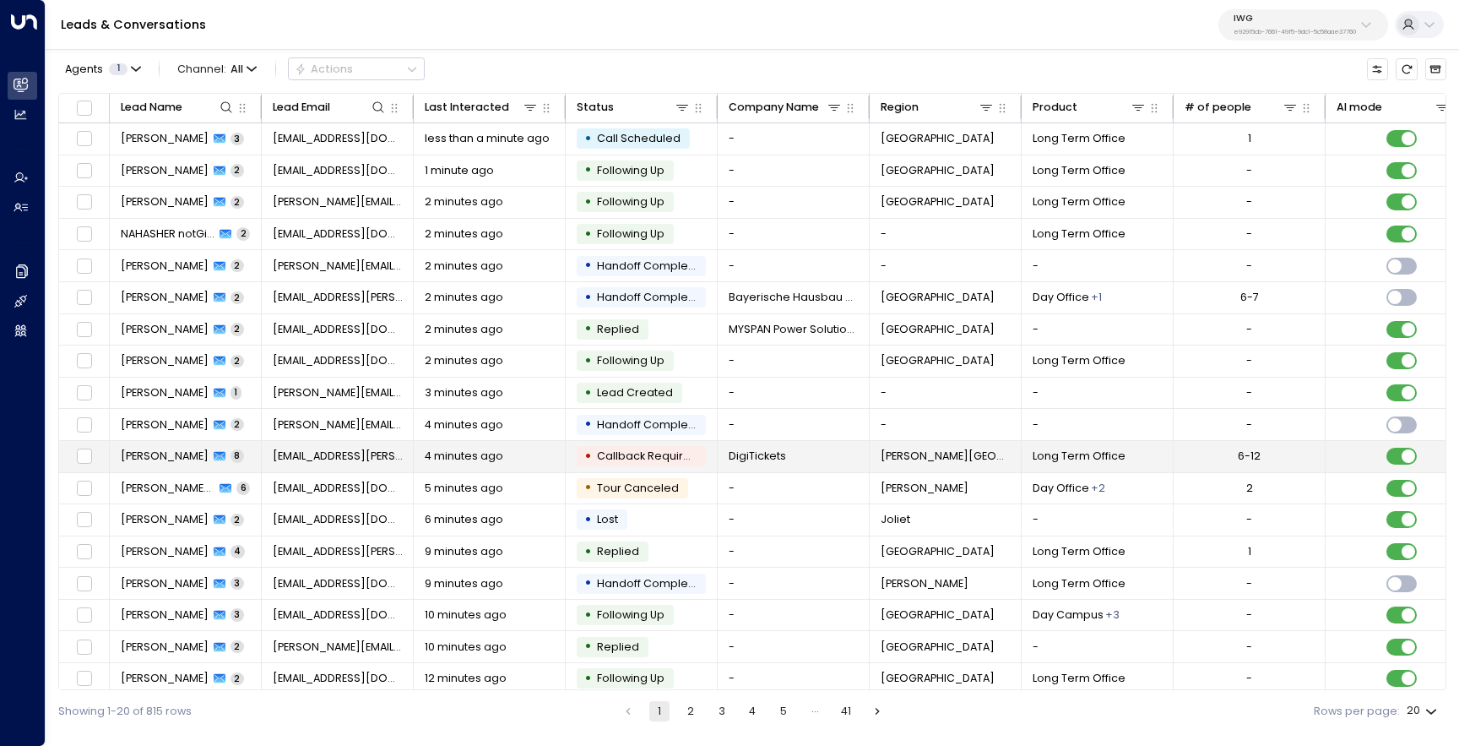
scroll to position [73, 0]
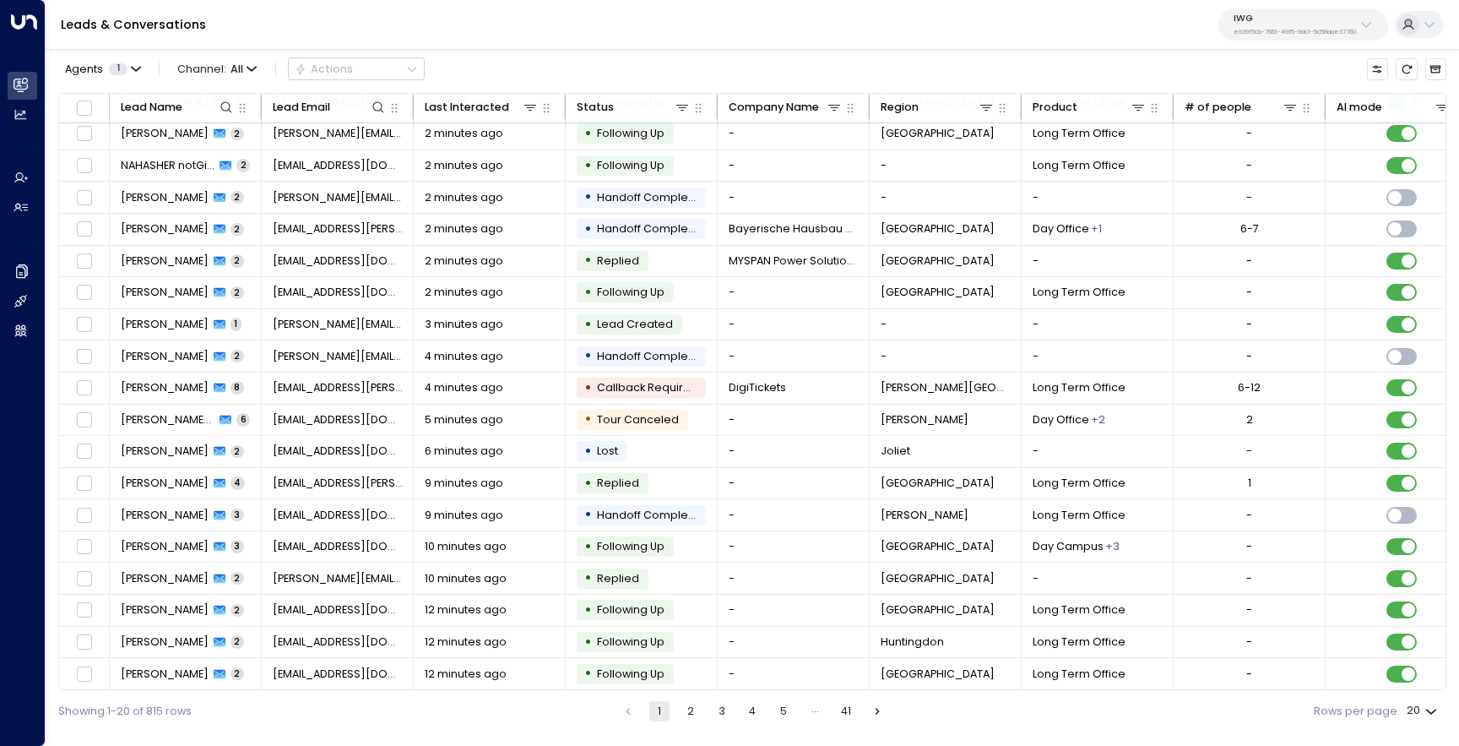
click at [689, 718] on button "2" at bounding box center [691, 711] width 20 height 20
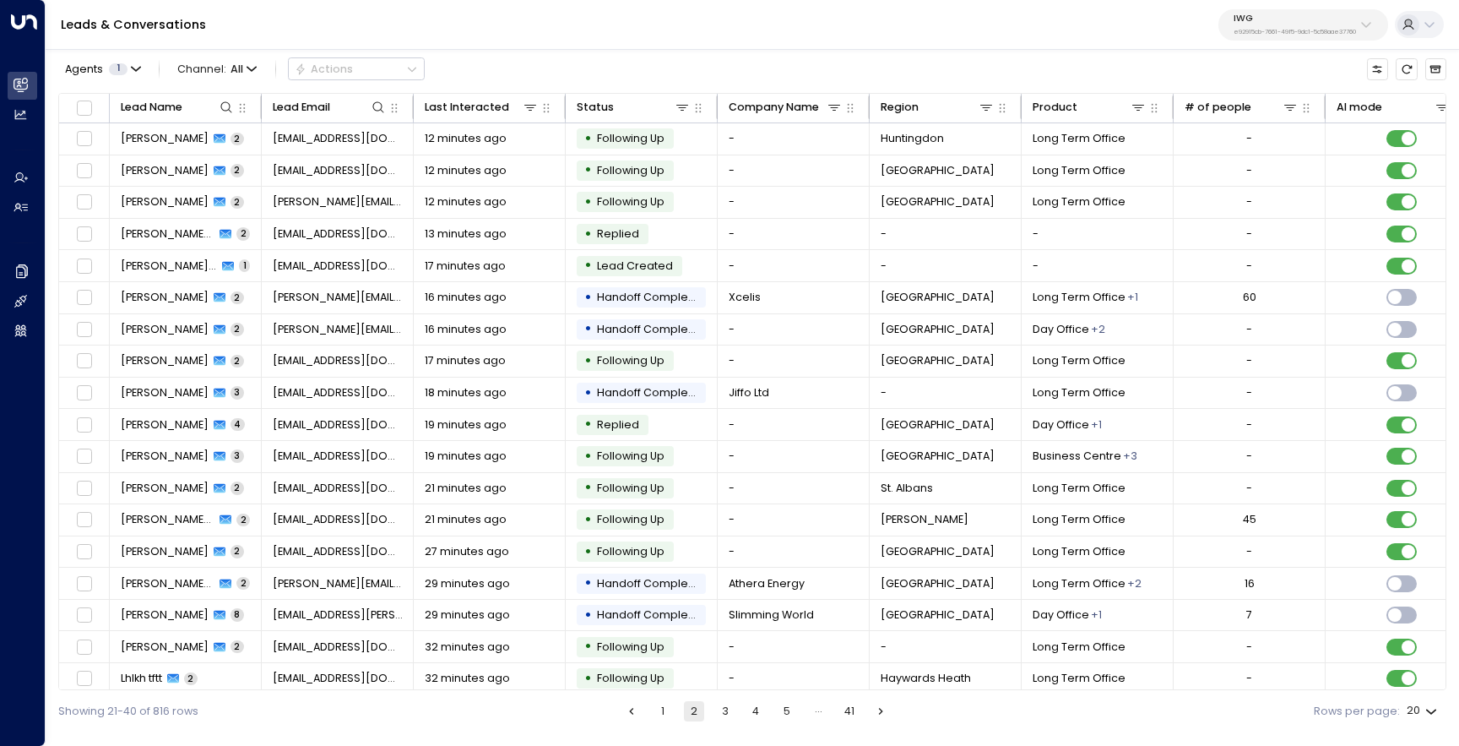
click at [660, 710] on button "1" at bounding box center [663, 711] width 20 height 20
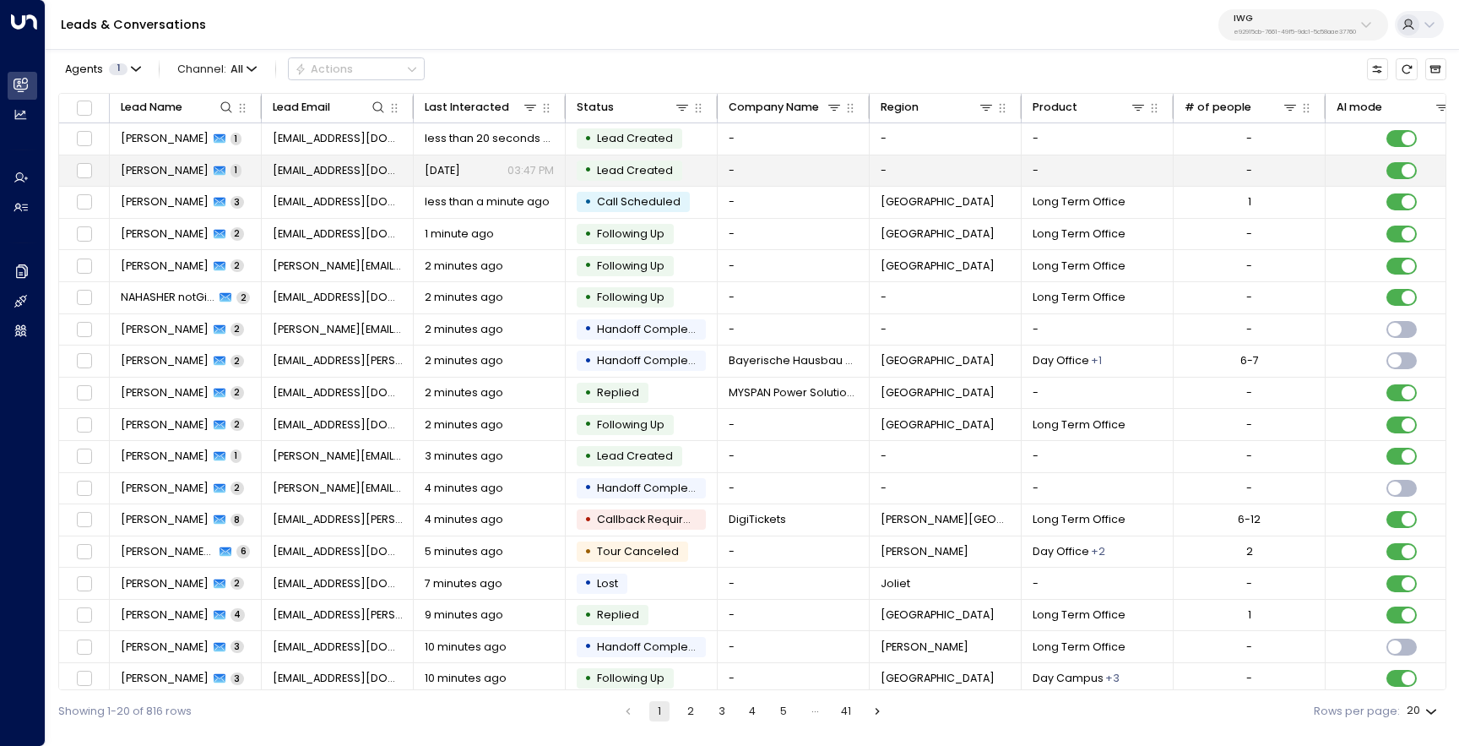
click at [182, 179] on td "Andrea Bergaglio 1" at bounding box center [186, 170] width 152 height 31
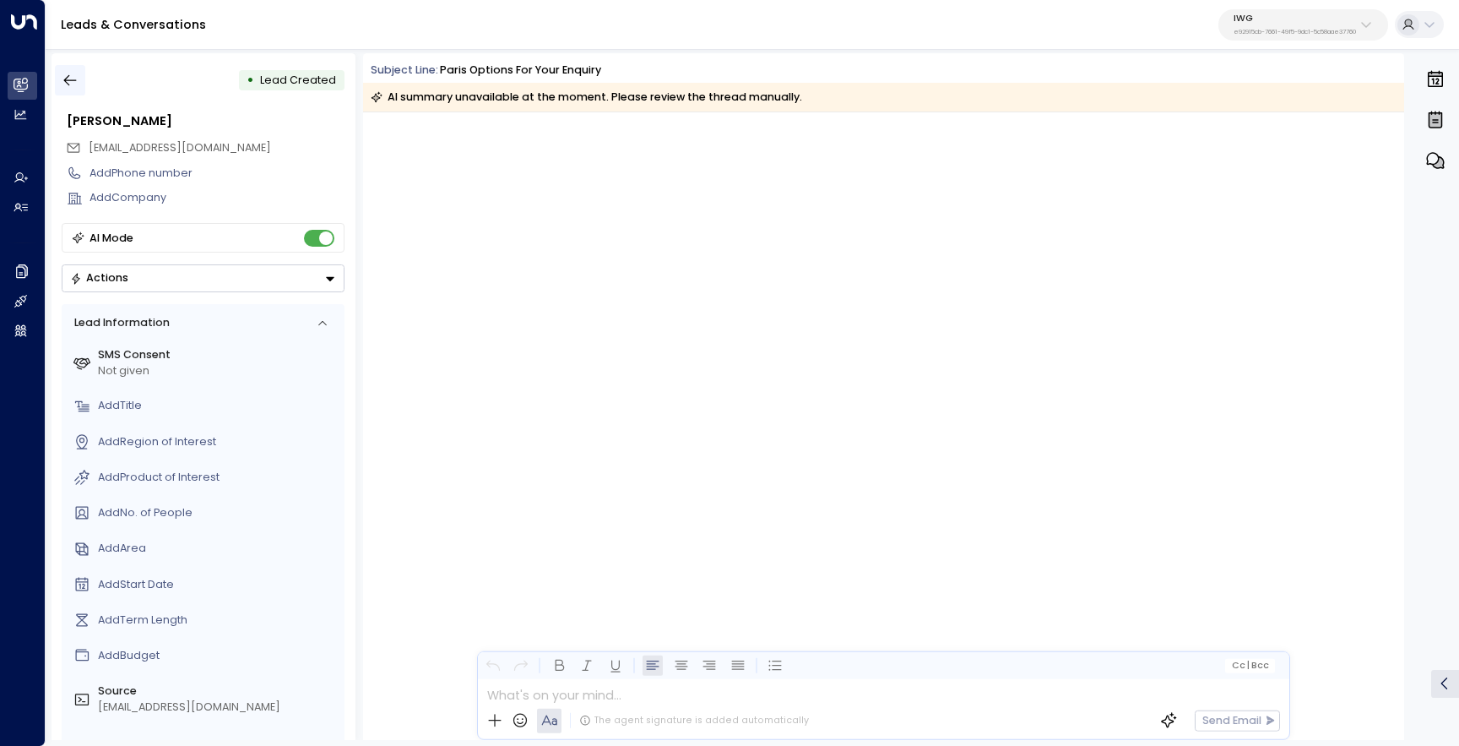
click at [68, 74] on icon "button" at bounding box center [70, 80] width 17 height 17
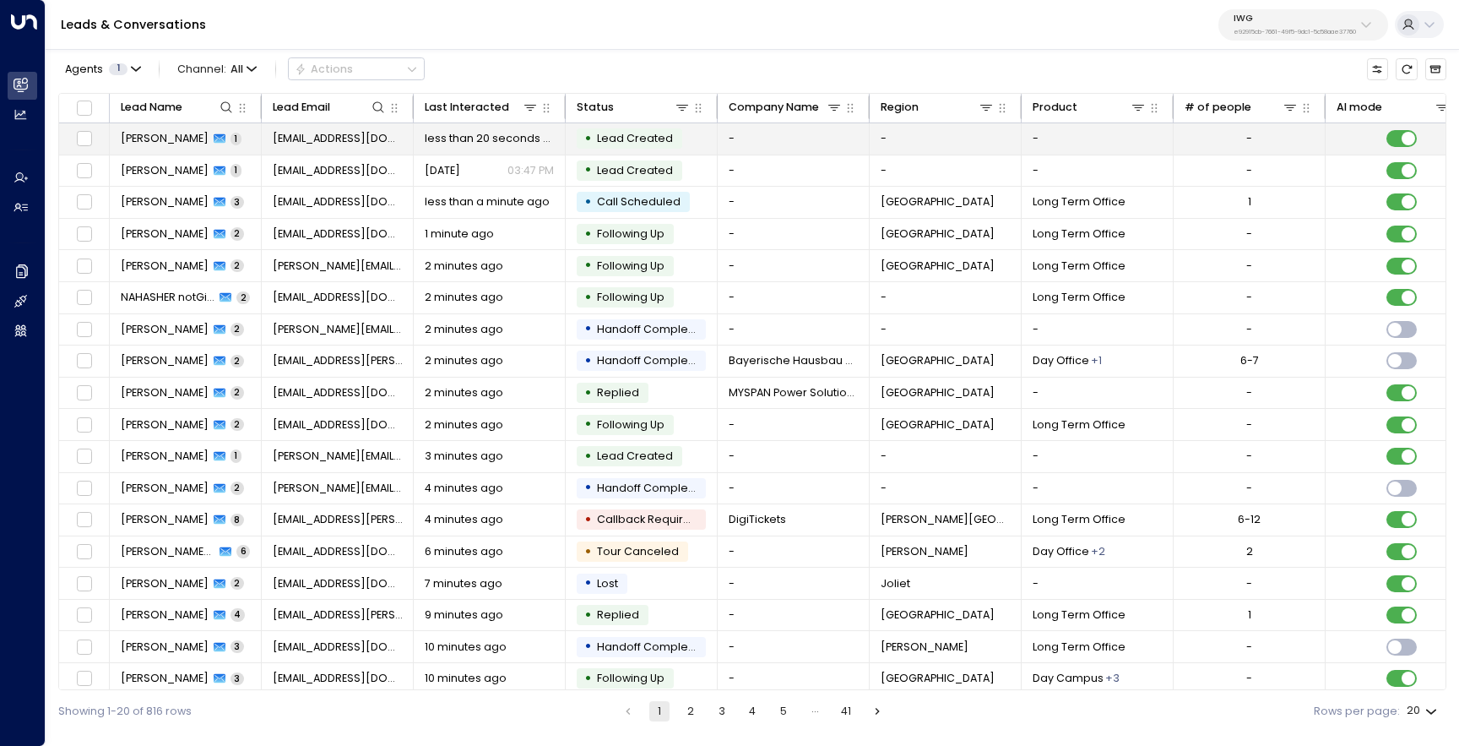
click at [157, 130] on td "Andrea Bergaglio 1" at bounding box center [186, 138] width 152 height 31
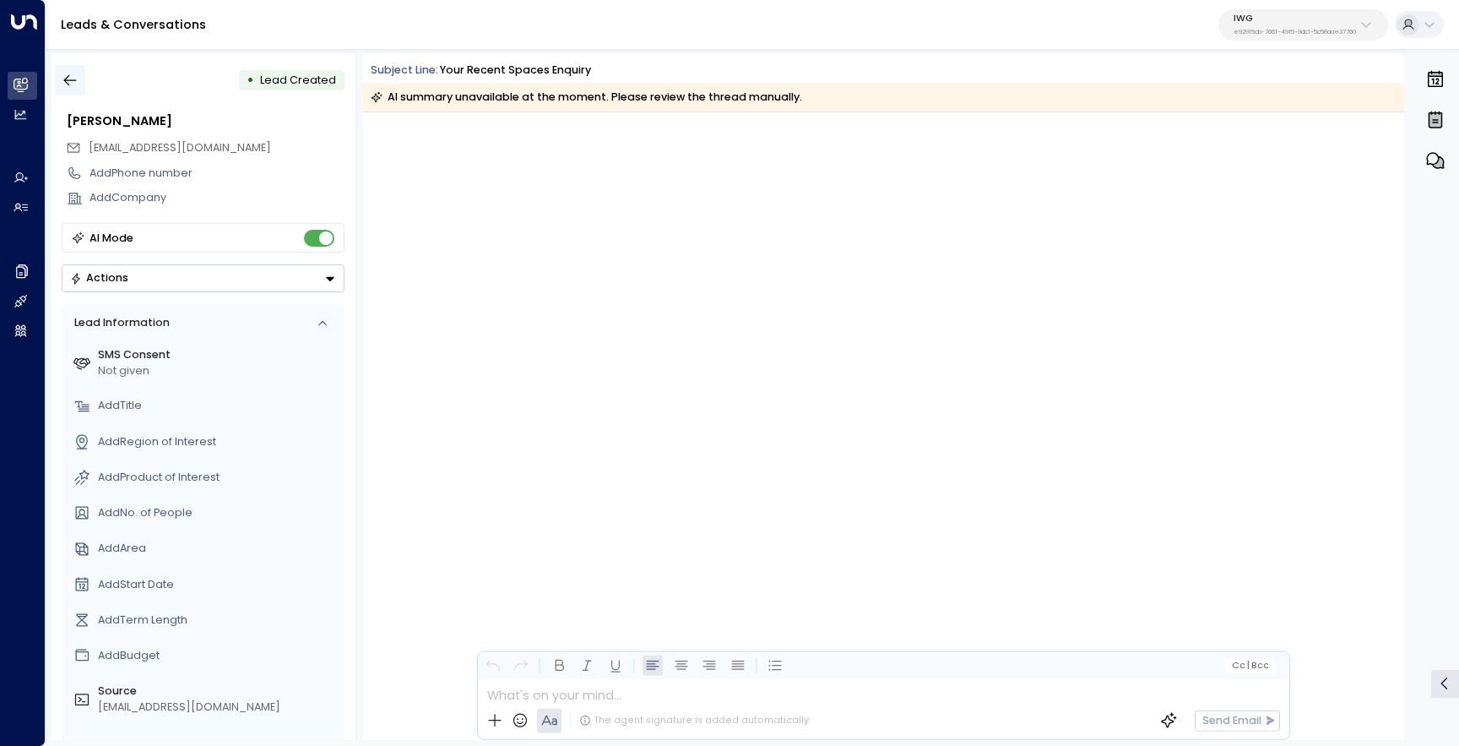
click at [70, 75] on icon "button" at bounding box center [70, 80] width 17 height 17
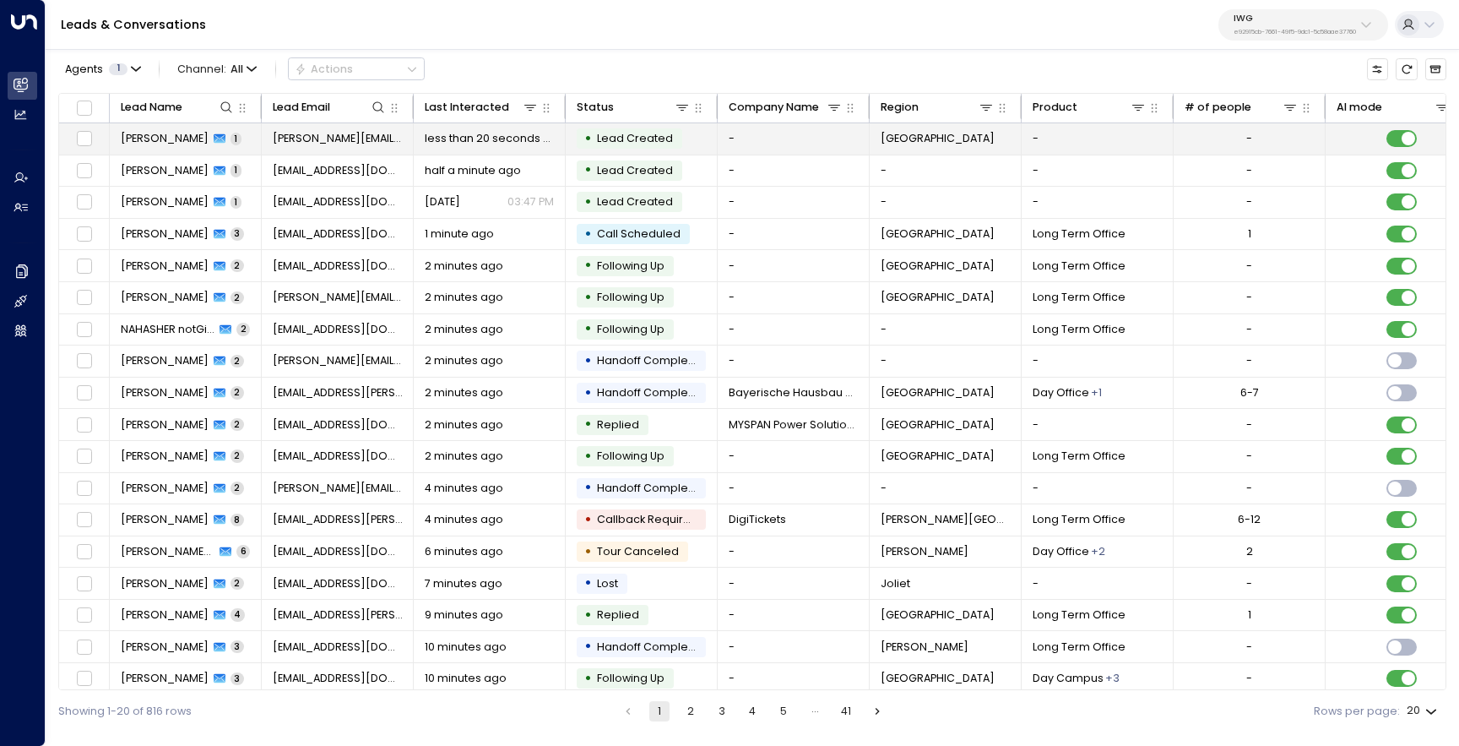
click at [156, 132] on span "João Silva" at bounding box center [165, 138] width 88 height 15
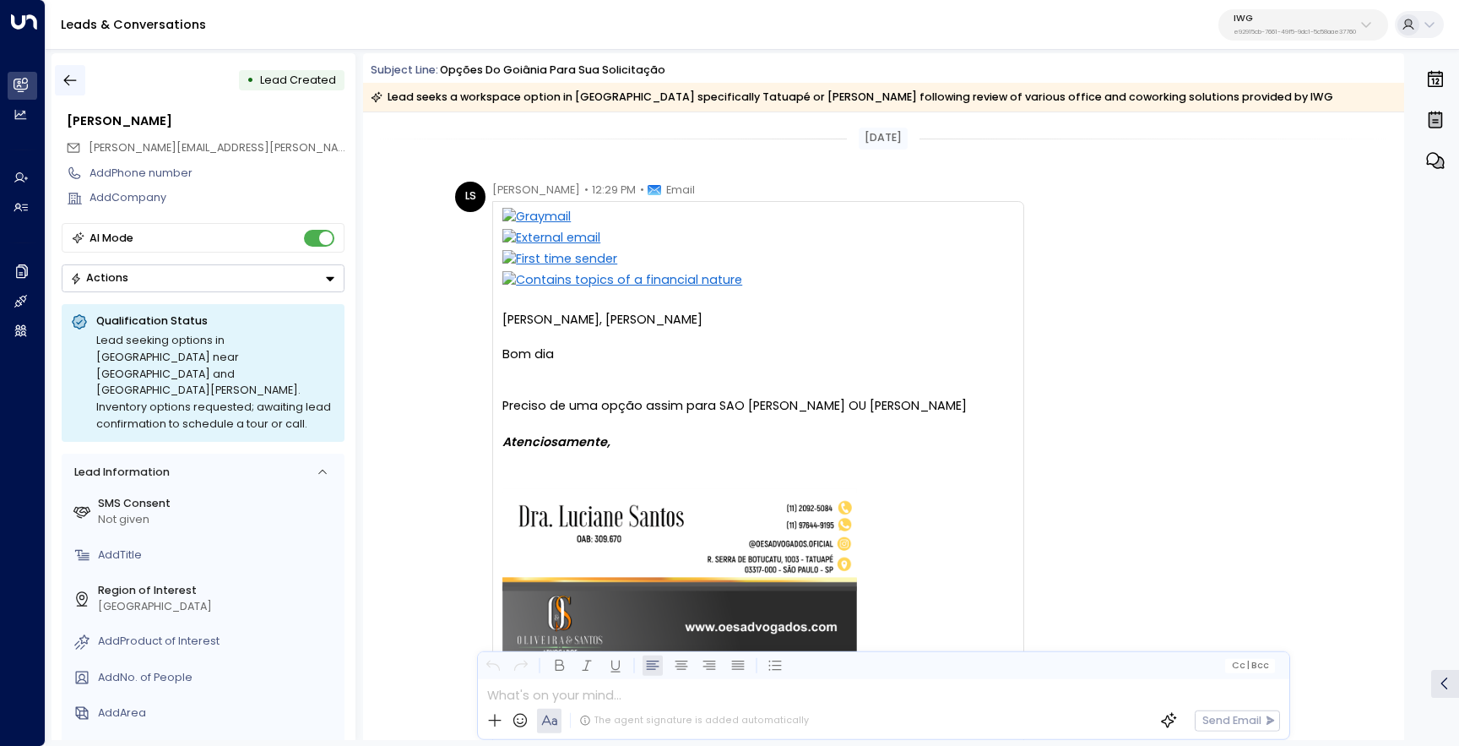
click at [72, 73] on icon "button" at bounding box center [70, 80] width 17 height 17
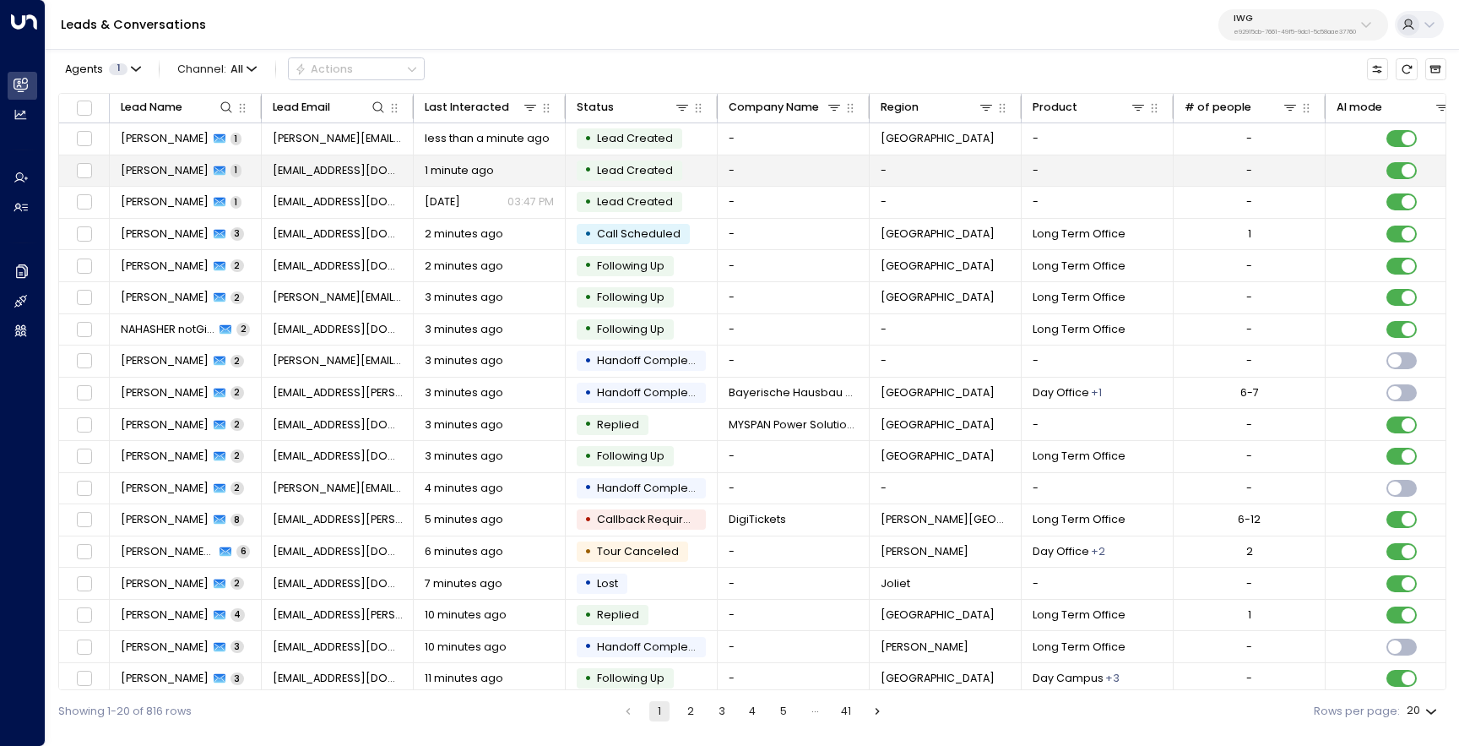
click at [155, 155] on td "Andrea Bergaglio 1" at bounding box center [186, 170] width 152 height 31
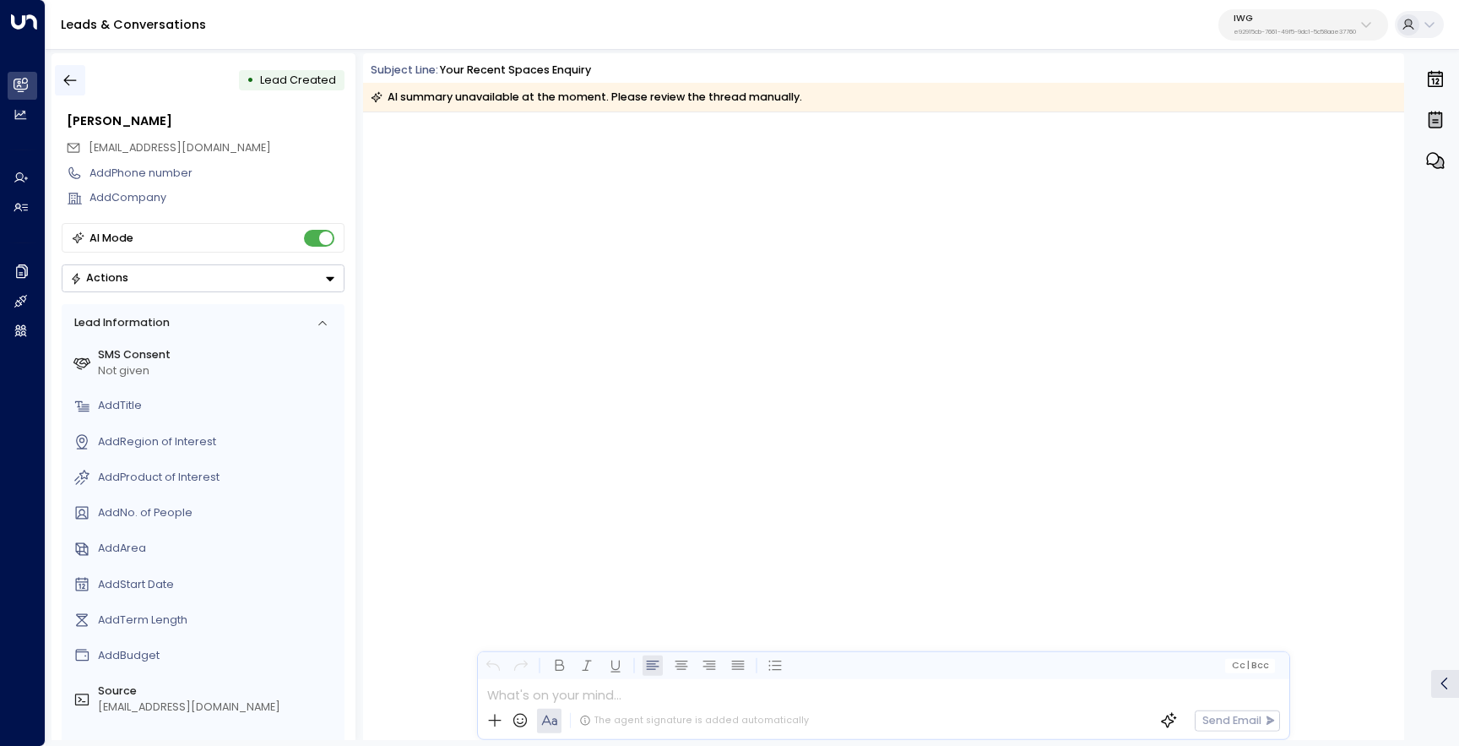
click at [73, 73] on icon "button" at bounding box center [70, 80] width 17 height 17
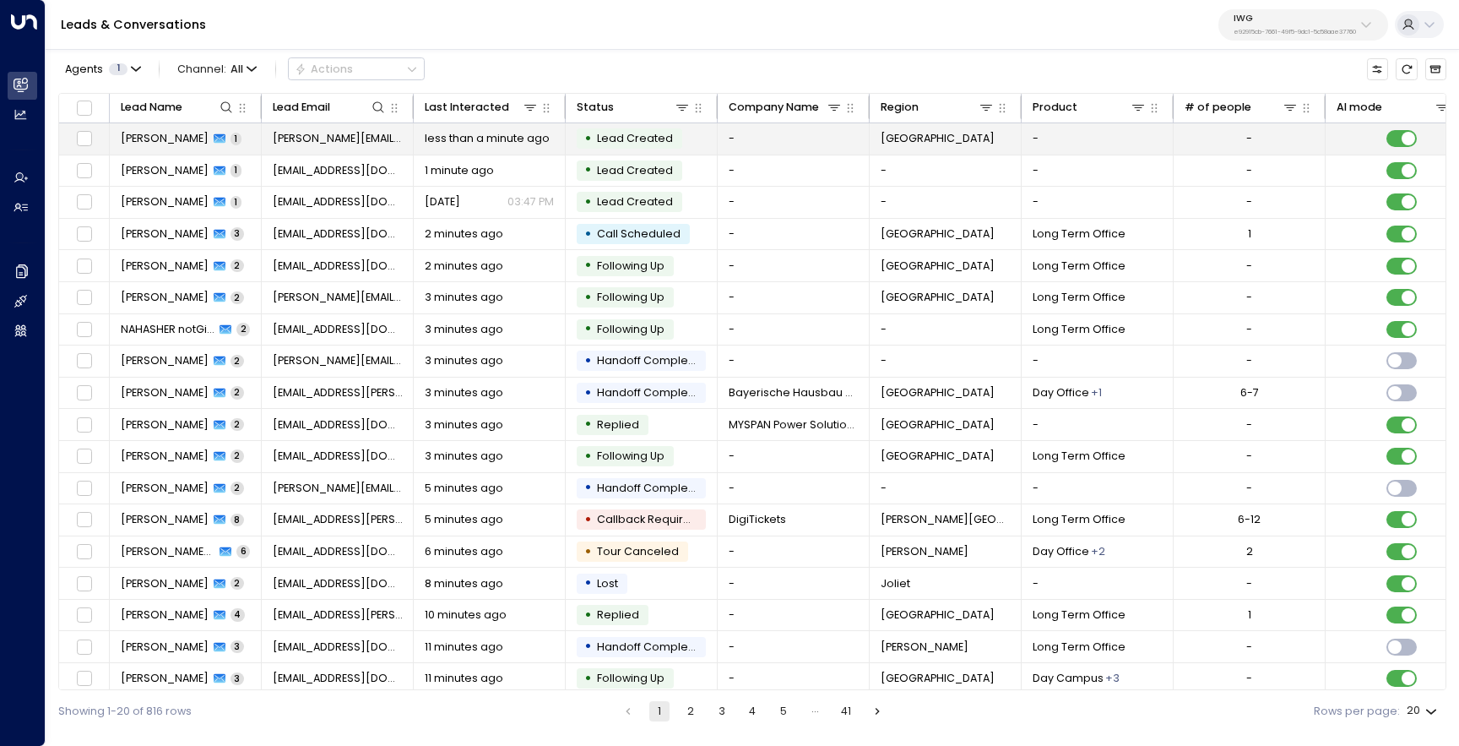
click at [155, 147] on td "João Silva 1" at bounding box center [186, 138] width 152 height 31
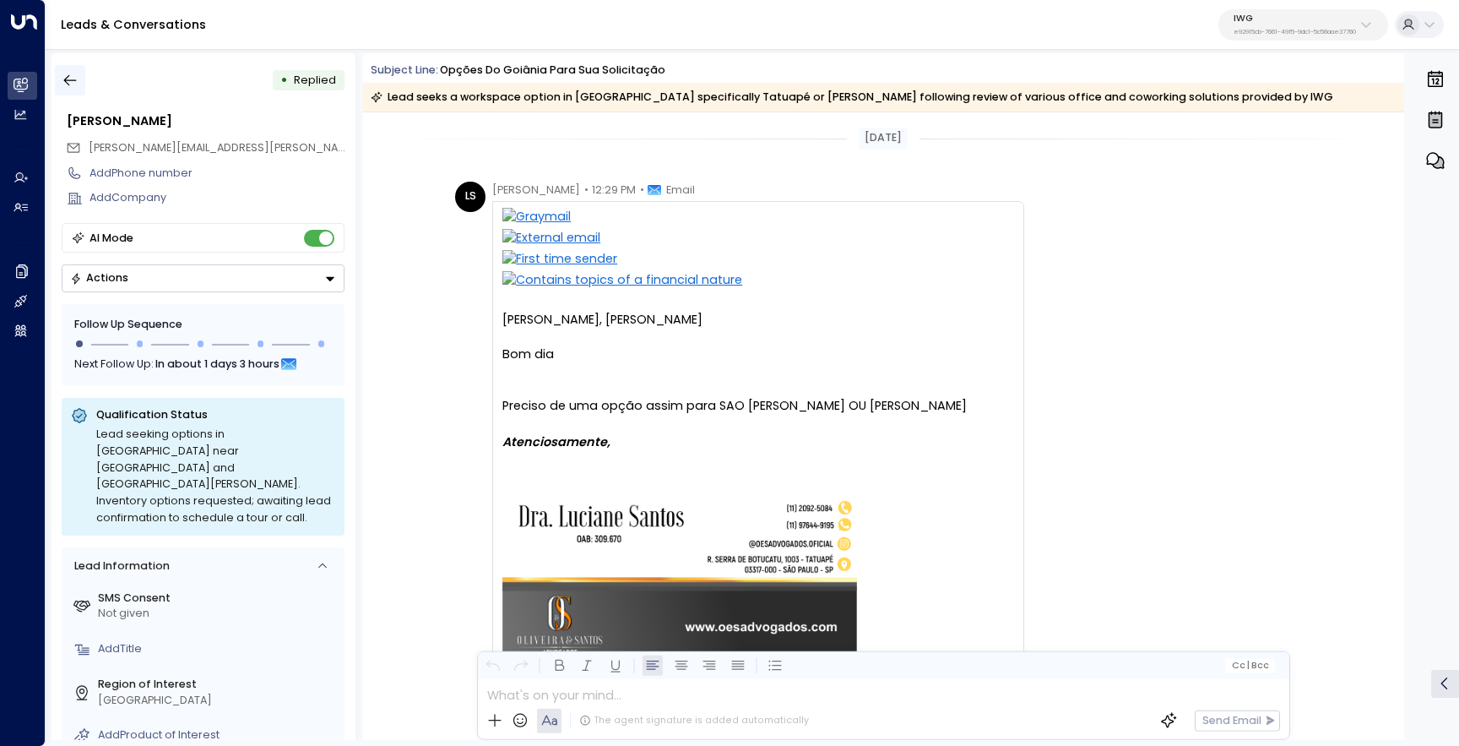
click at [68, 84] on icon "button" at bounding box center [70, 80] width 13 height 11
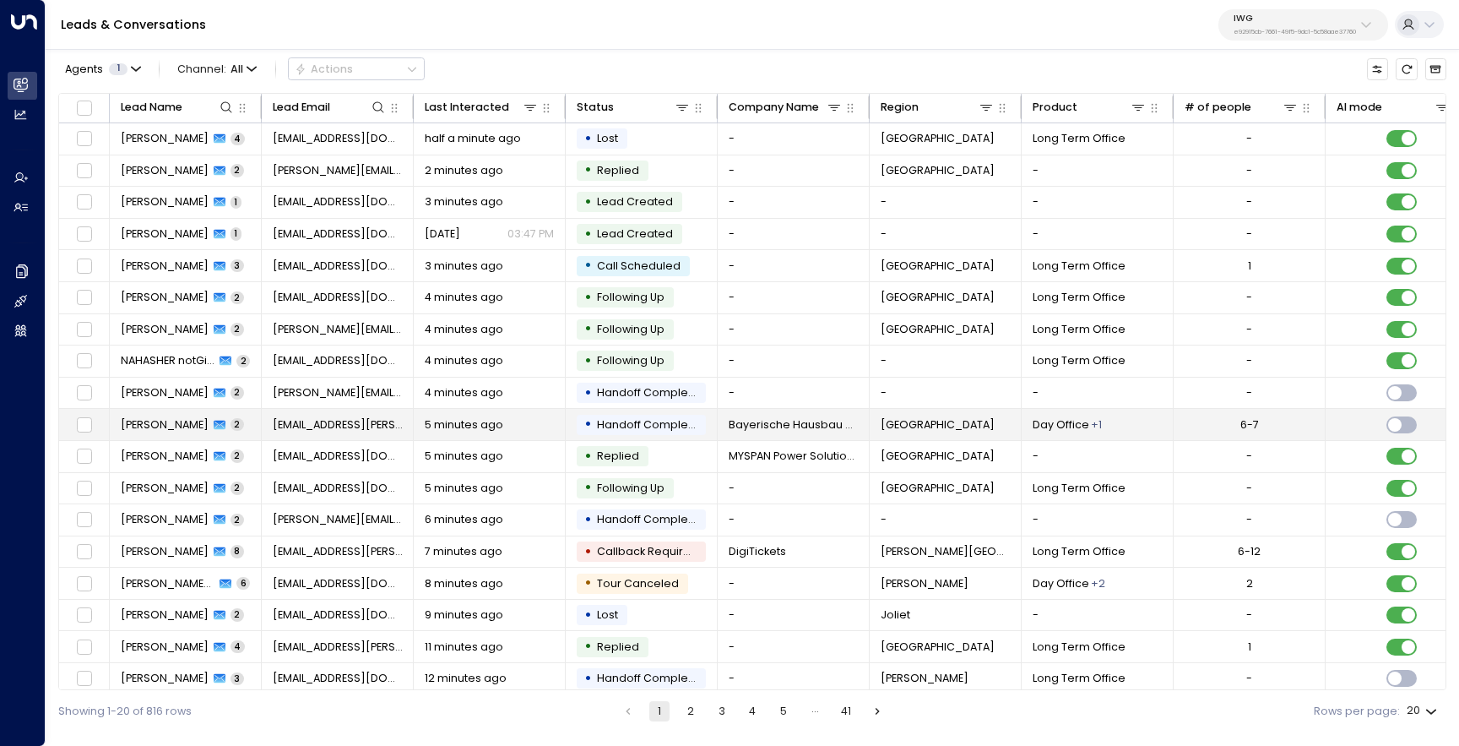
scroll to position [73, 0]
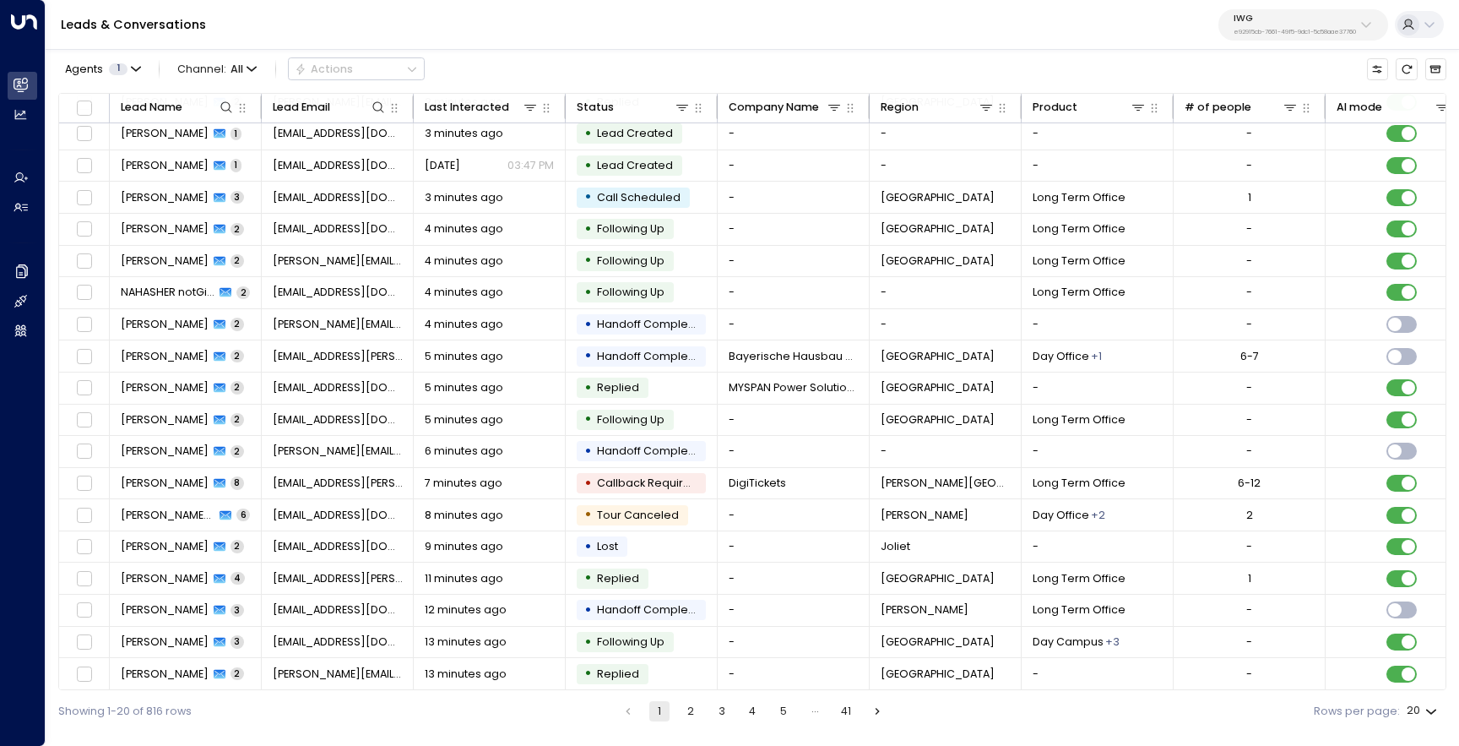
click at [683, 711] on button "2" at bounding box center [691, 711] width 20 height 20
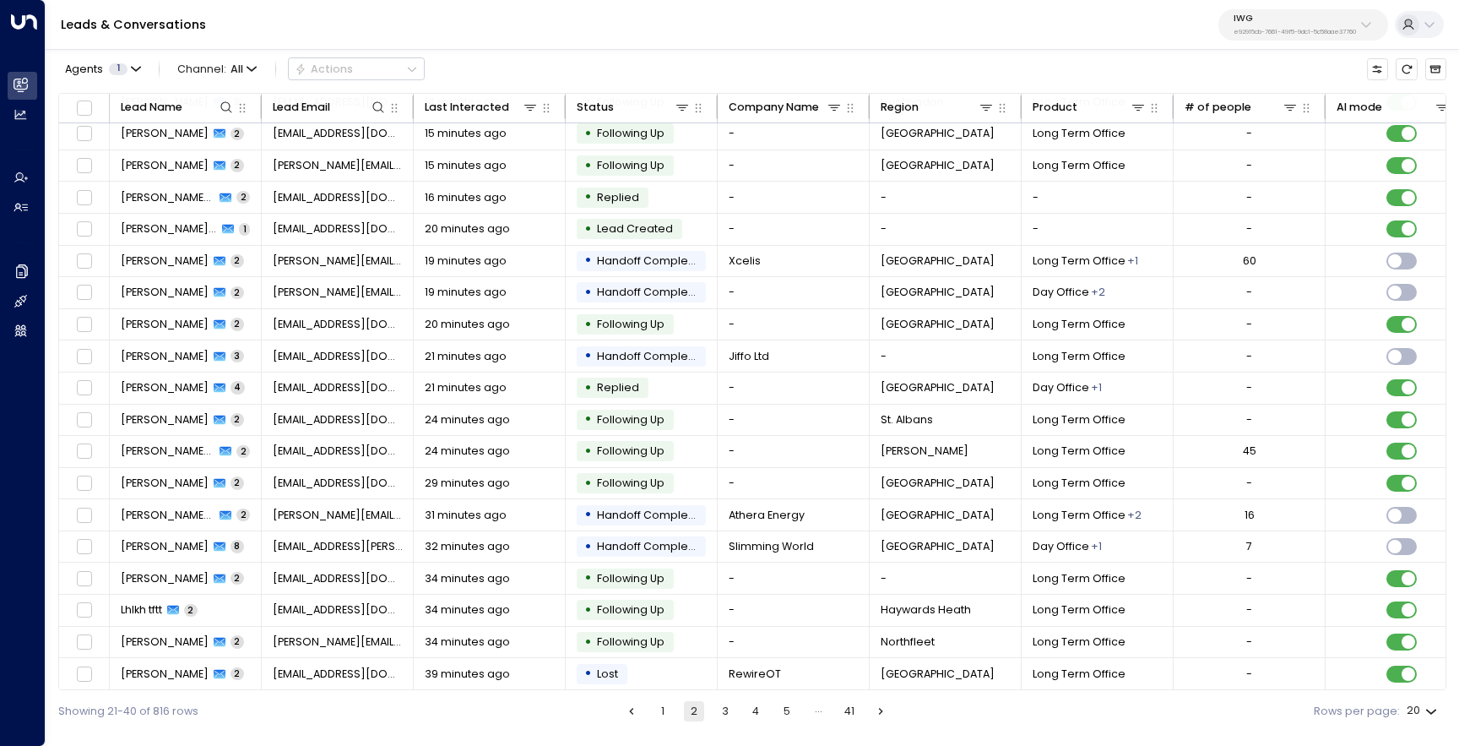
click at [725, 708] on button "3" at bounding box center [725, 711] width 20 height 20
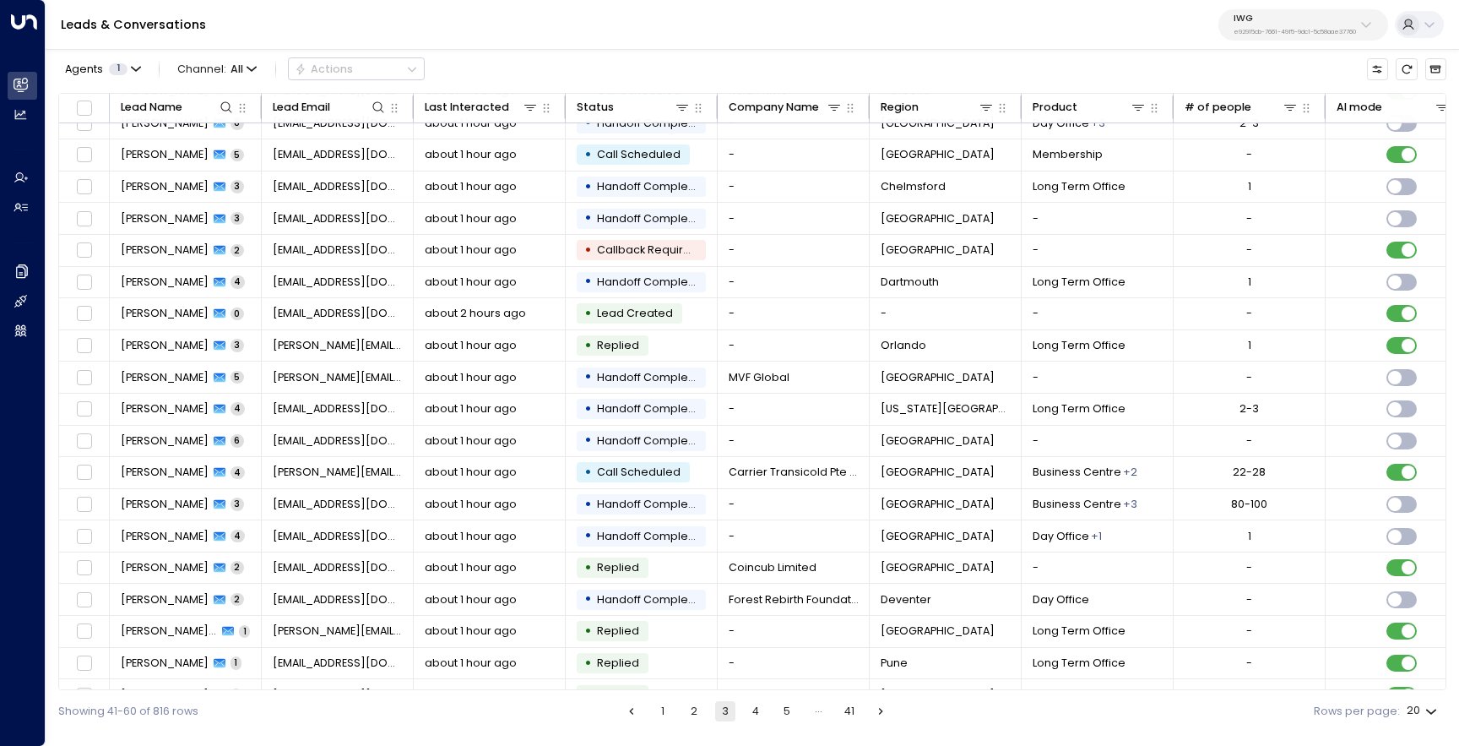
scroll to position [73, 0]
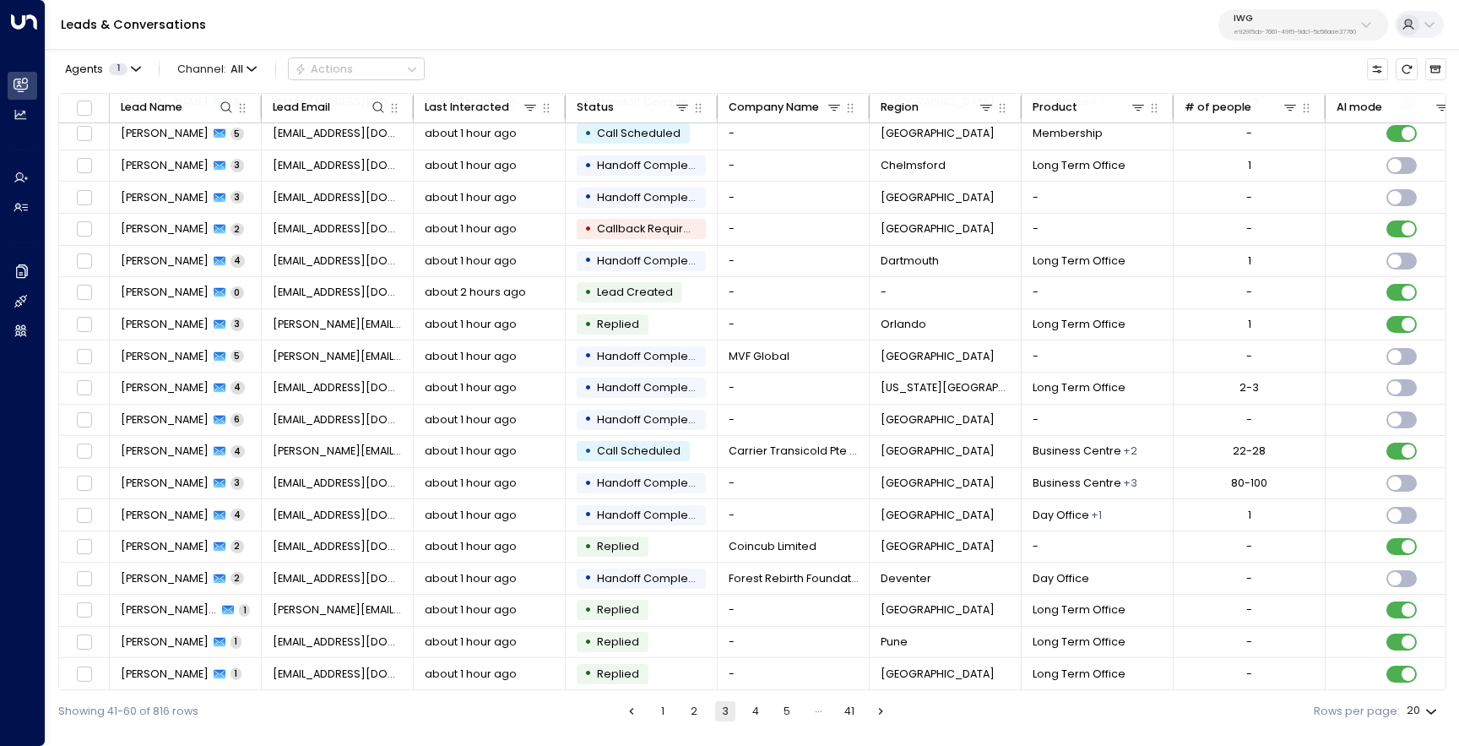
click at [663, 714] on button "1" at bounding box center [663, 711] width 20 height 20
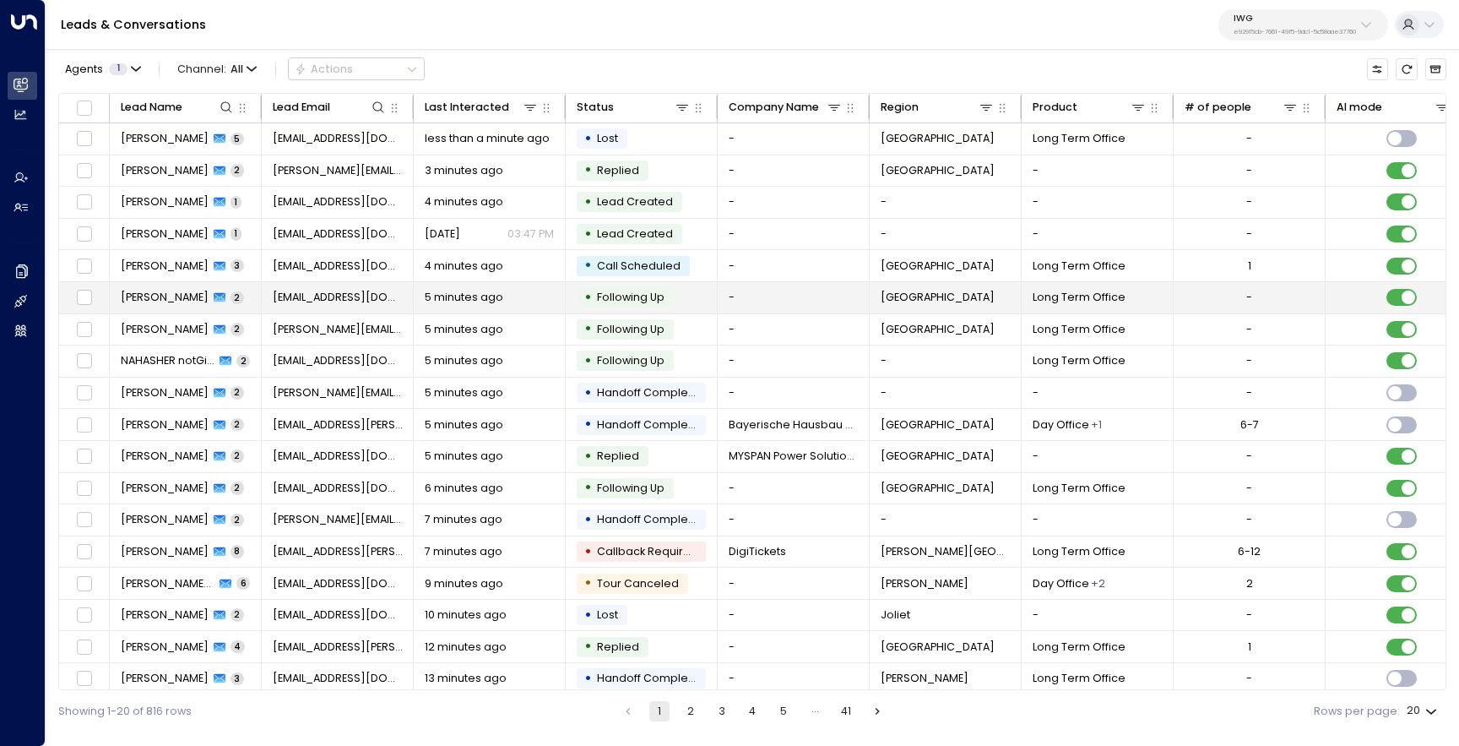
click at [142, 294] on span "Asad Siddiqi" at bounding box center [165, 297] width 88 height 15
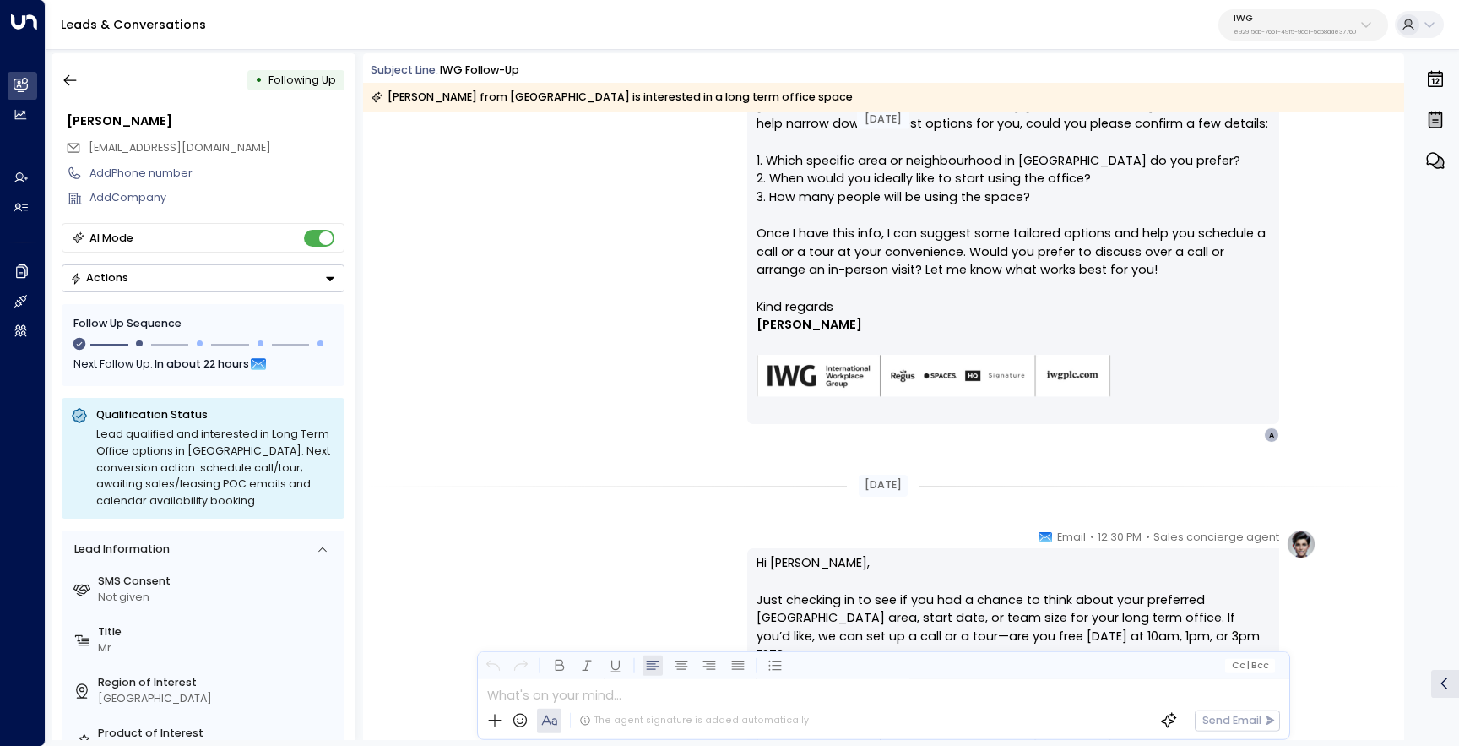
scroll to position [418, 0]
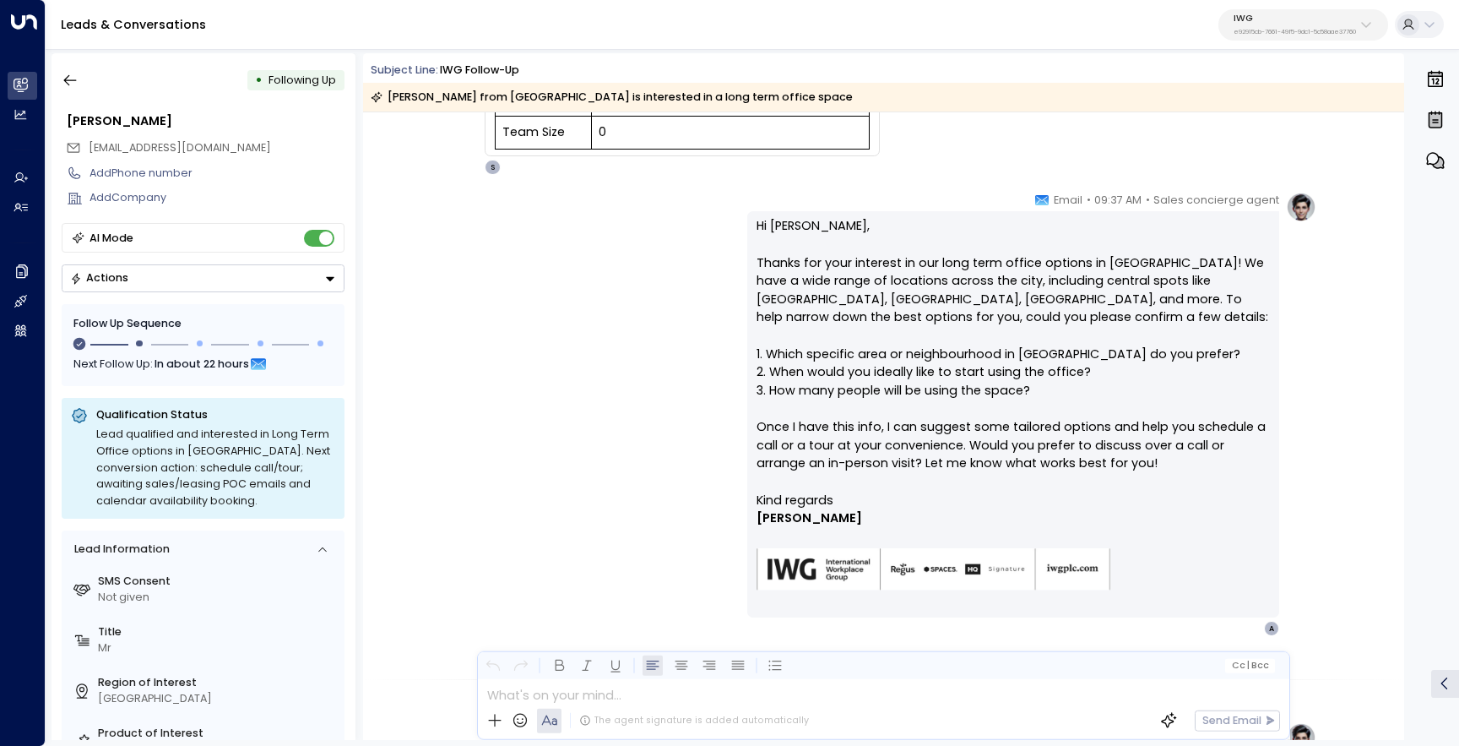
click at [53, 76] on div "• Following Up Asad Siddiqi asadsiddiqi97@gmail.com Add Phone number Add Compan…" at bounding box center [204, 396] width 304 height 687
click at [74, 78] on icon "button" at bounding box center [70, 80] width 17 height 17
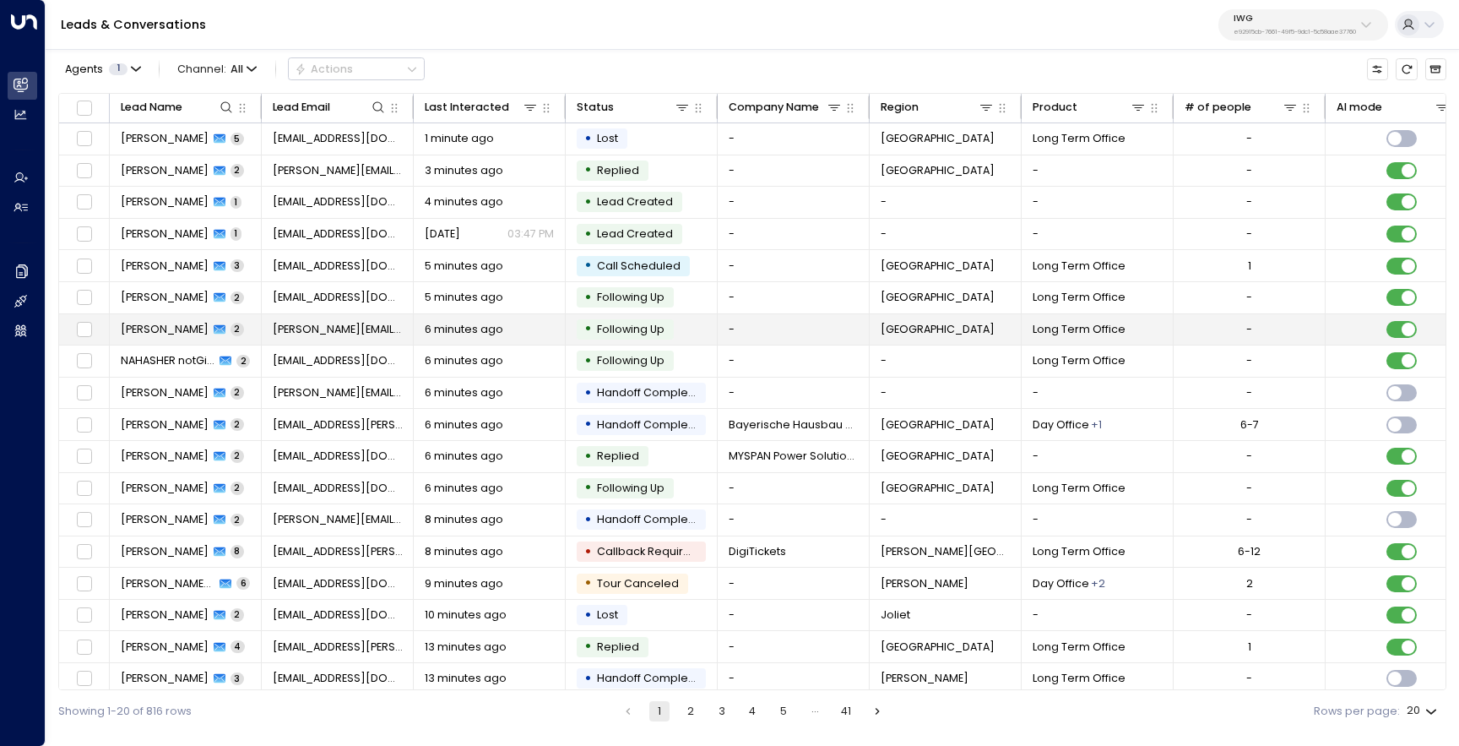
click at [220, 340] on td "Freddie Field 2" at bounding box center [186, 329] width 152 height 31
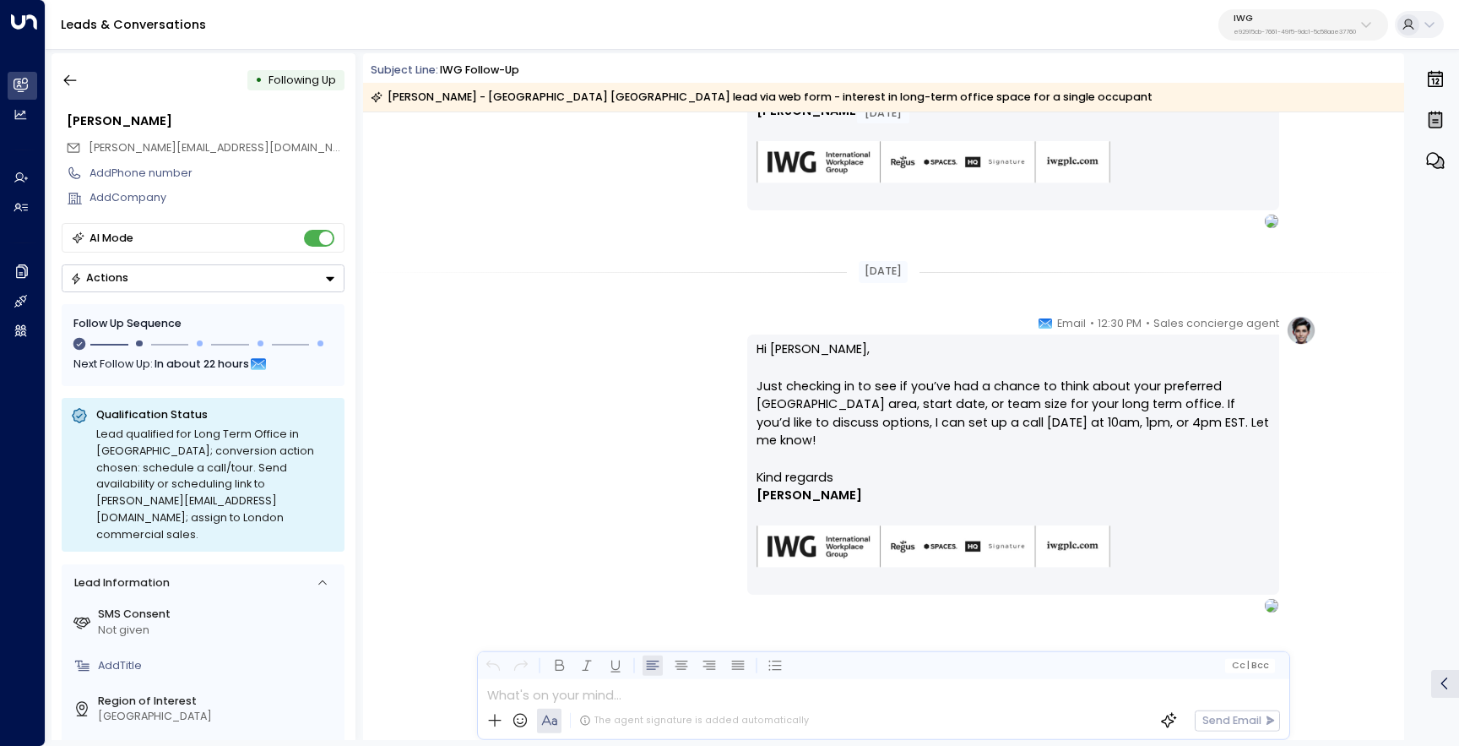
scroll to position [923, 0]
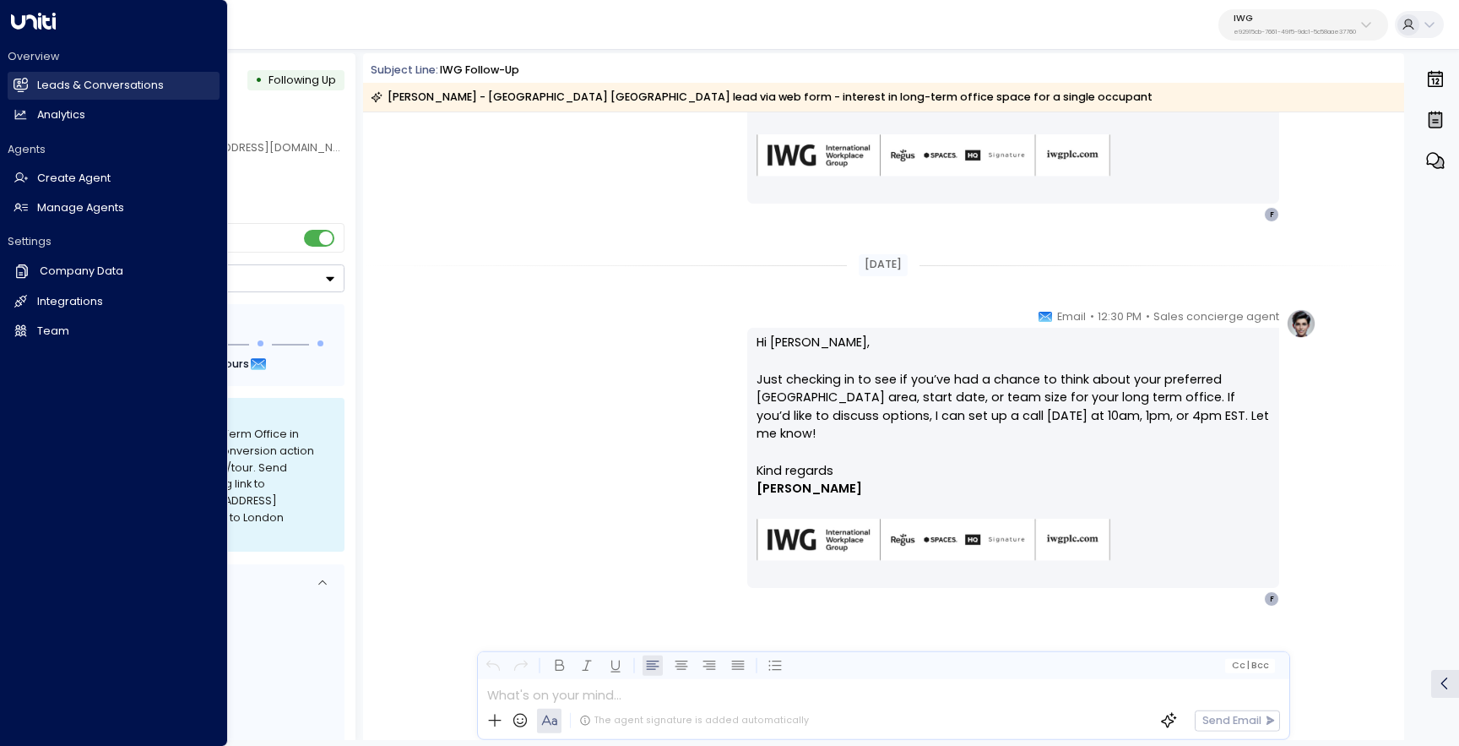
click at [79, 83] on h2 "Leads & Conversations" at bounding box center [100, 86] width 127 height 16
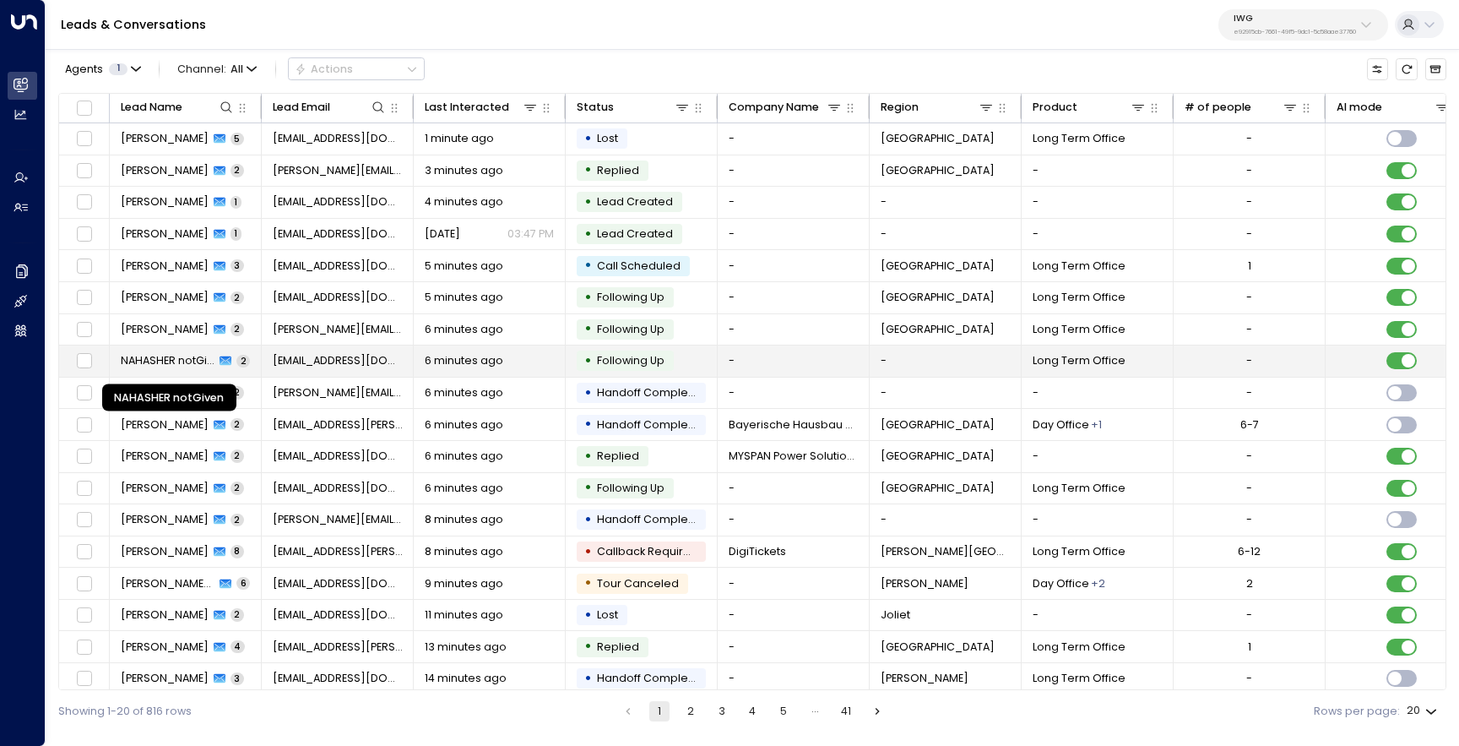
click at [166, 358] on span "NAHASHER notGiven" at bounding box center [168, 360] width 95 height 15
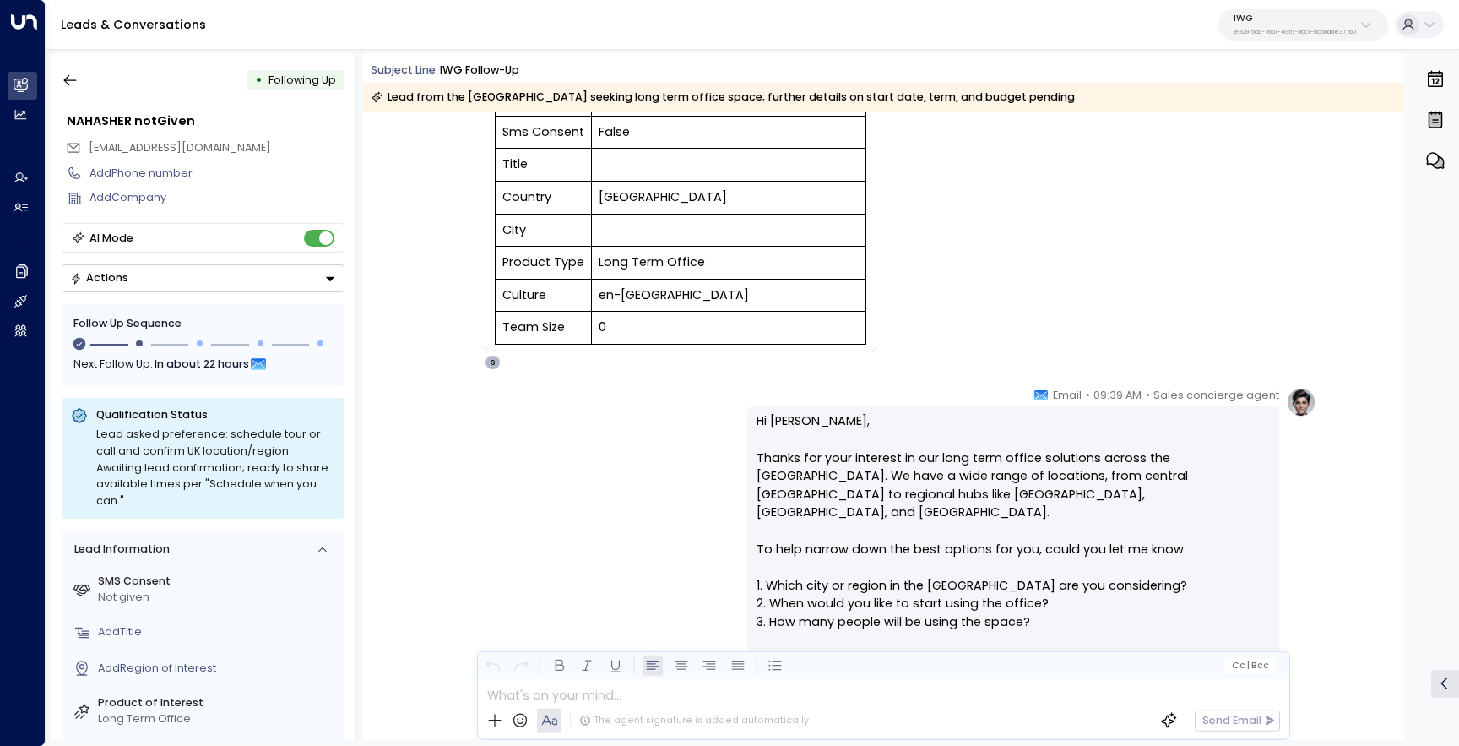
scroll to position [185, 0]
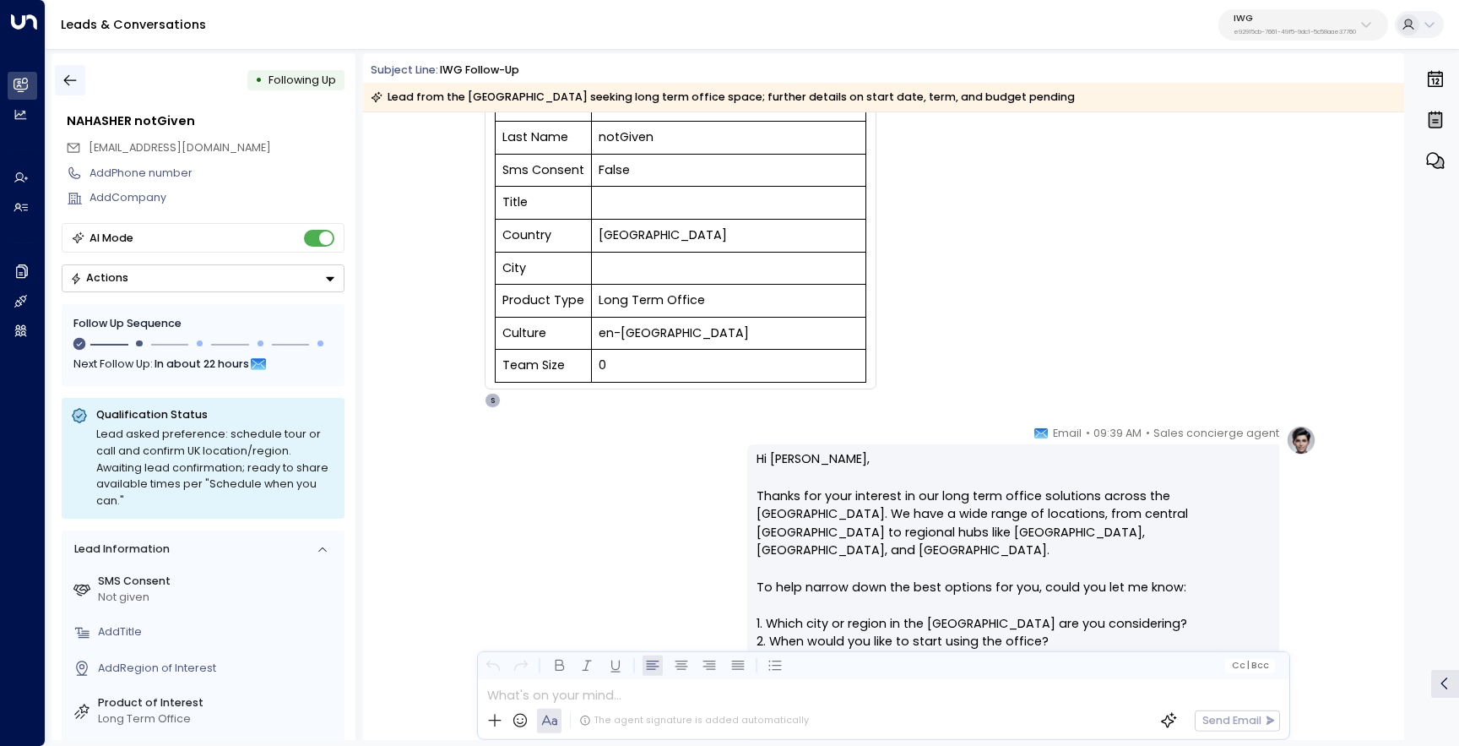
click at [76, 79] on icon "button" at bounding box center [70, 80] width 17 height 17
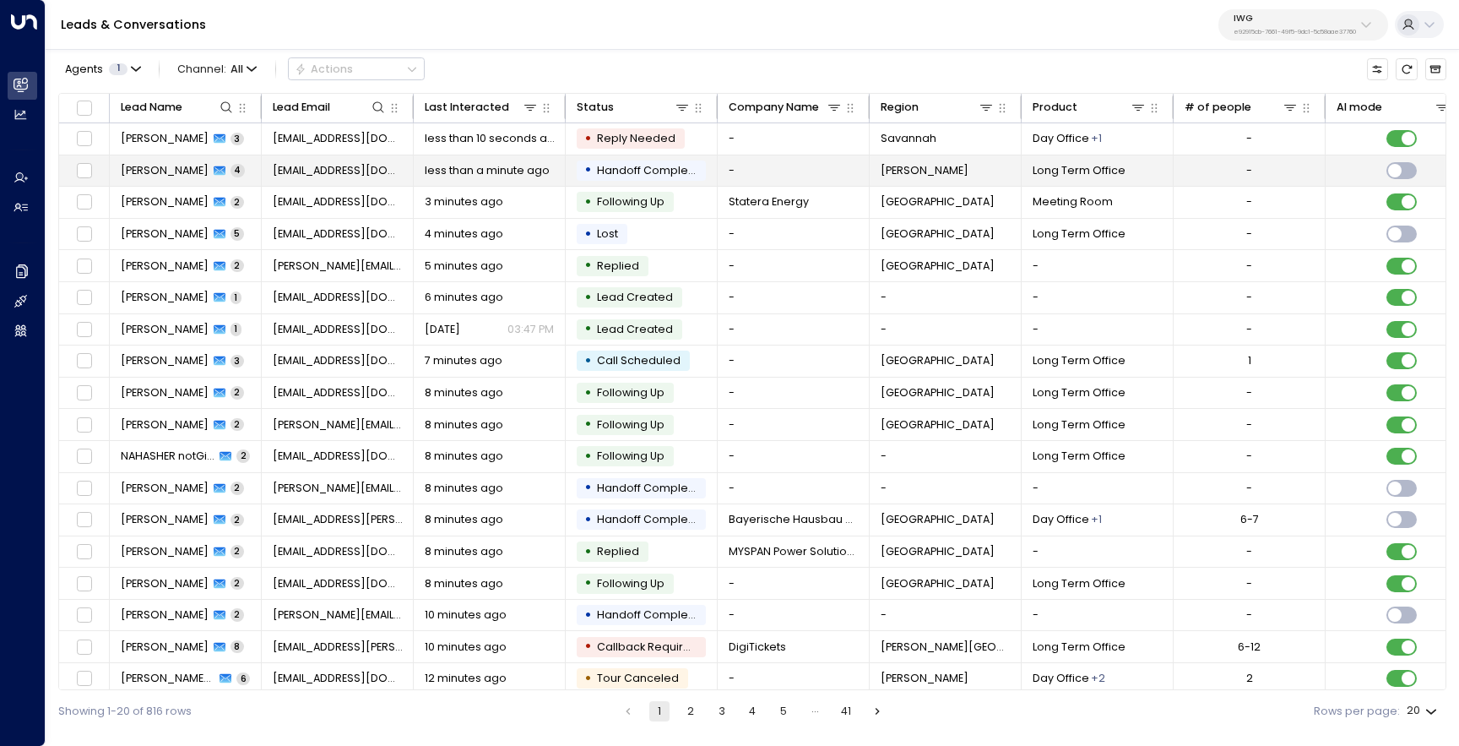
click at [146, 171] on span "Bryce Tralmer" at bounding box center [165, 170] width 88 height 15
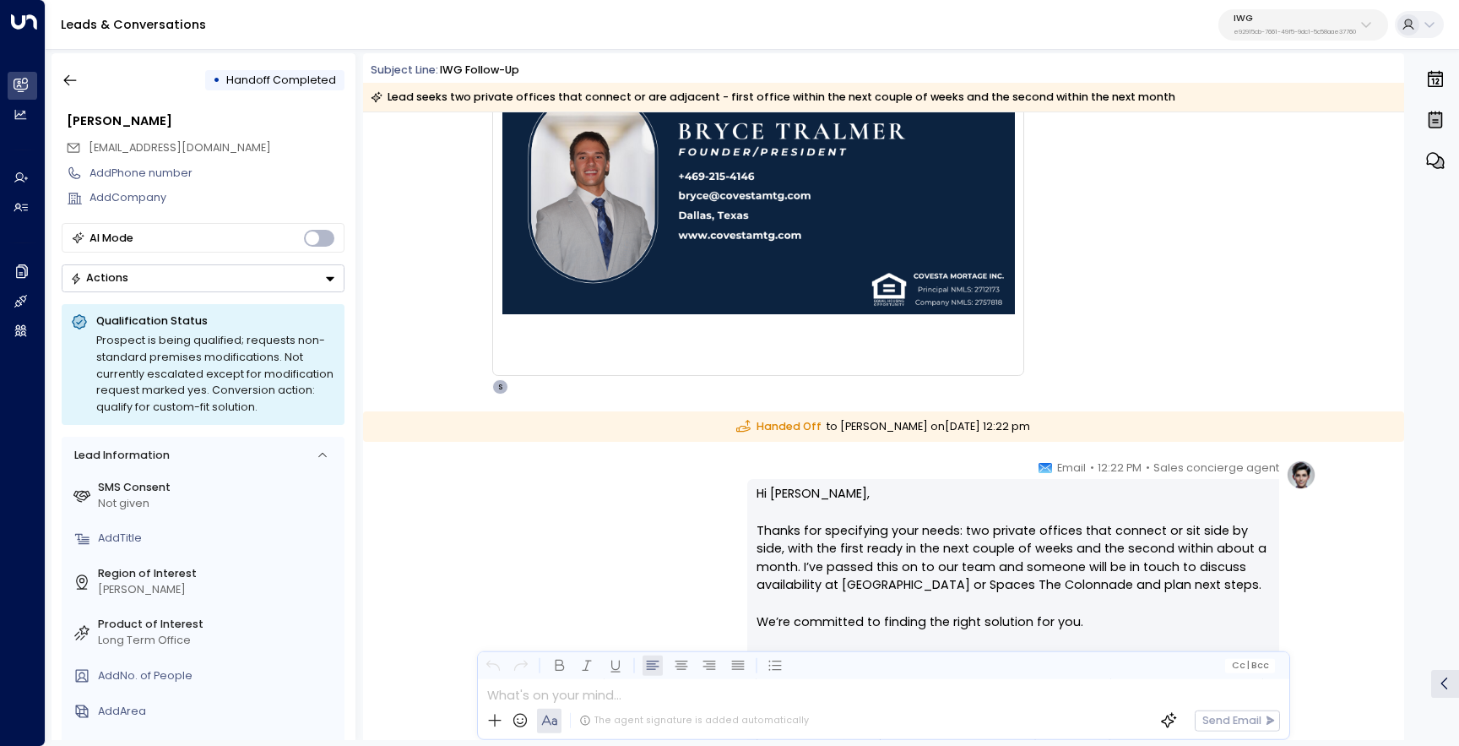
scroll to position [1341, 0]
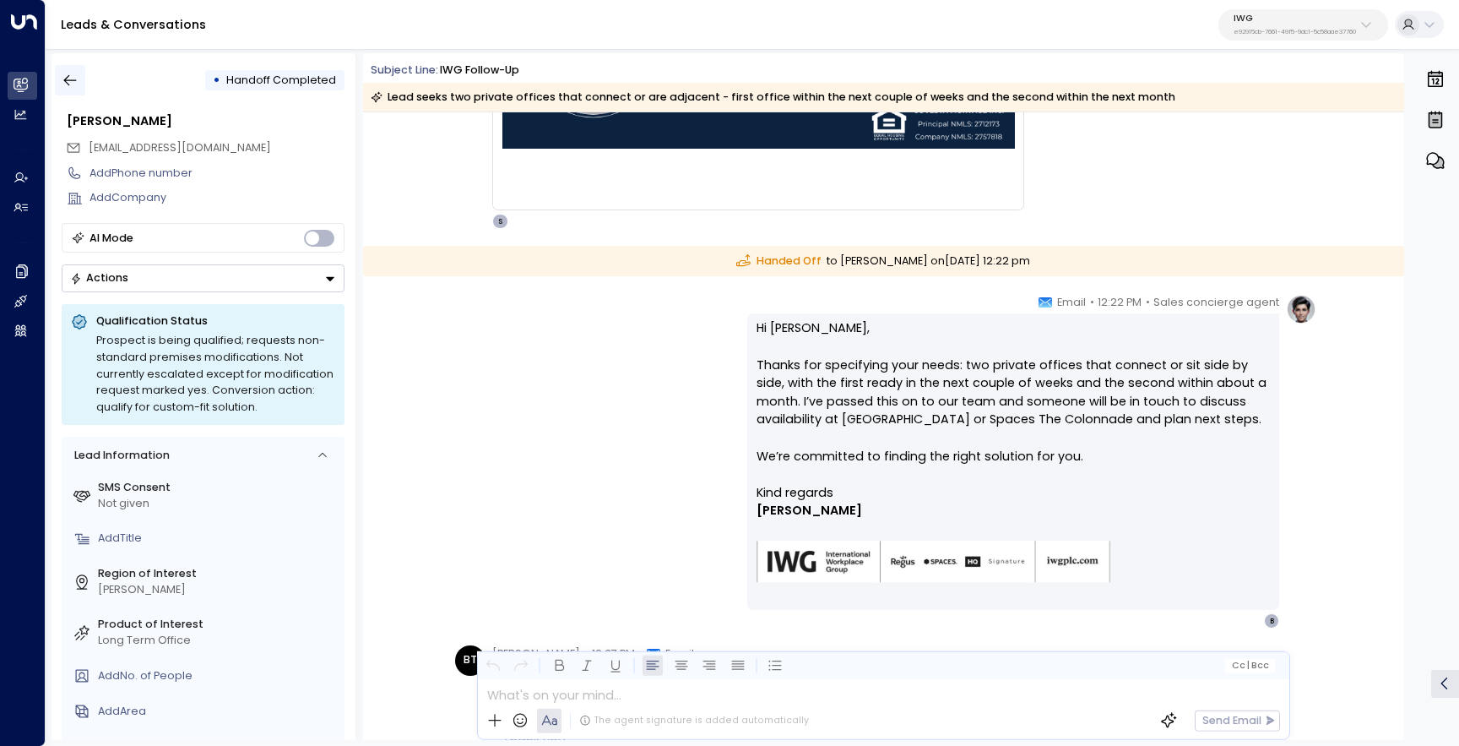
click at [69, 80] on icon "button" at bounding box center [70, 80] width 13 height 11
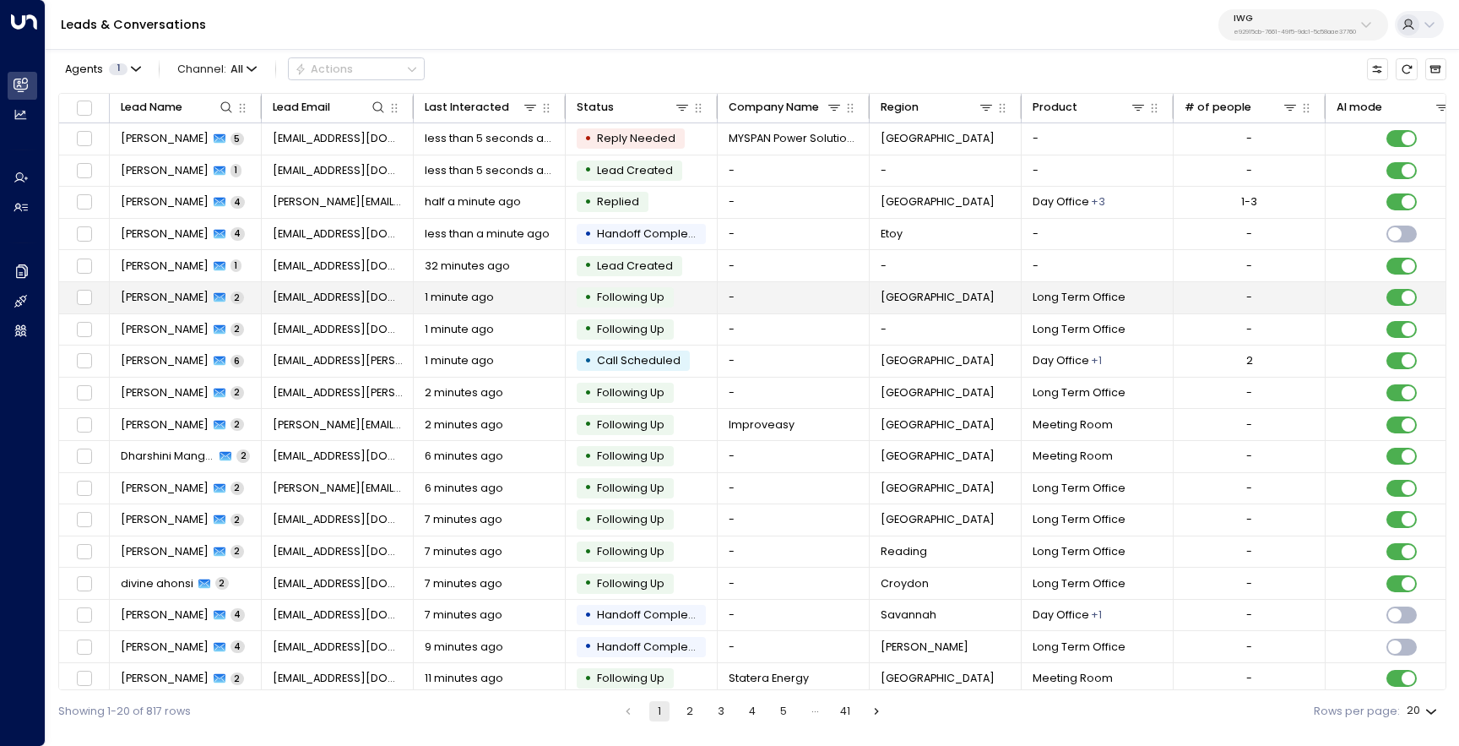
click at [179, 293] on span "Bradley Salih" at bounding box center [165, 297] width 88 height 15
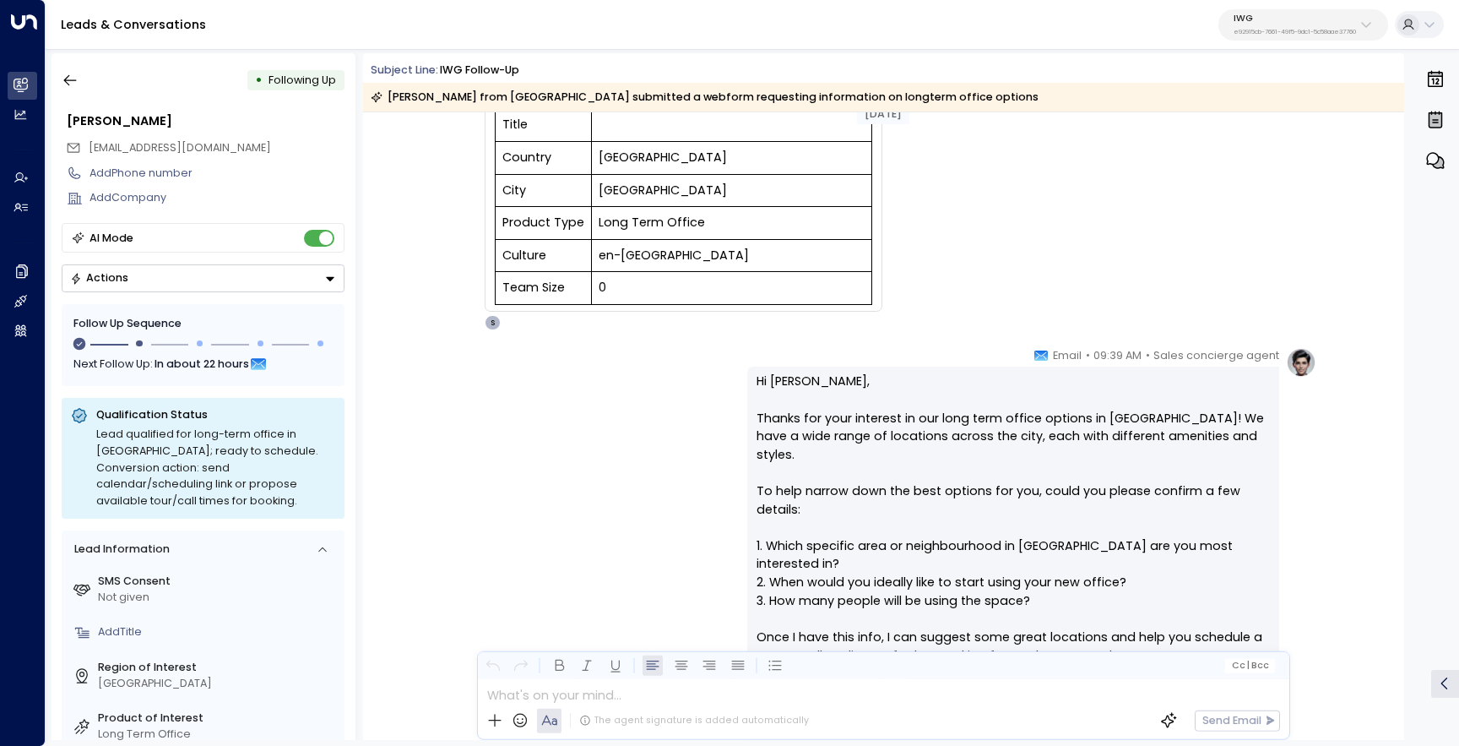
scroll to position [248, 0]
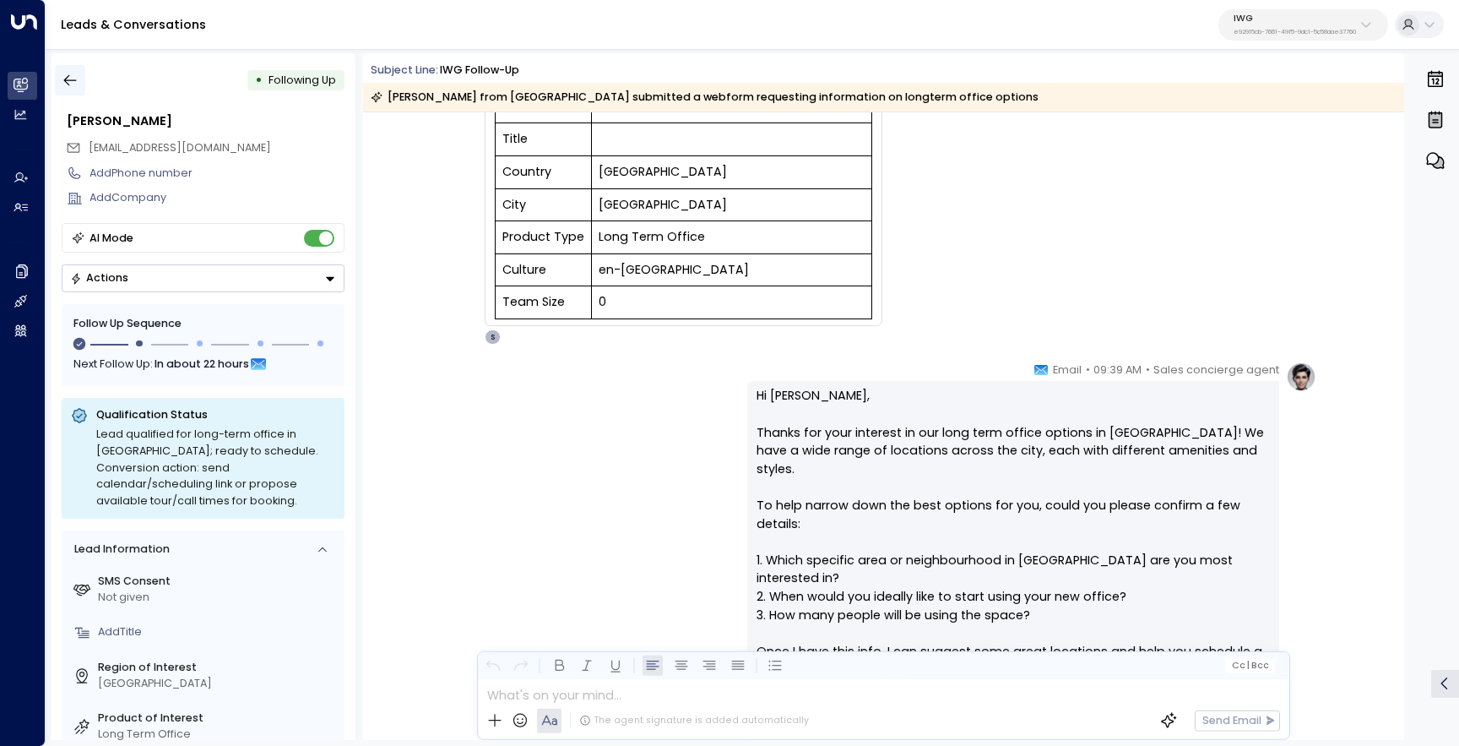
click at [79, 72] on button "button" at bounding box center [70, 80] width 30 height 30
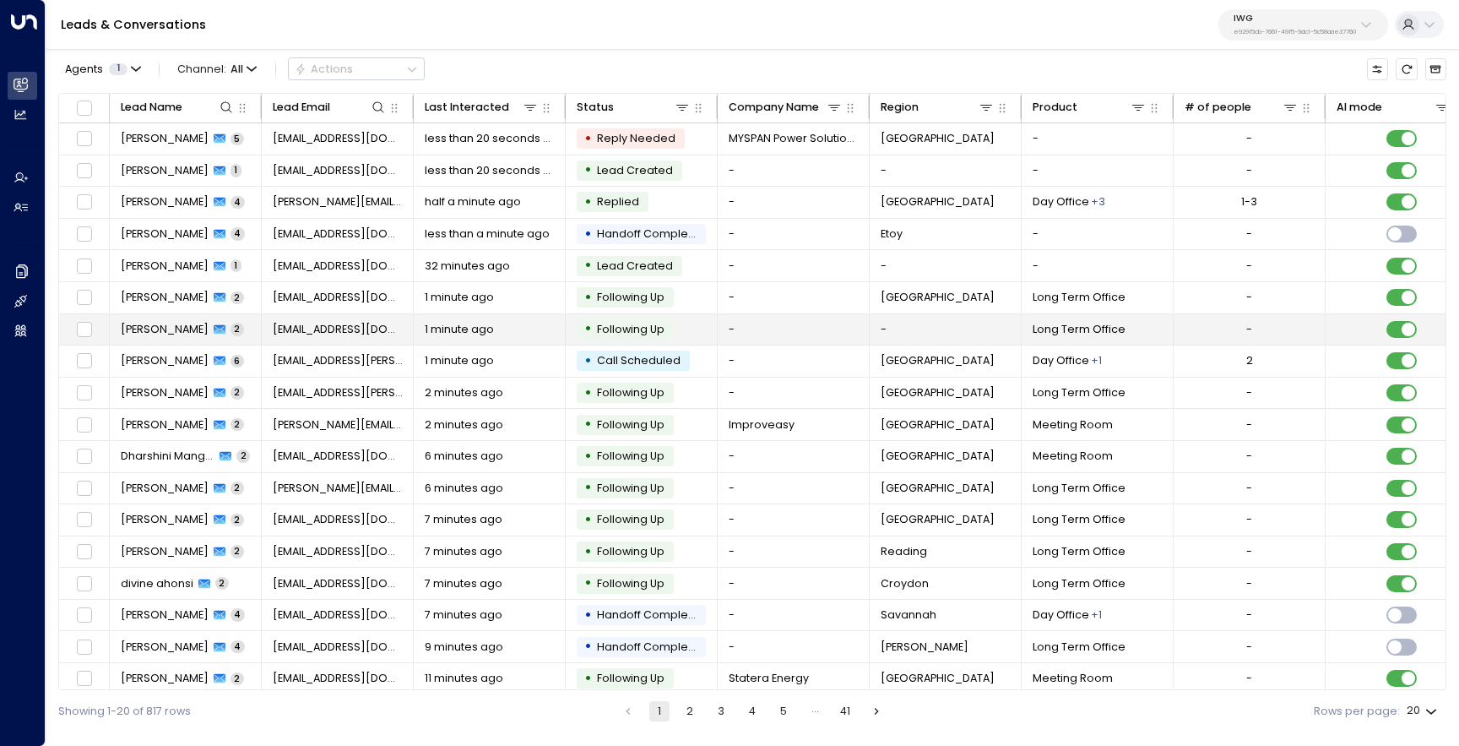
click at [145, 332] on span "HASAN ALTIN" at bounding box center [165, 329] width 88 height 15
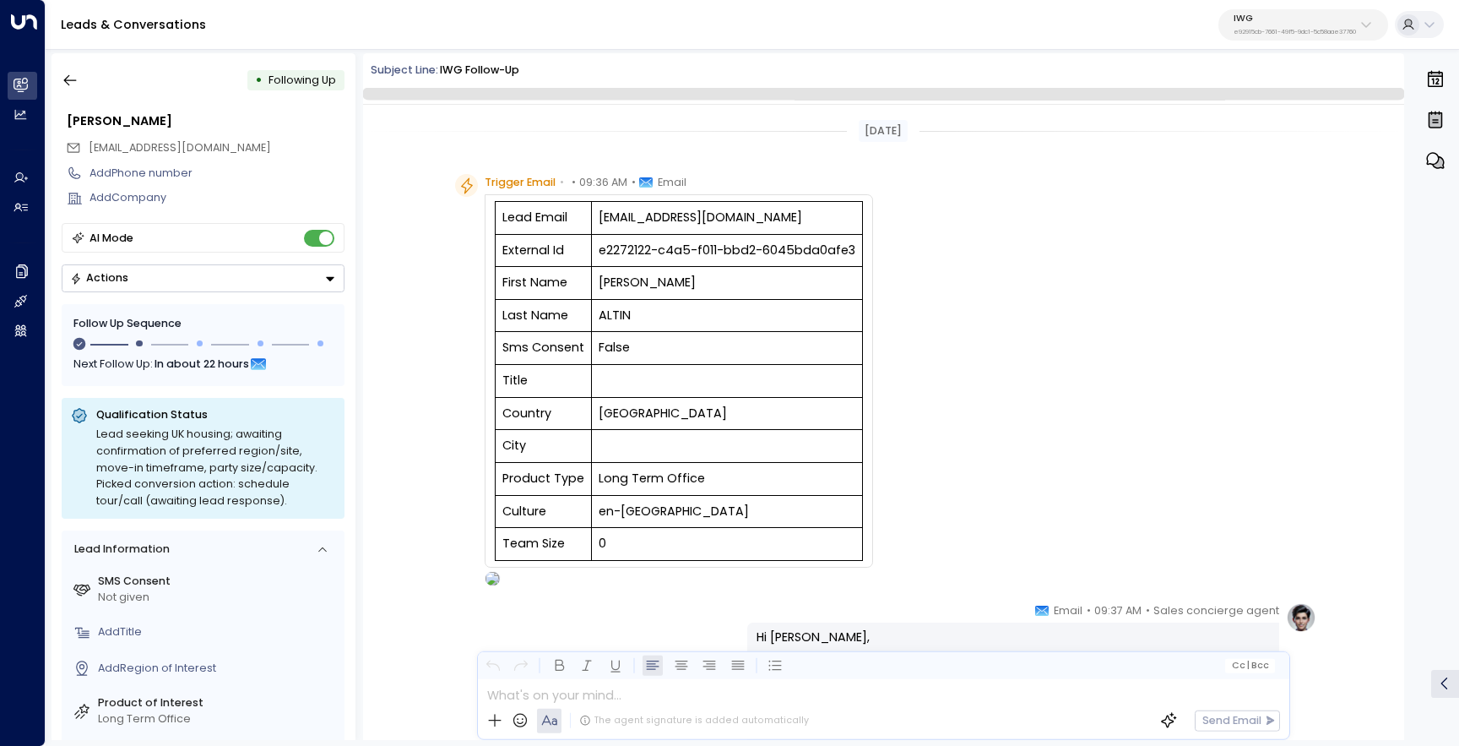
scroll to position [843, 0]
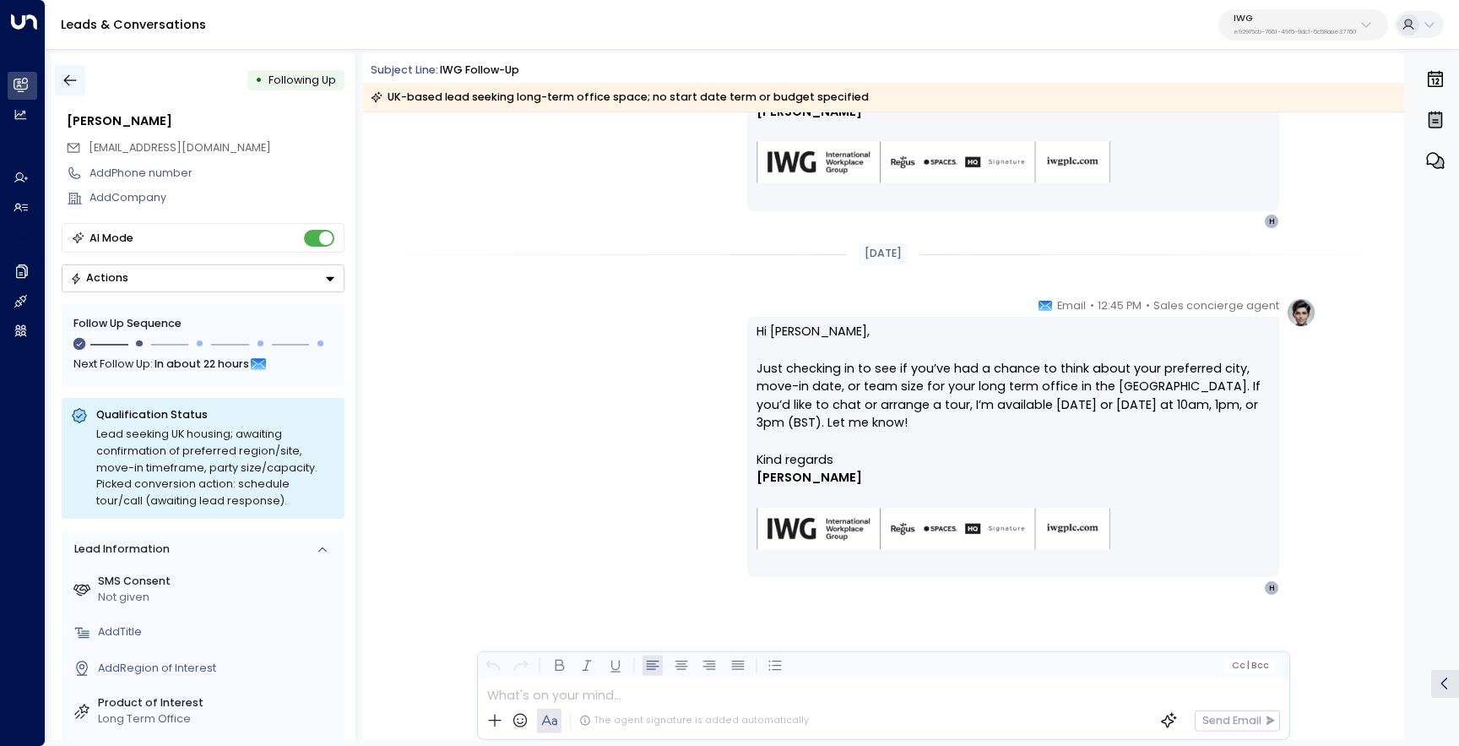
click at [74, 79] on icon "button" at bounding box center [70, 80] width 17 height 17
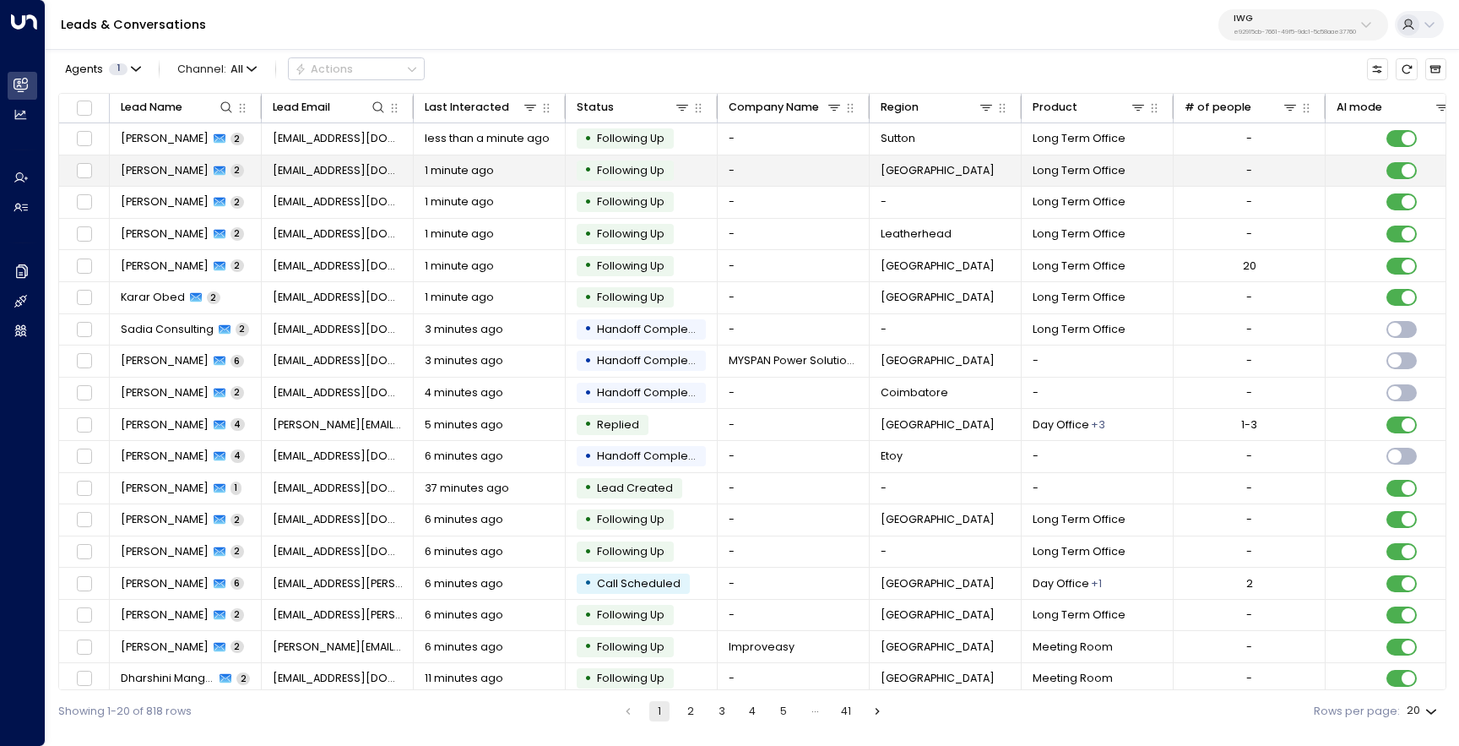
click at [164, 172] on span "Pushpinder Singh" at bounding box center [165, 170] width 88 height 15
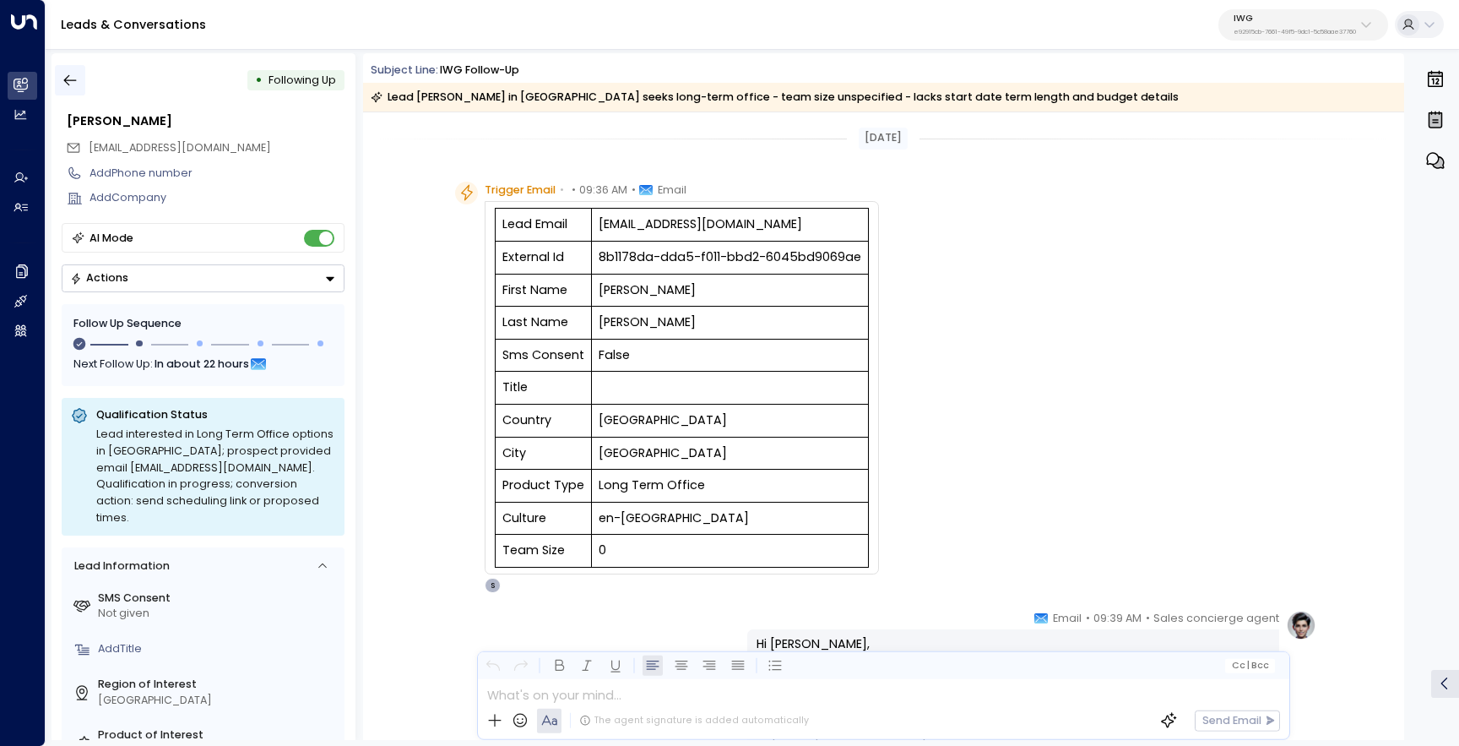
click at [73, 68] on button "button" at bounding box center [70, 80] width 30 height 30
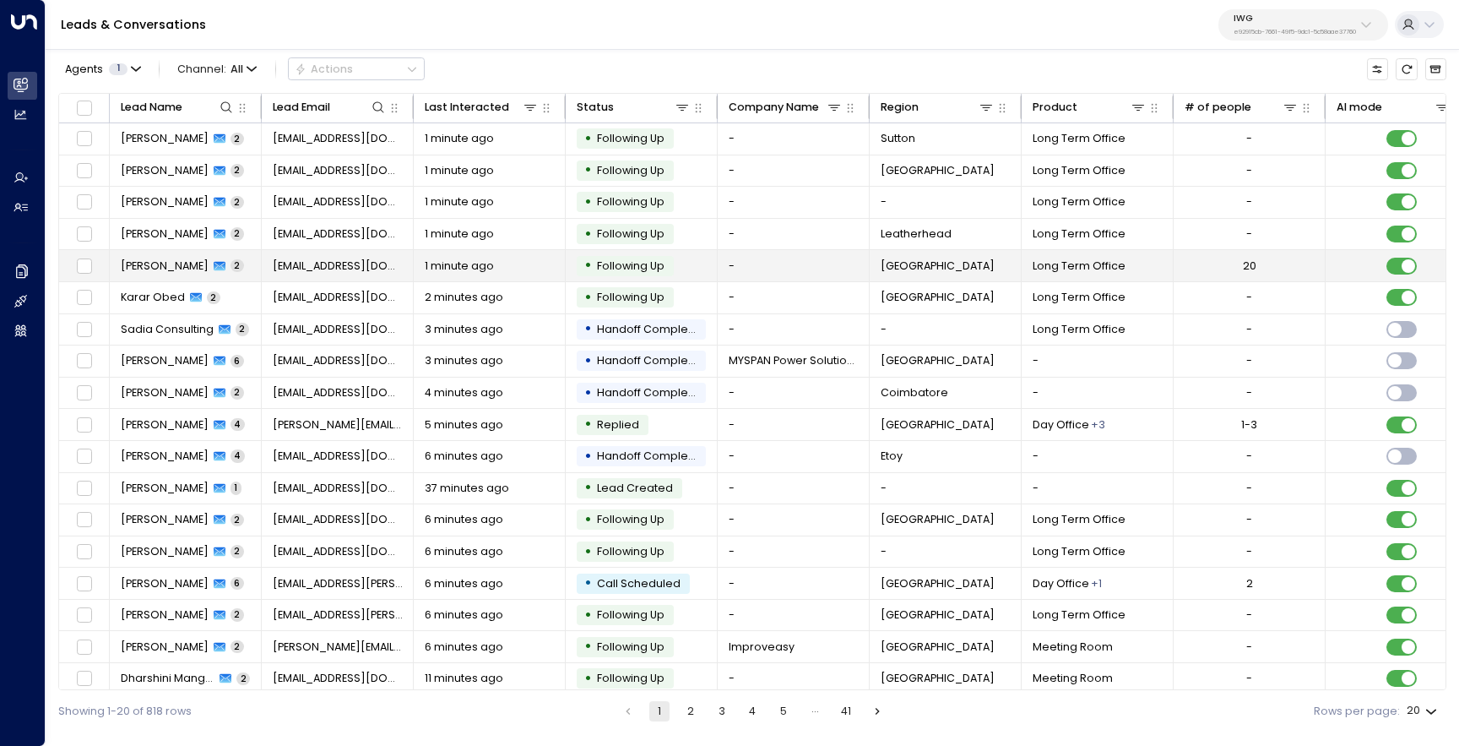
click at [158, 276] on td "Anthony Scully 2" at bounding box center [186, 265] width 152 height 31
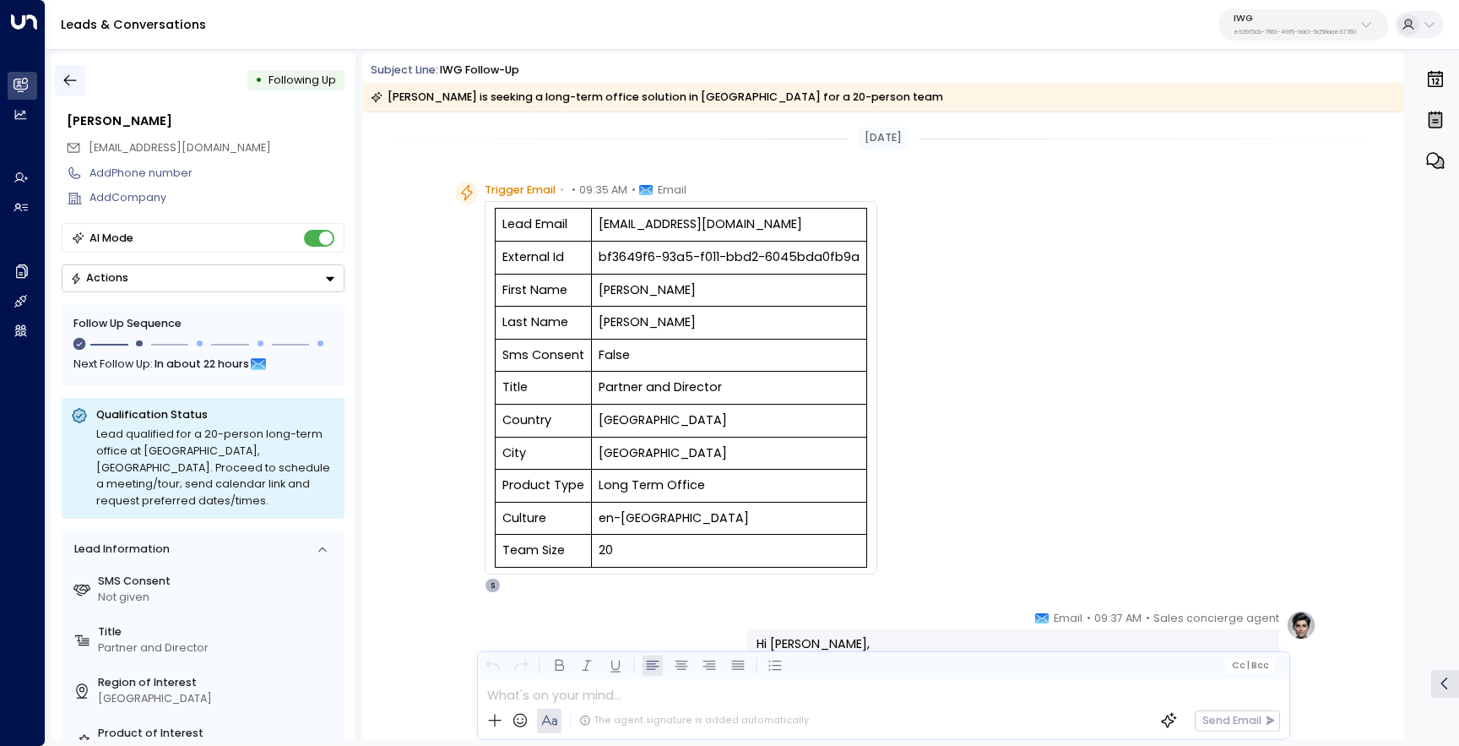
click at [65, 65] on button "button" at bounding box center [70, 80] width 30 height 30
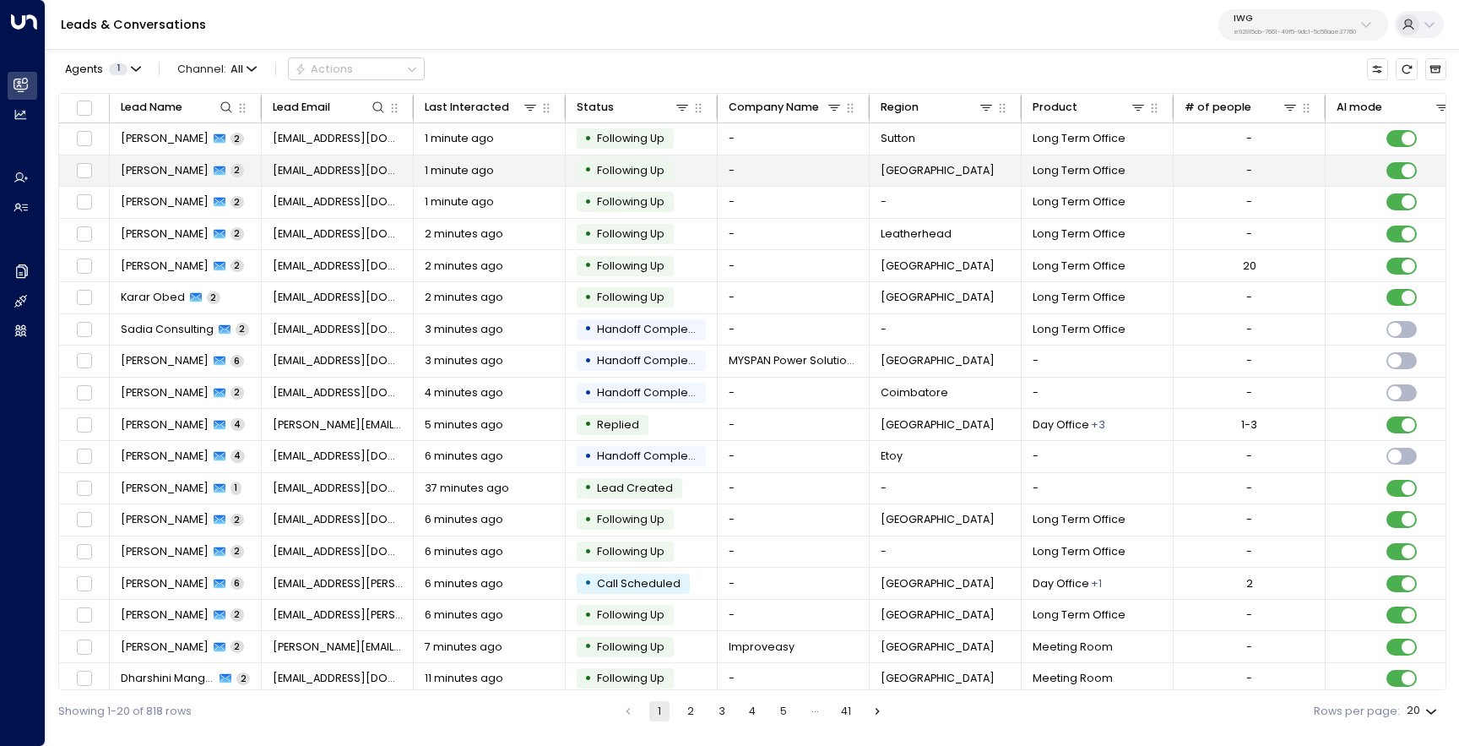
click at [187, 159] on td "Pushpinder Singh 2" at bounding box center [186, 170] width 152 height 31
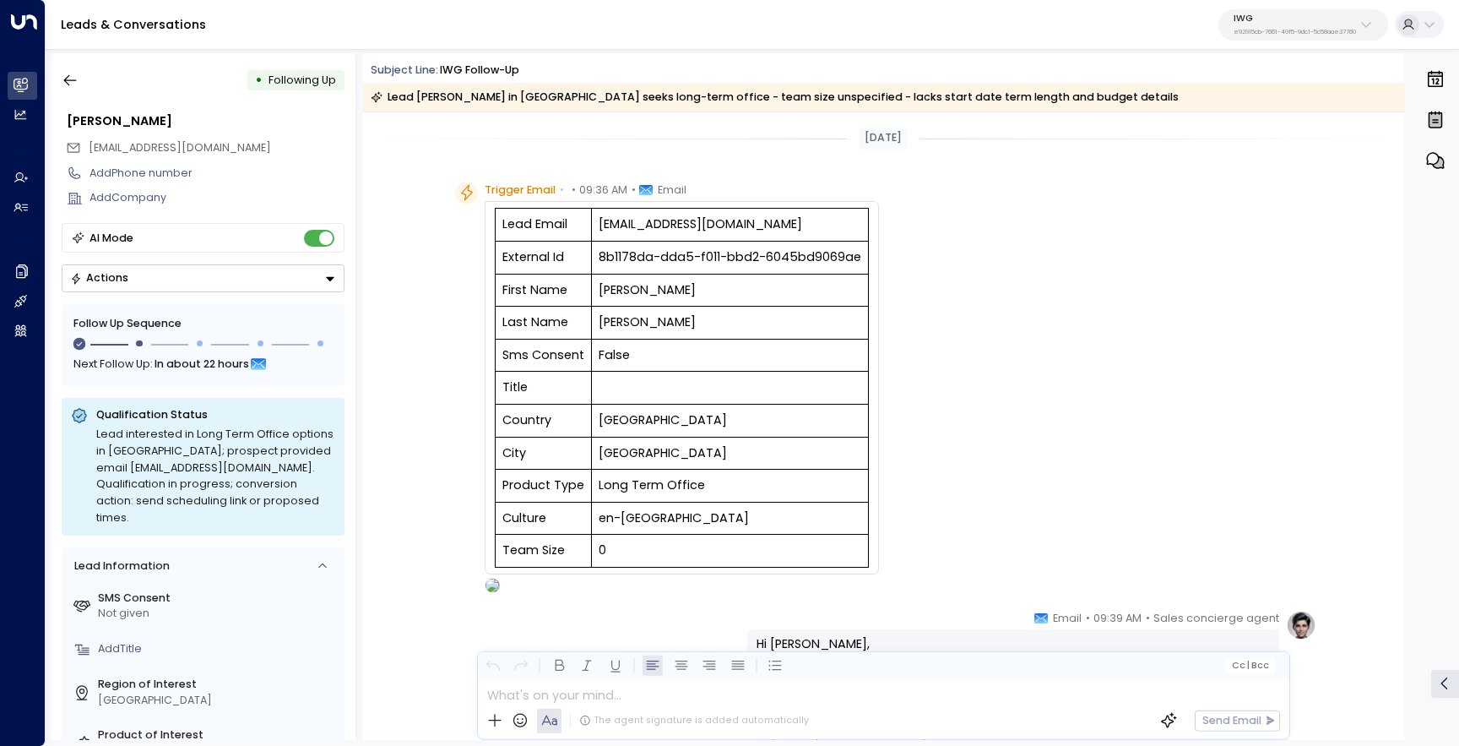
scroll to position [877, 0]
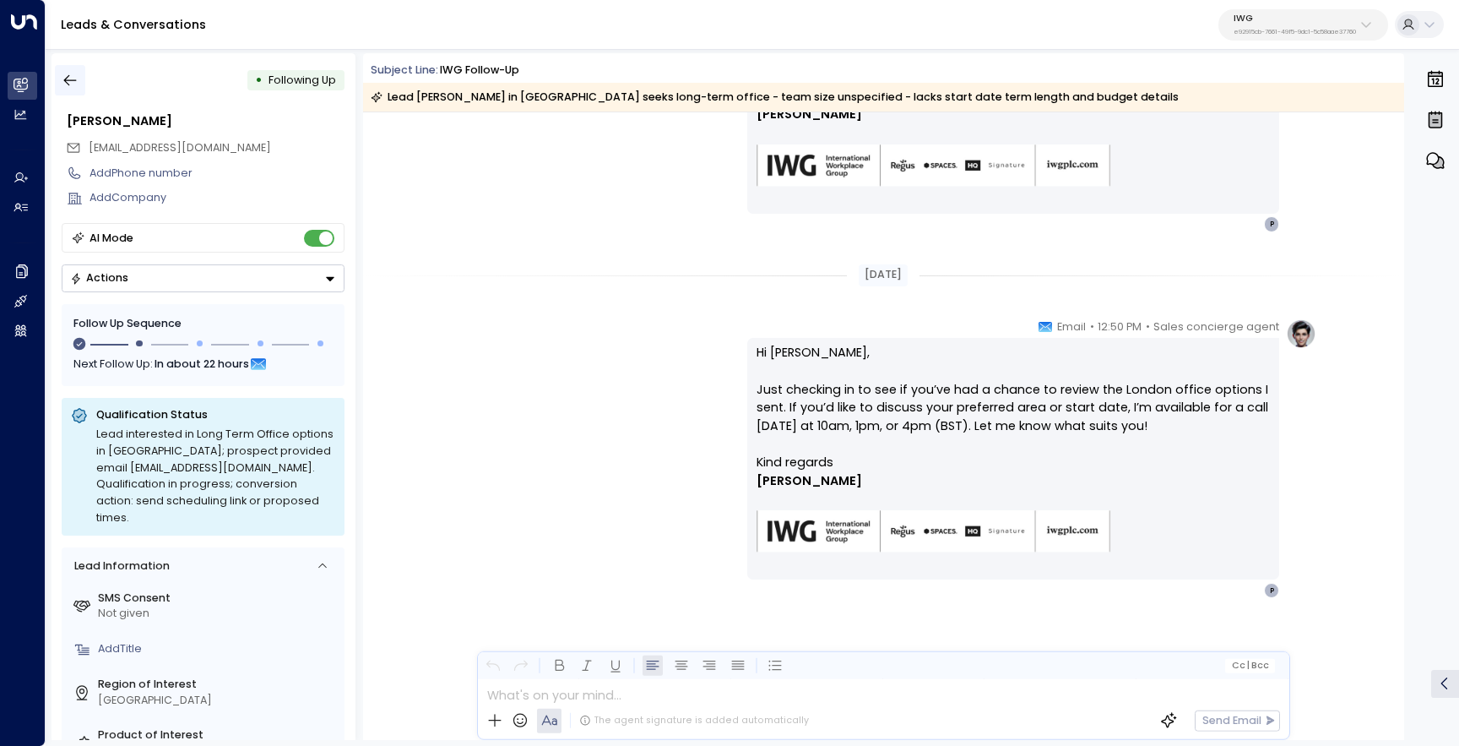
click at [74, 76] on icon "button" at bounding box center [70, 80] width 17 height 17
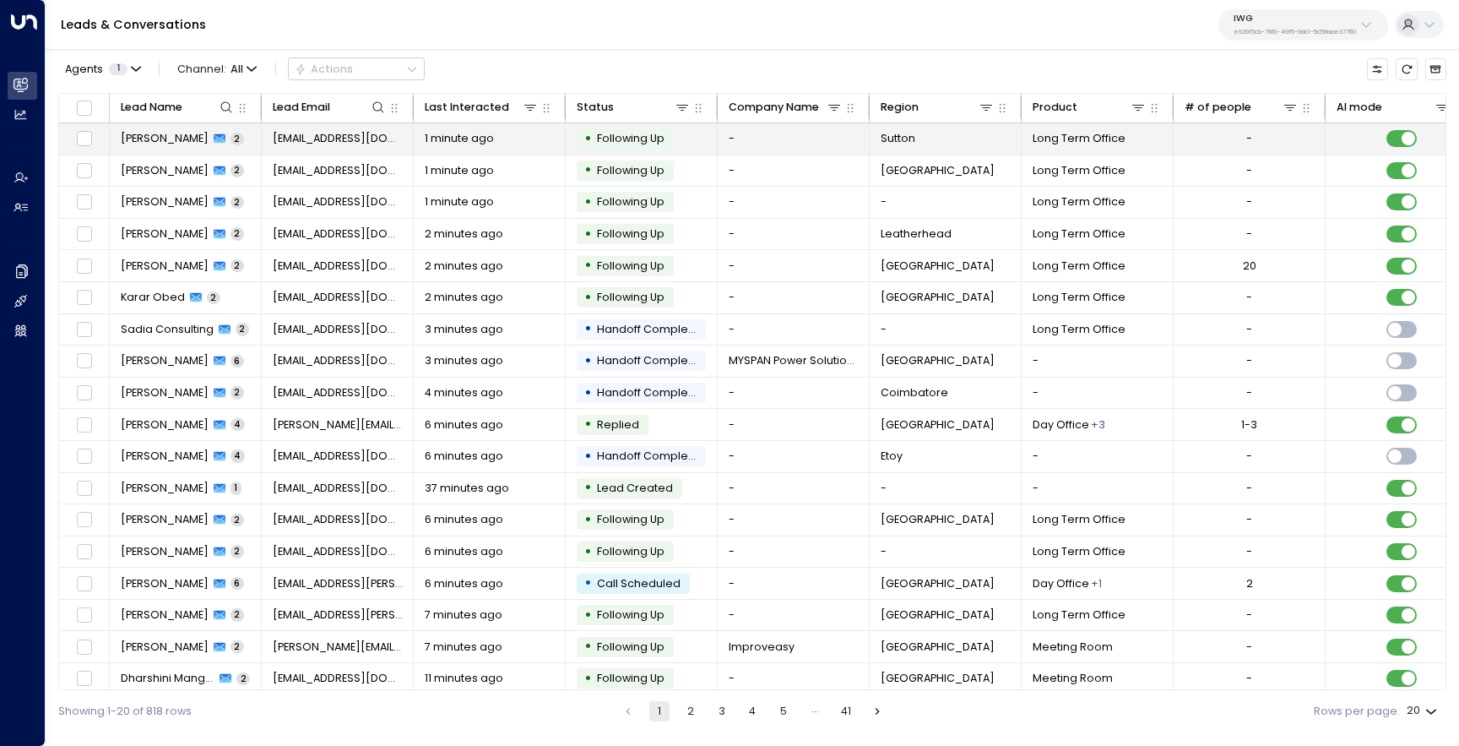
click at [164, 138] on span "Angela Dawson" at bounding box center [165, 138] width 88 height 15
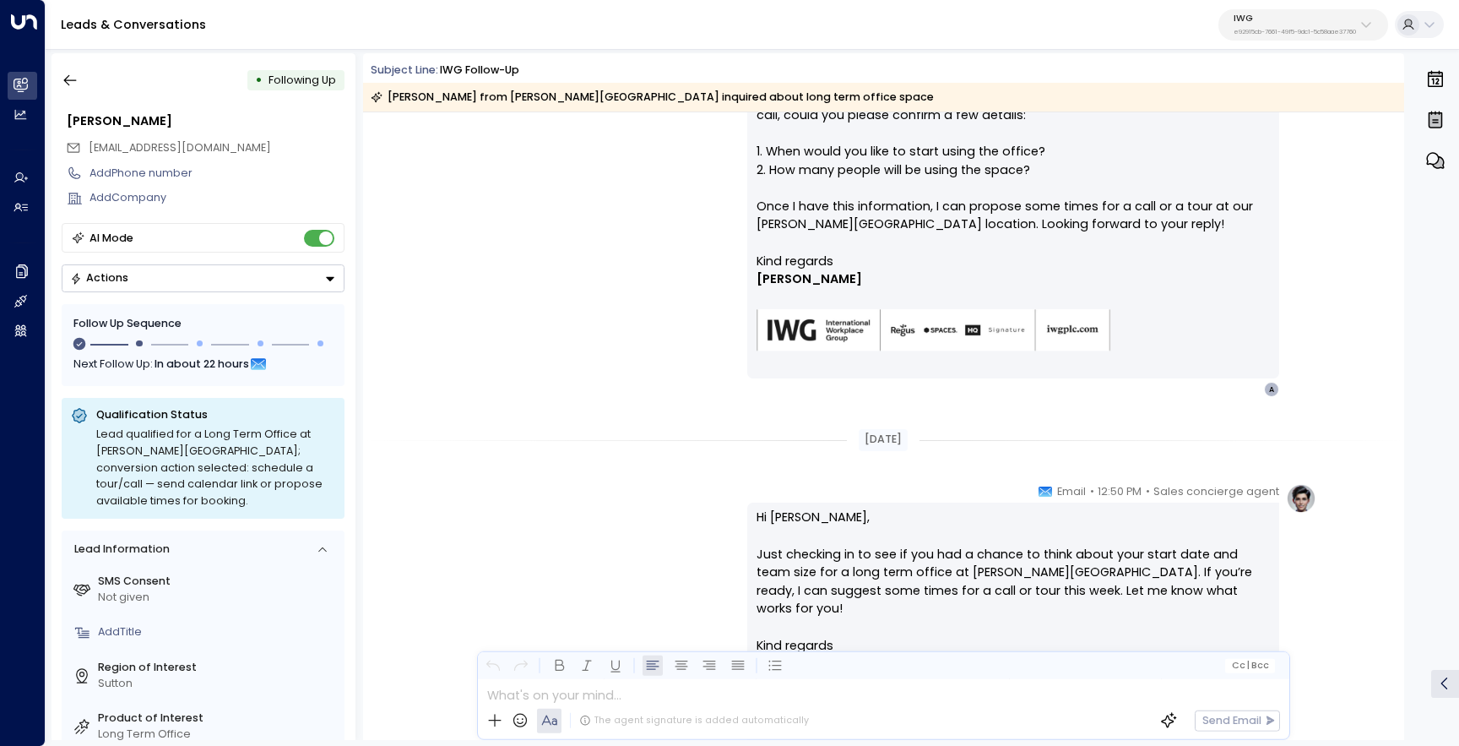
scroll to position [603, 0]
click at [73, 80] on icon "button" at bounding box center [70, 80] width 13 height 11
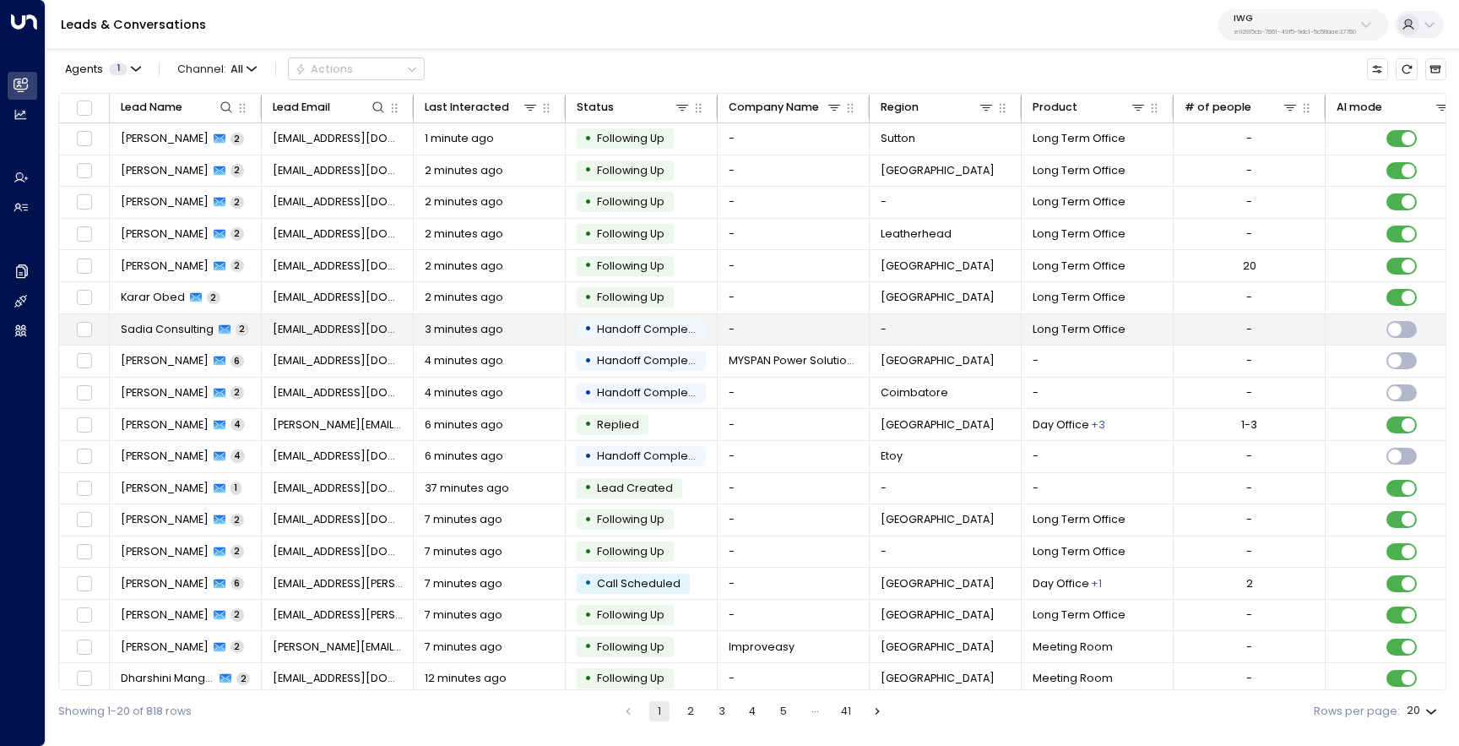
click at [213, 331] on div "Sadia Consulting 2" at bounding box center [185, 329] width 128 height 15
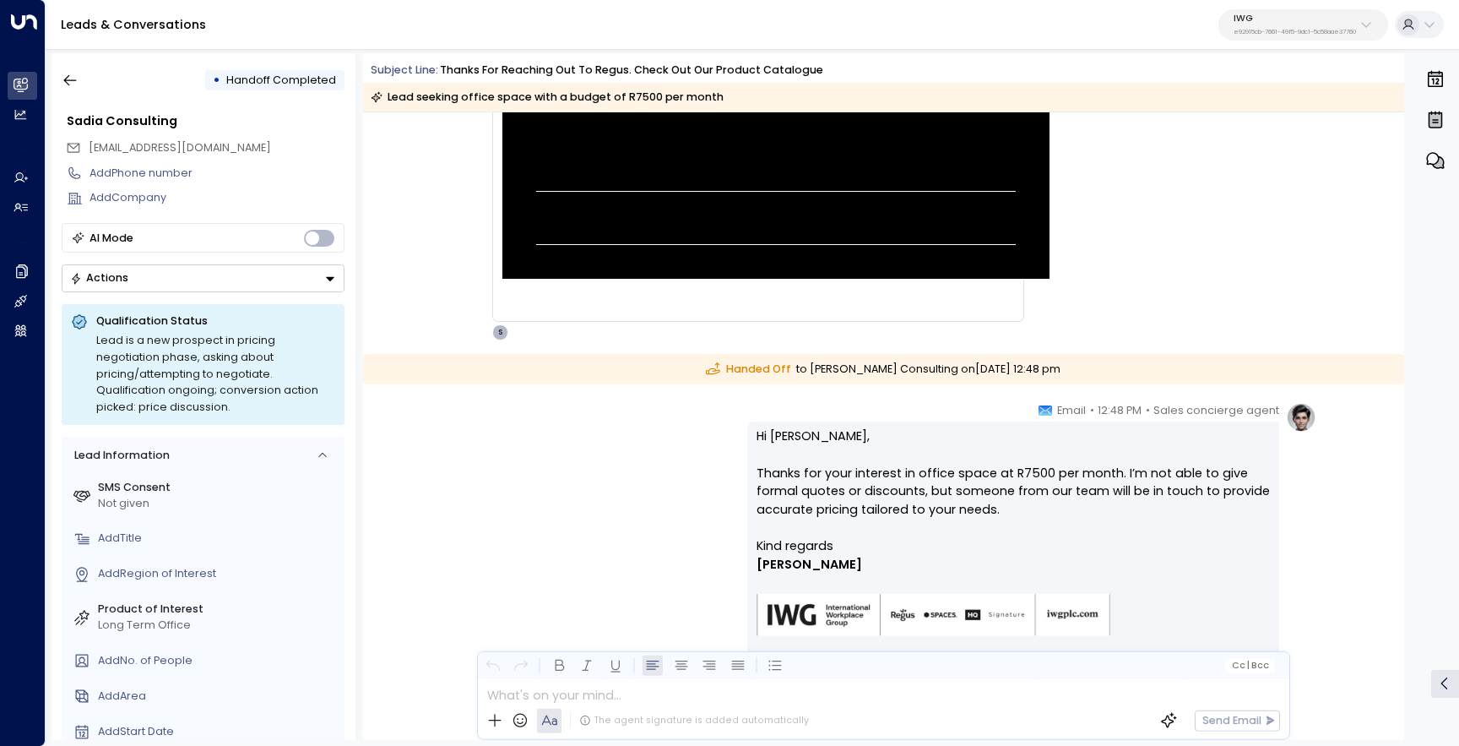
scroll to position [1365, 0]
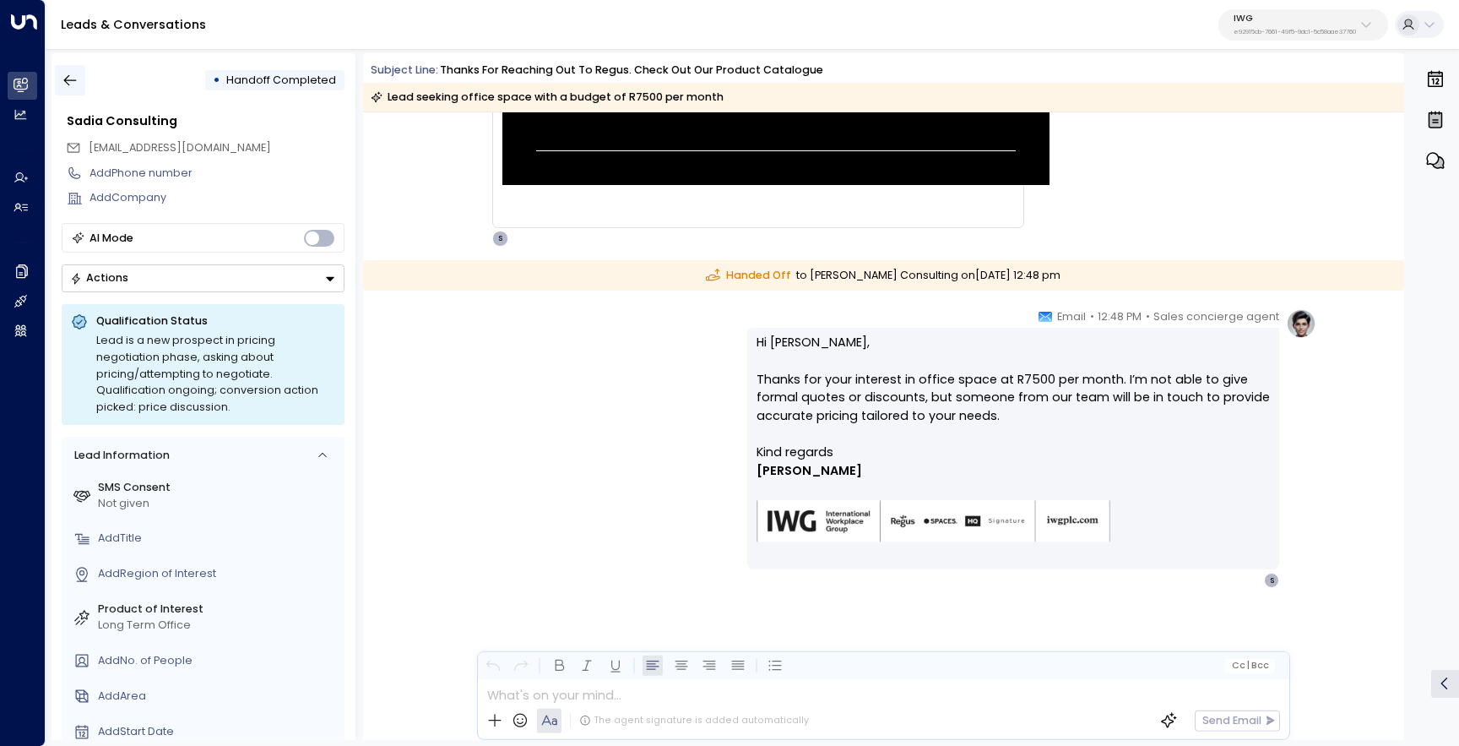
click at [79, 90] on button "button" at bounding box center [70, 80] width 30 height 30
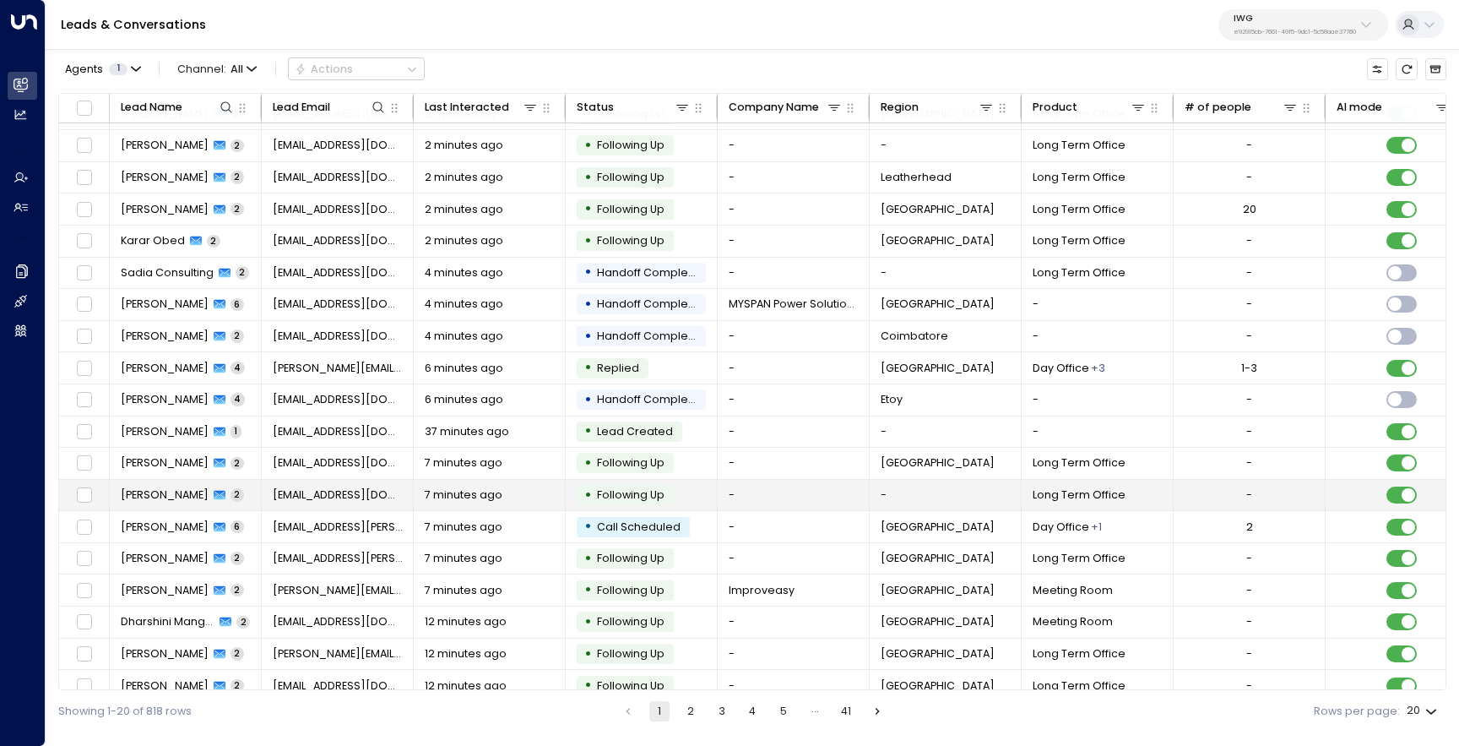
scroll to position [73, 0]
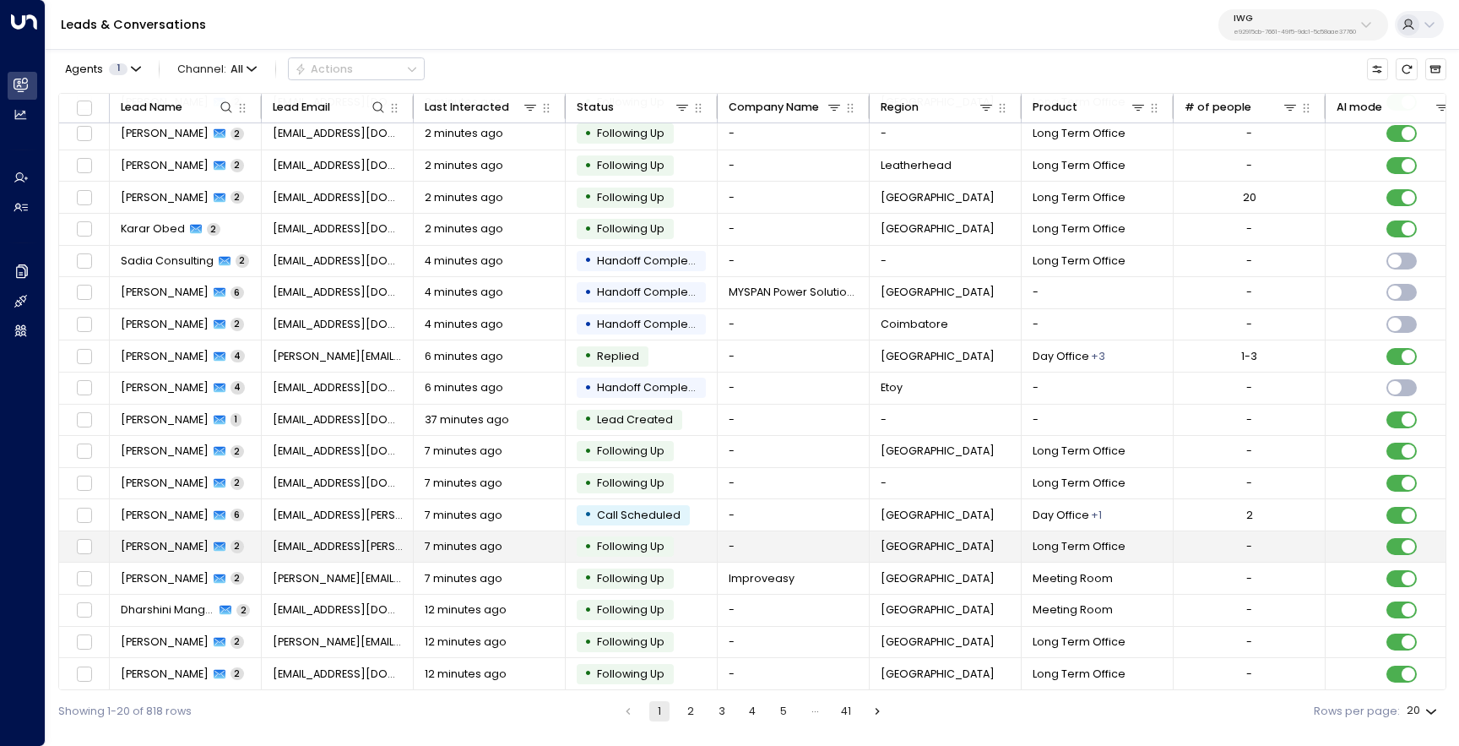
click at [177, 546] on span "Mich Jewell" at bounding box center [165, 546] width 88 height 15
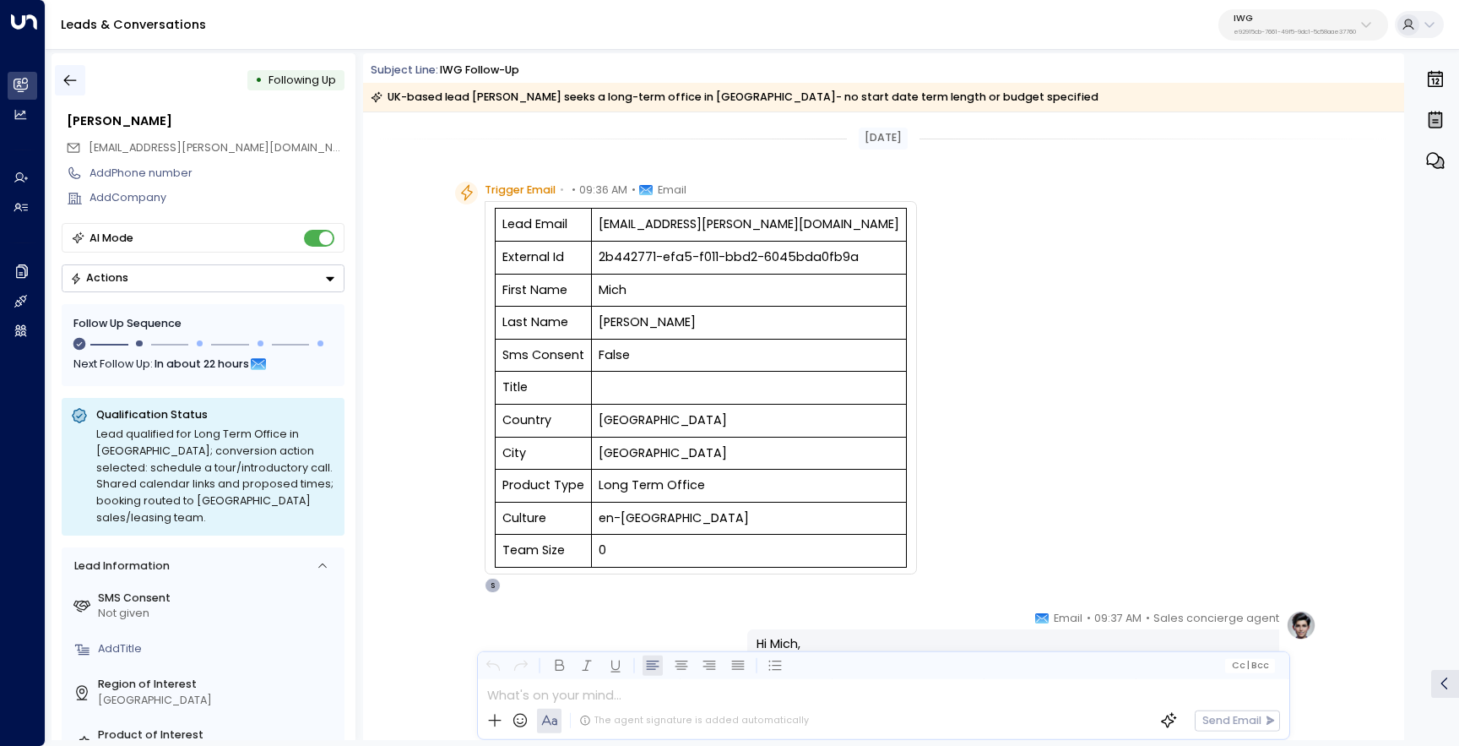
click at [64, 68] on button "button" at bounding box center [70, 80] width 30 height 30
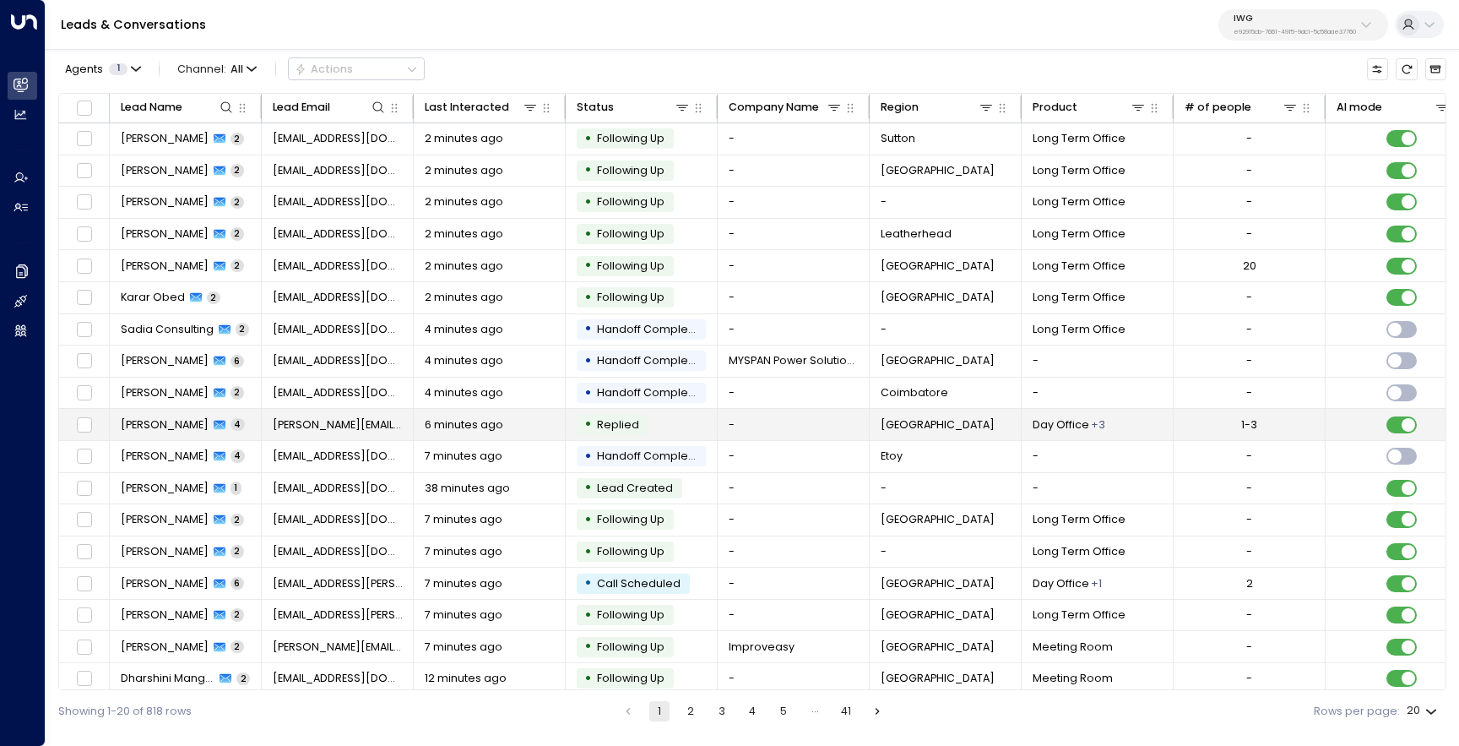
click at [133, 426] on span "João Silva" at bounding box center [165, 424] width 88 height 15
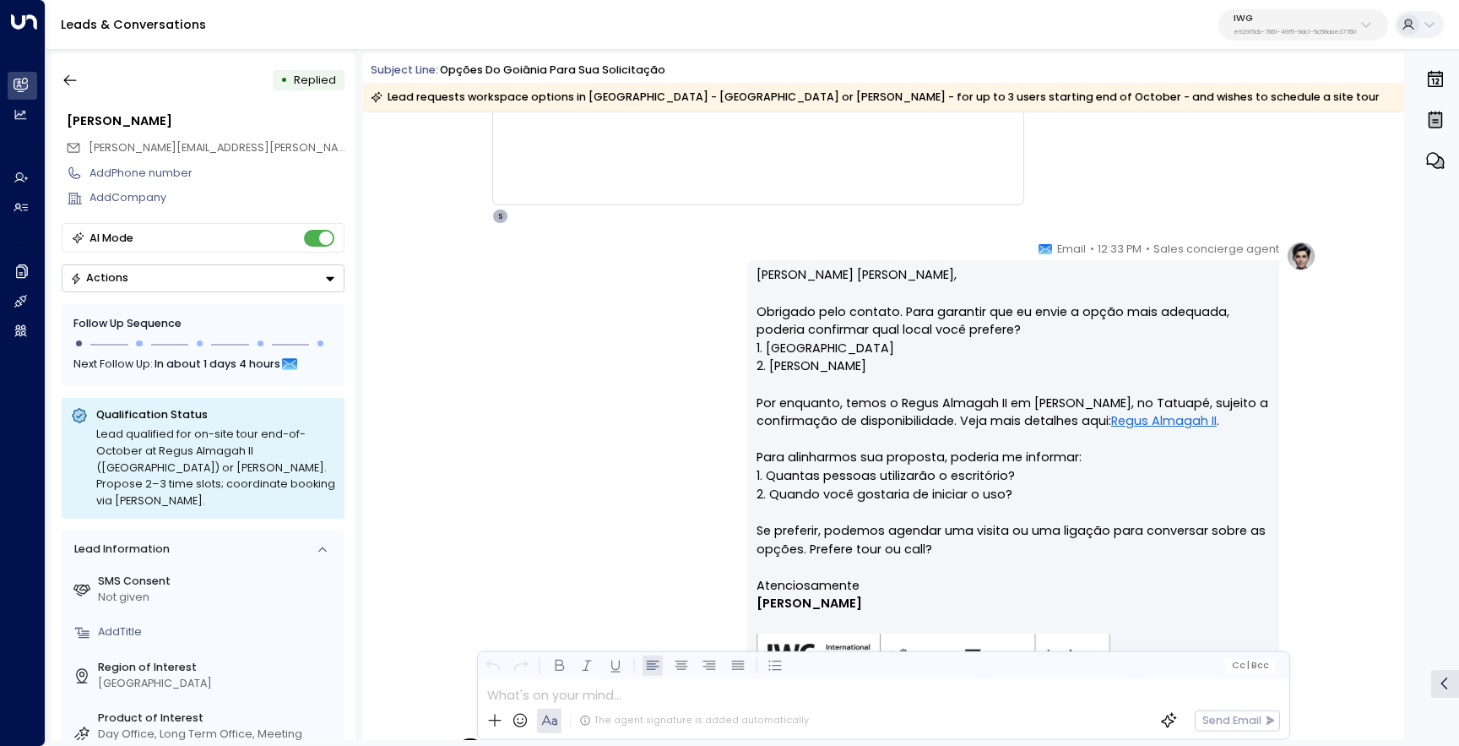
scroll to position [570, 0]
click at [84, 81] on button "button" at bounding box center [70, 80] width 30 height 30
